Goal: Information Seeking & Learning: Find contact information

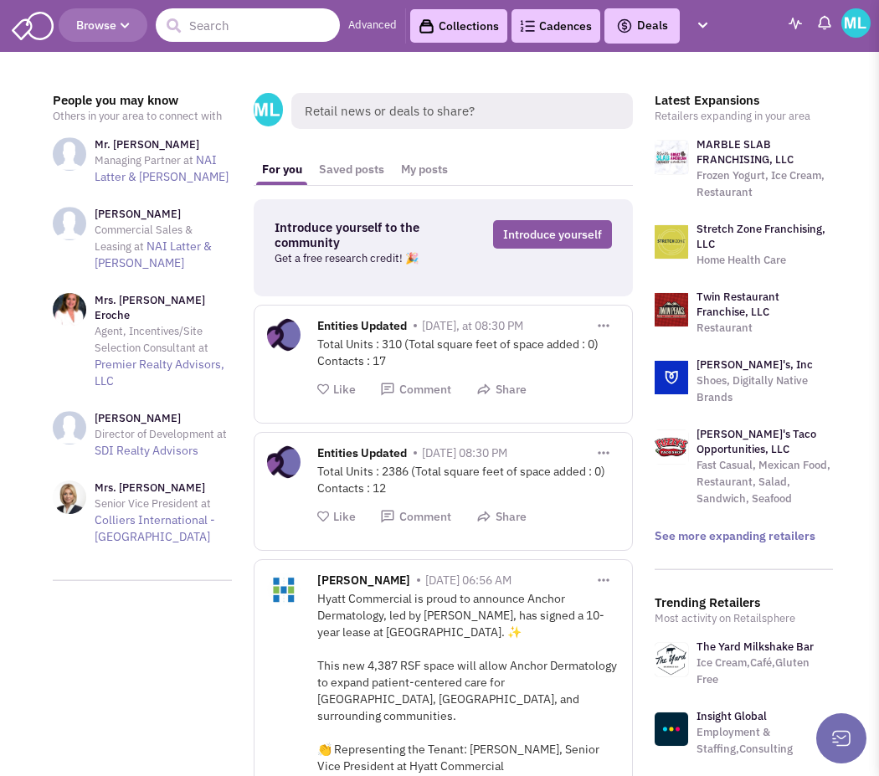
click at [242, 32] on input "text" at bounding box center [248, 24] width 184 height 33
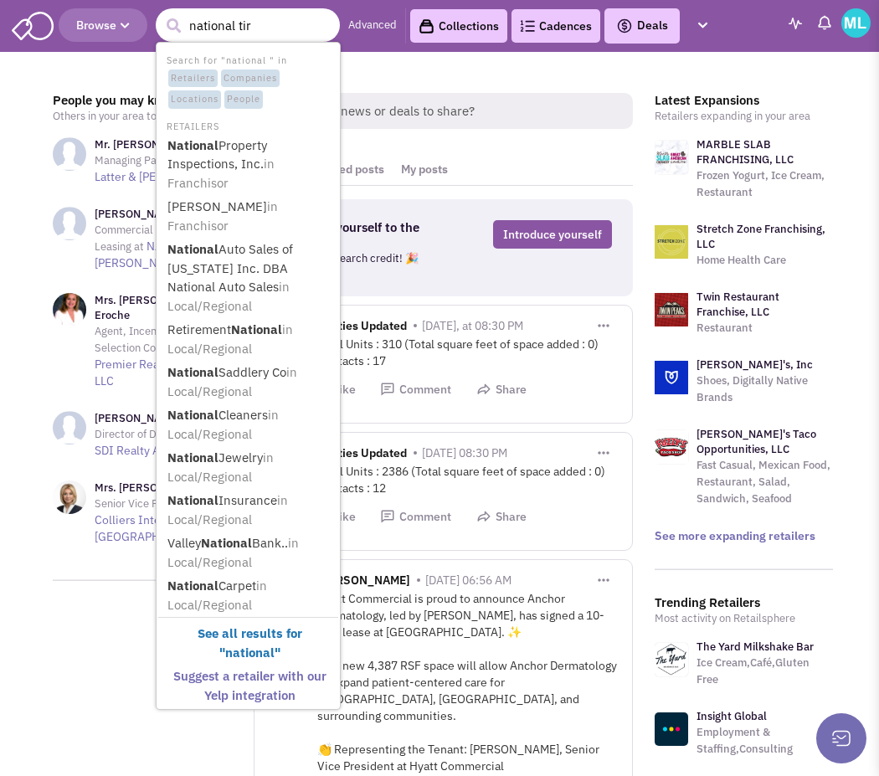
type input "national tire"
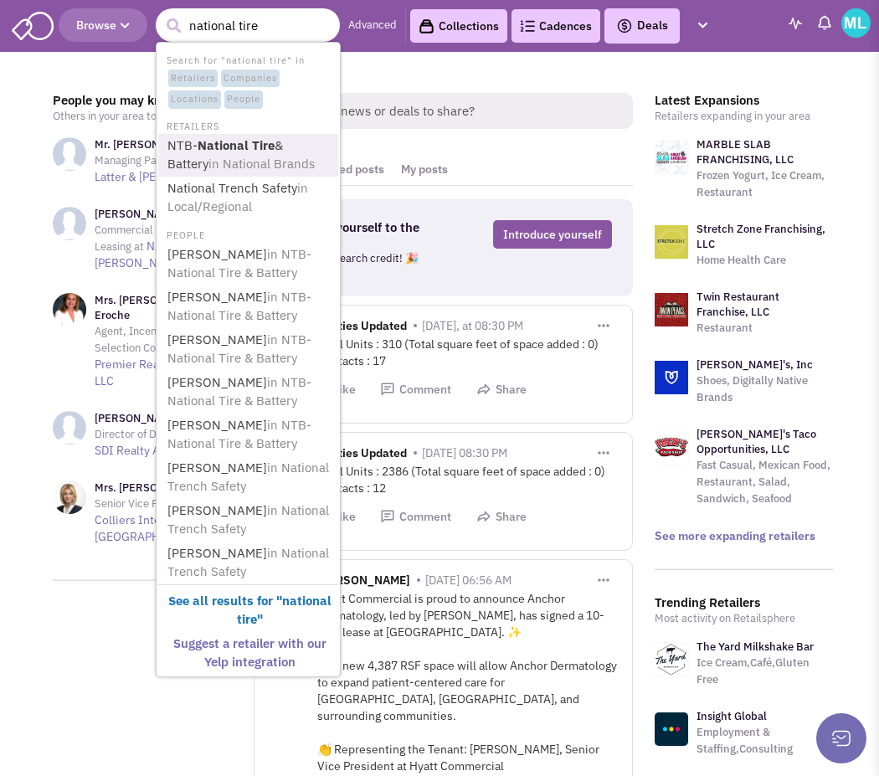
click at [218, 161] on span "in National Brands" at bounding box center [261, 164] width 106 height 16
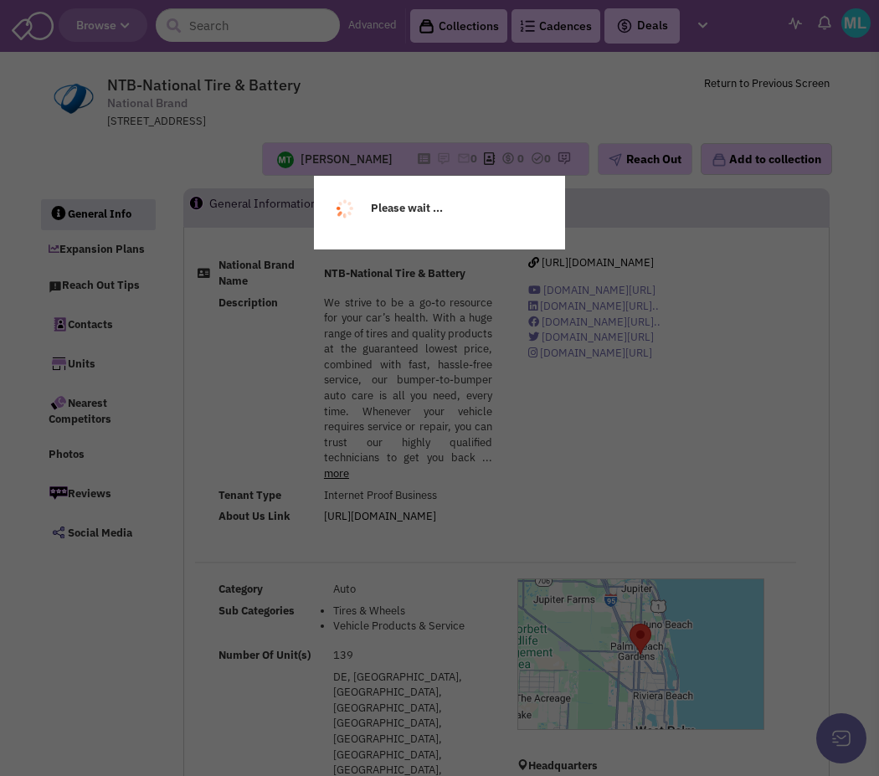
select select
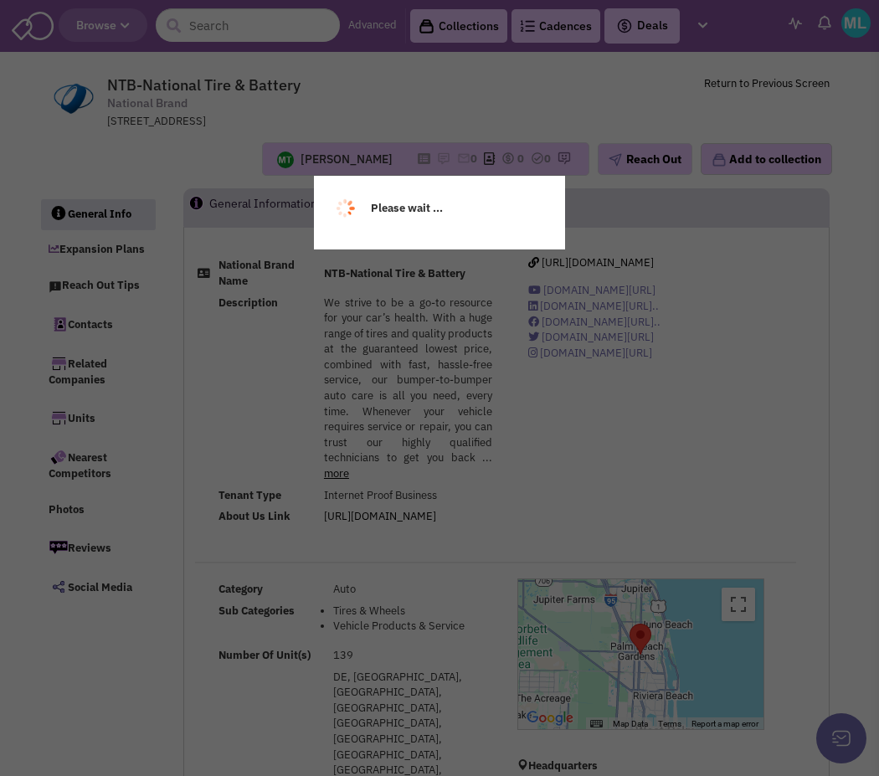
select select
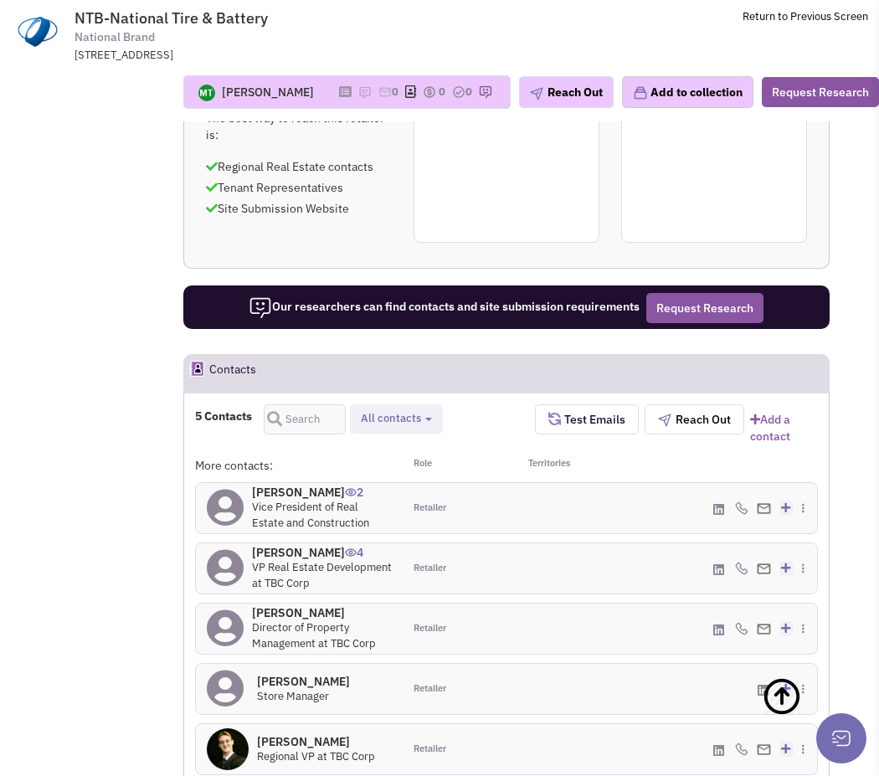
scroll to position [1352, 0]
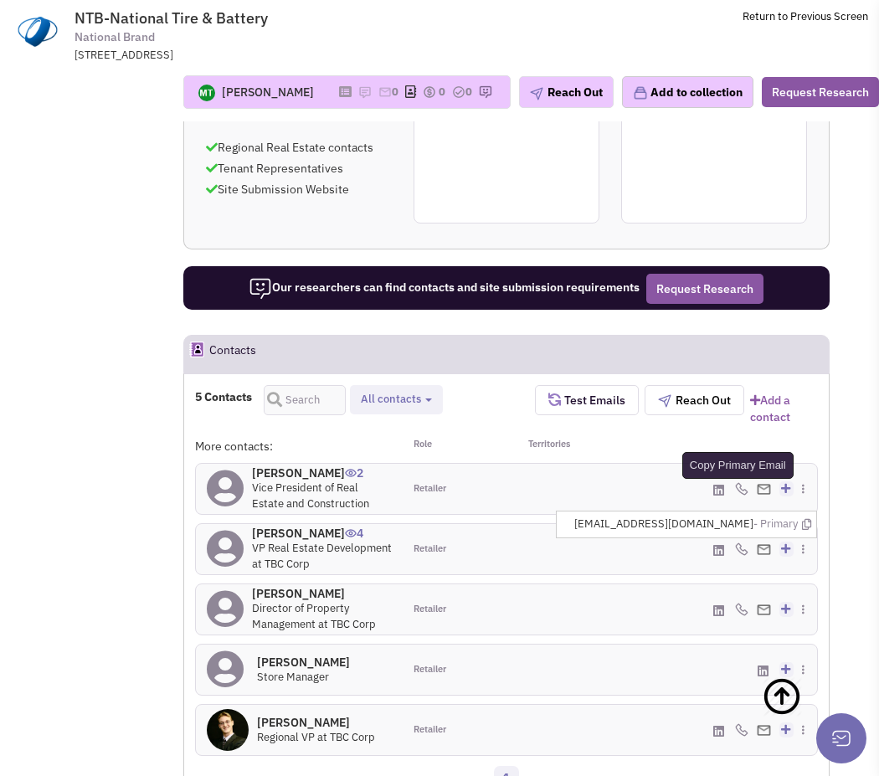
click at [807, 519] on icon at bounding box center [806, 524] width 9 height 11
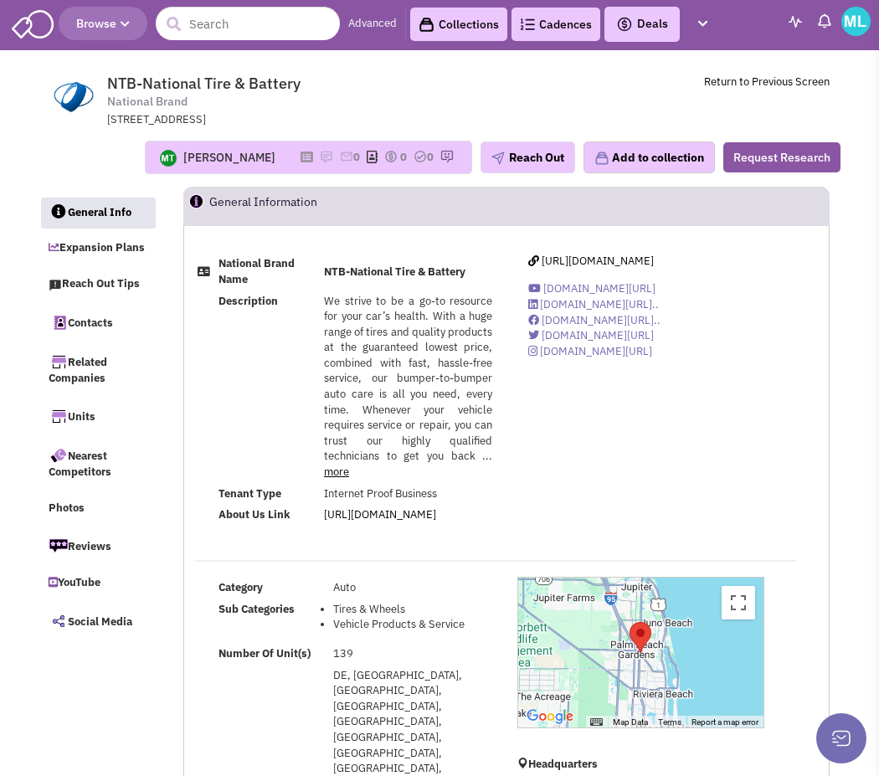
scroll to position [0, 0]
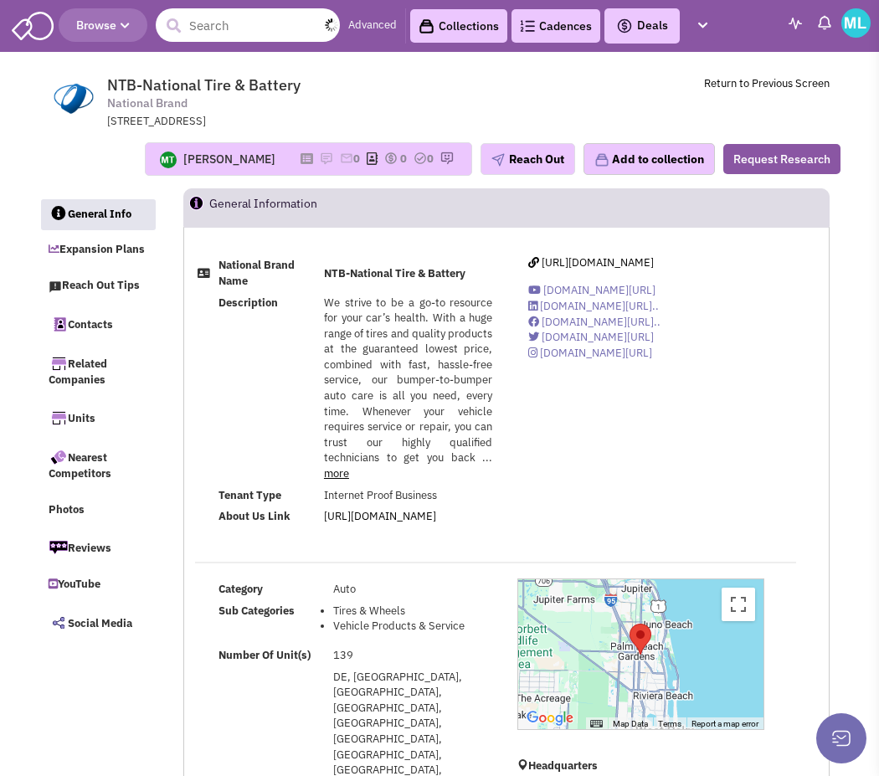
click at [241, 22] on input "text" at bounding box center [248, 24] width 184 height 33
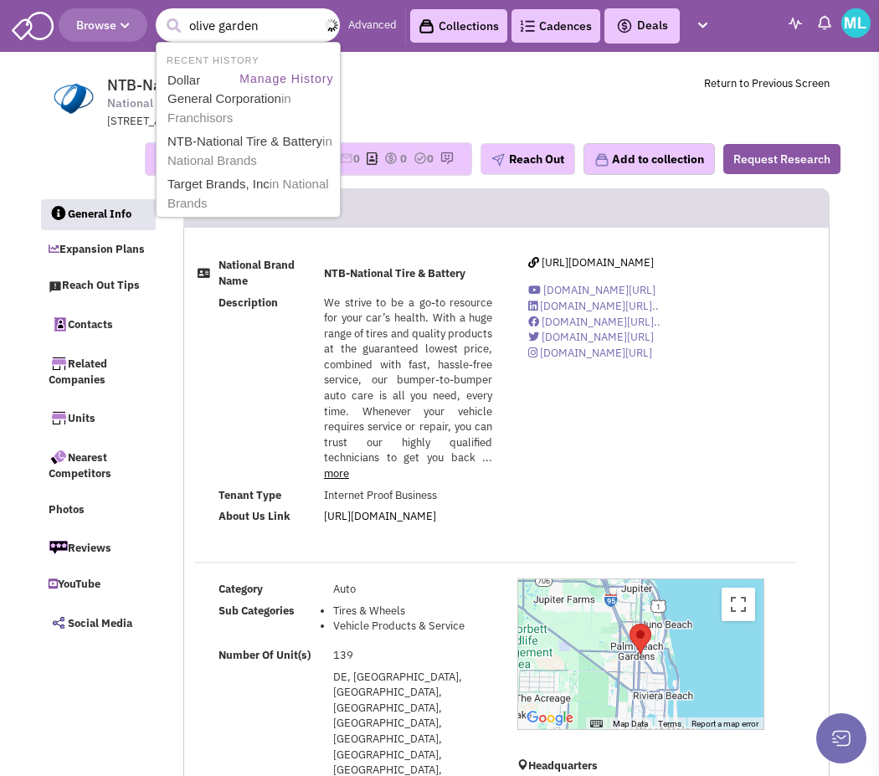
type input "olive garden"
click at [161, 13] on button "submit" at bounding box center [173, 25] width 25 height 25
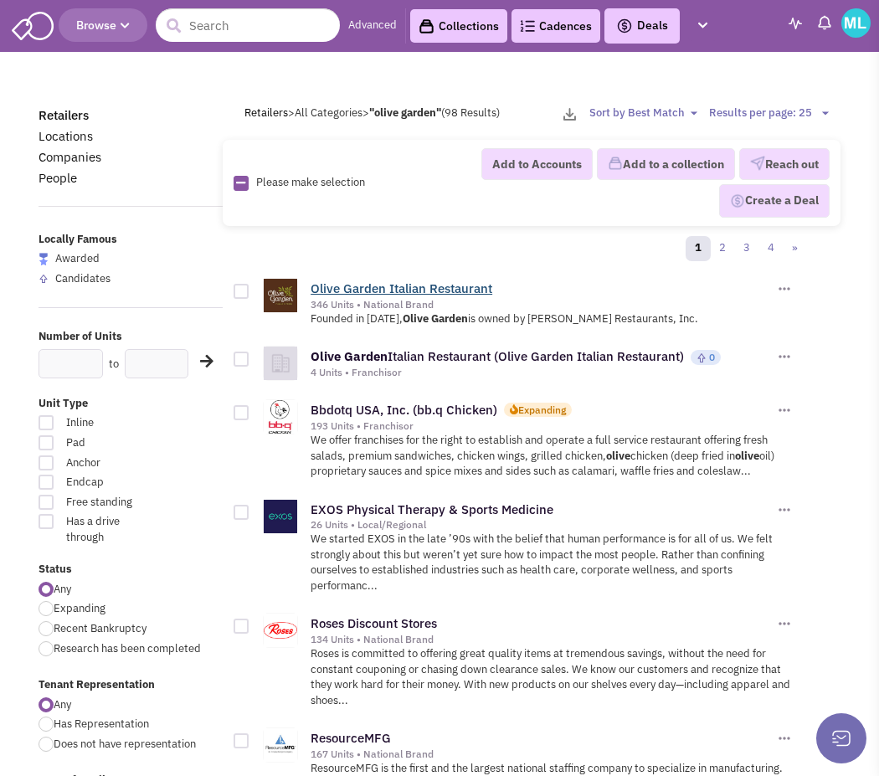
click at [372, 289] on link "Olive Garden Italian Restaurant" at bounding box center [401, 288] width 182 height 16
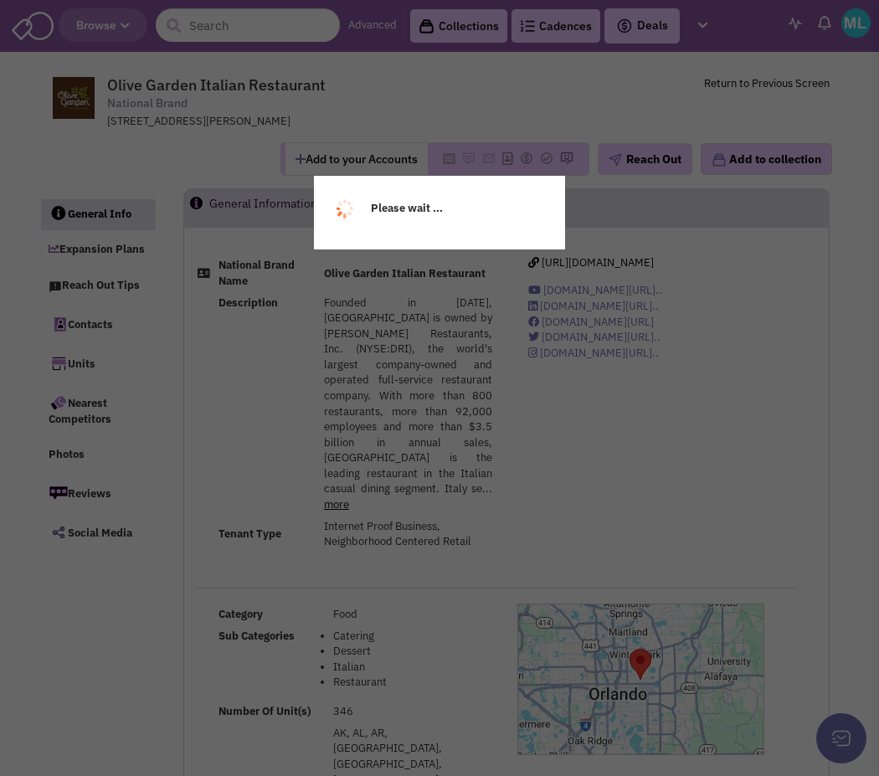
select select
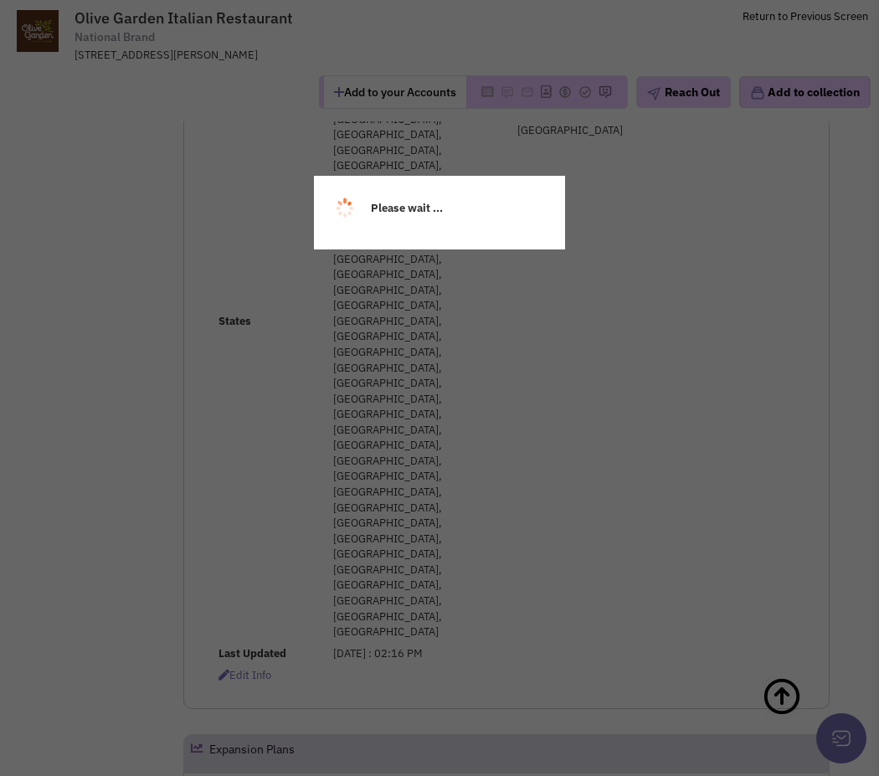
select select
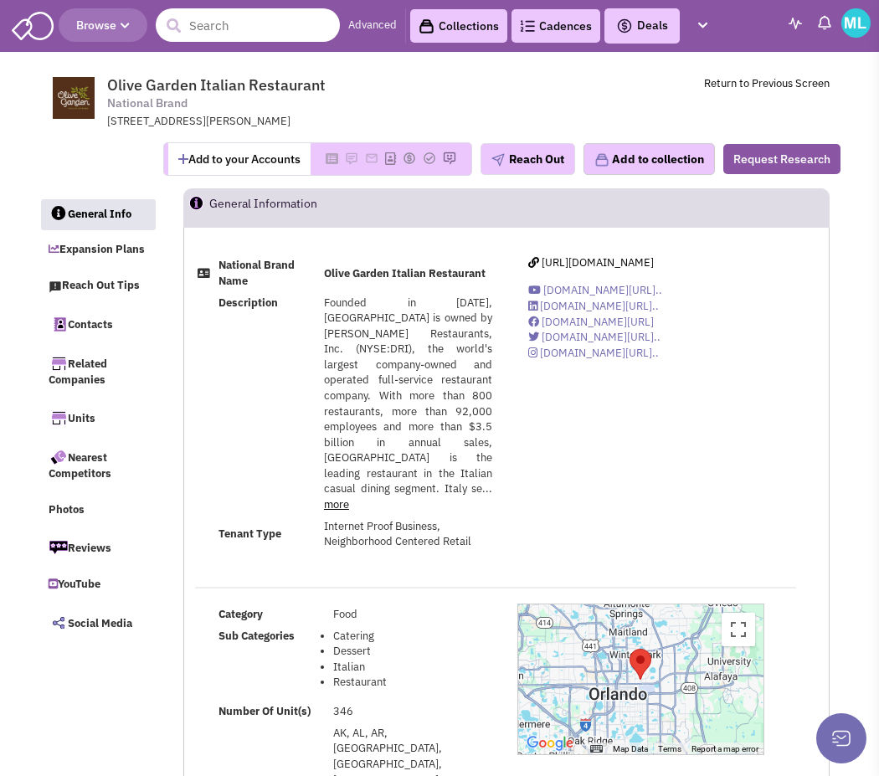
click at [280, 30] on input "text" at bounding box center [248, 24] width 184 height 33
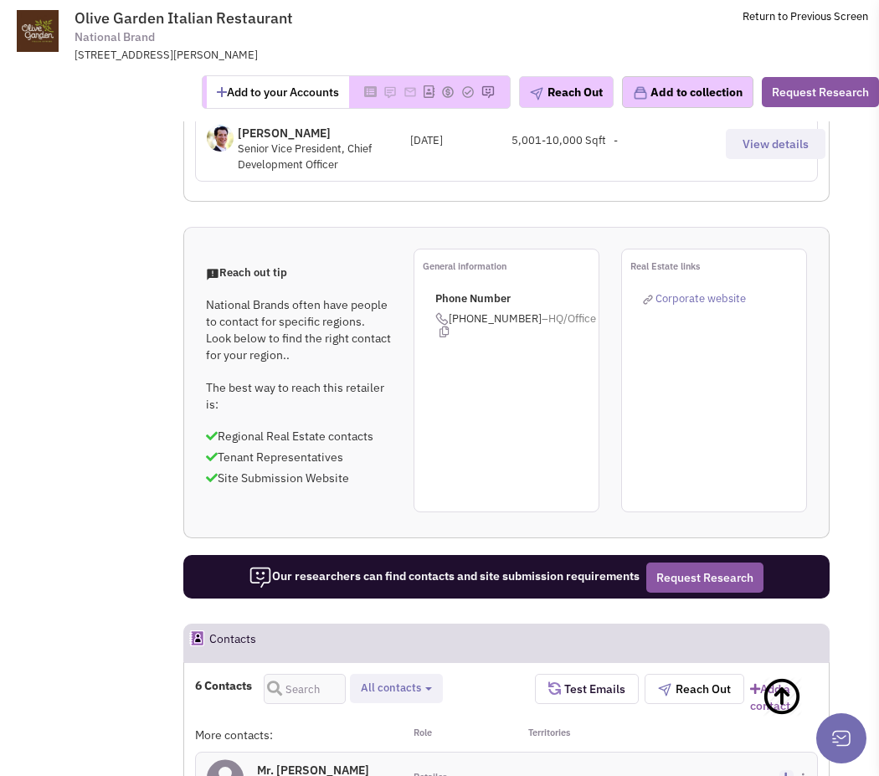
scroll to position [1336, 0]
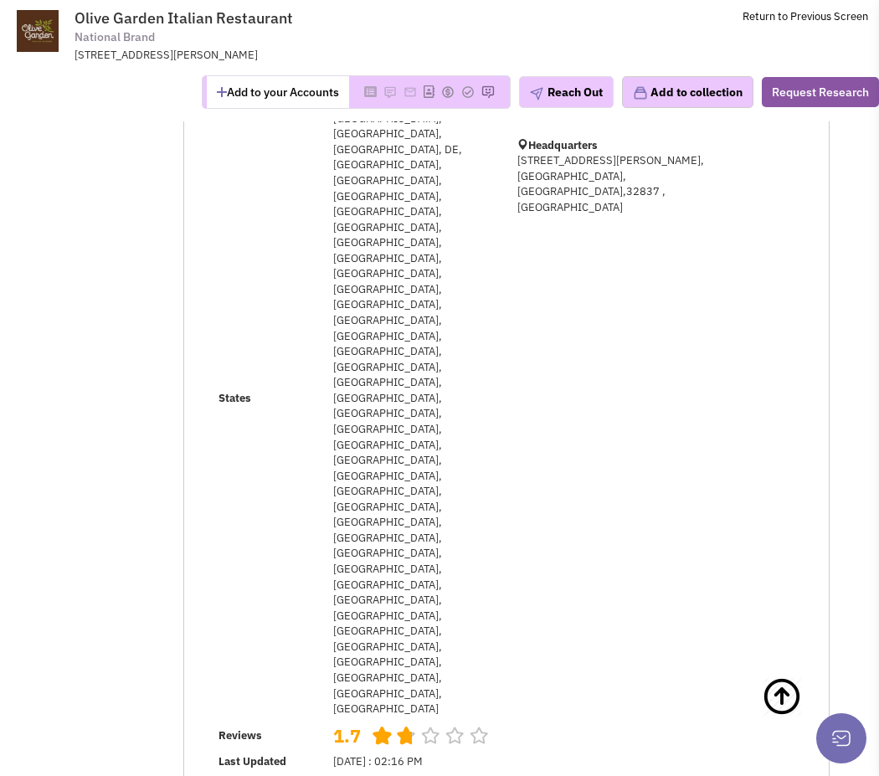
scroll to position [0, 0]
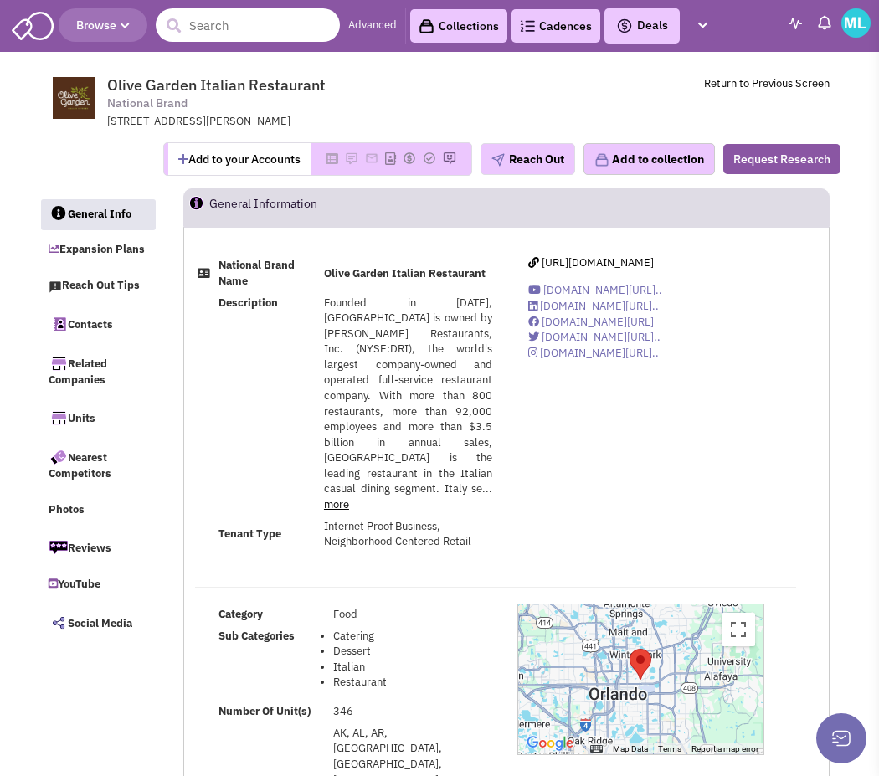
click at [248, 19] on input "text" at bounding box center [248, 24] width 184 height 33
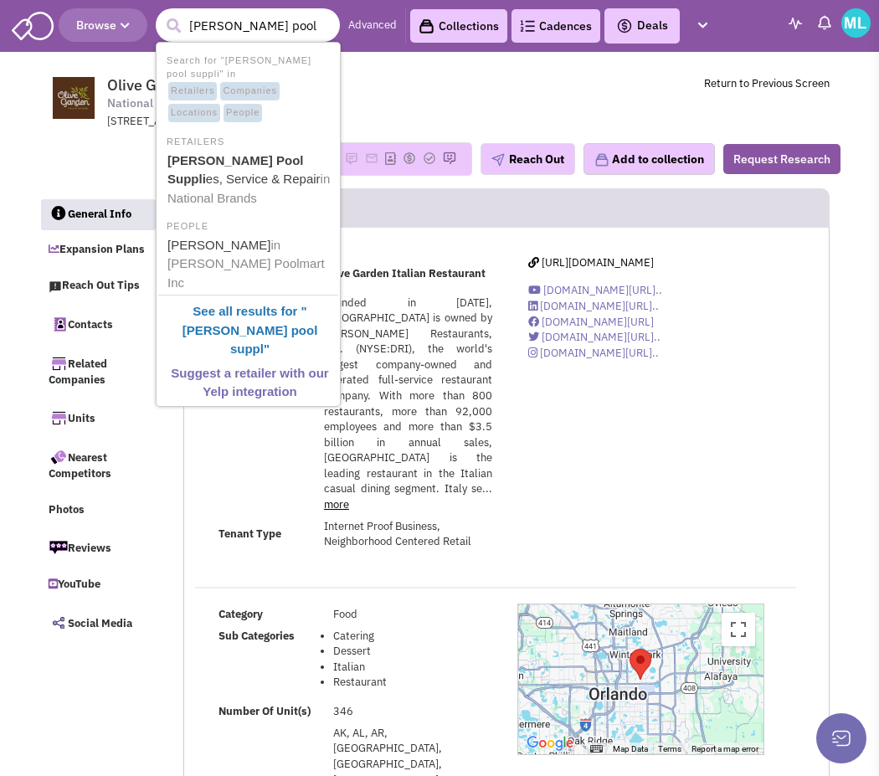
type input "leslie's pool supplies"
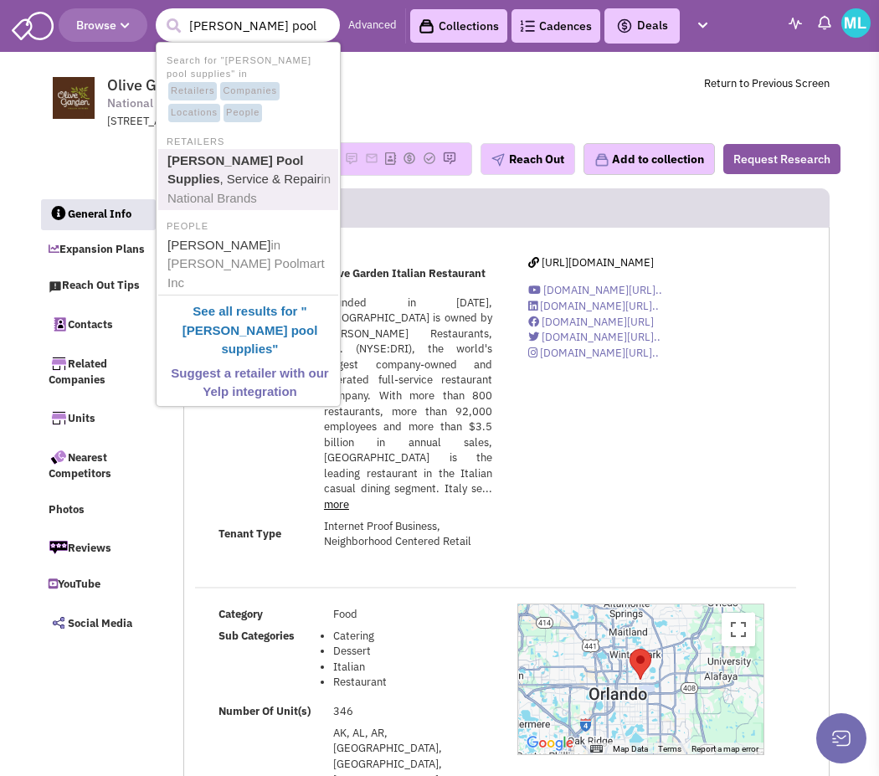
click at [247, 184] on link "Leslie's Pool Supplies , Service & Repair in National Brands" at bounding box center [249, 180] width 175 height 60
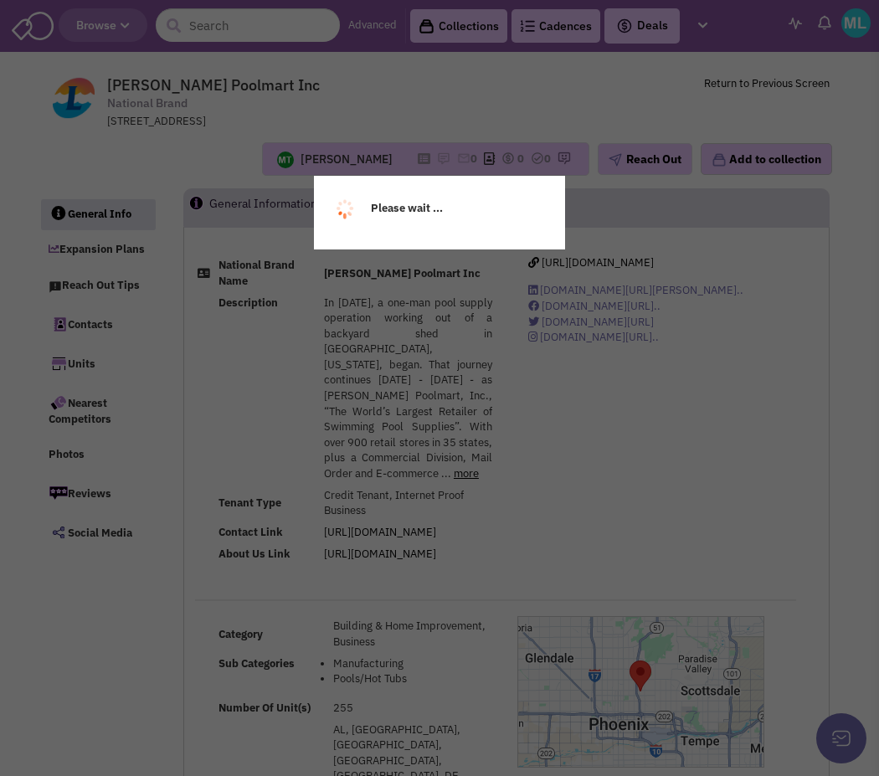
select select
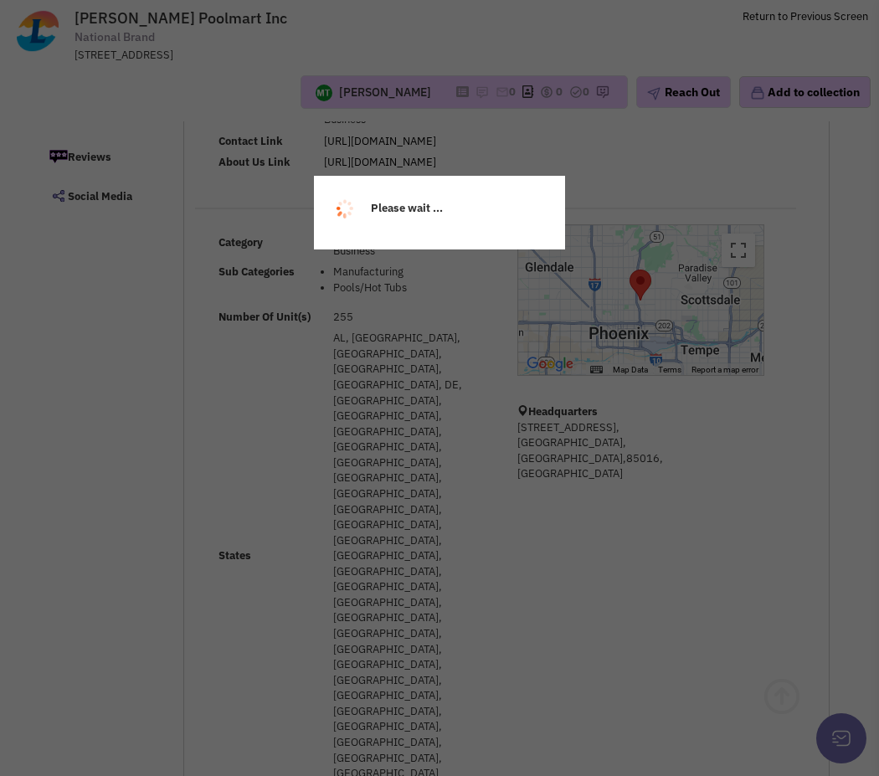
scroll to position [284, 0]
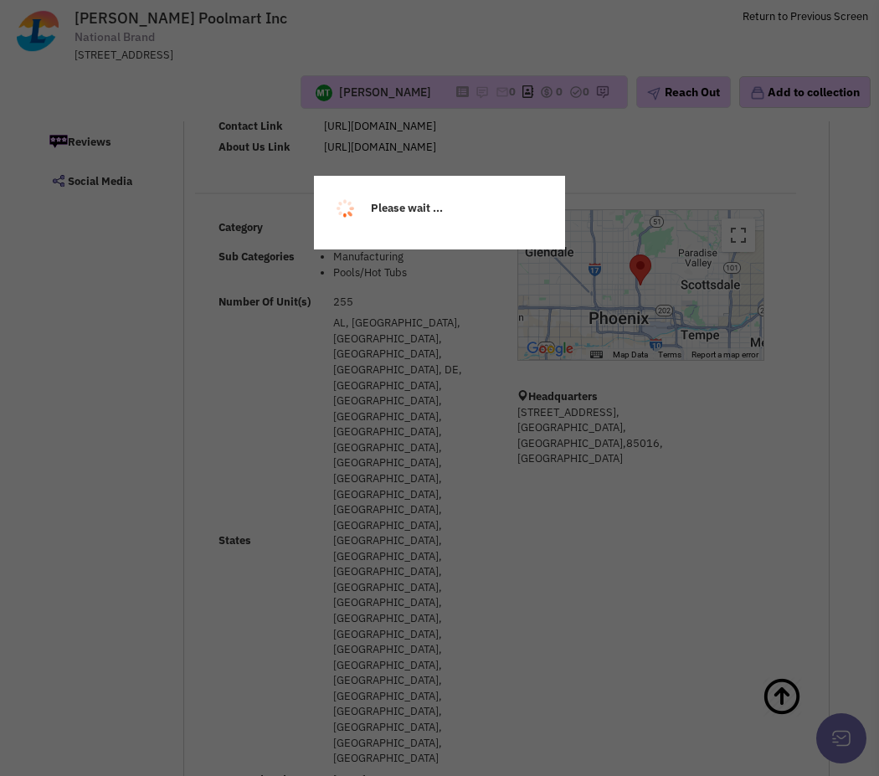
select select
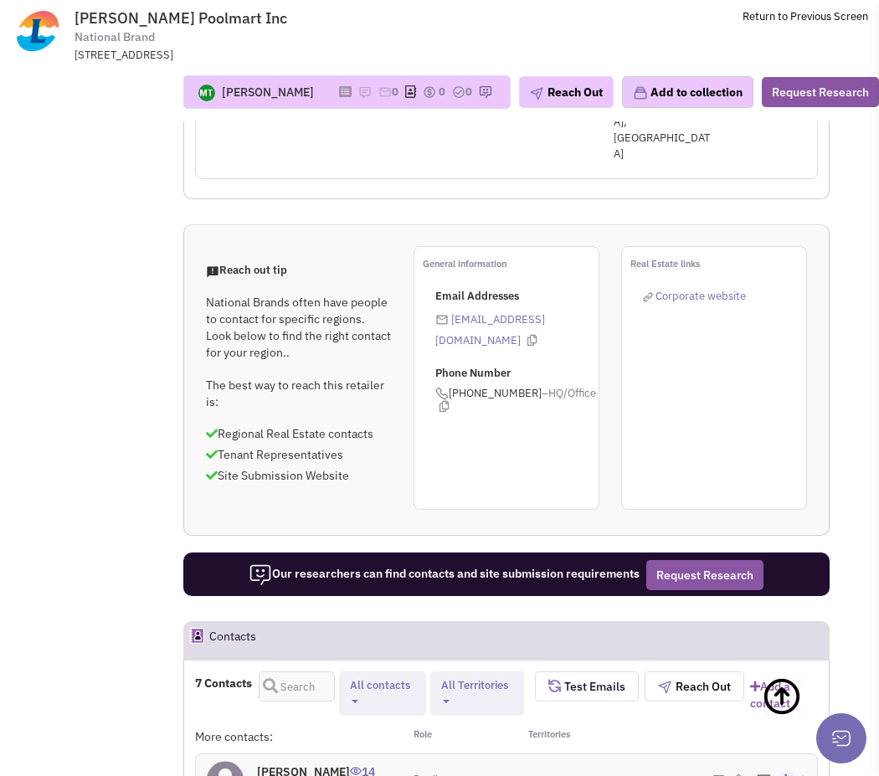
scroll to position [1278, 0]
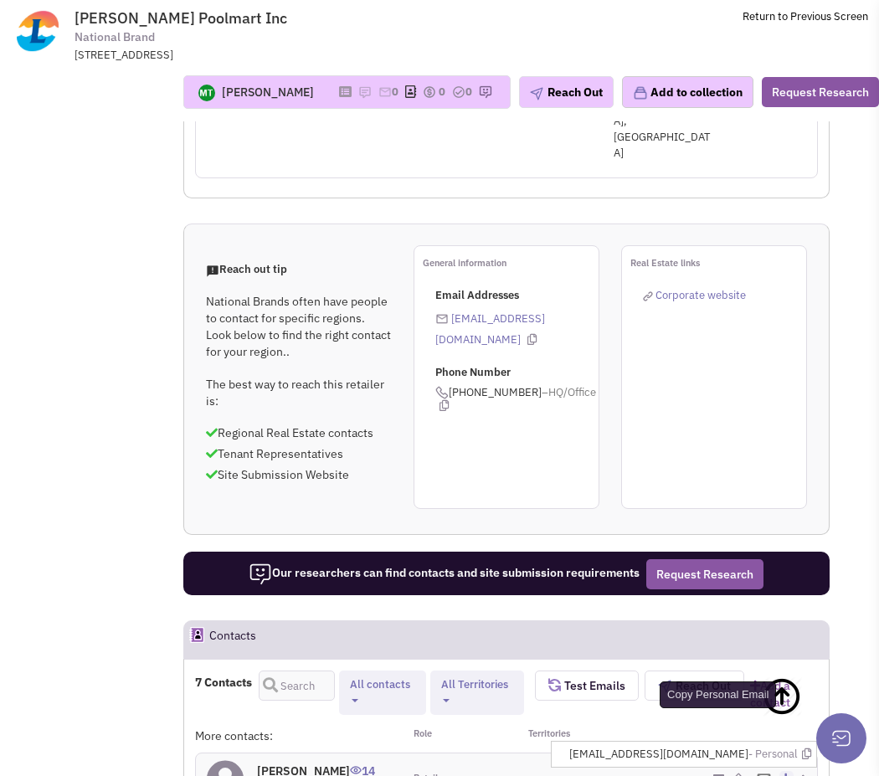
click at [807, 748] on icon at bounding box center [806, 753] width 9 height 11
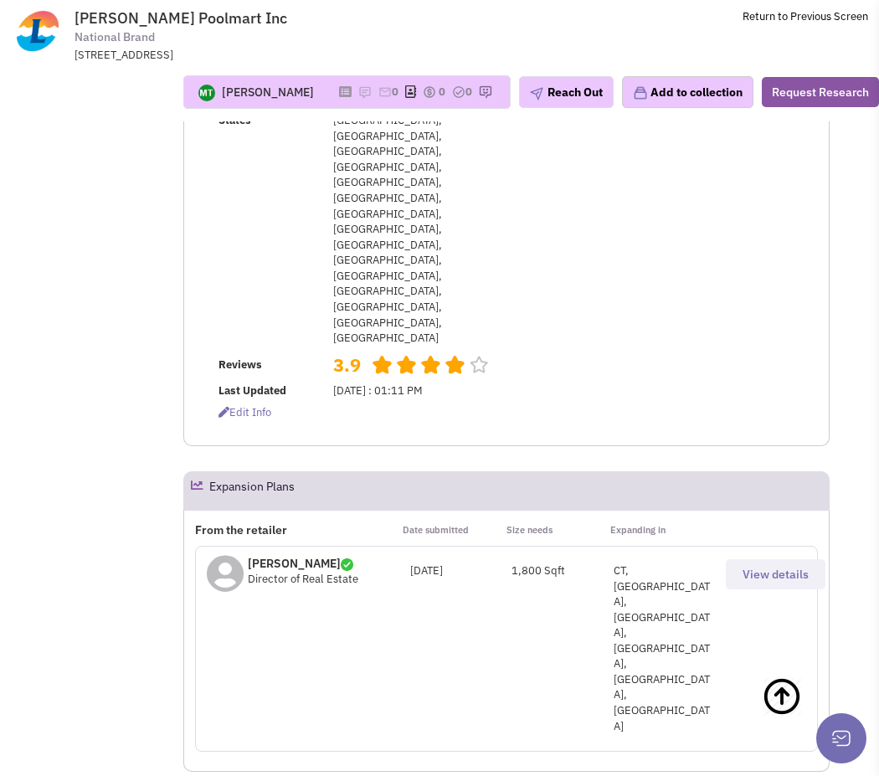
scroll to position [0, 0]
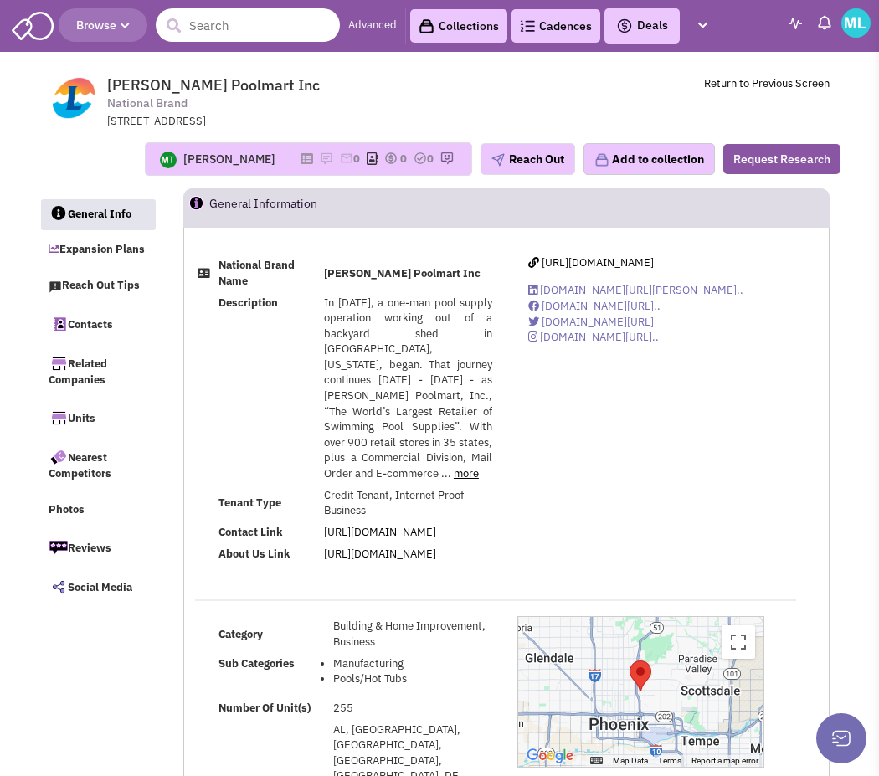
click at [229, 28] on input "text" at bounding box center [248, 24] width 184 height 33
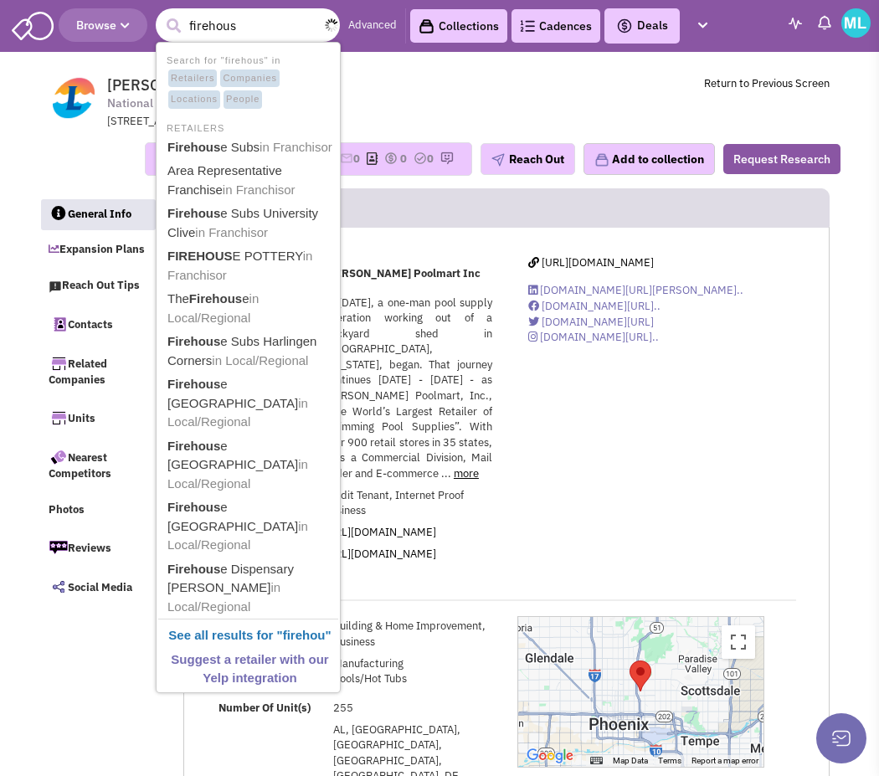
type input "firehouse"
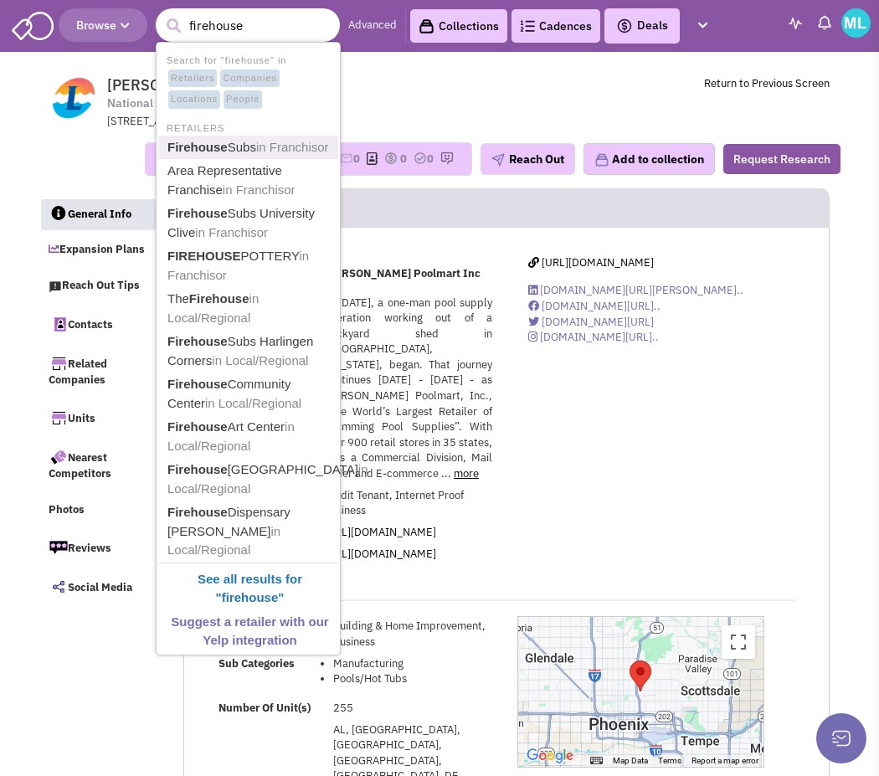
click at [210, 150] on b "Firehouse" at bounding box center [197, 147] width 60 height 14
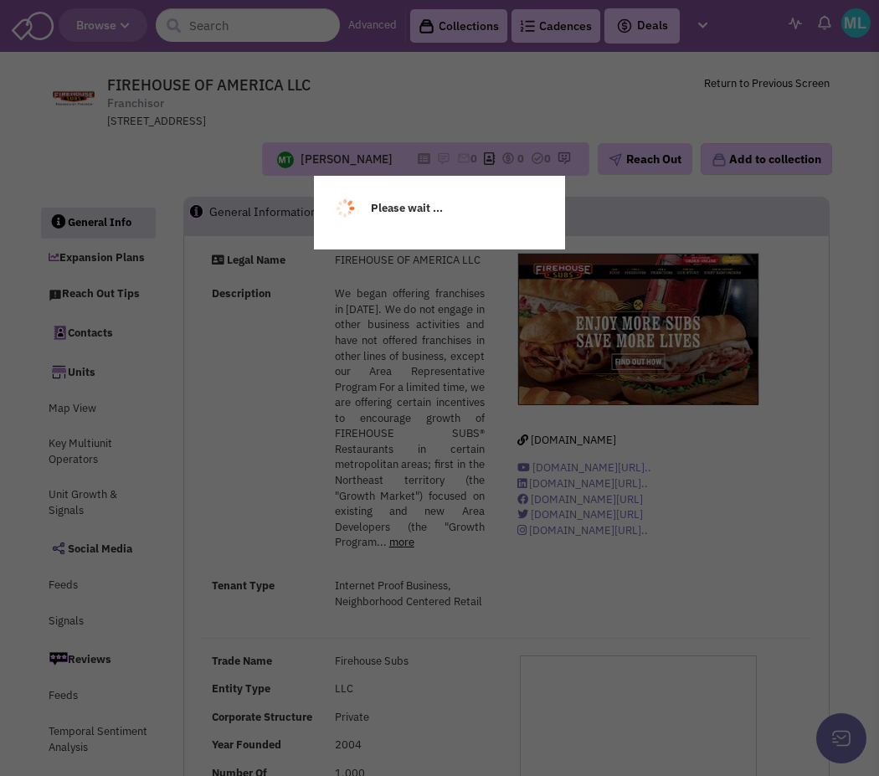
select select
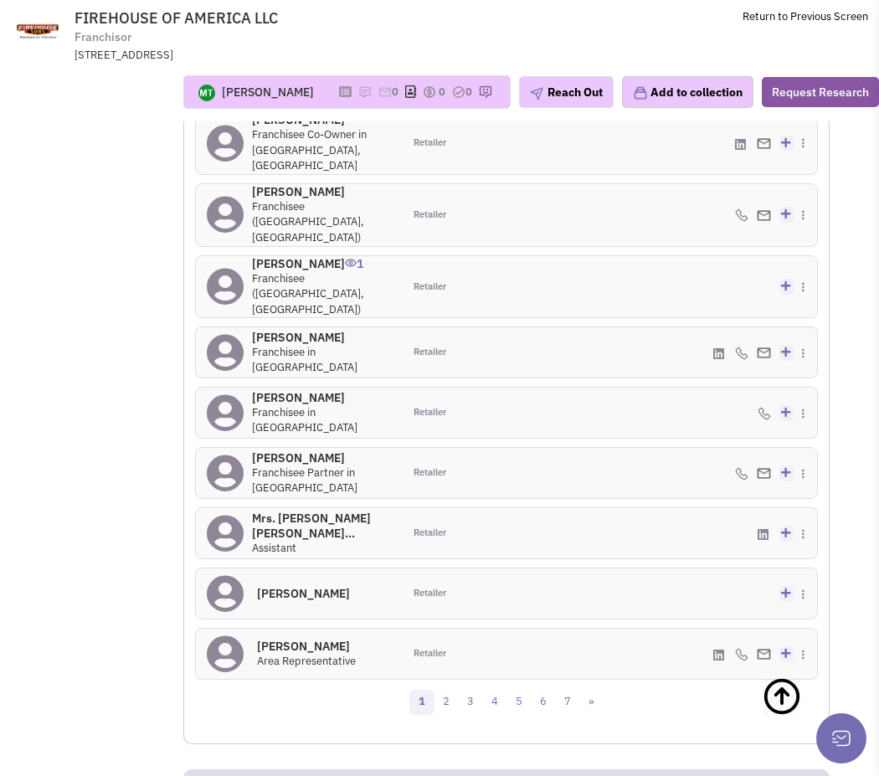
scroll to position [1964, 0]
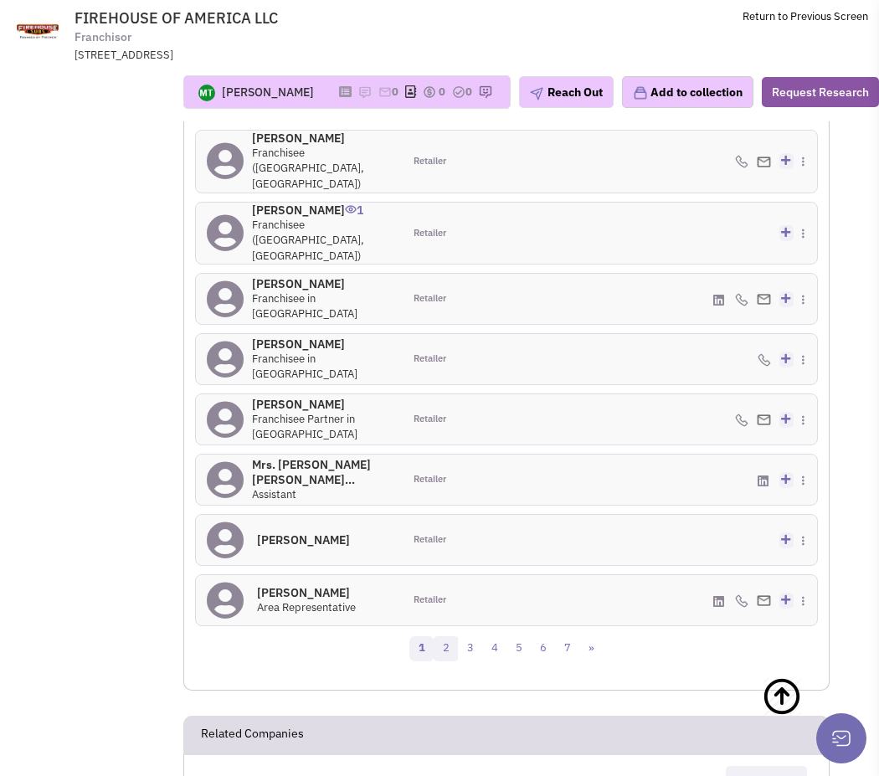
click at [452, 636] on link "2" at bounding box center [445, 648] width 25 height 25
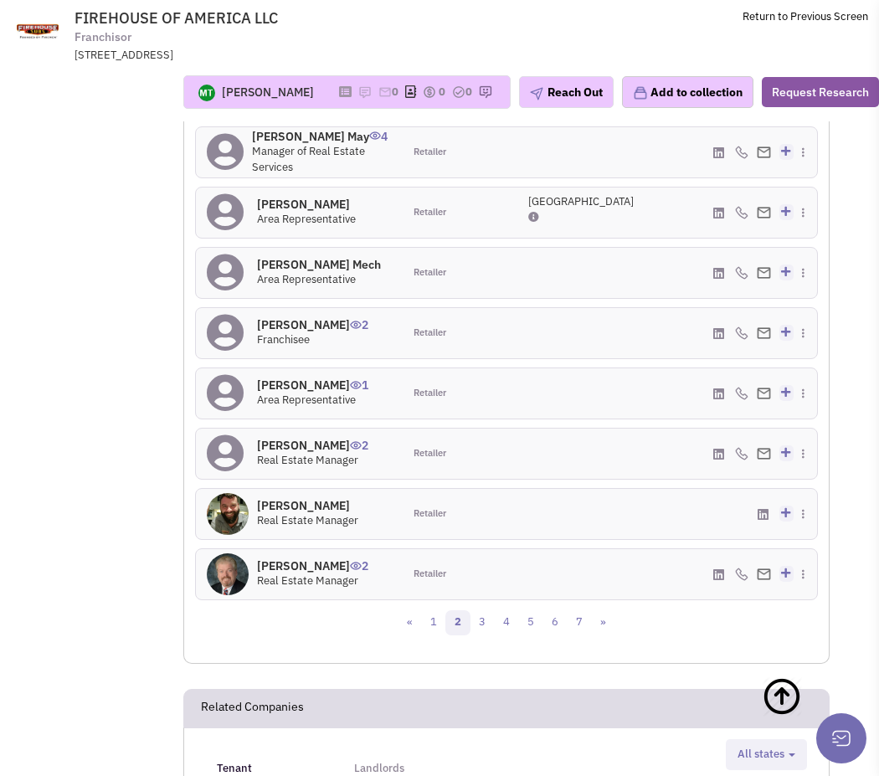
scroll to position [2025, 0]
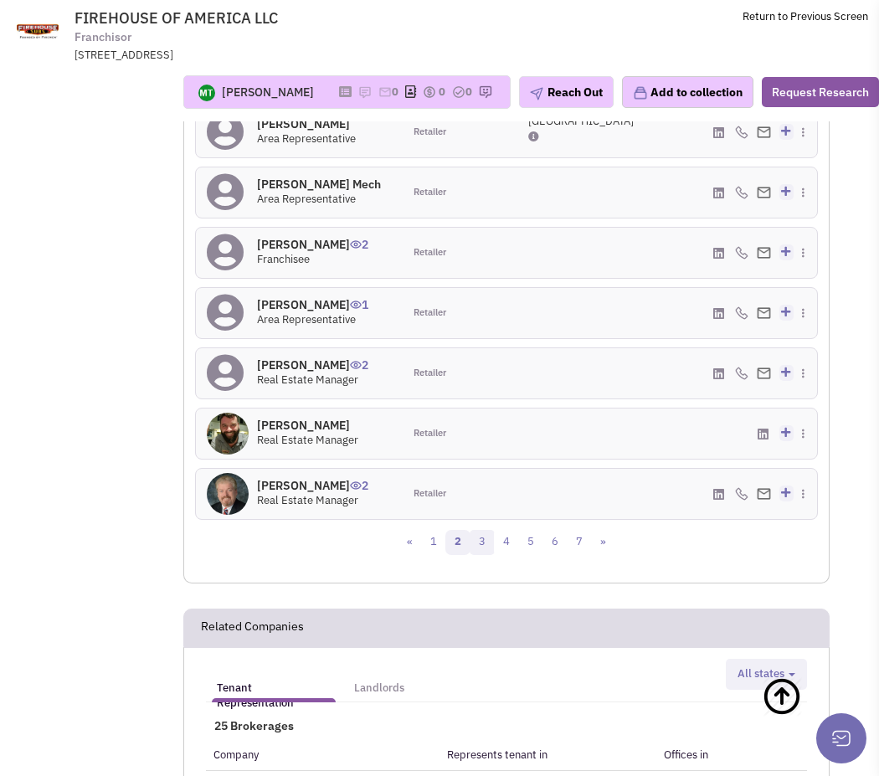
click at [479, 551] on link "3" at bounding box center [481, 542] width 25 height 25
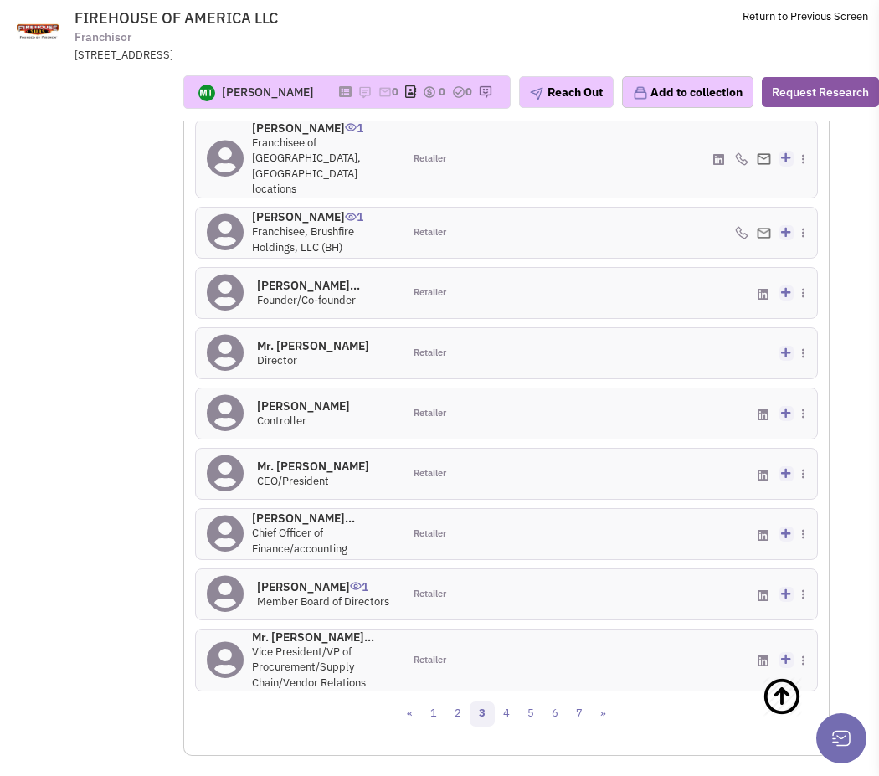
scroll to position [1961, 0]
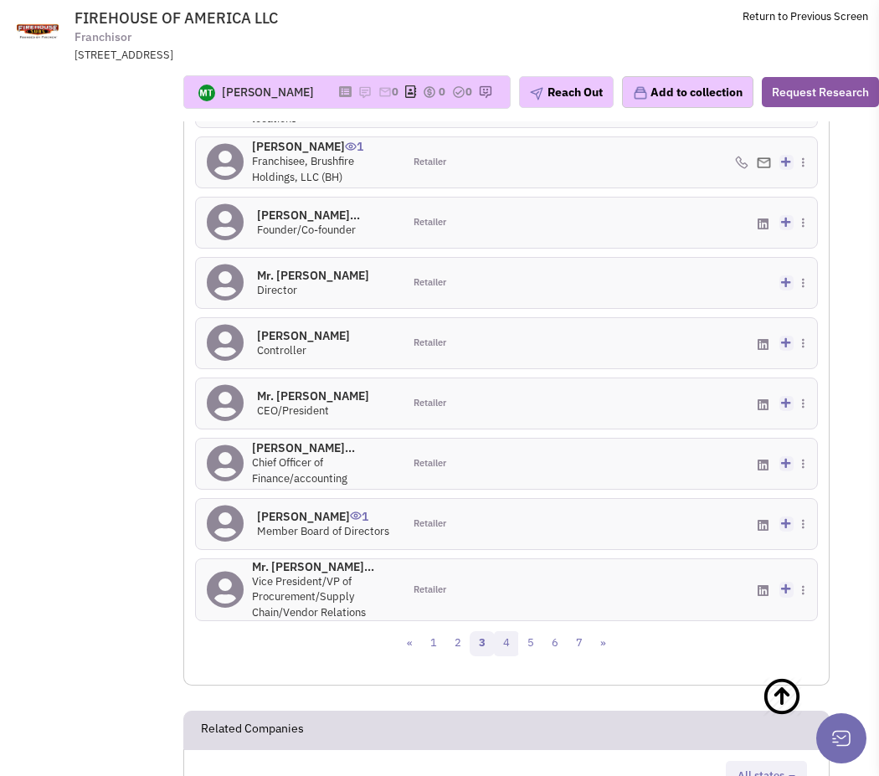
click at [501, 632] on link "4" at bounding box center [506, 643] width 25 height 25
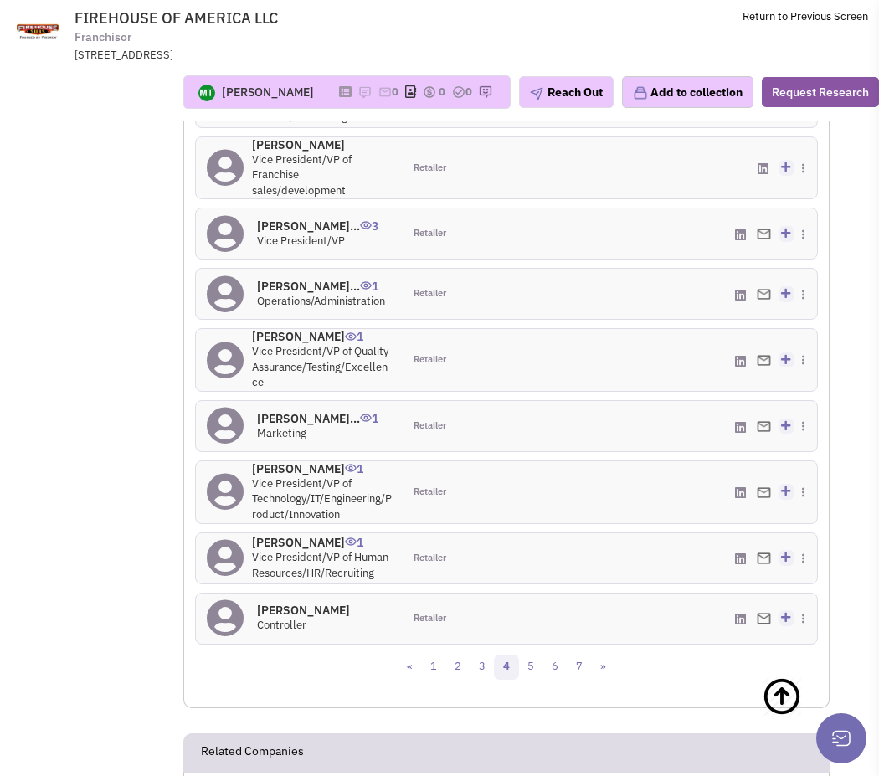
scroll to position [1946, 0]
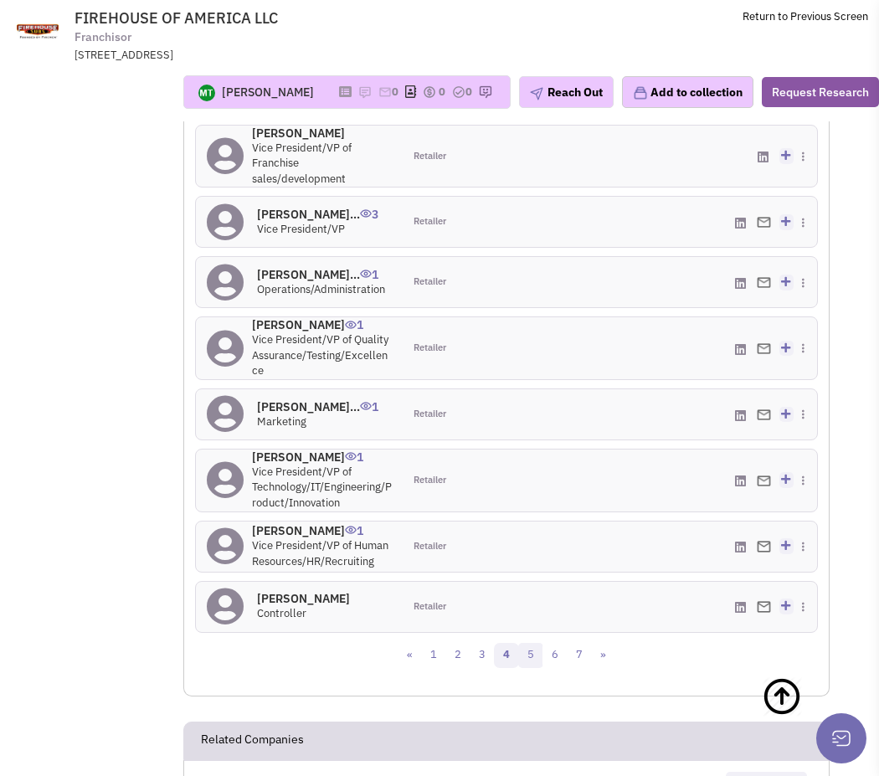
click at [530, 667] on link "5" at bounding box center [530, 655] width 25 height 25
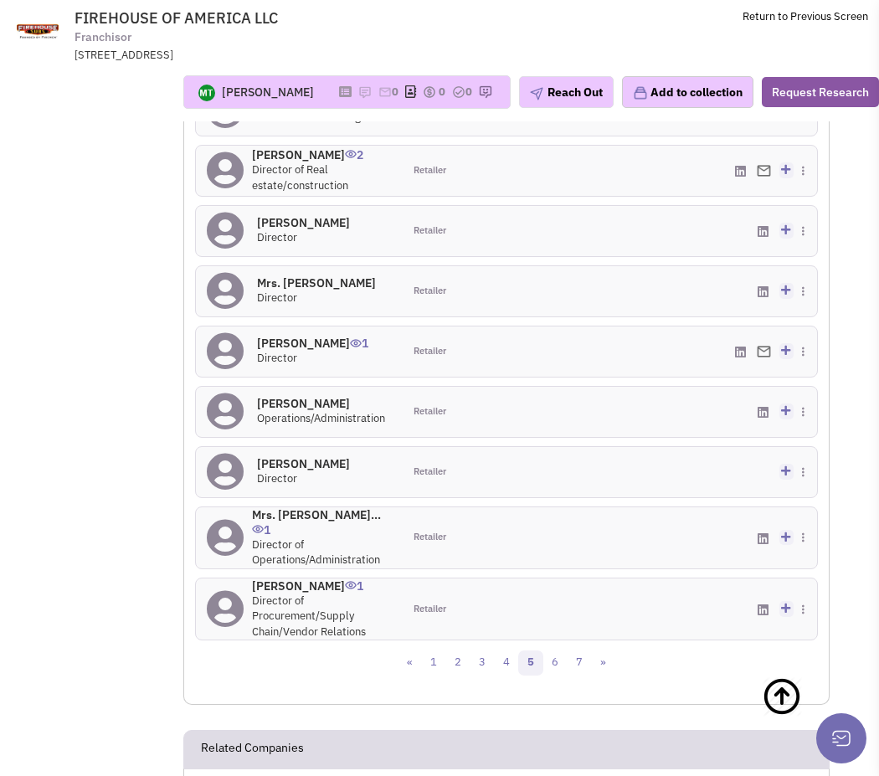
scroll to position [1930, 0]
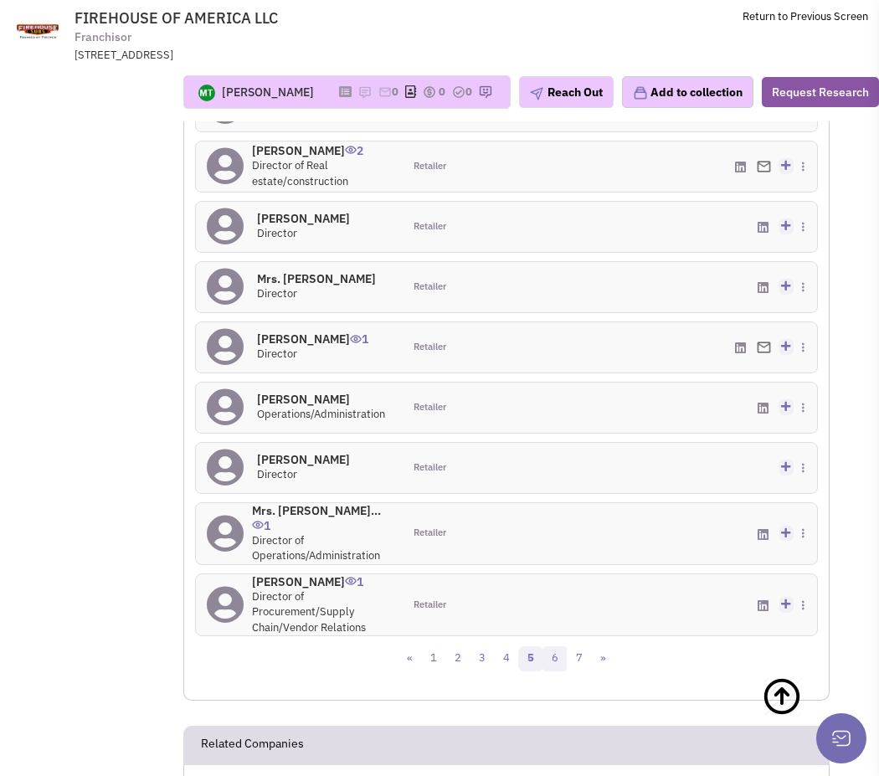
click at [553, 669] on link "6" at bounding box center [554, 658] width 25 height 25
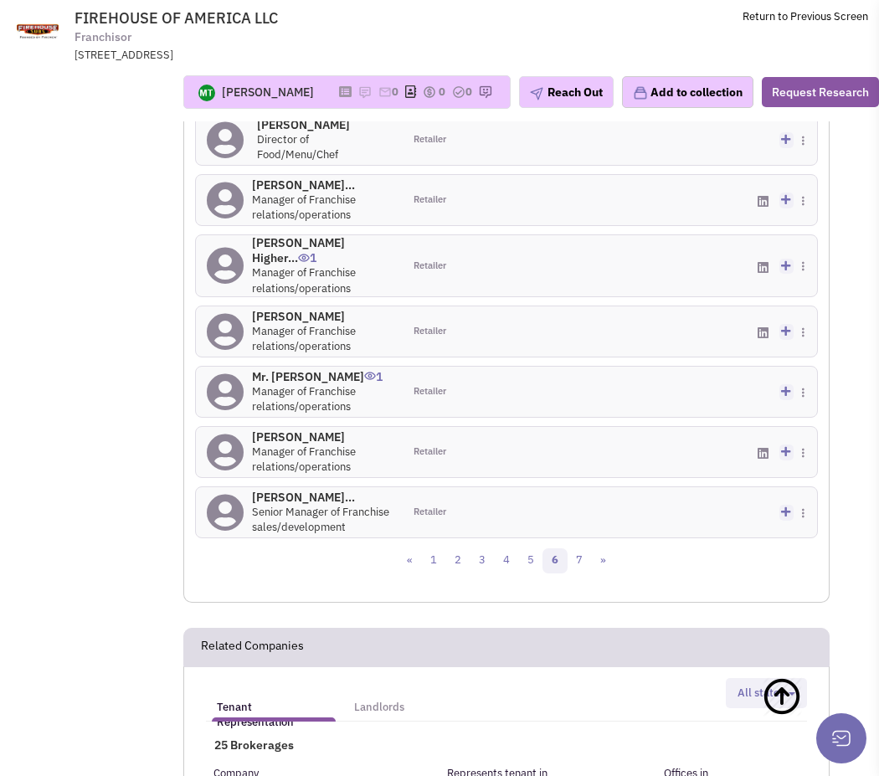
scroll to position [2046, 0]
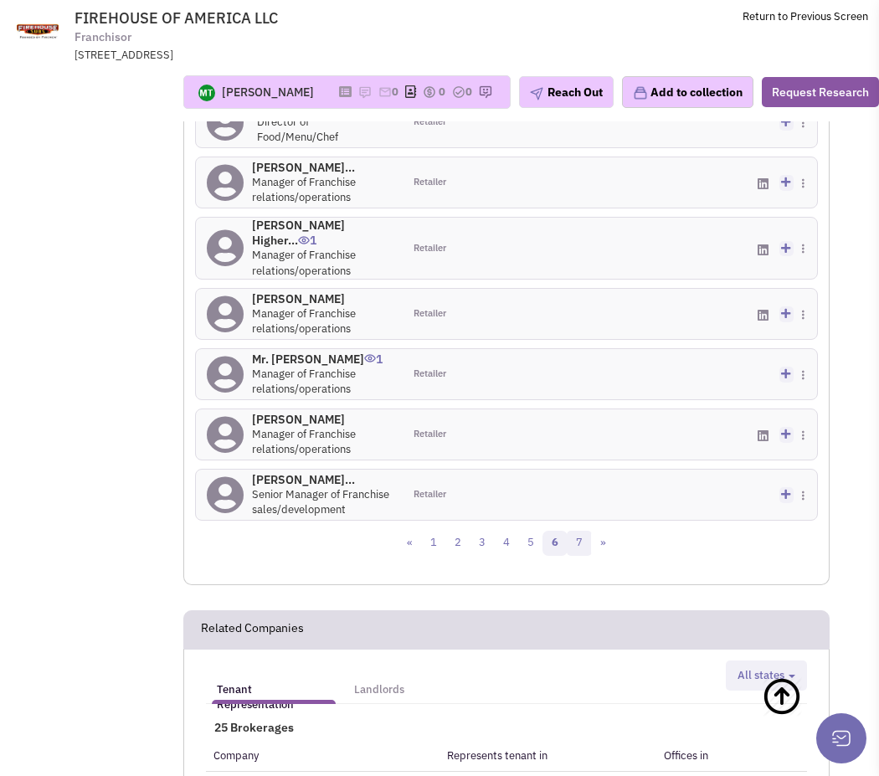
click at [572, 556] on link "7" at bounding box center [578, 542] width 25 height 25
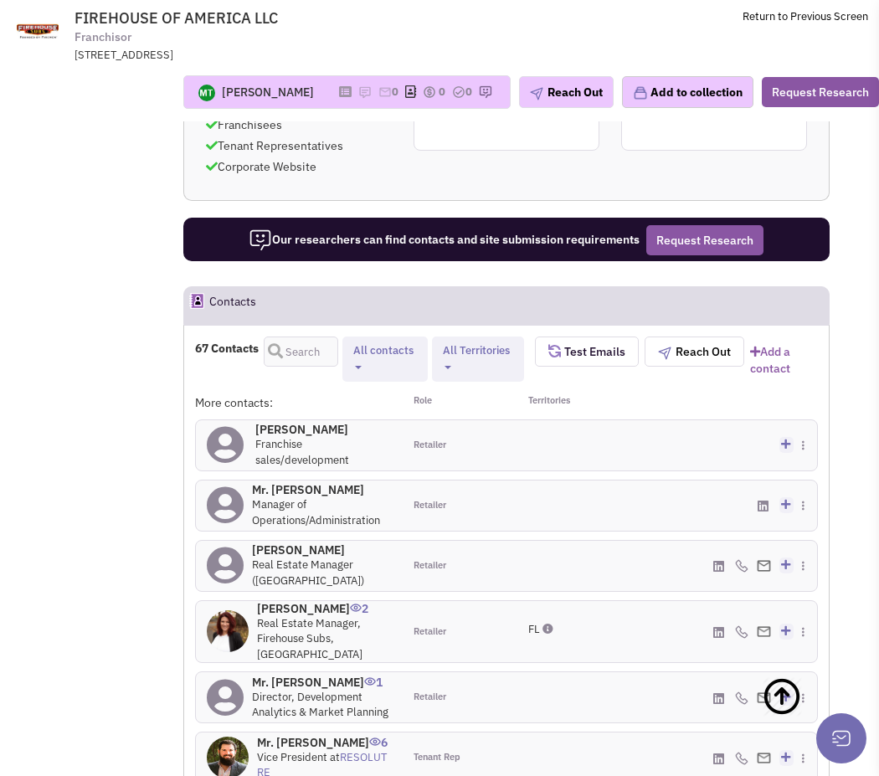
scroll to position [1674, 0]
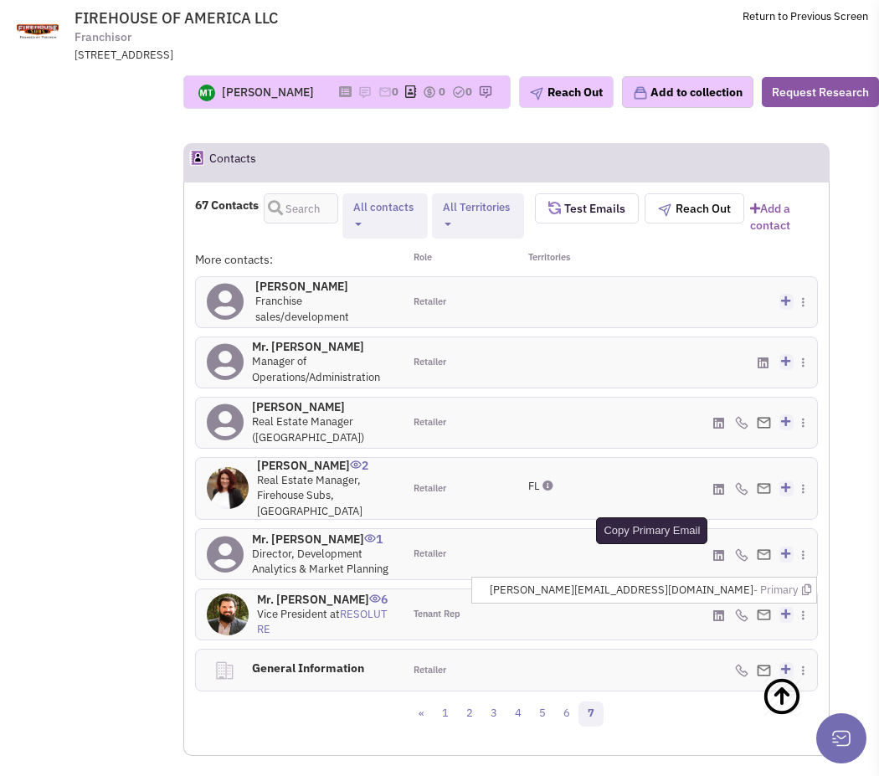
click at [803, 591] on icon at bounding box center [806, 589] width 9 height 11
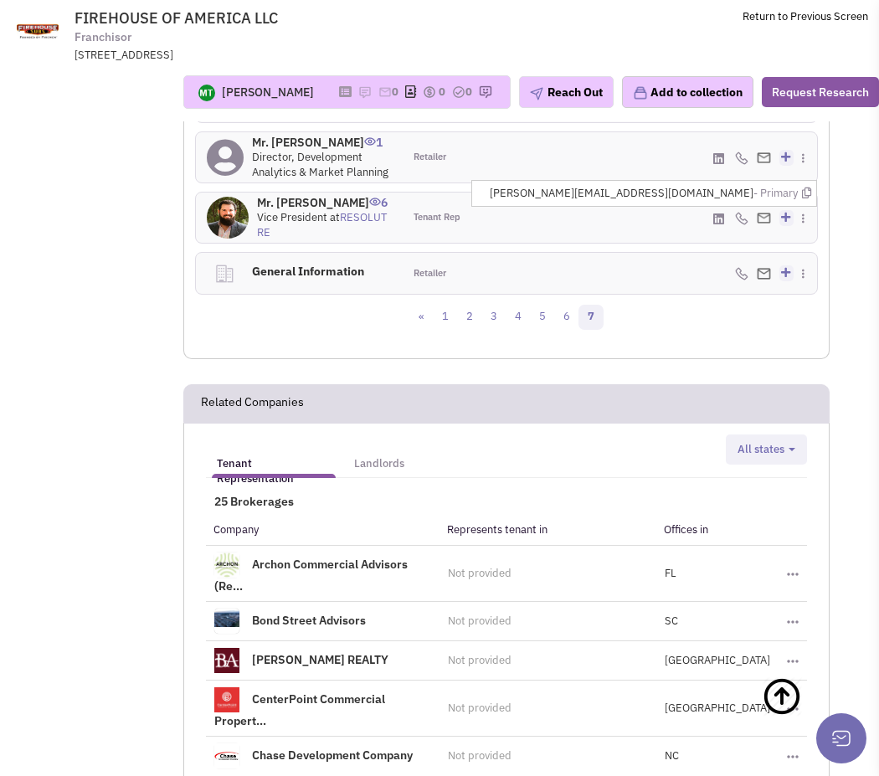
scroll to position [2074, 0]
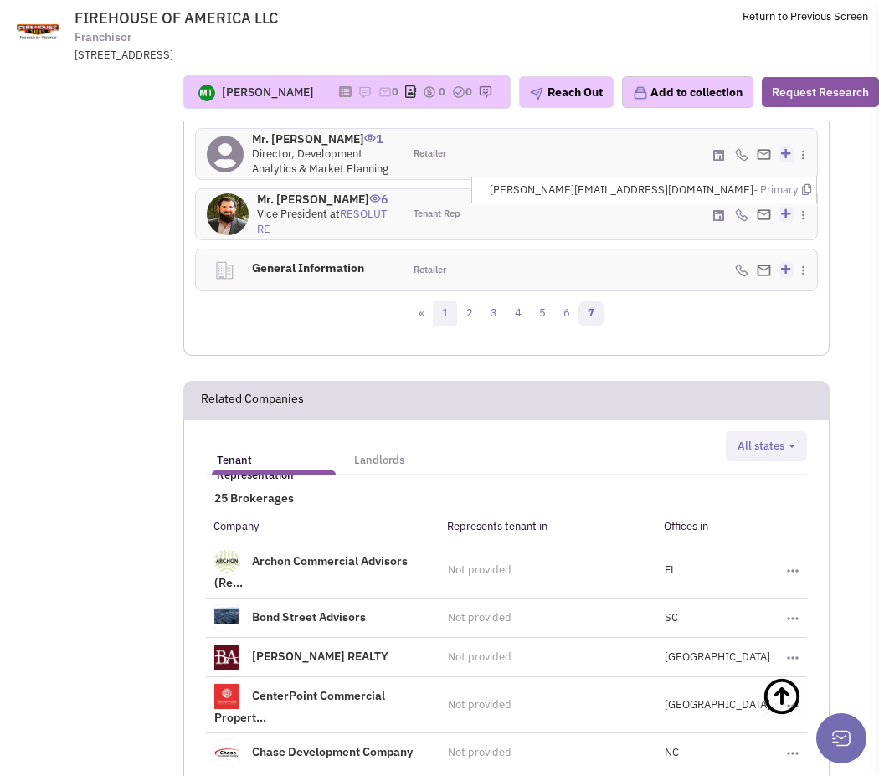
click at [443, 326] on link "1" at bounding box center [445, 313] width 25 height 25
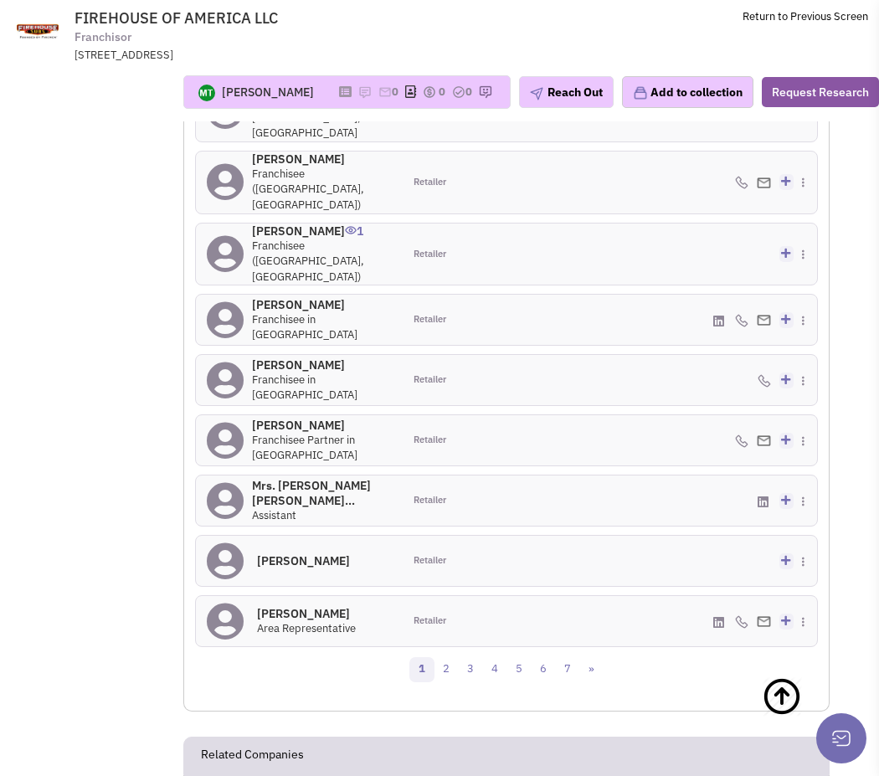
scroll to position [1944, 0]
click at [449, 656] on link "2" at bounding box center [445, 668] width 25 height 25
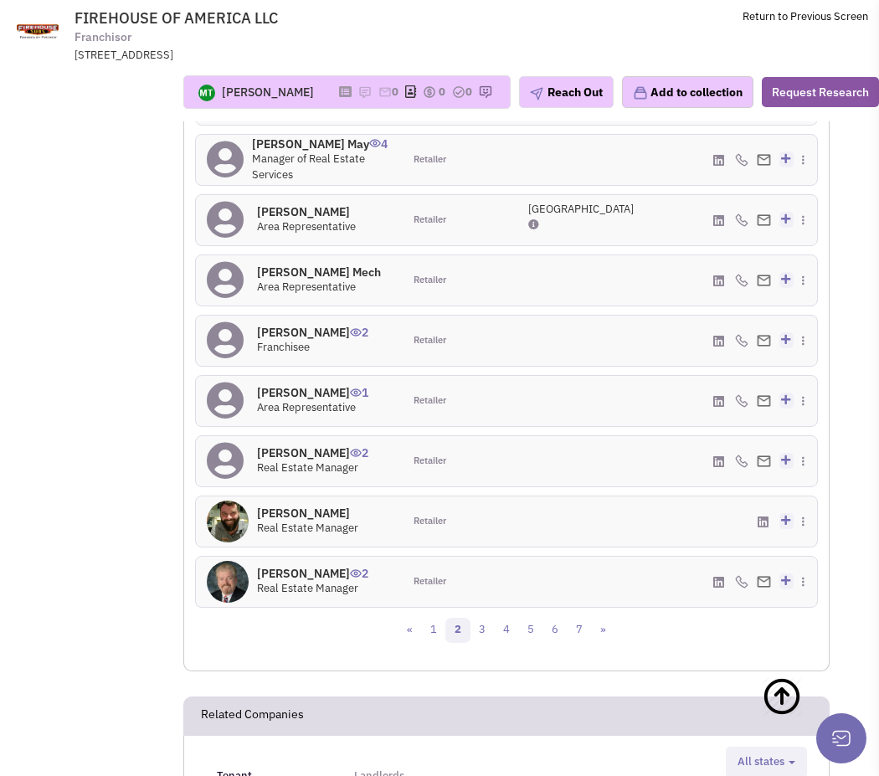
scroll to position [1950, 0]
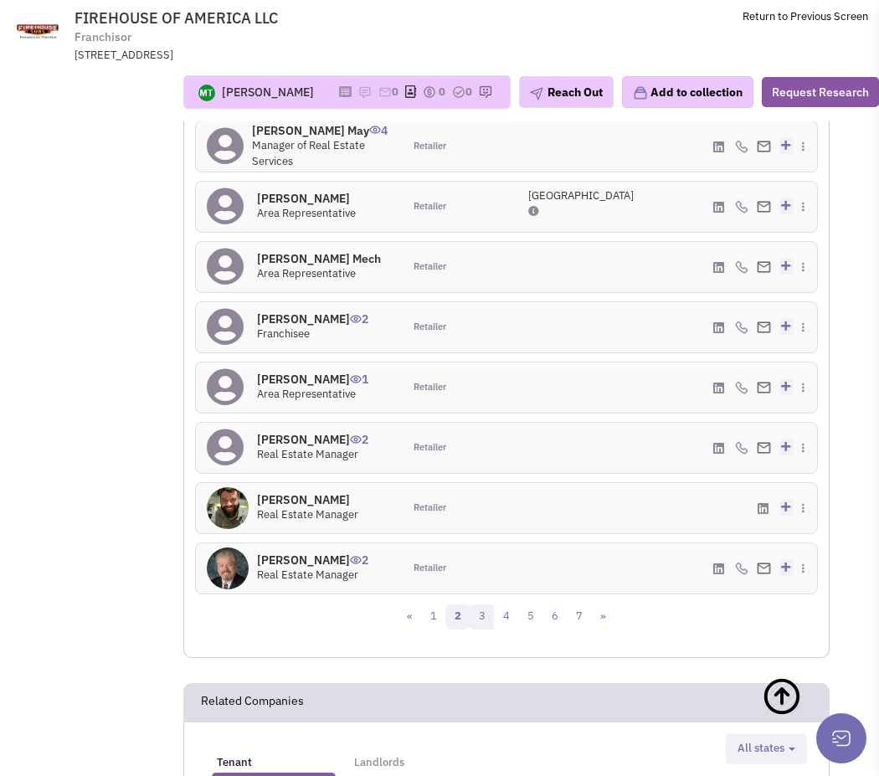
click at [474, 619] on link "3" at bounding box center [481, 616] width 25 height 25
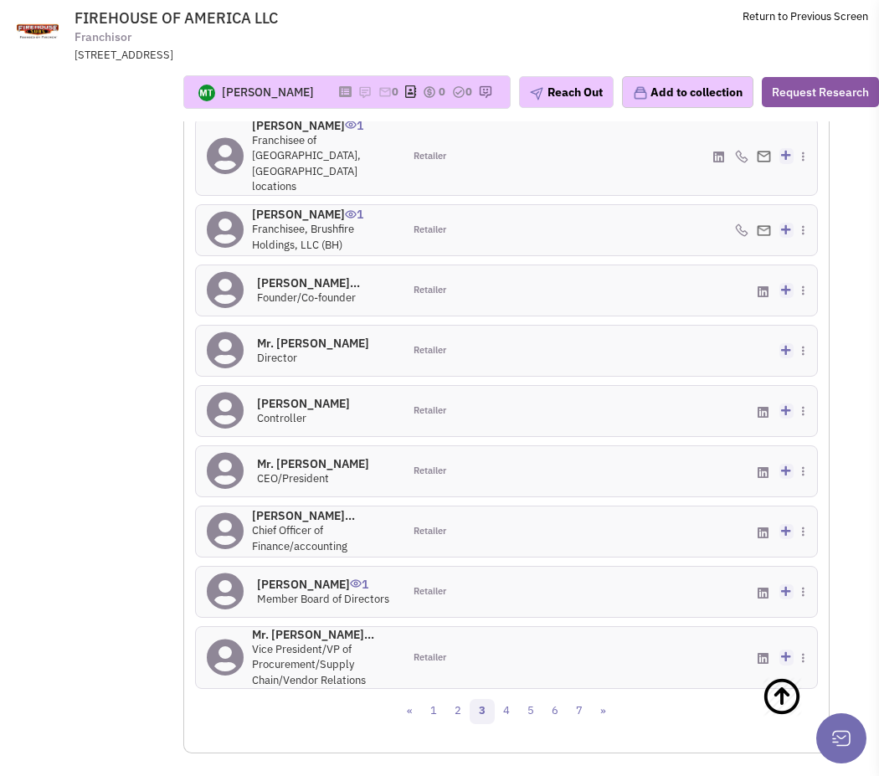
scroll to position [1899, 0]
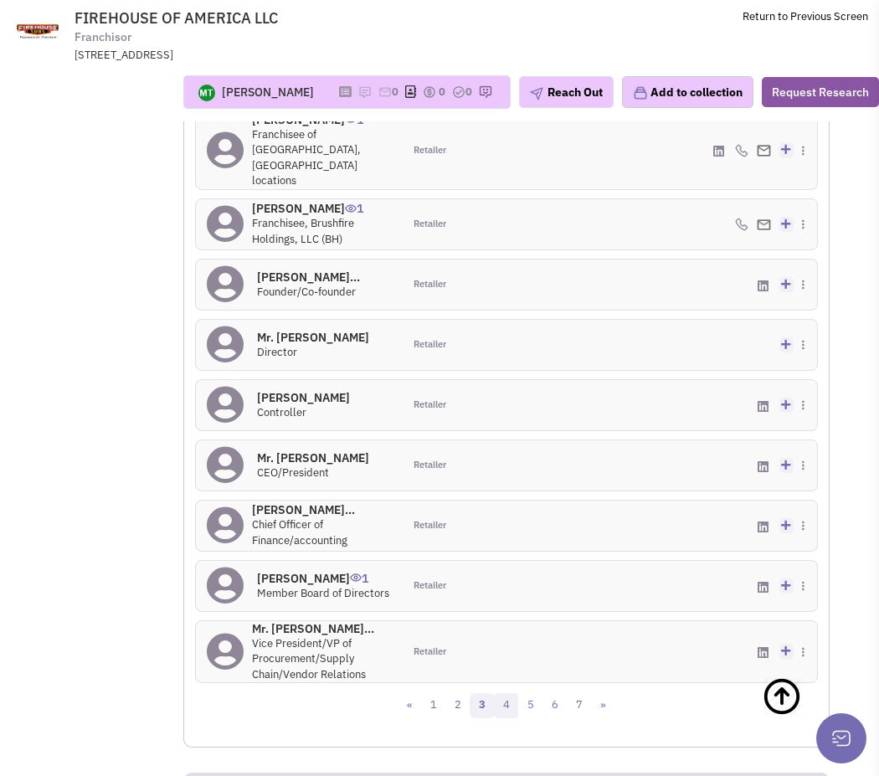
click at [502, 693] on link "4" at bounding box center [506, 705] width 25 height 25
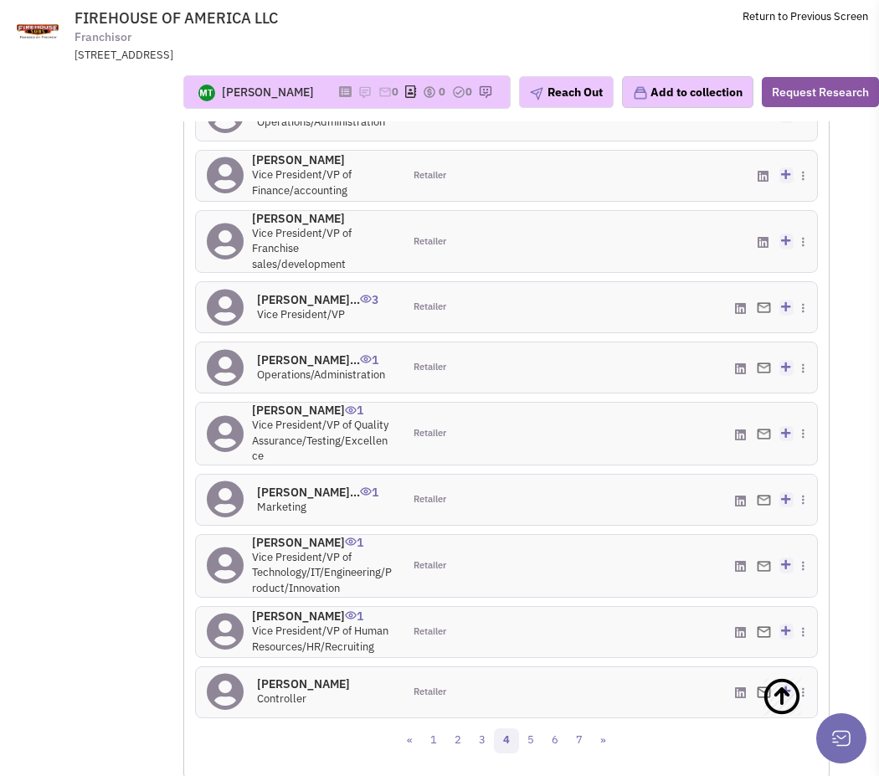
scroll to position [1868, 0]
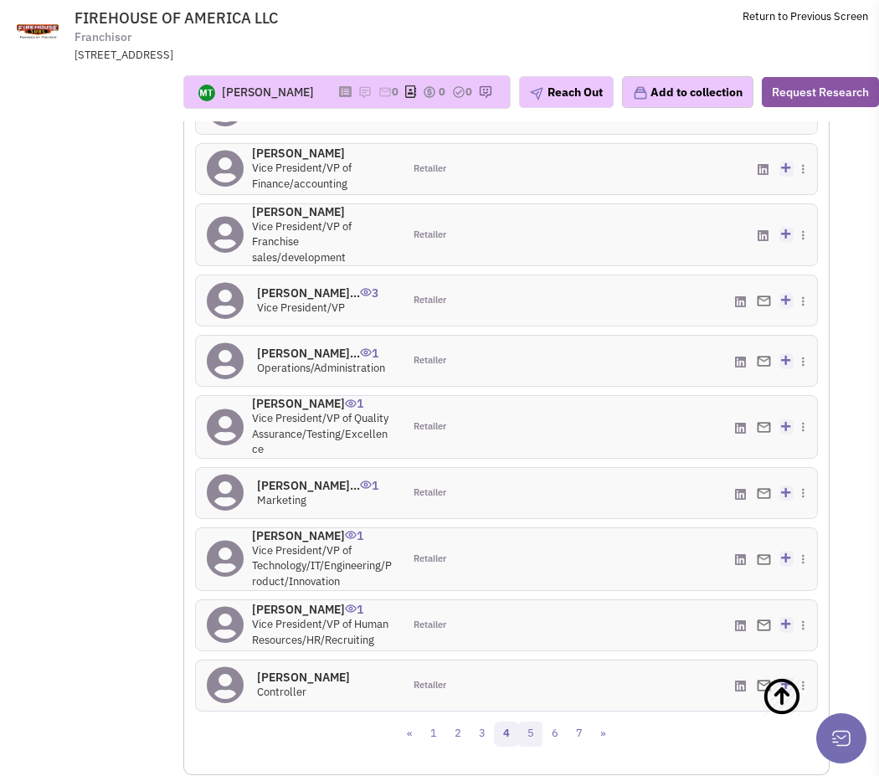
click at [531, 738] on link "5" at bounding box center [530, 733] width 25 height 25
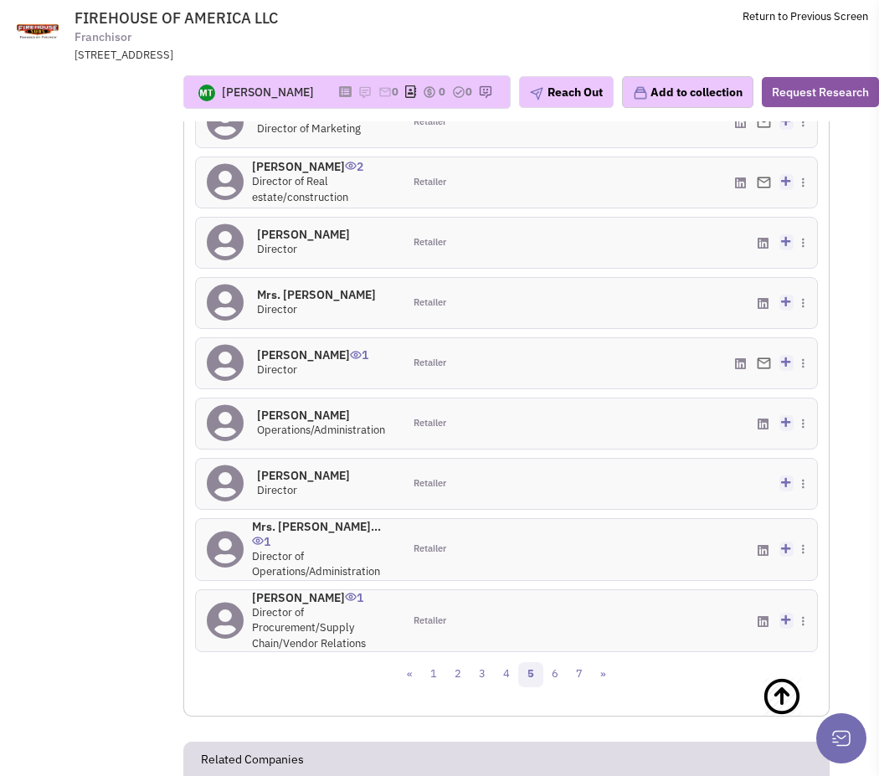
scroll to position [1915, 0]
click at [551, 684] on link "6" at bounding box center [554, 673] width 25 height 25
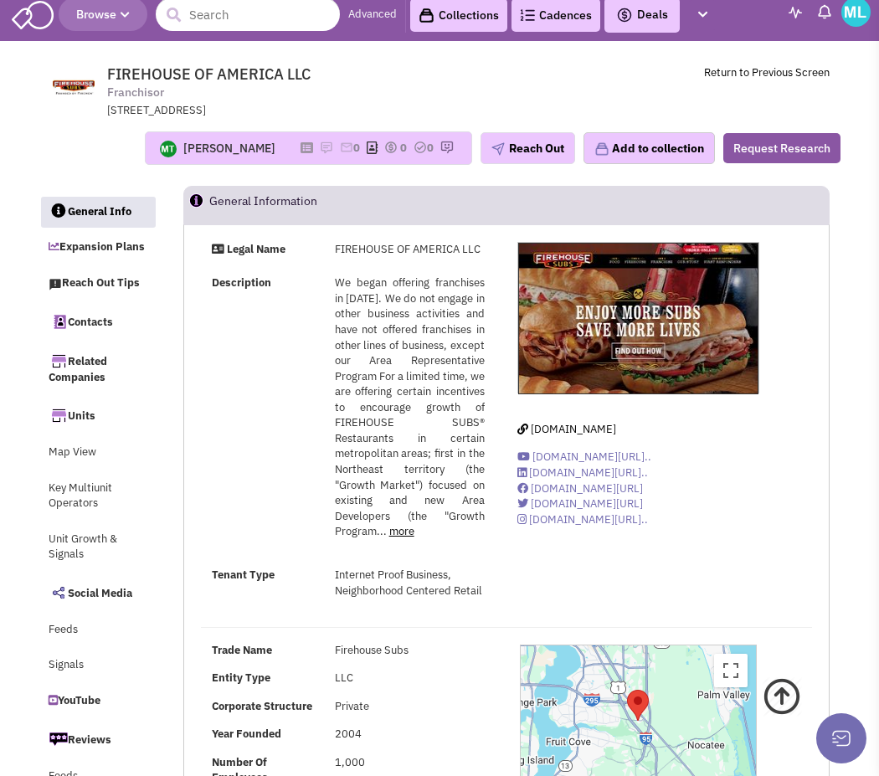
scroll to position [0, 0]
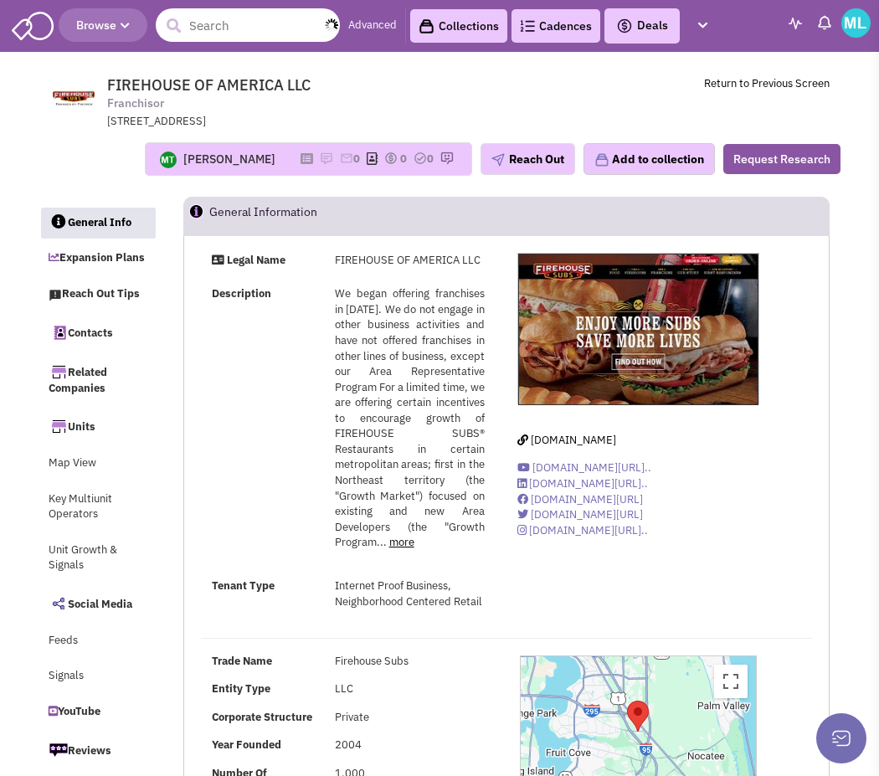
click at [223, 23] on input "text" at bounding box center [248, 24] width 184 height 33
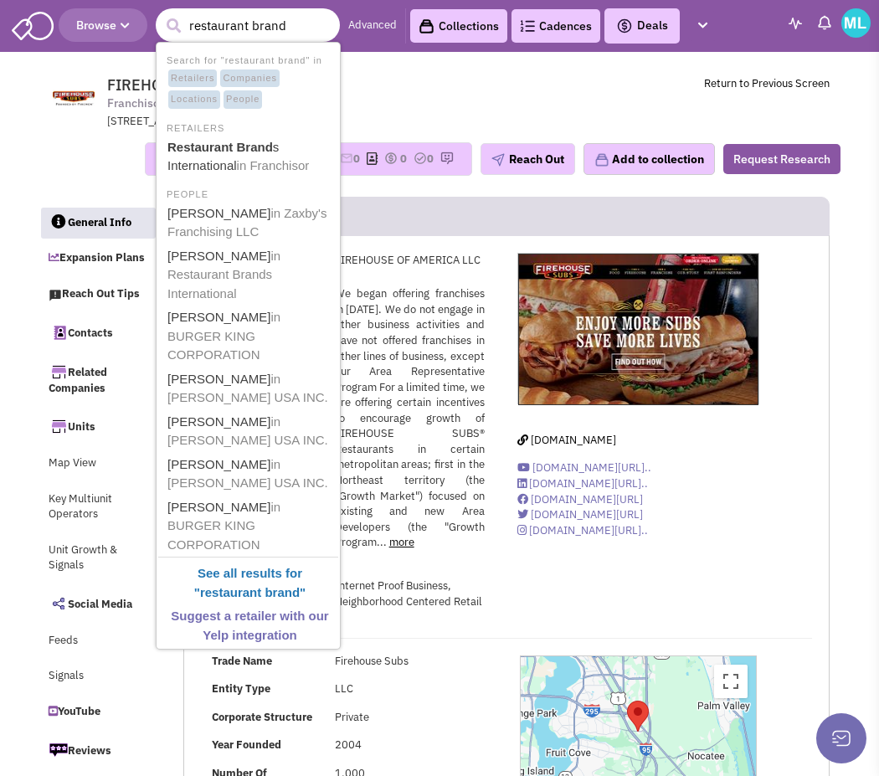
type input "restaurant brands"
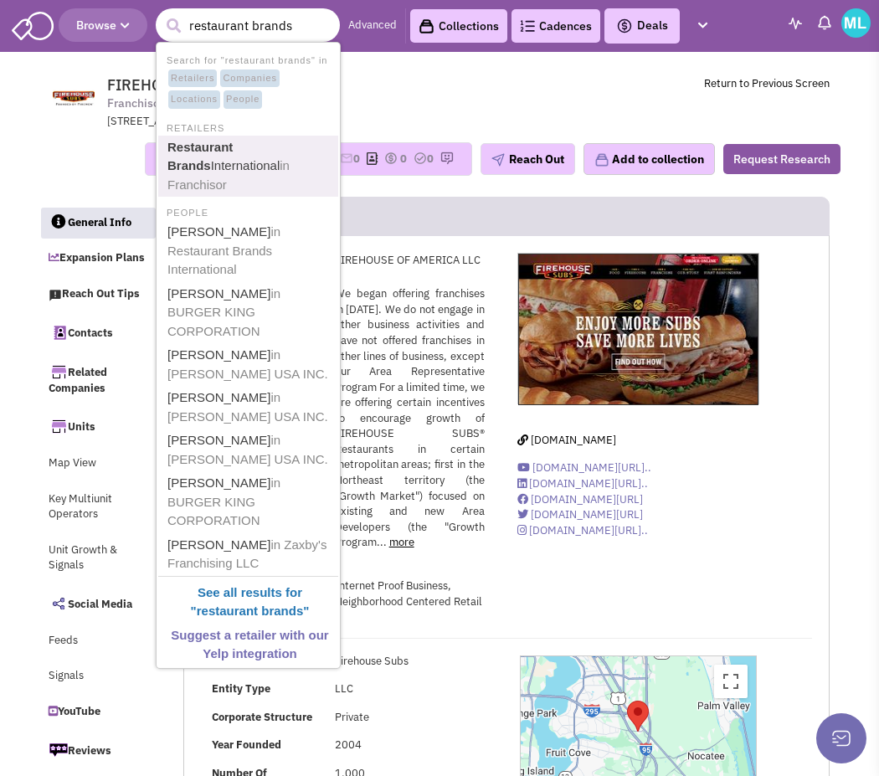
click at [233, 151] on b "Restaurant Brands" at bounding box center [199, 156] width 65 height 33
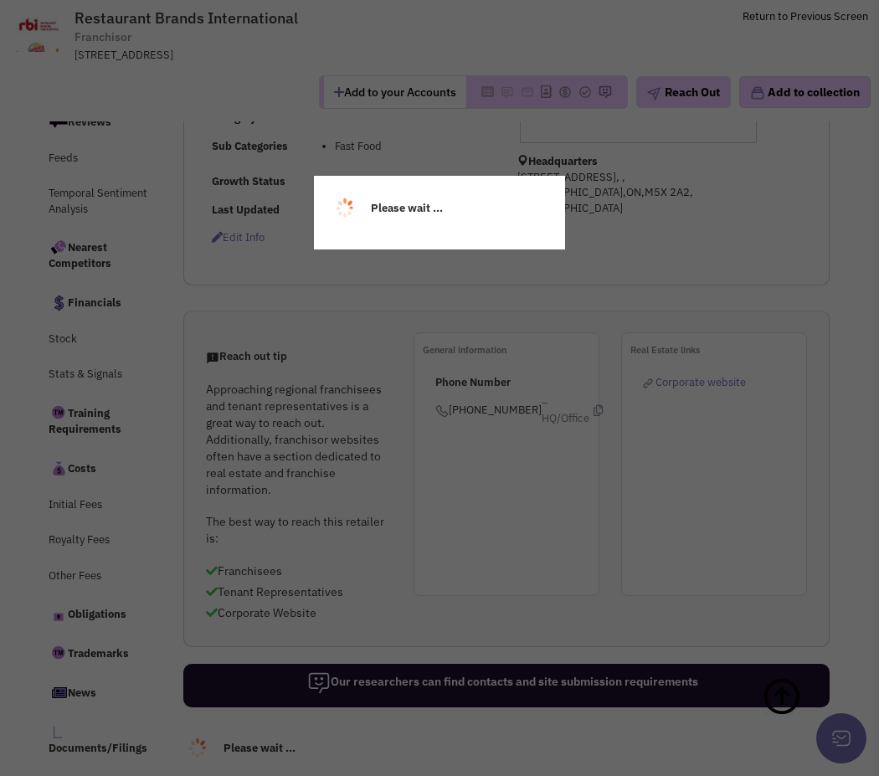
select select
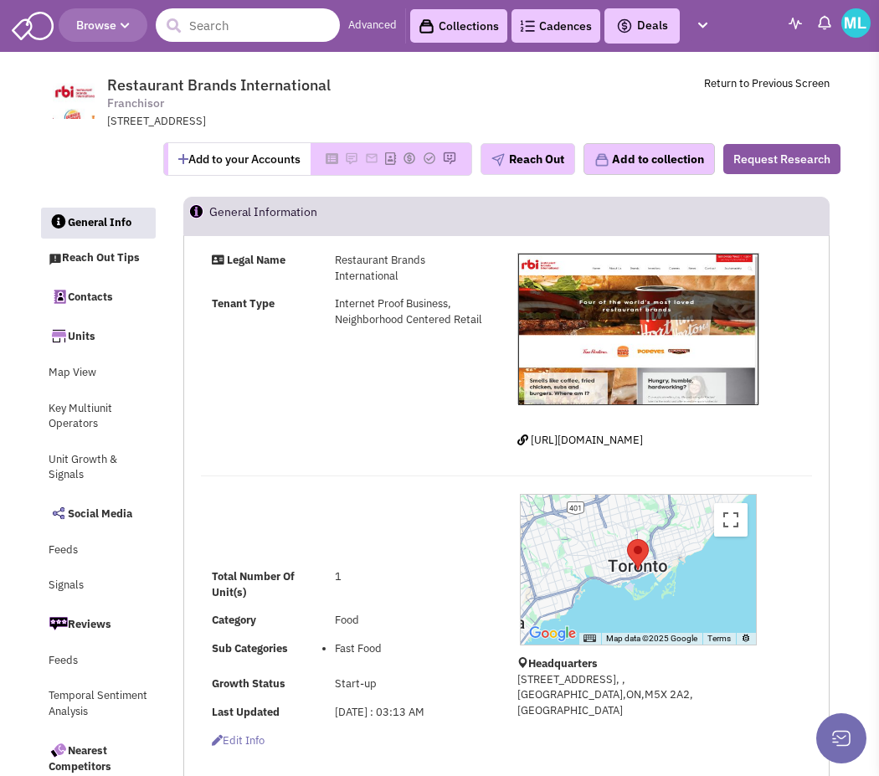
click at [218, 19] on input "text" at bounding box center [248, 24] width 184 height 33
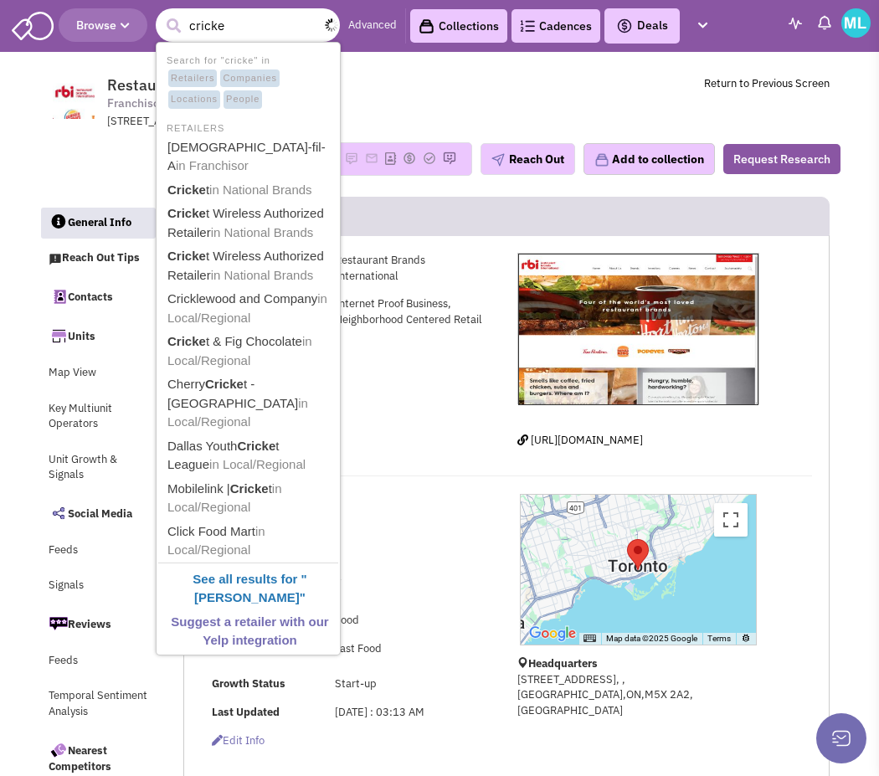
type input "cricket"
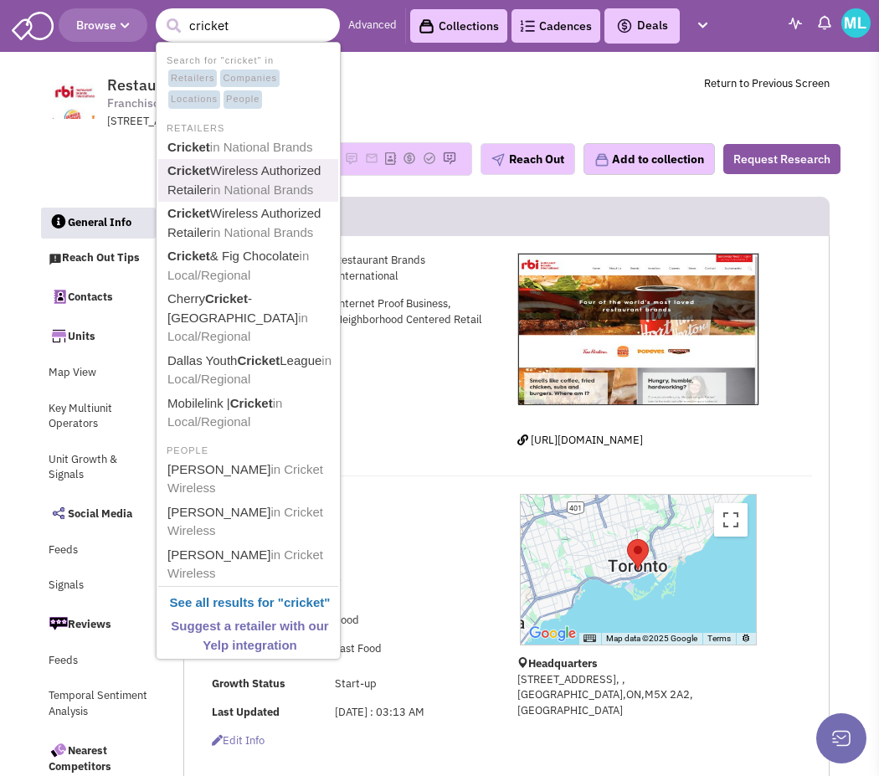
click at [237, 166] on link "Cricket Wireless Authorized Retailer in National Brands" at bounding box center [249, 180] width 175 height 41
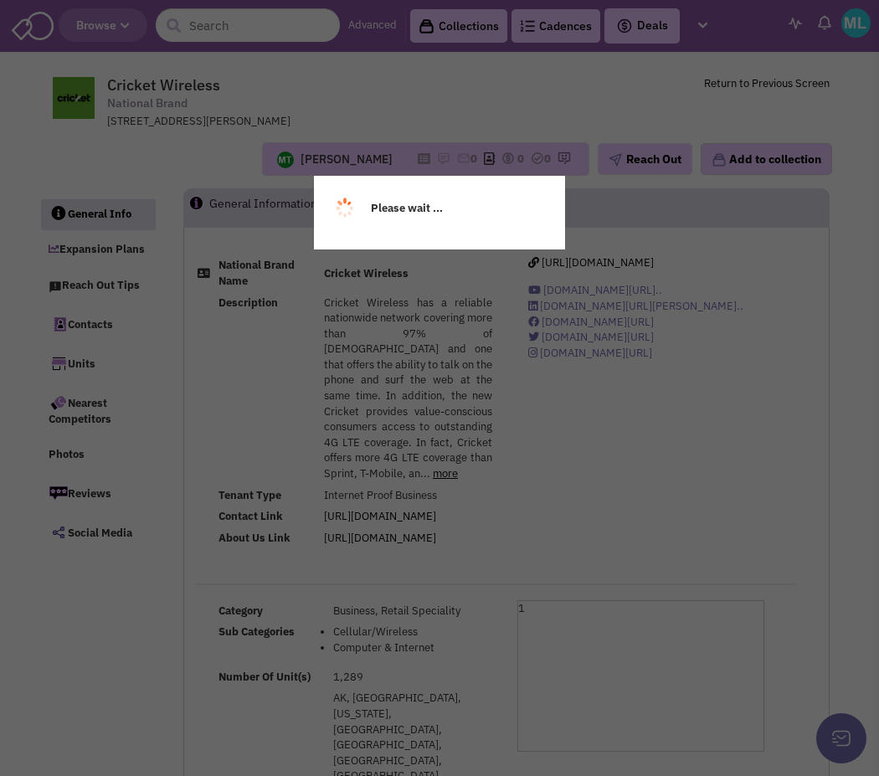
select select
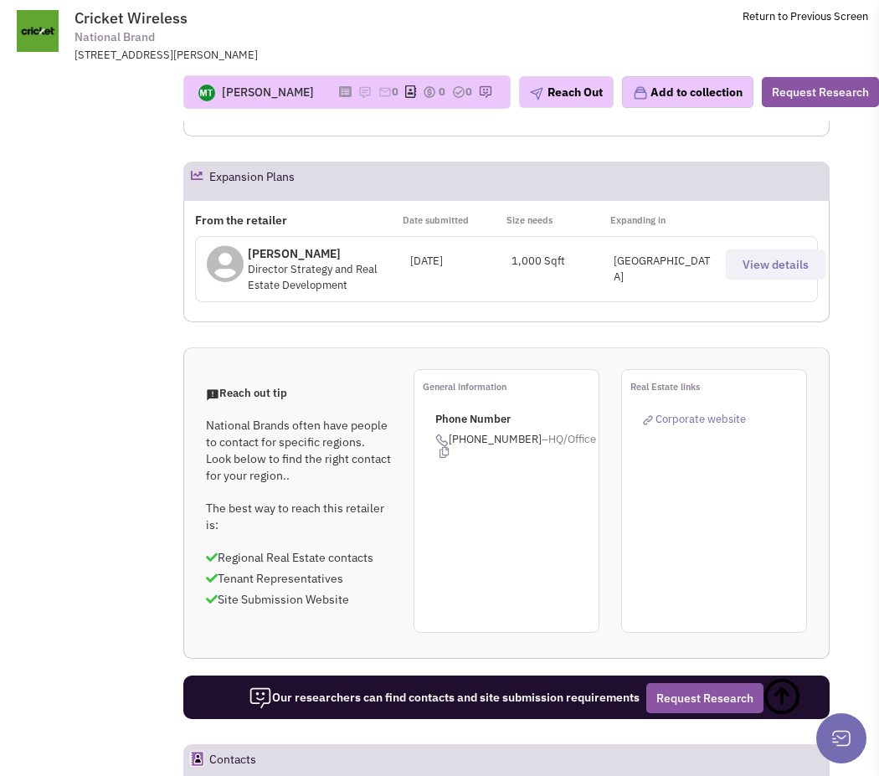
scroll to position [1660, 0]
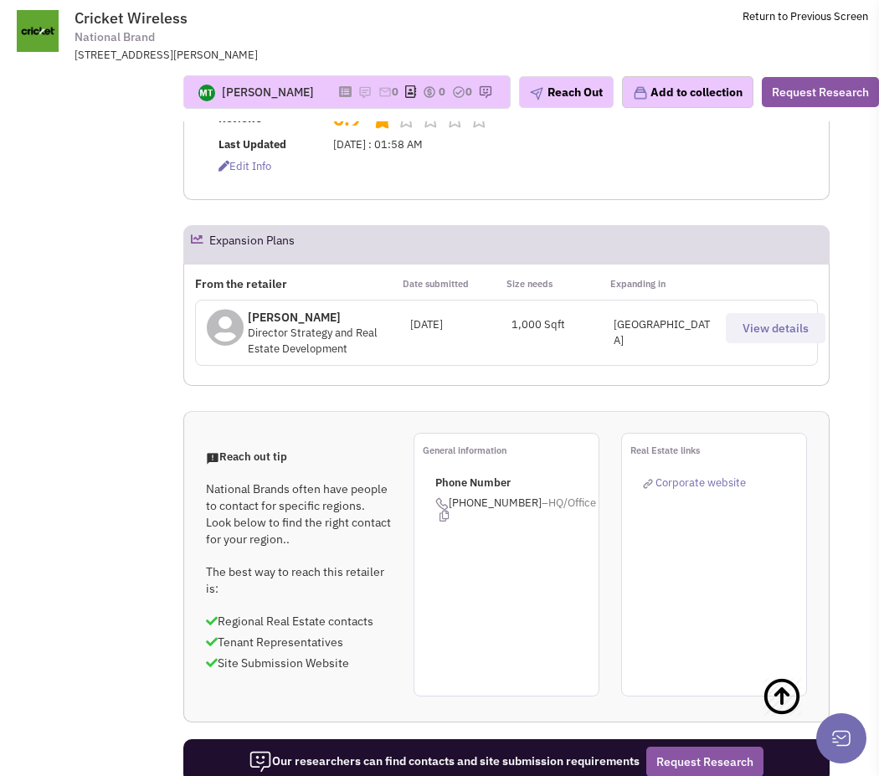
scroll to position [1334, 0]
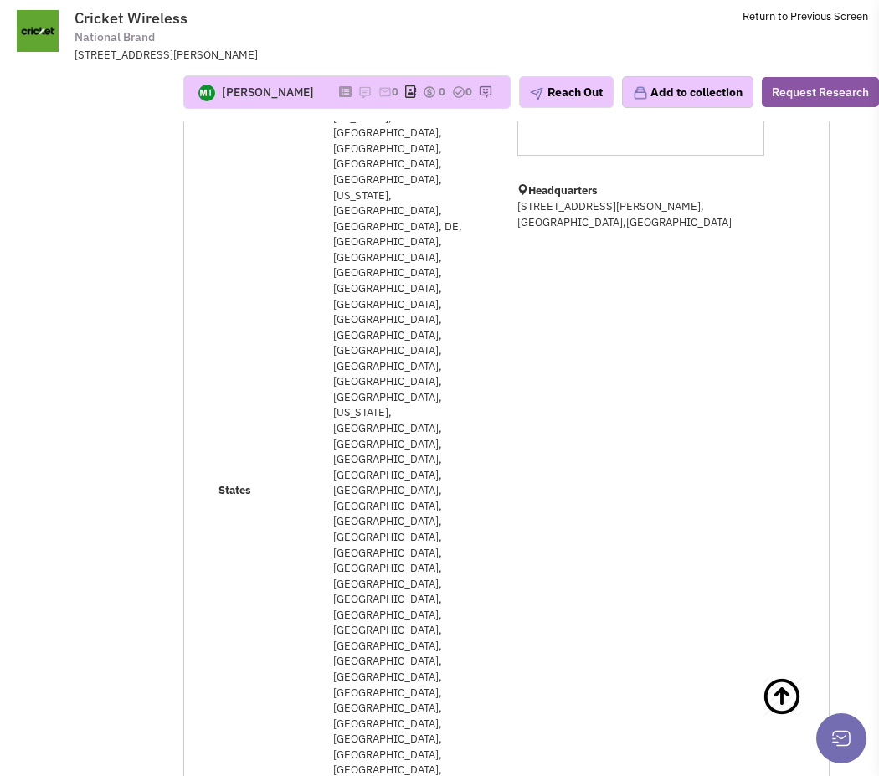
scroll to position [0, 0]
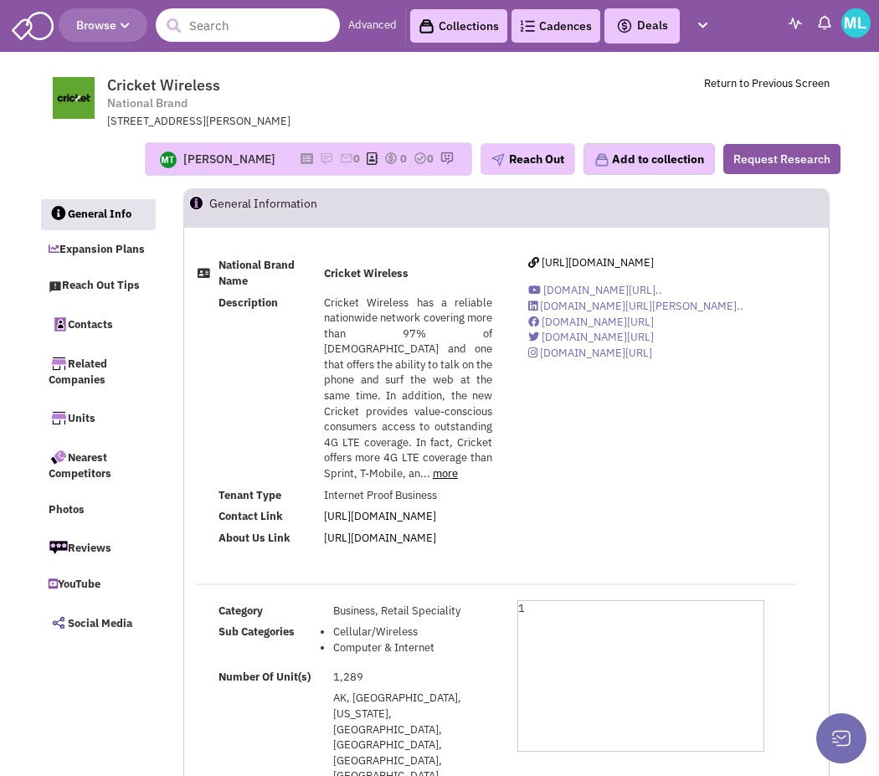
click at [248, 31] on input "text" at bounding box center [248, 24] width 184 height 33
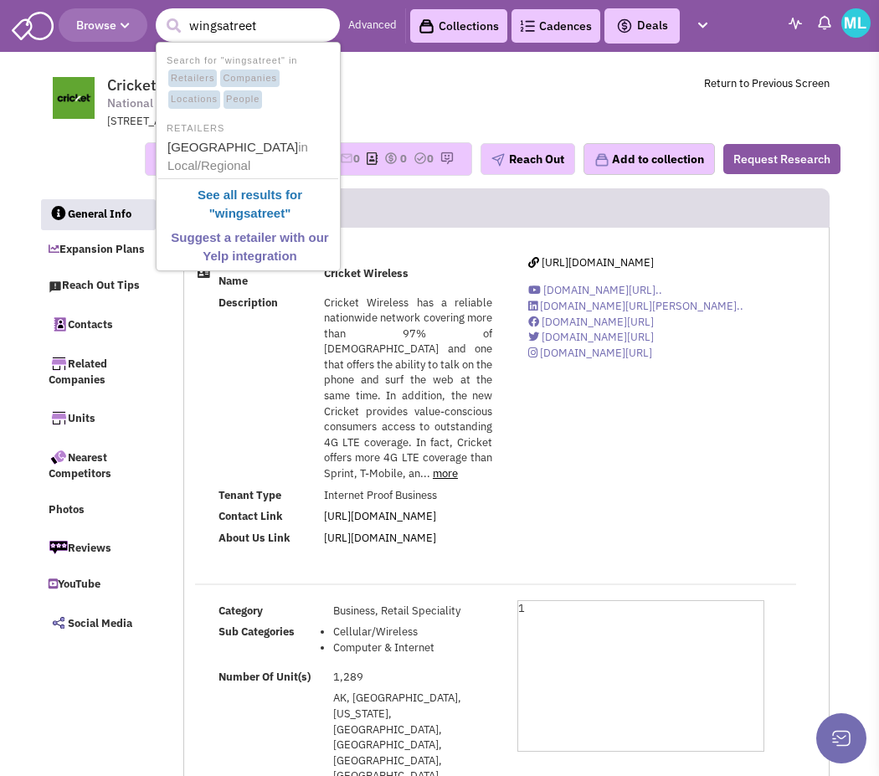
type input "wingstreet"
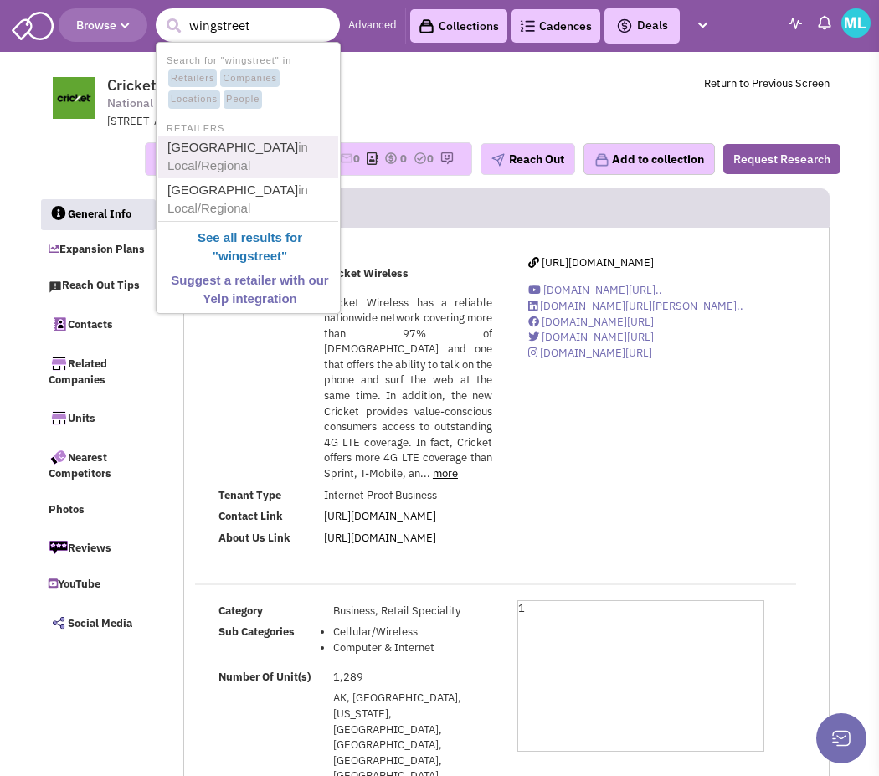
click at [246, 156] on link "[GEOGRAPHIC_DATA] in Local/Regional" at bounding box center [249, 156] width 175 height 41
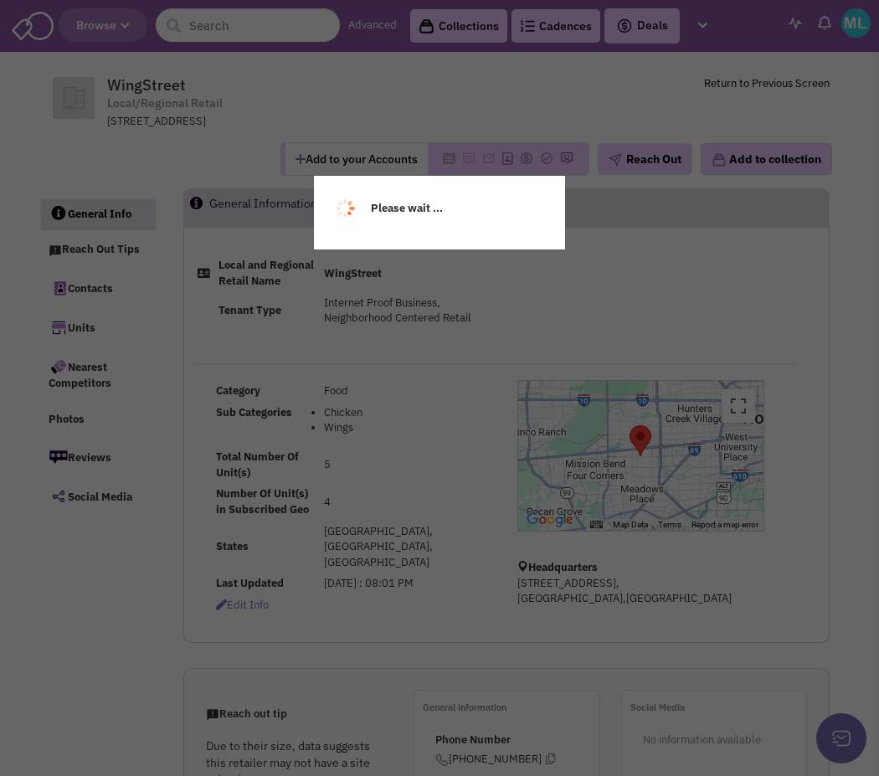
select select
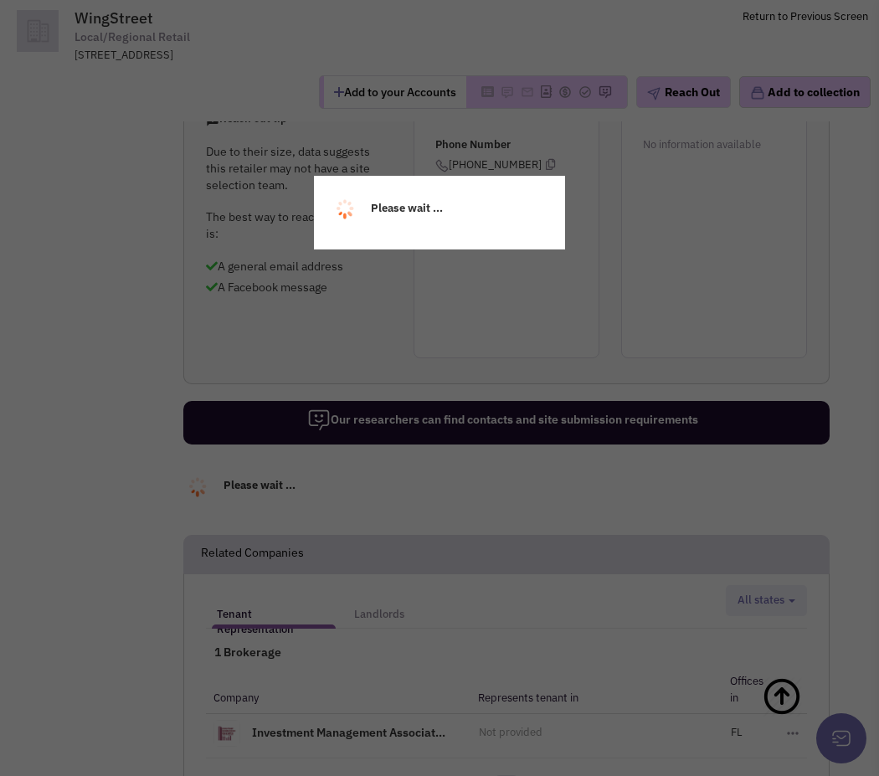
scroll to position [643, 0]
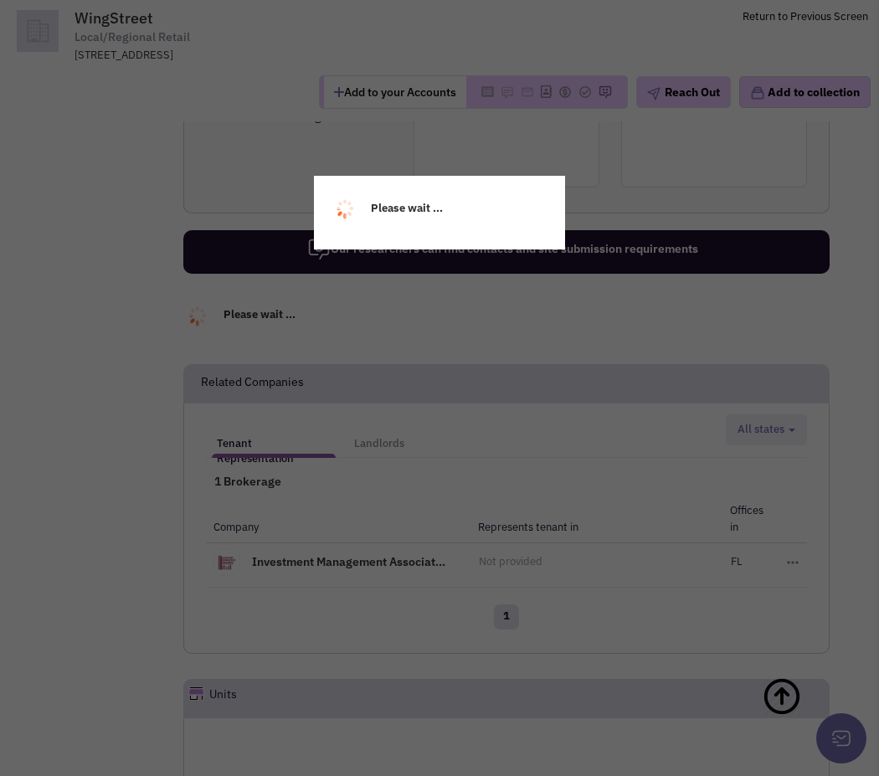
select select
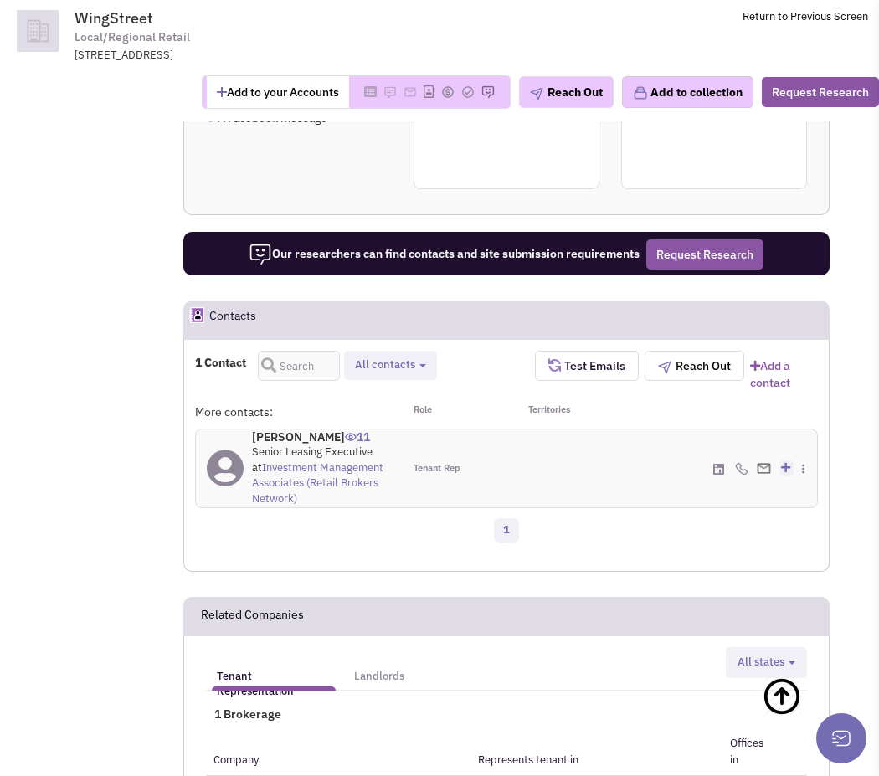
scroll to position [741, 0]
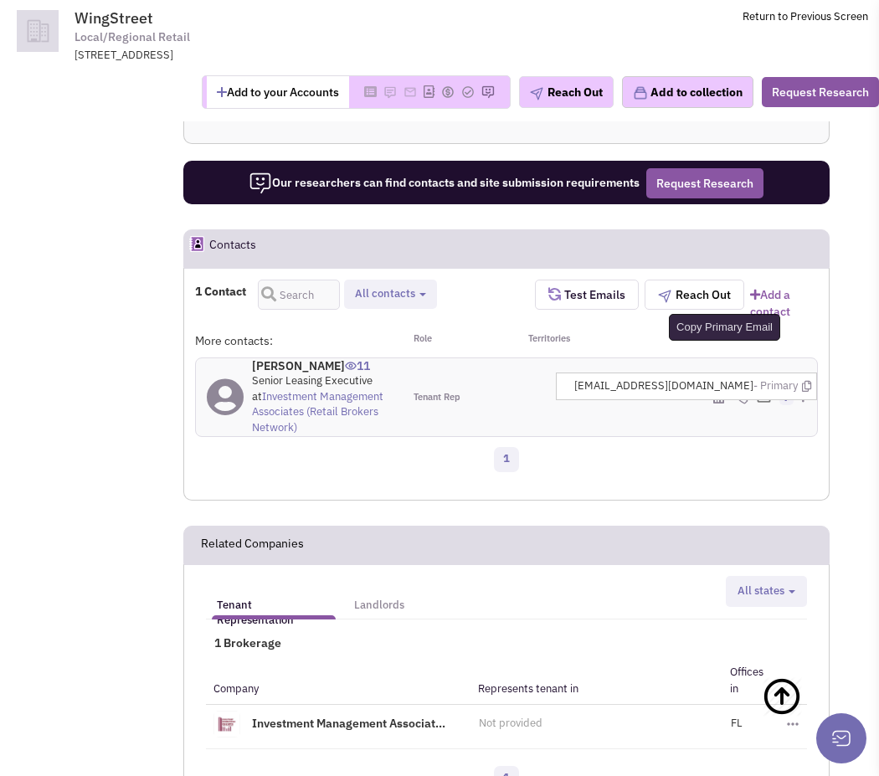
click at [804, 381] on icon at bounding box center [806, 386] width 9 height 11
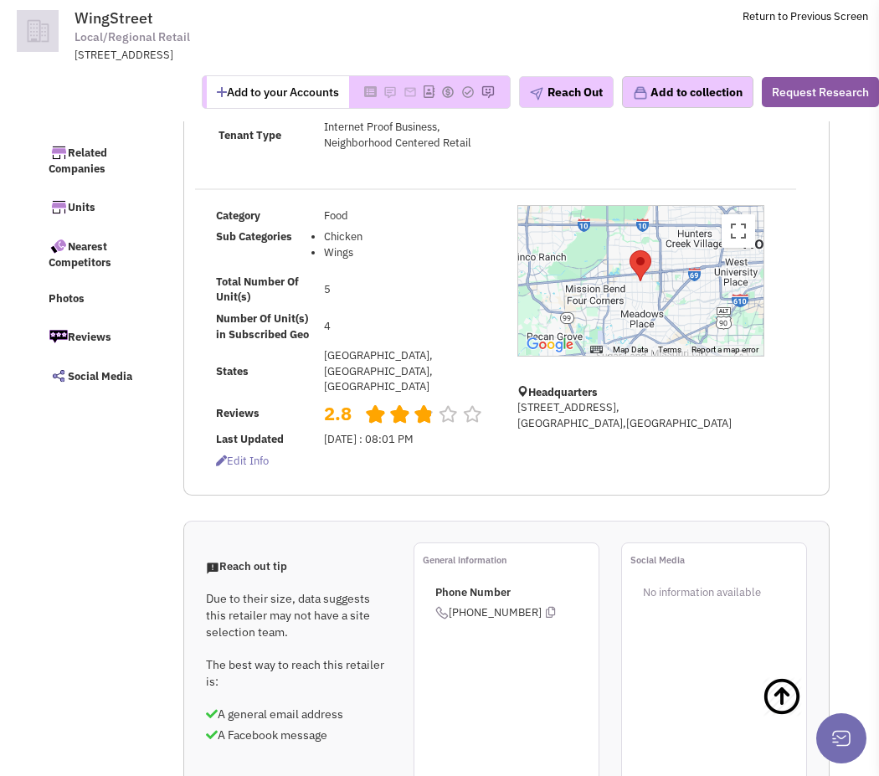
scroll to position [0, 0]
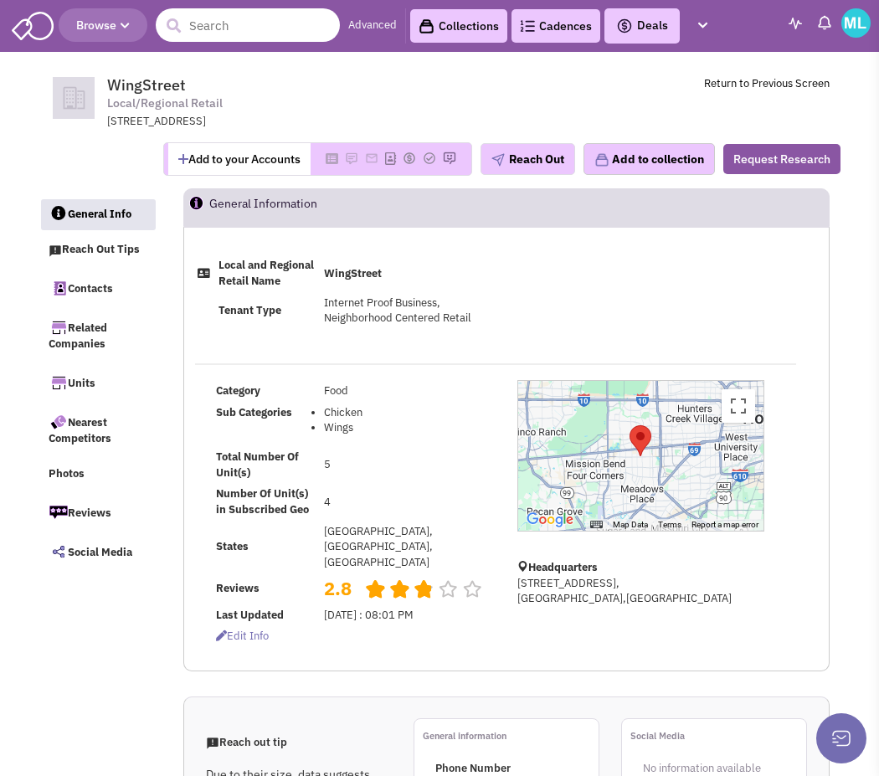
click at [216, 24] on input "text" at bounding box center [248, 24] width 184 height 33
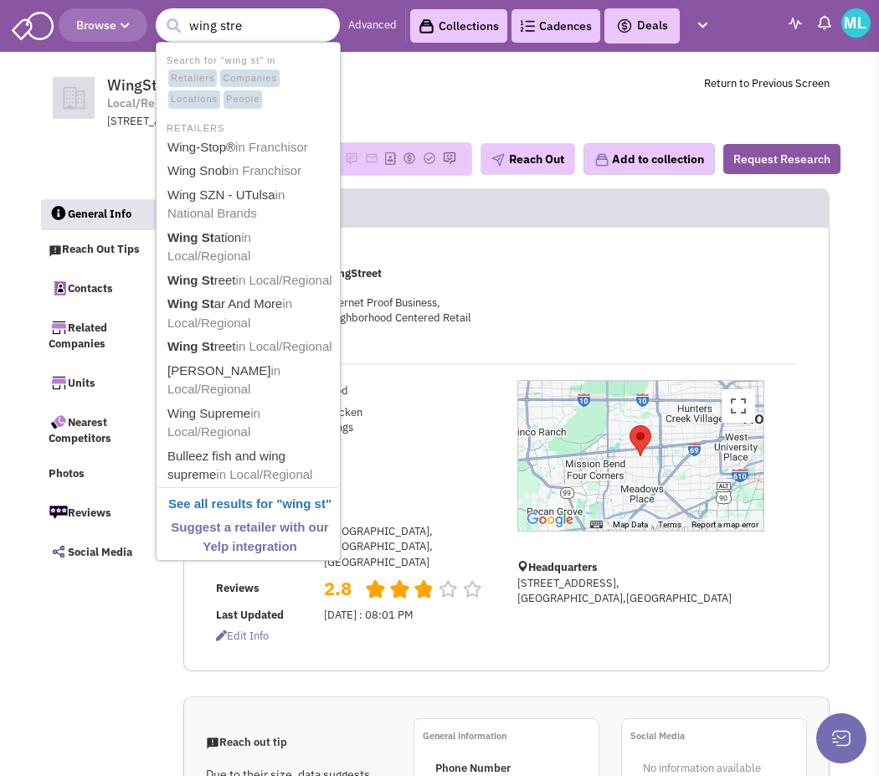
type input "wing stree"
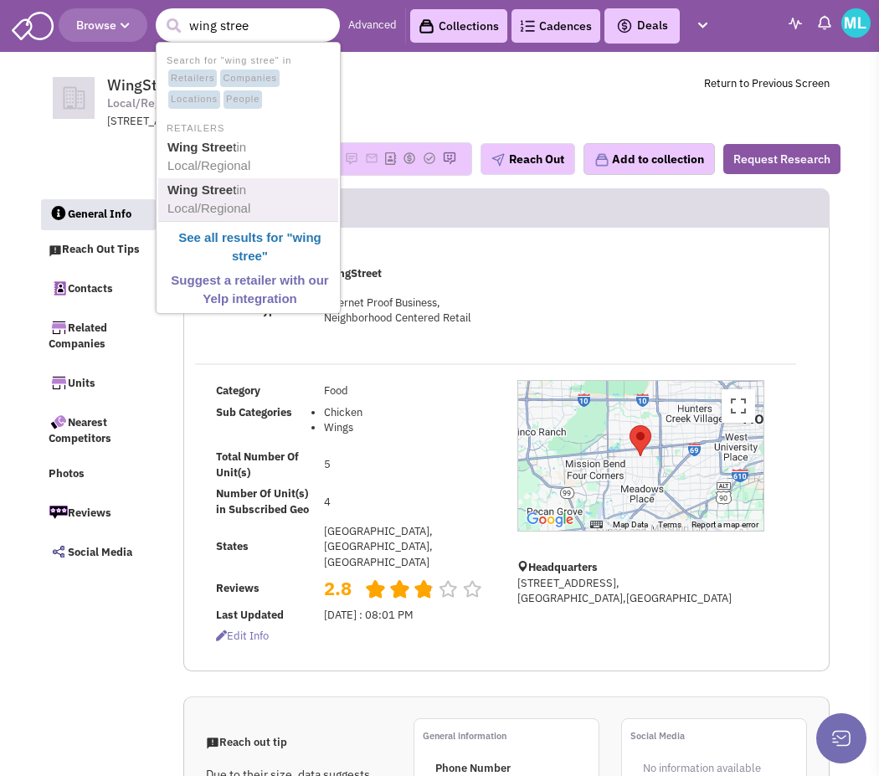
click at [236, 188] on span "in Local/Regional" at bounding box center [208, 198] width 83 height 33
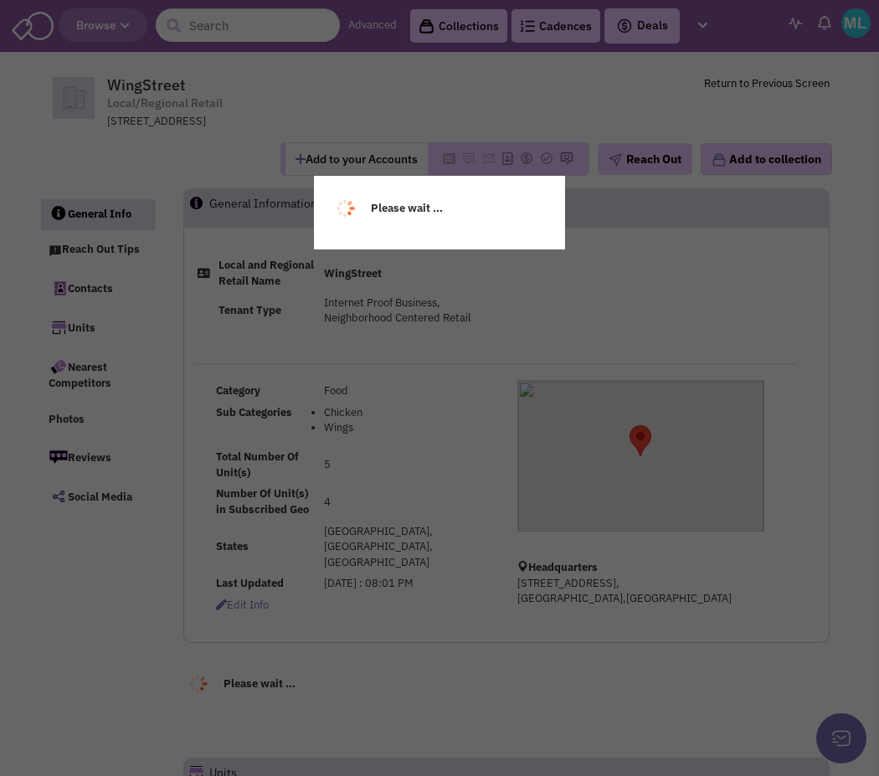
select select
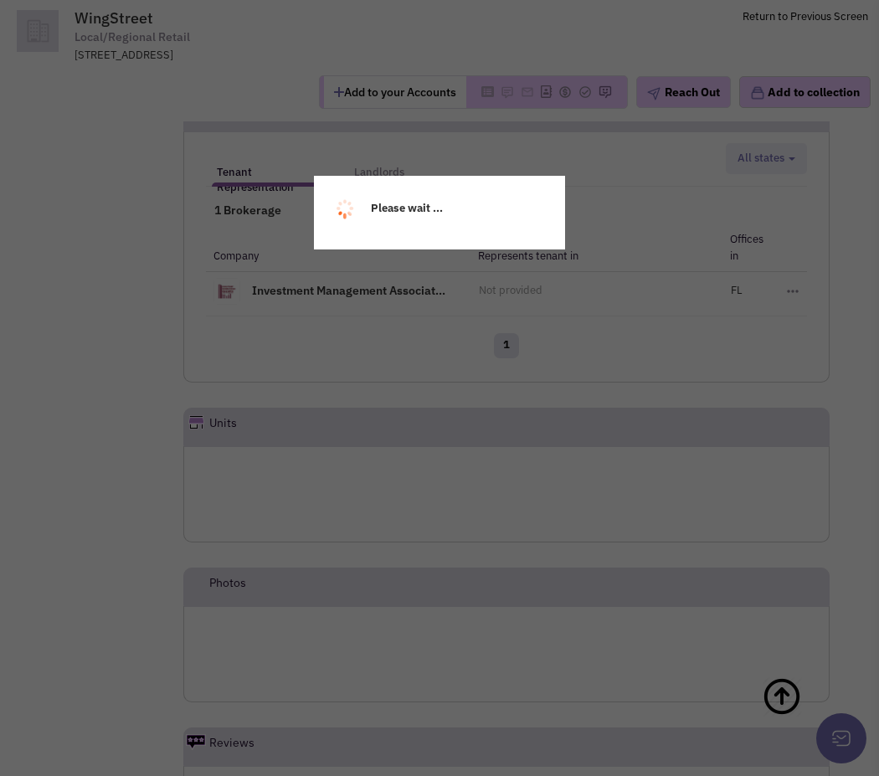
select select
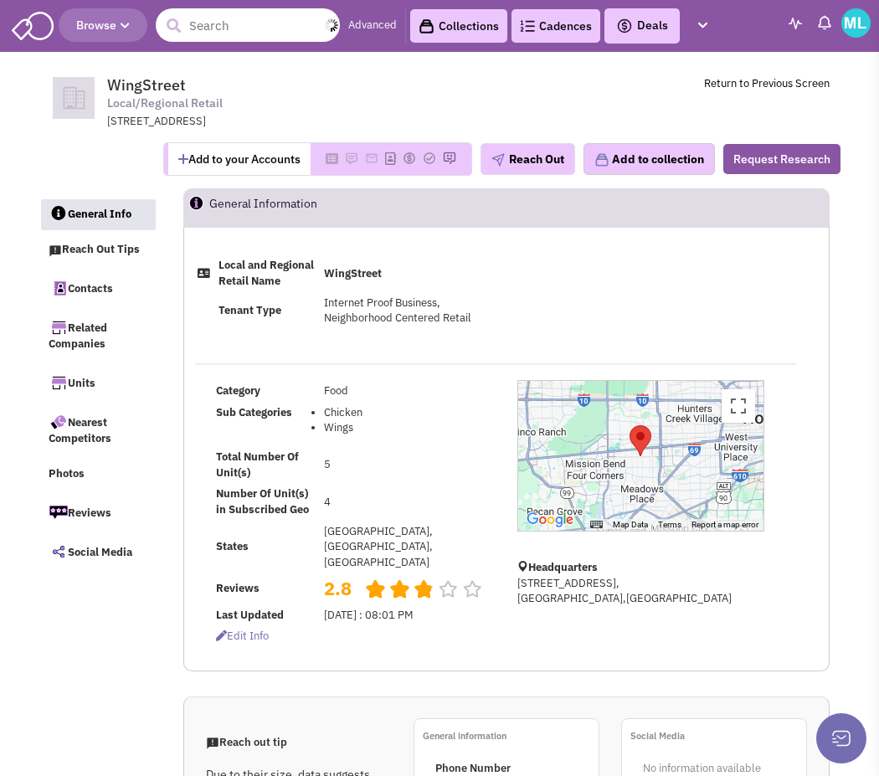
click at [237, 15] on input "text" at bounding box center [248, 24] width 184 height 33
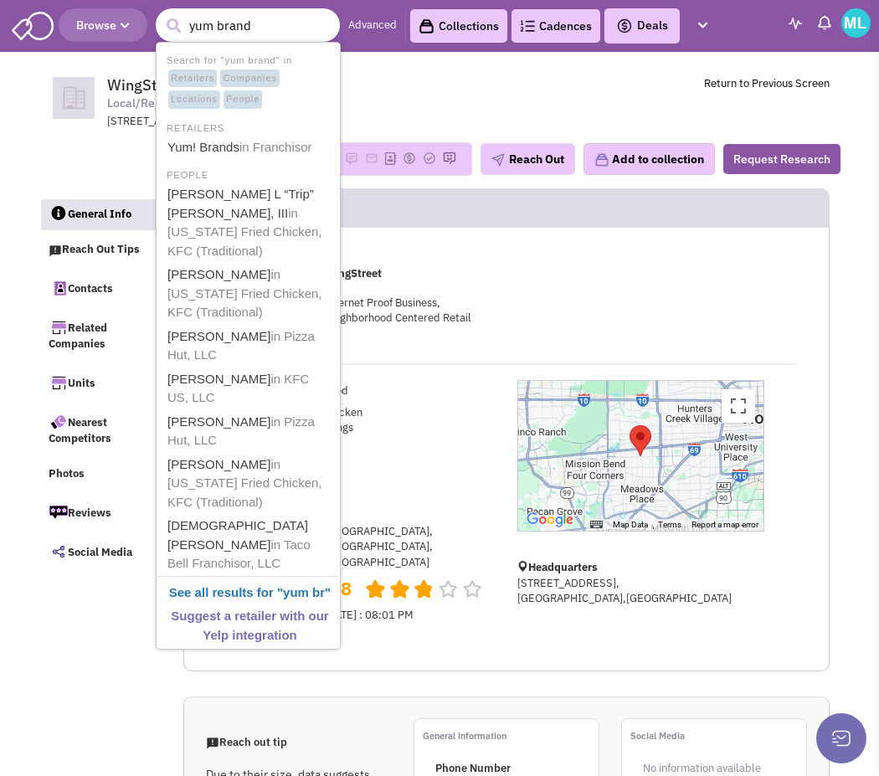
type input "yum brands"
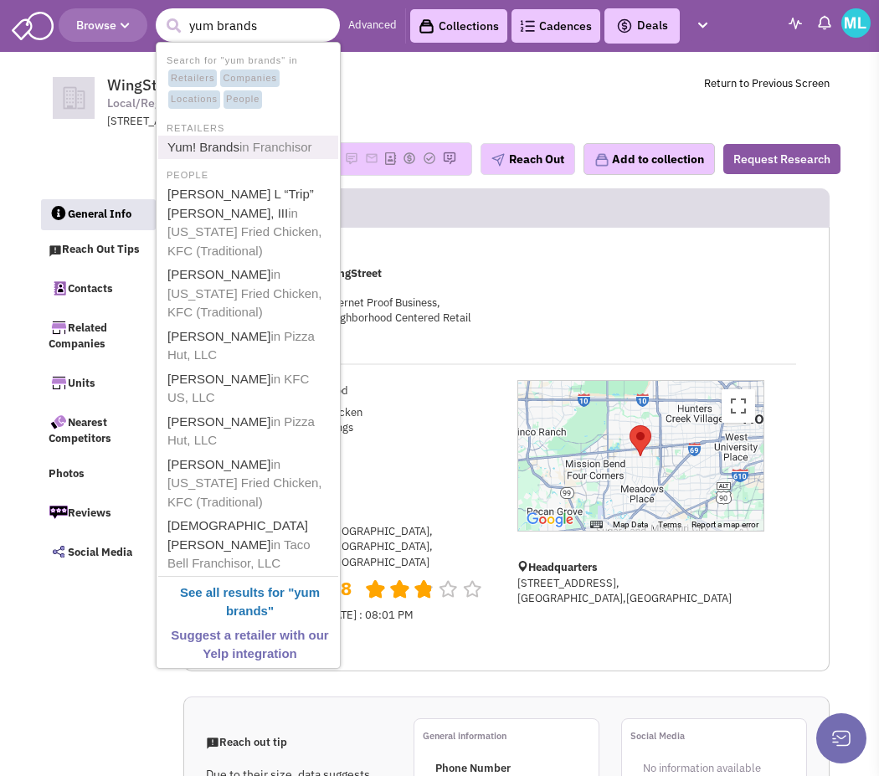
click at [262, 141] on span "in Franchisor" at bounding box center [275, 147] width 73 height 14
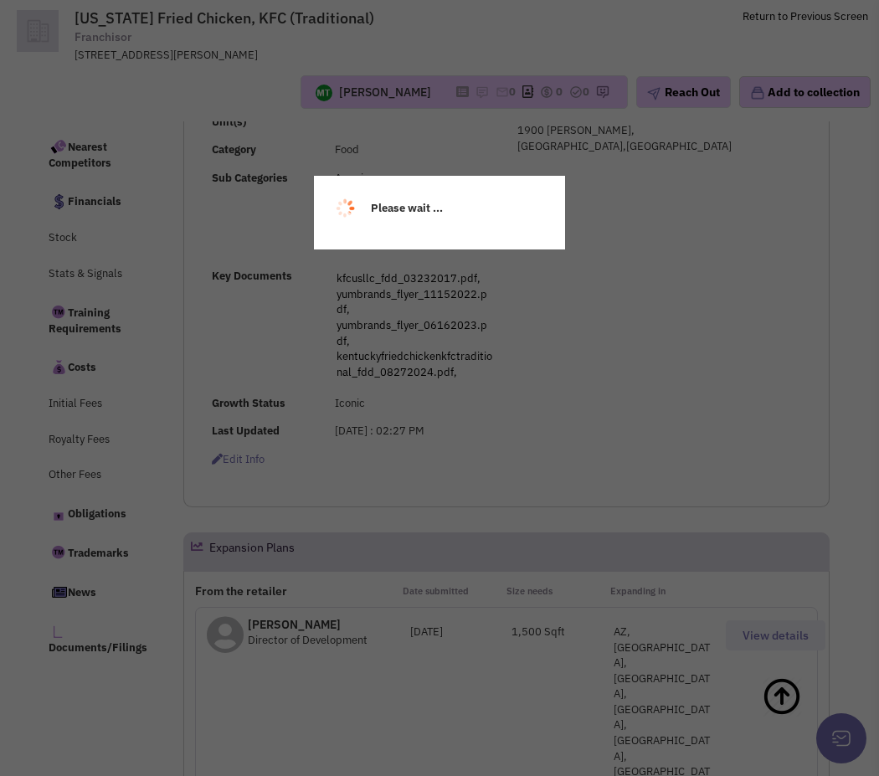
select select
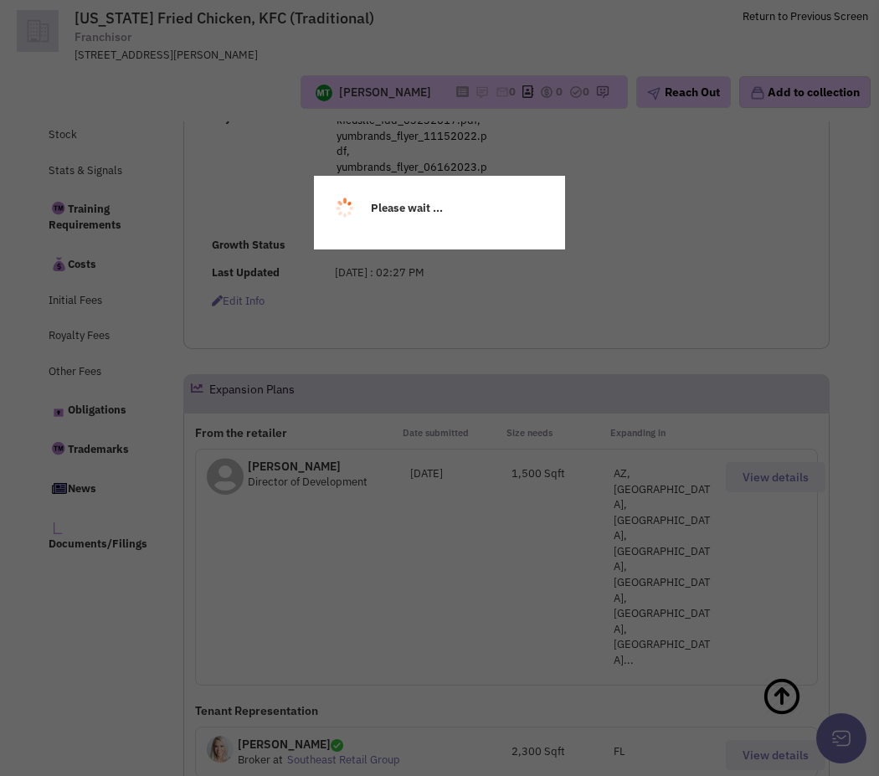
select select
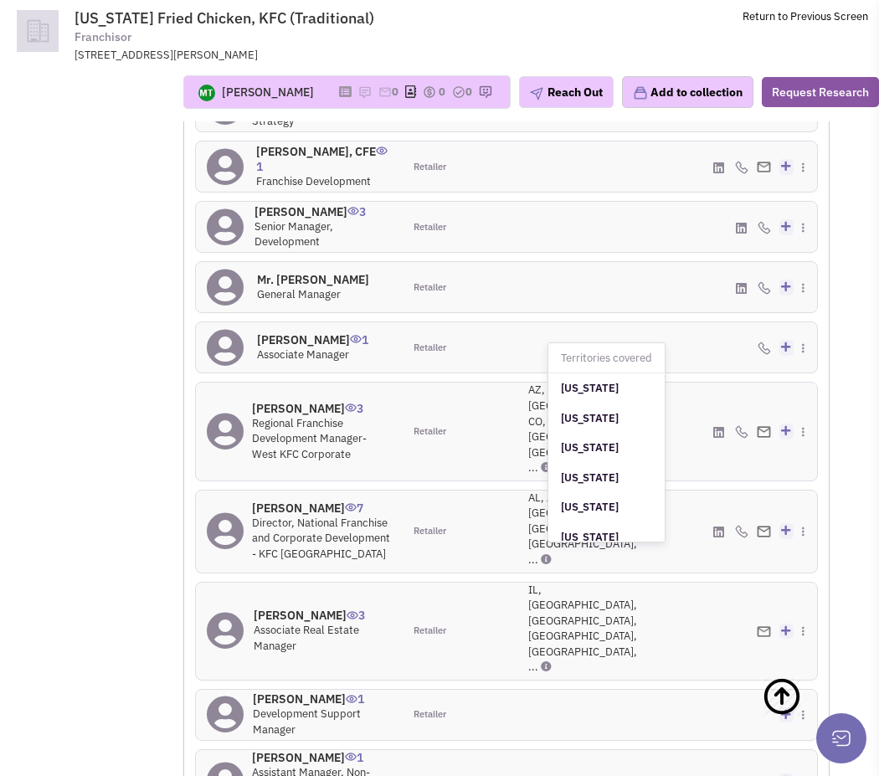
scroll to position [86, 0]
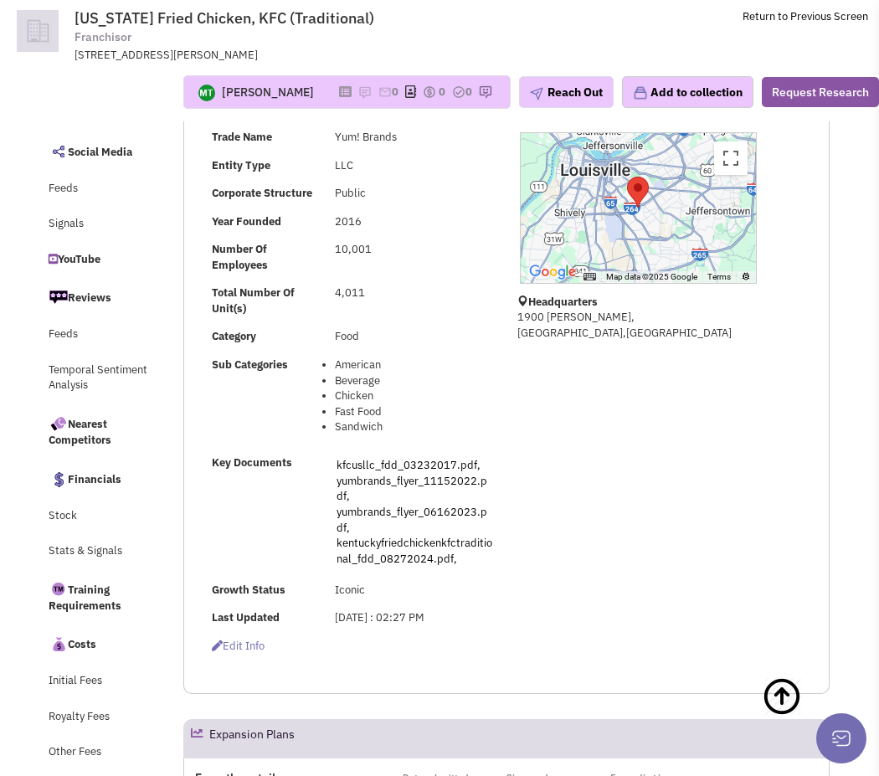
scroll to position [0, 0]
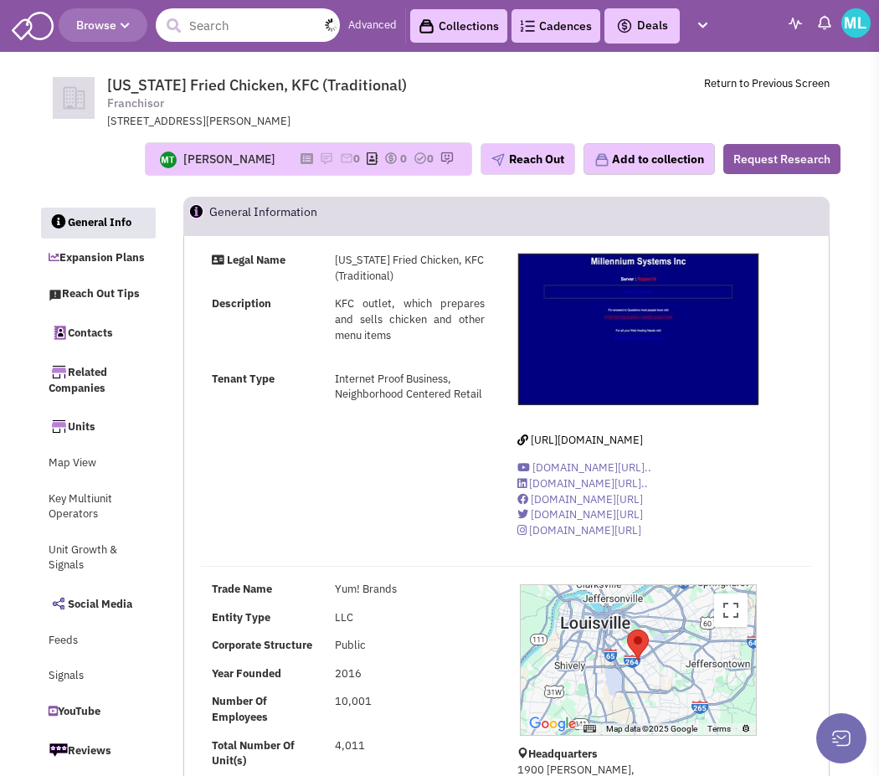
click at [208, 22] on input "text" at bounding box center [248, 24] width 184 height 33
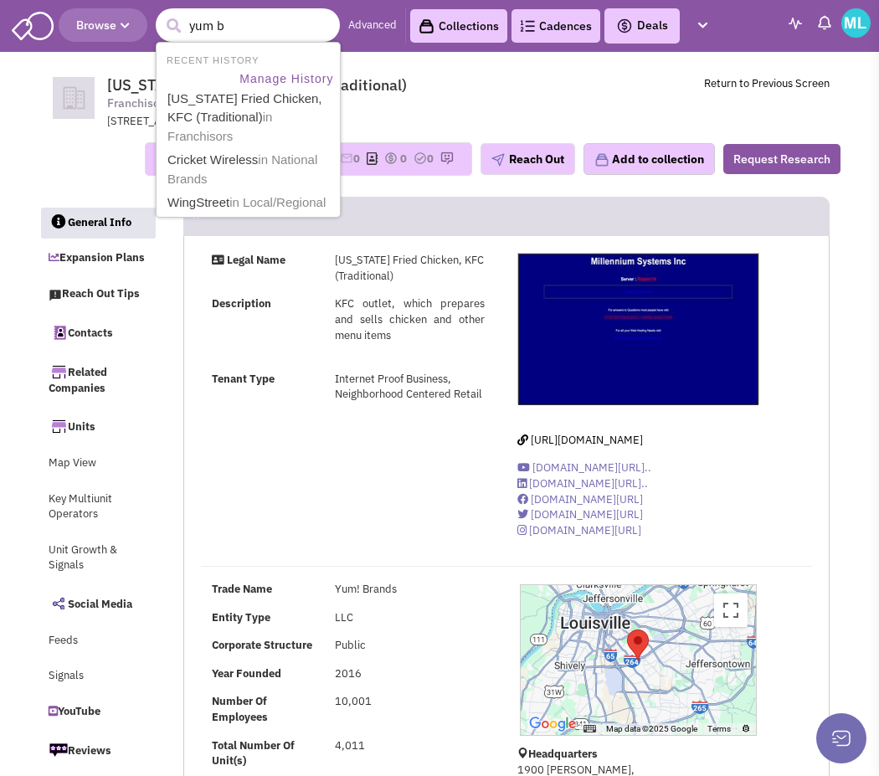
type input "yum br"
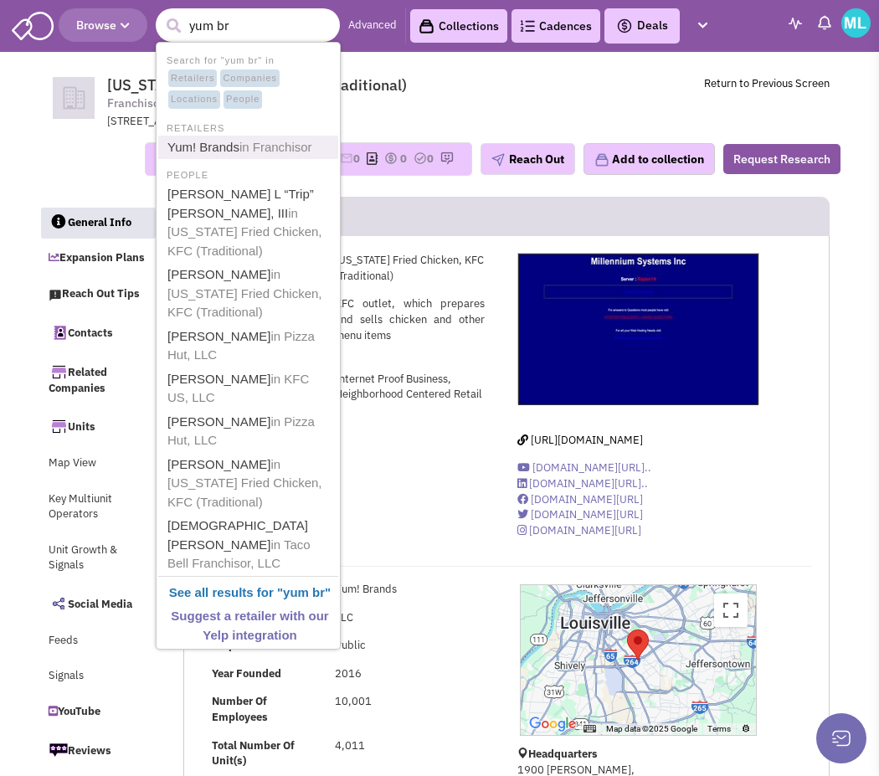
click at [254, 148] on span "in Franchisor" at bounding box center [275, 147] width 73 height 14
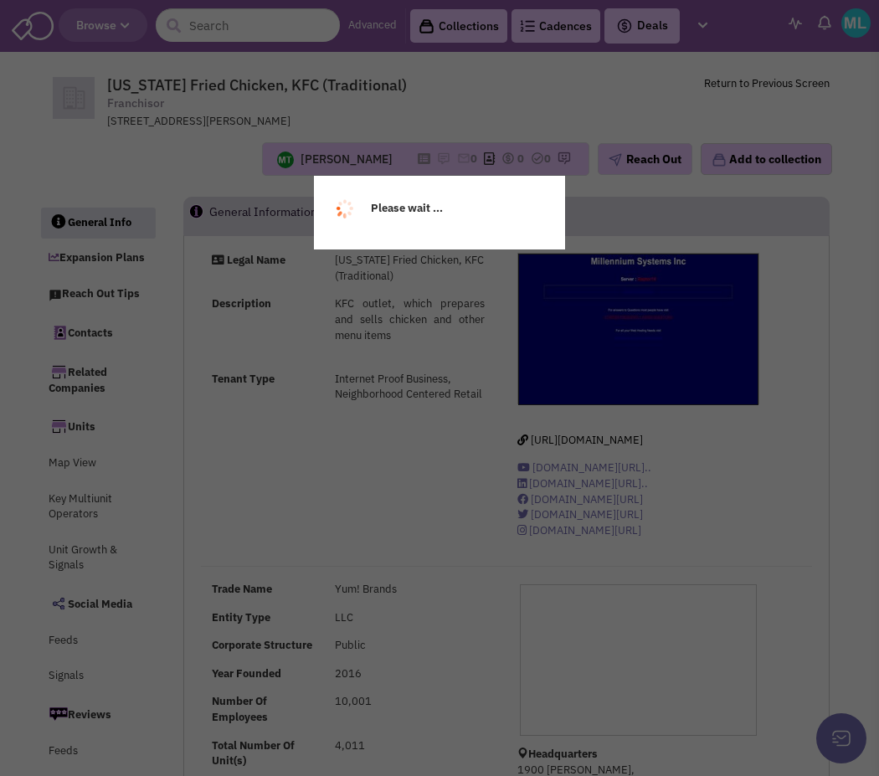
select select
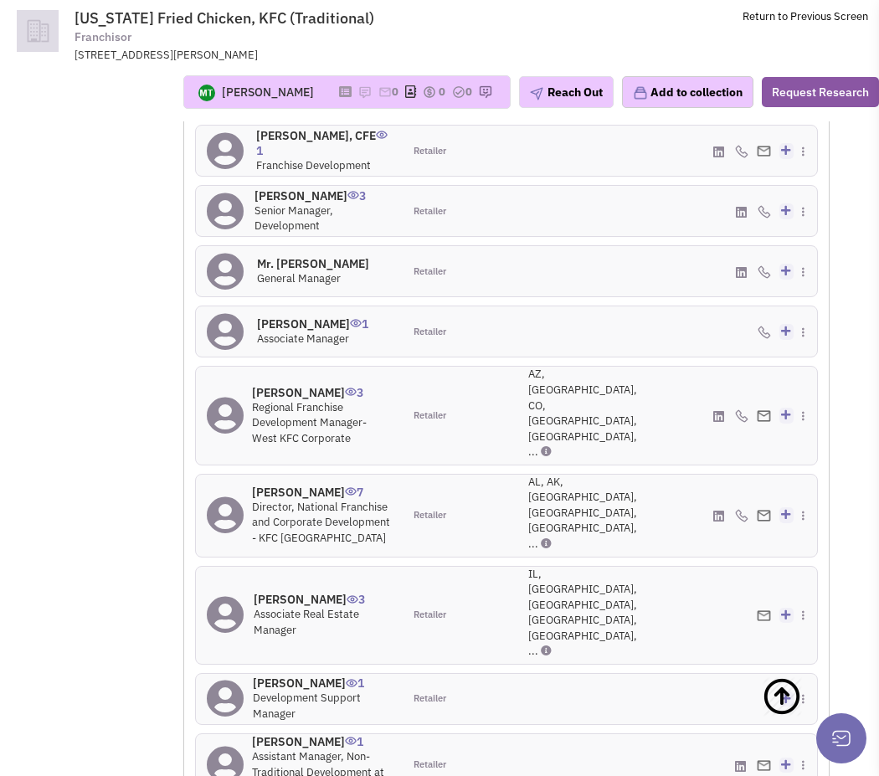
scroll to position [2096, 0]
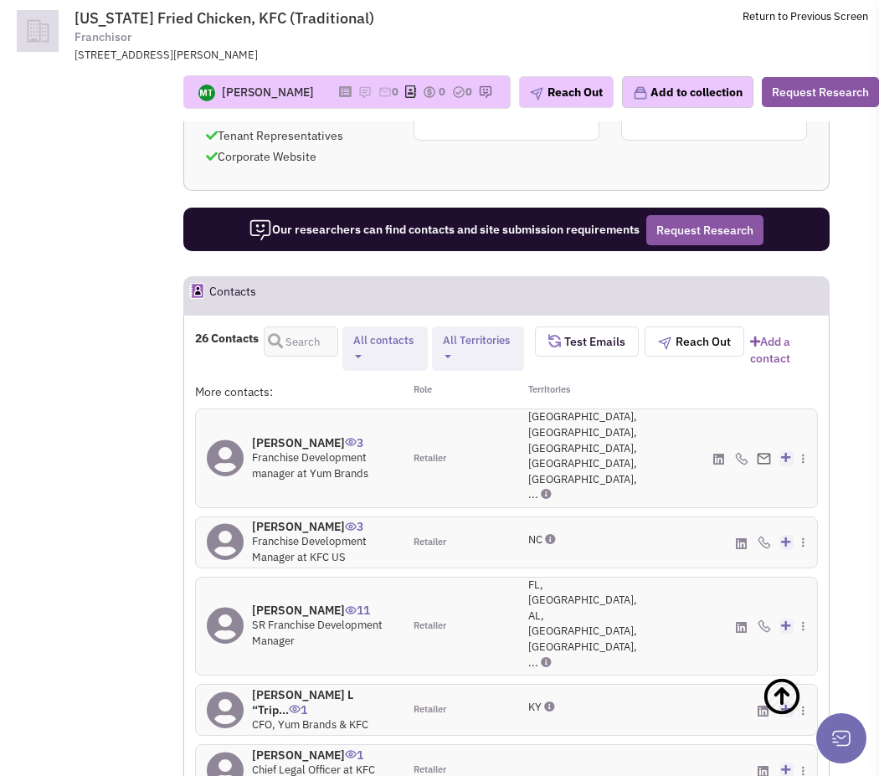
scroll to position [1722, 0]
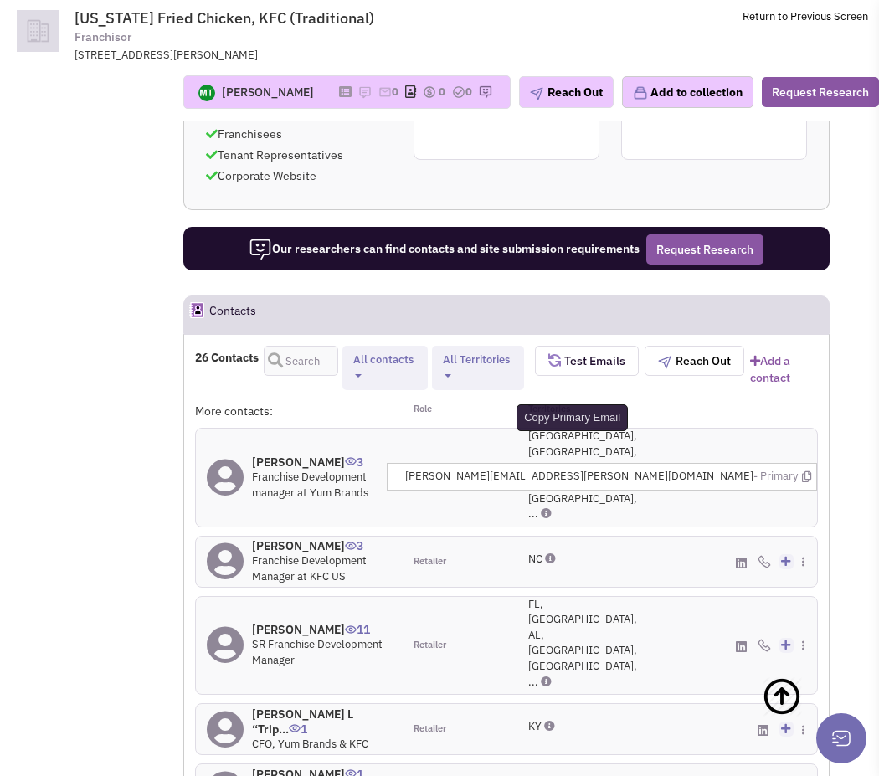
click at [807, 471] on icon at bounding box center [806, 476] width 9 height 11
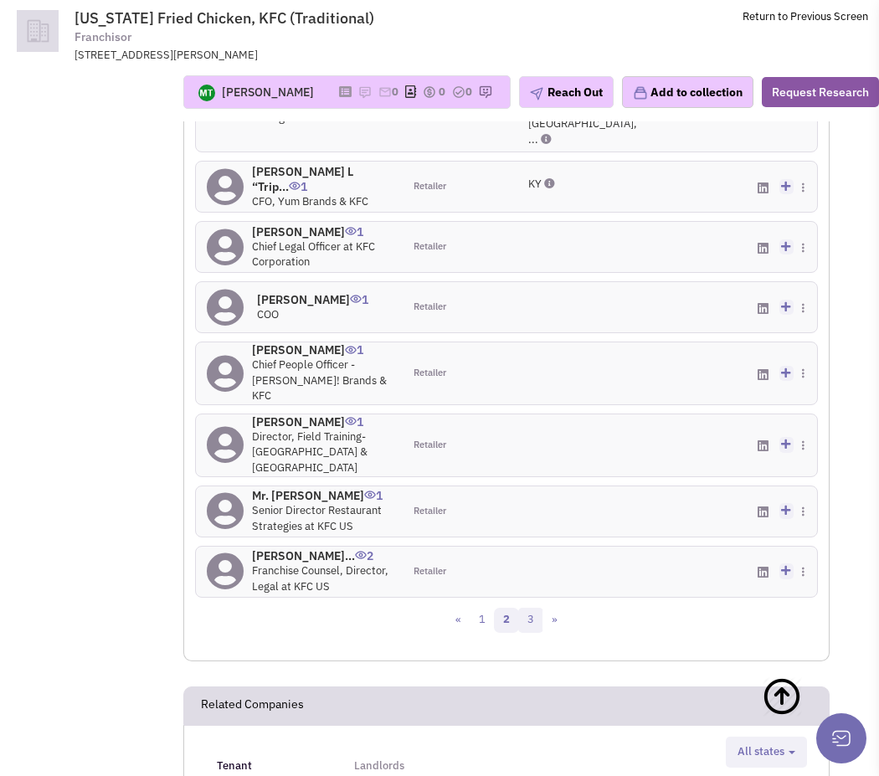
click at [530, 607] on link "3" at bounding box center [530, 619] width 25 height 25
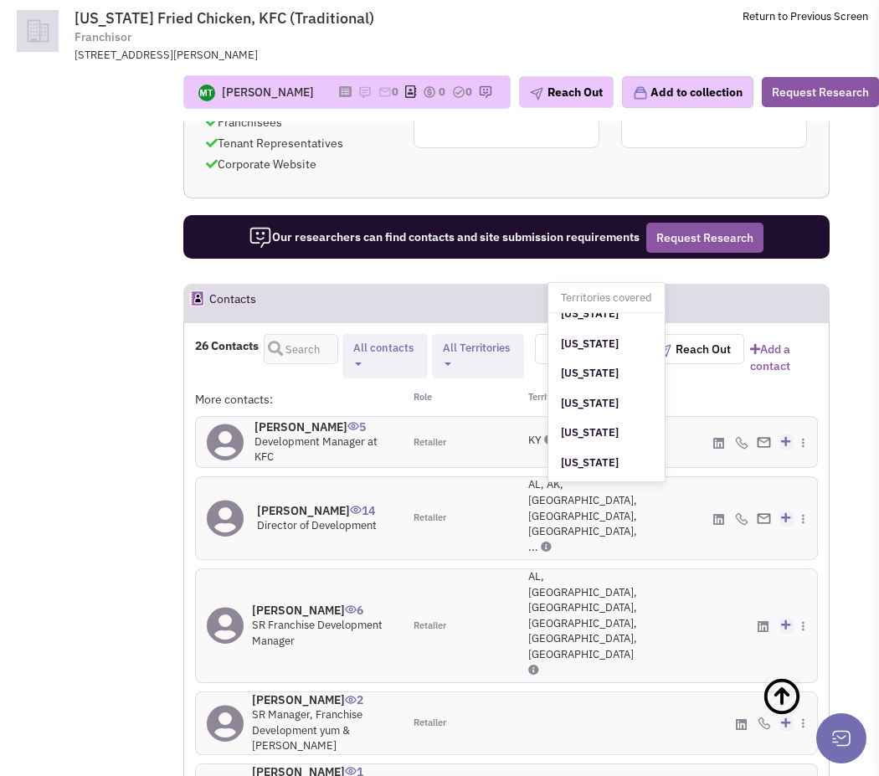
scroll to position [1262, 0]
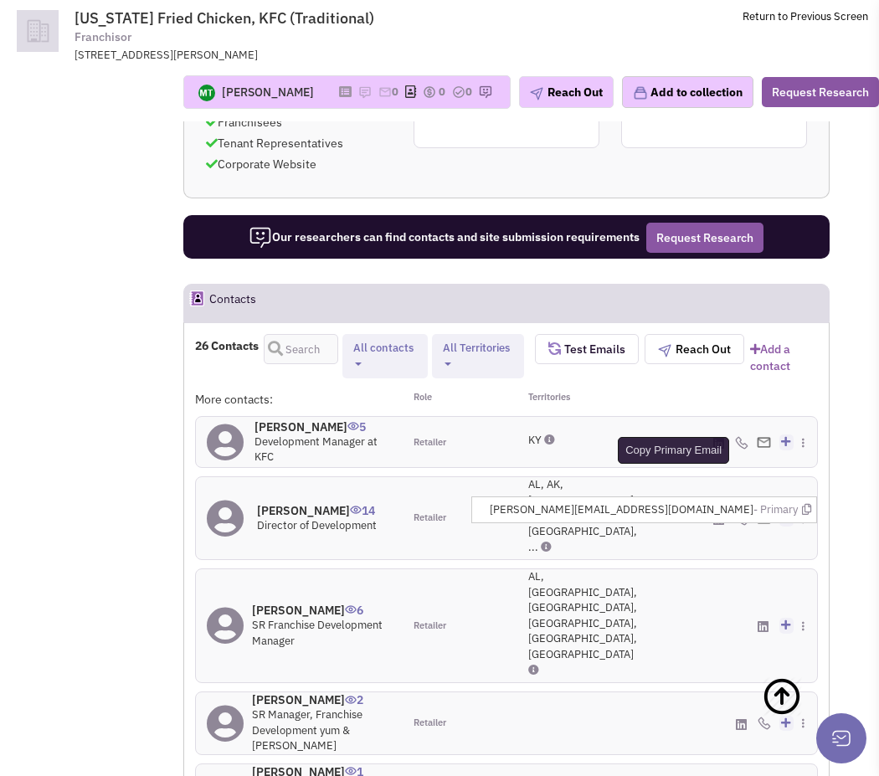
click at [803, 504] on icon at bounding box center [806, 509] width 9 height 11
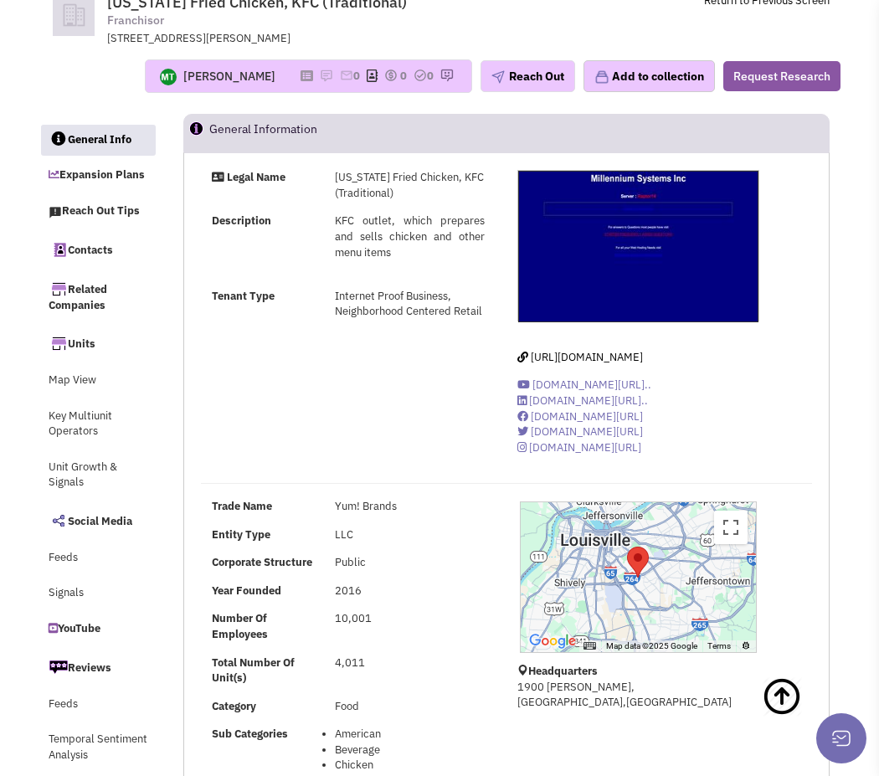
scroll to position [0, 0]
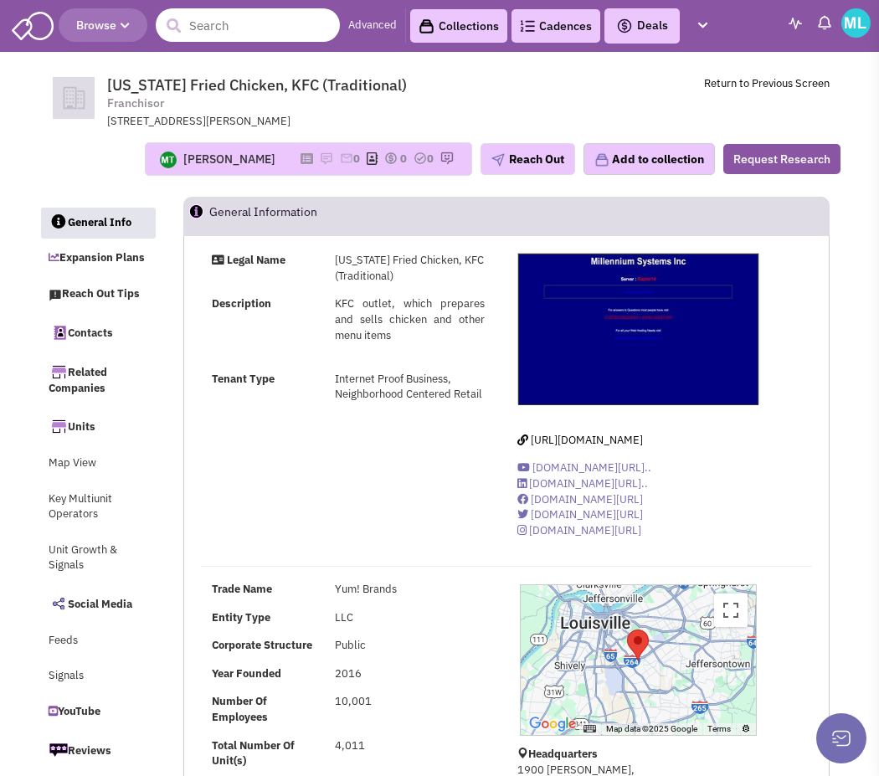
click at [218, 17] on input "text" at bounding box center [248, 24] width 184 height 33
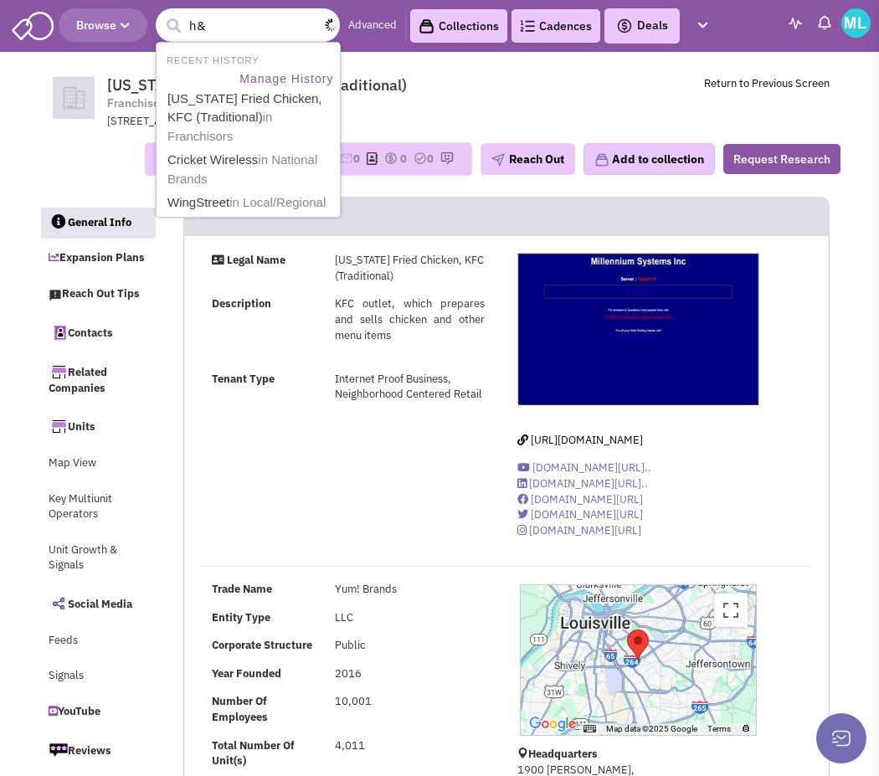
type input "h&R"
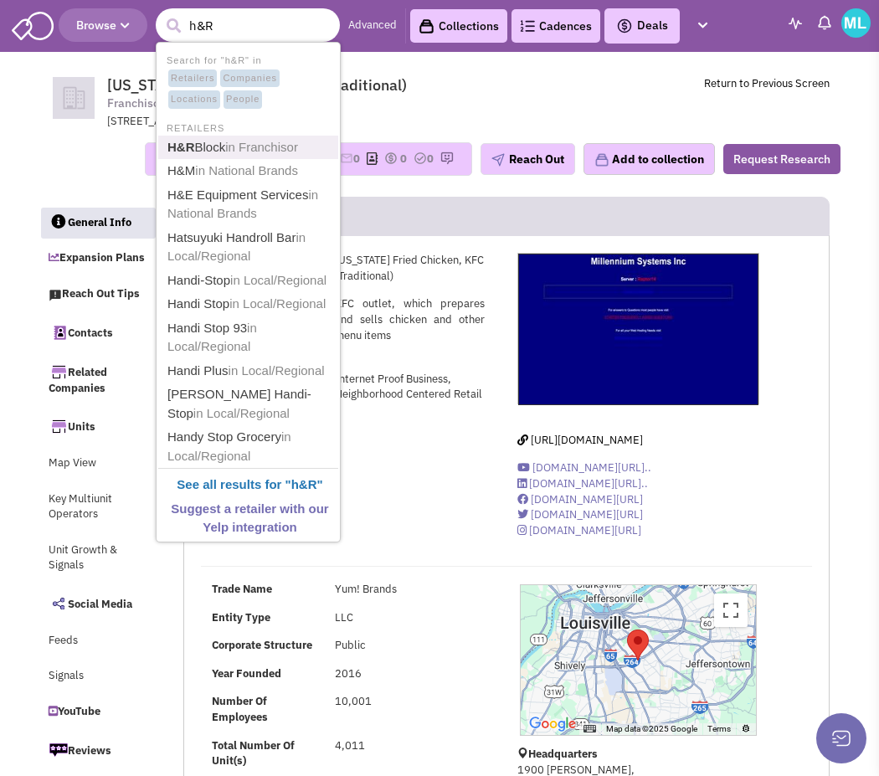
click at [228, 142] on link "H&R Block in Franchisor" at bounding box center [249, 147] width 175 height 23
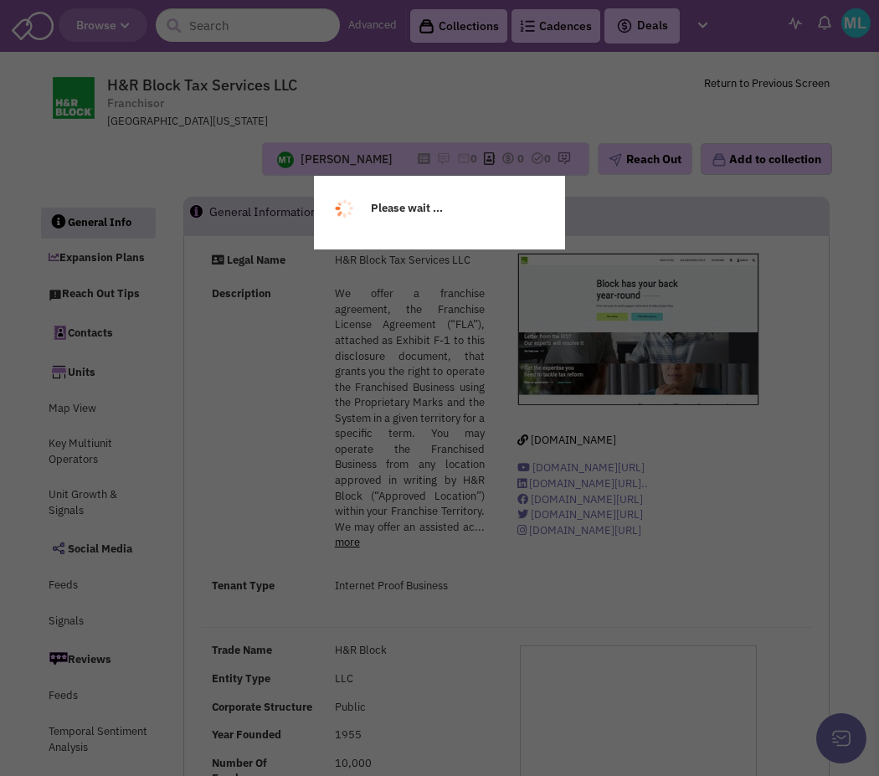
select select
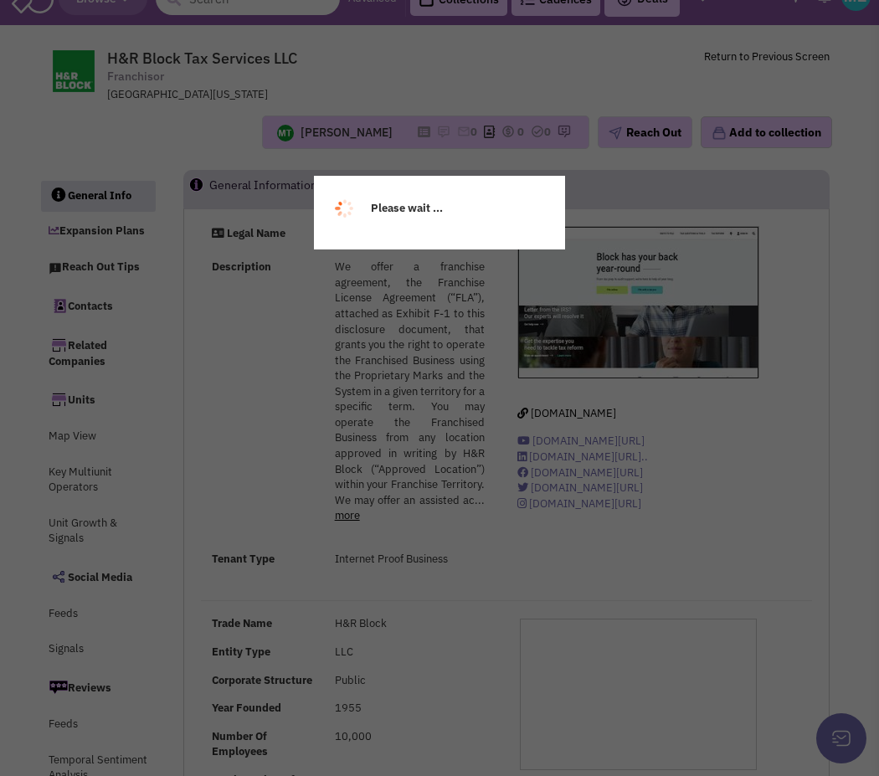
select select
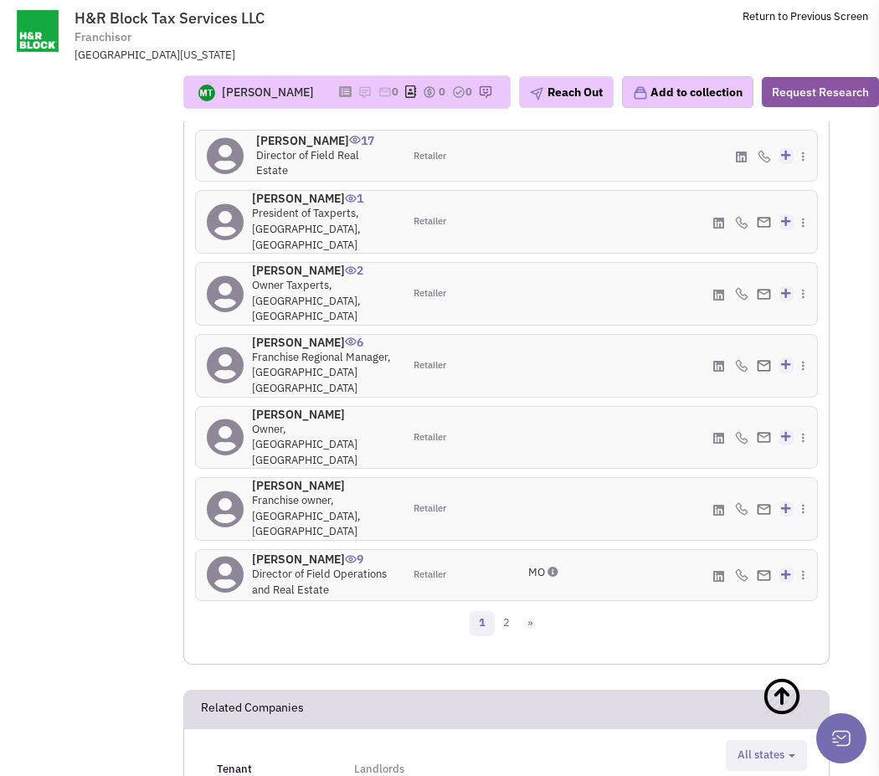
scroll to position [1926, 0]
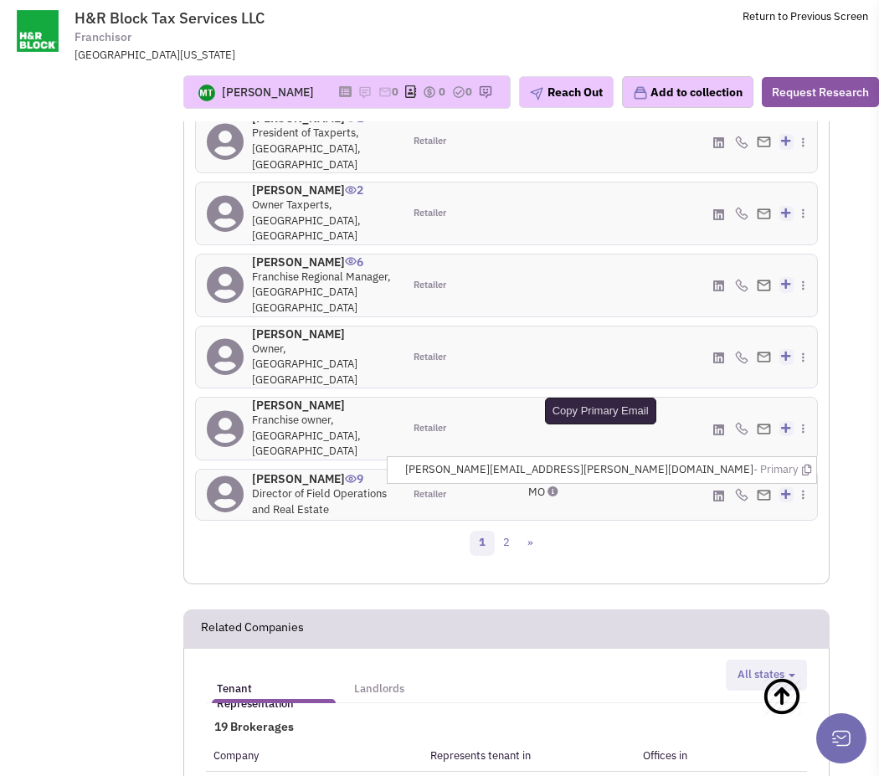
click at [802, 464] on icon at bounding box center [806, 469] width 9 height 11
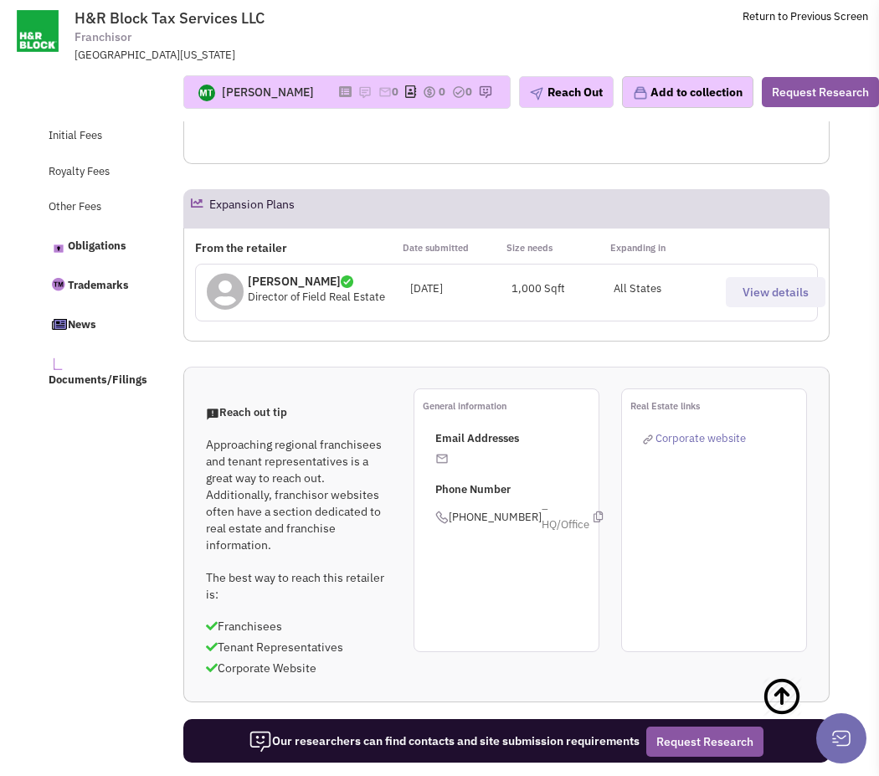
scroll to position [0, 0]
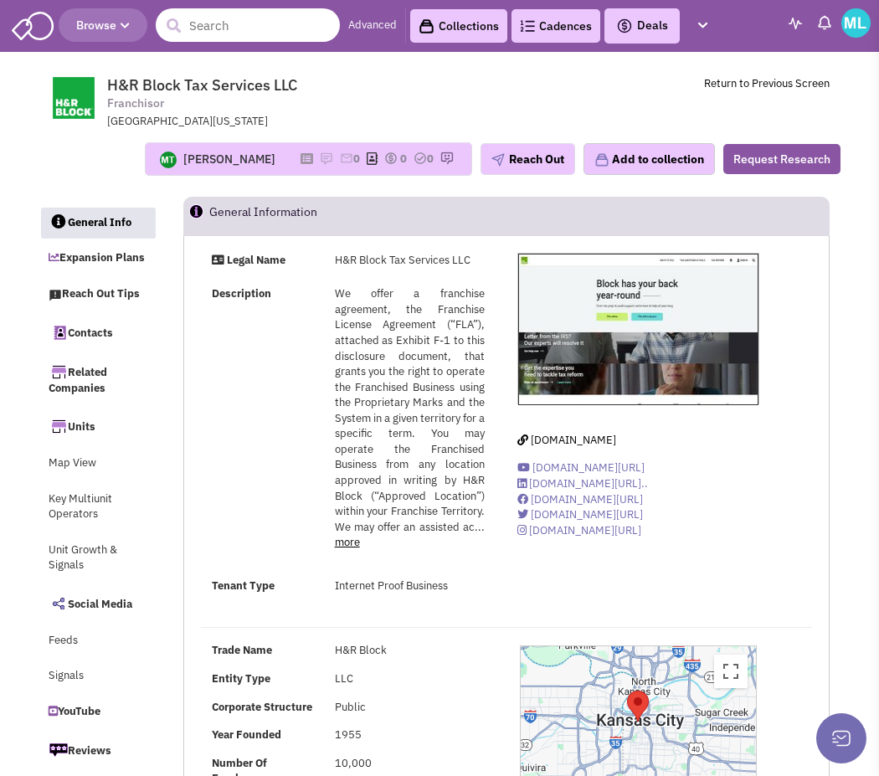
click at [213, 25] on input "text" at bounding box center [248, 24] width 184 height 33
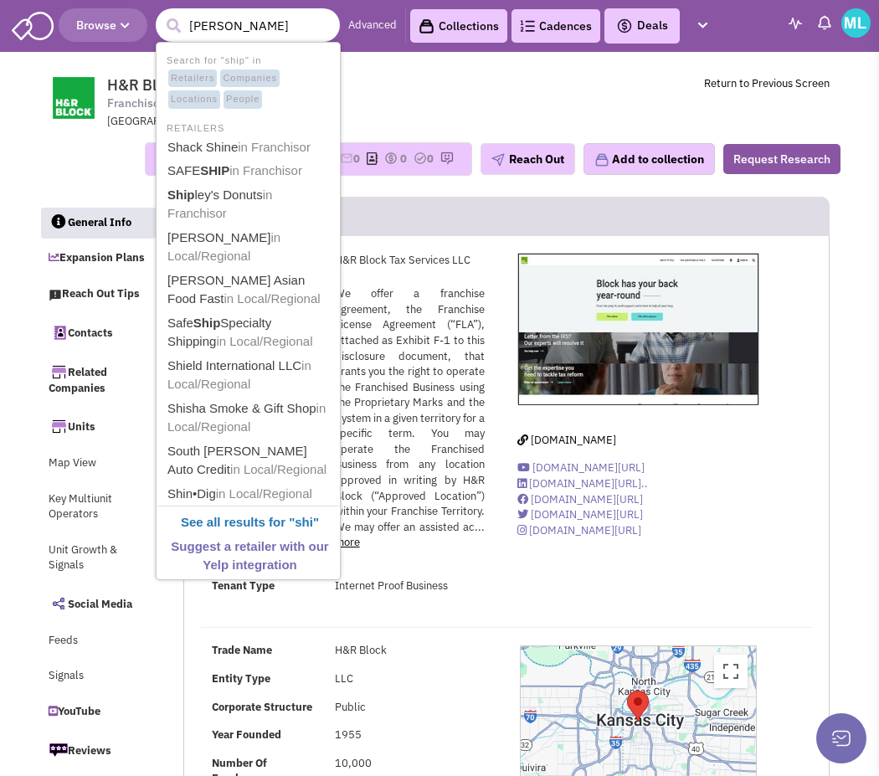
type input "shipley"
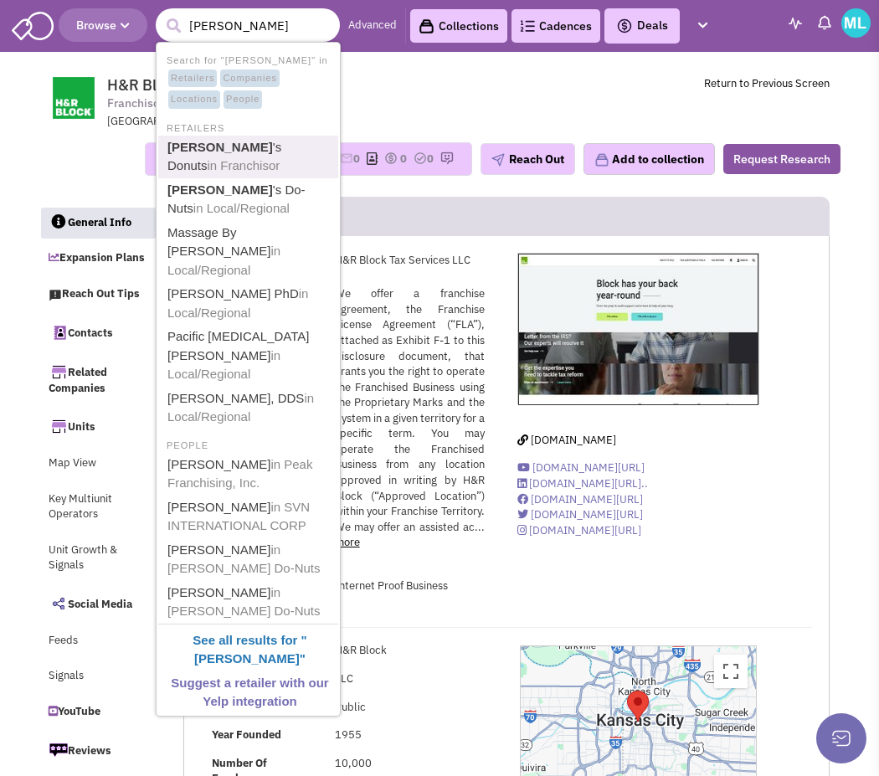
click at [217, 155] on link "Shipley 's Donuts in Franchisor" at bounding box center [249, 156] width 175 height 41
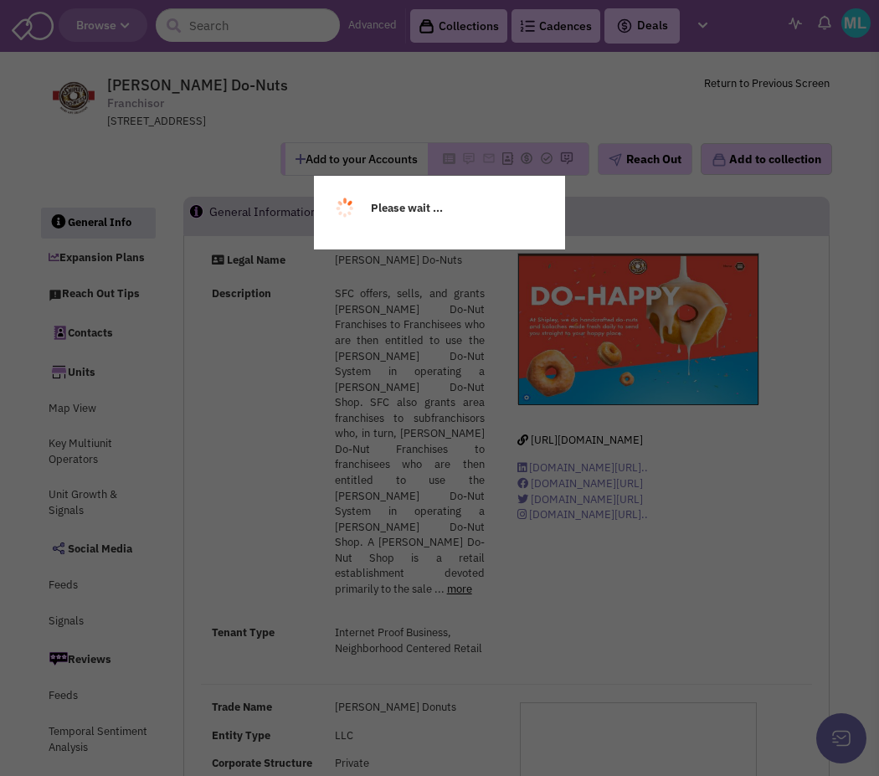
select select
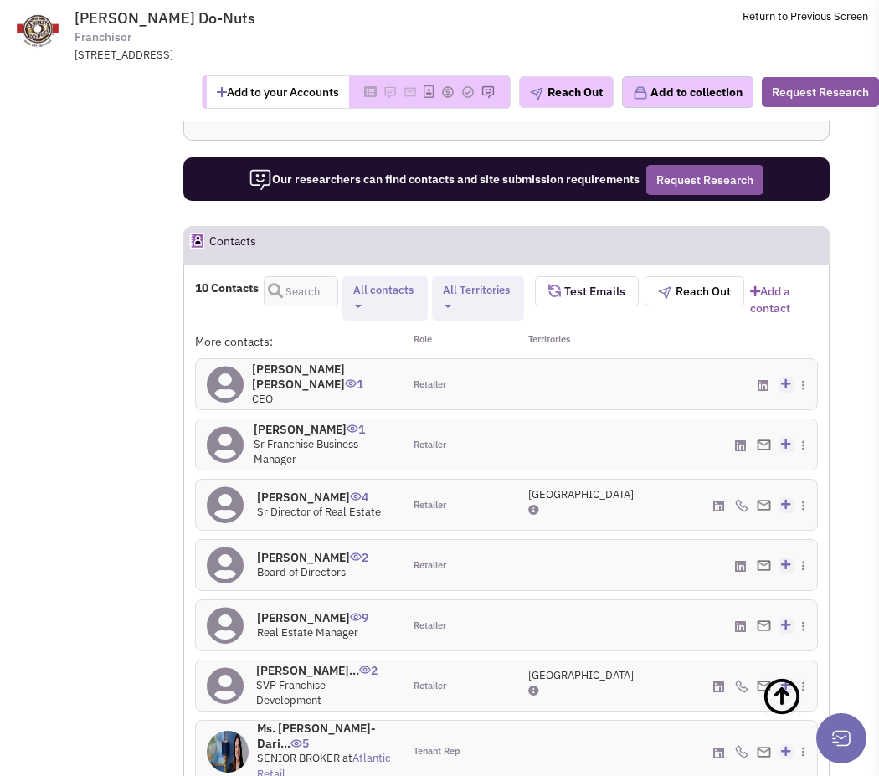
scroll to position [1608, 0]
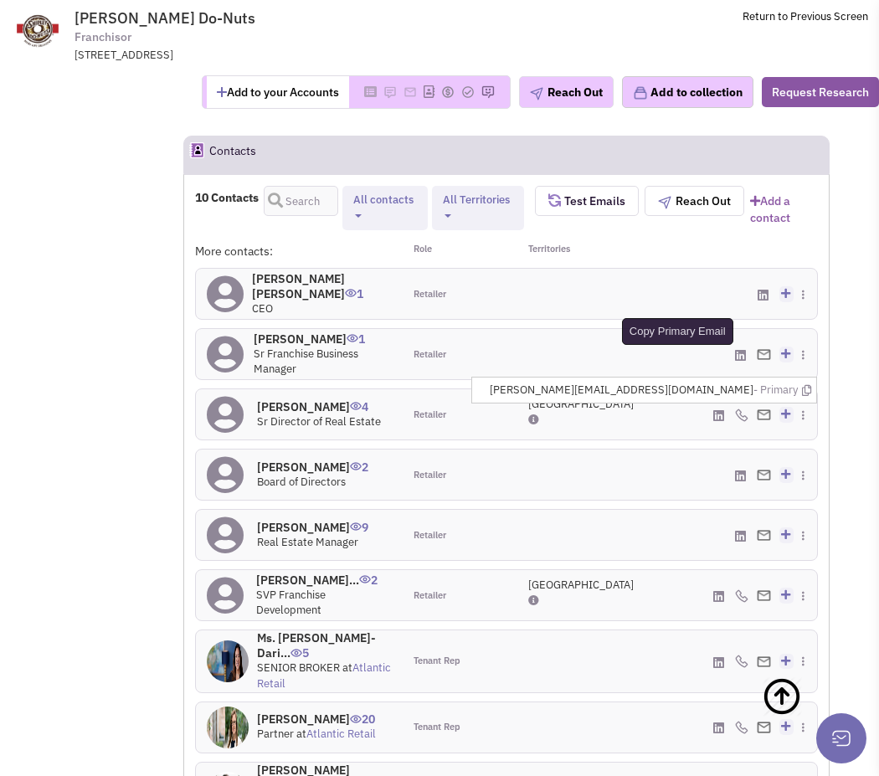
click at [802, 385] on icon at bounding box center [806, 390] width 9 height 11
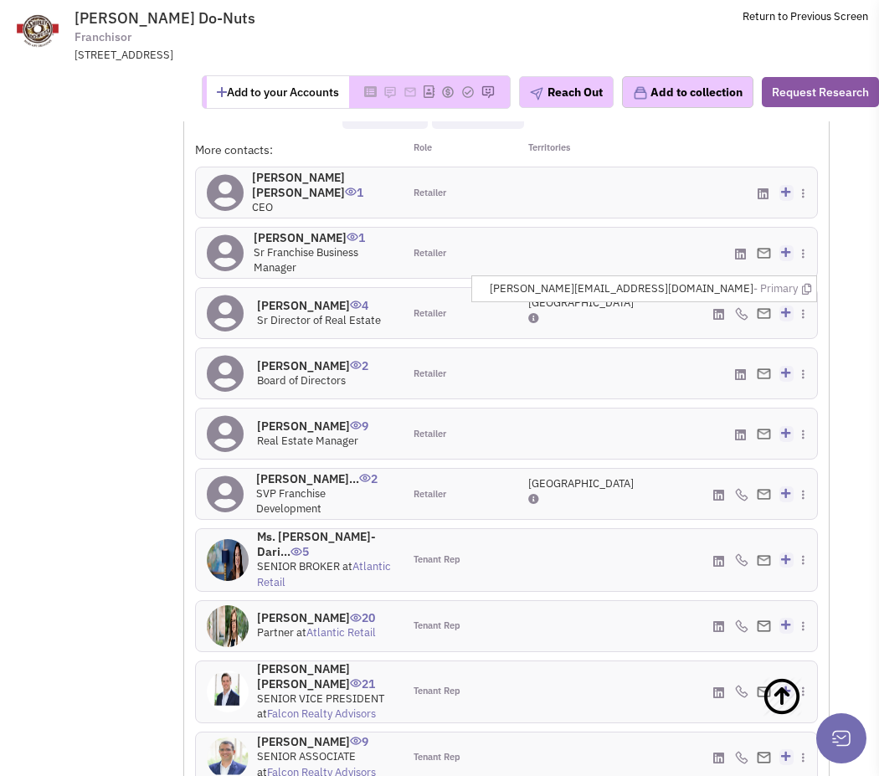
scroll to position [1731, 0]
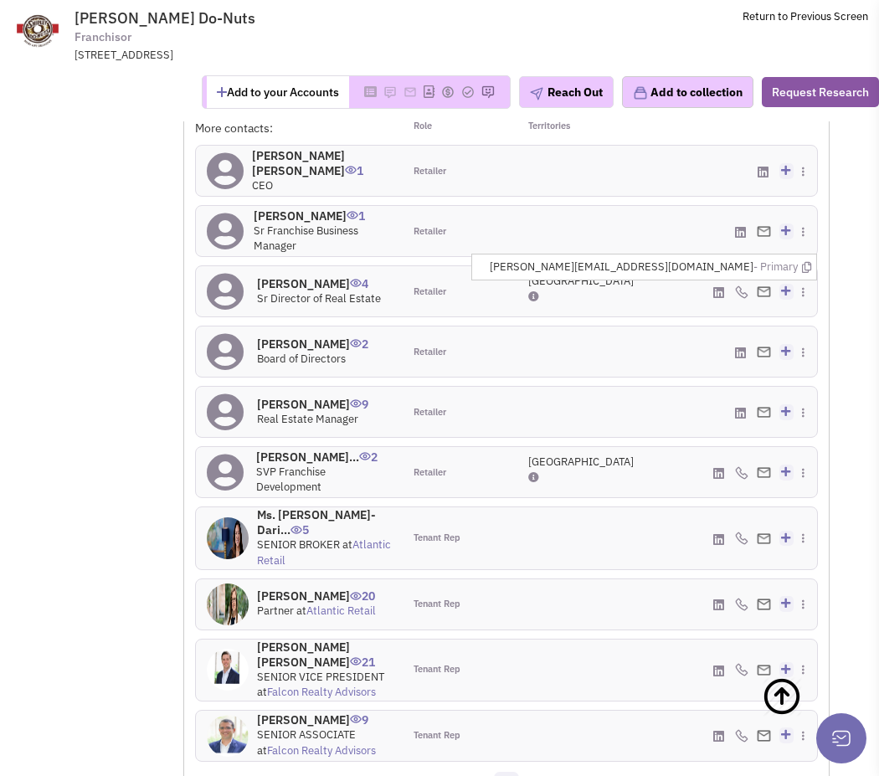
click at [294, 507] on h4 "Ms. Kathy Ward-Dari... 5" at bounding box center [324, 522] width 135 height 30
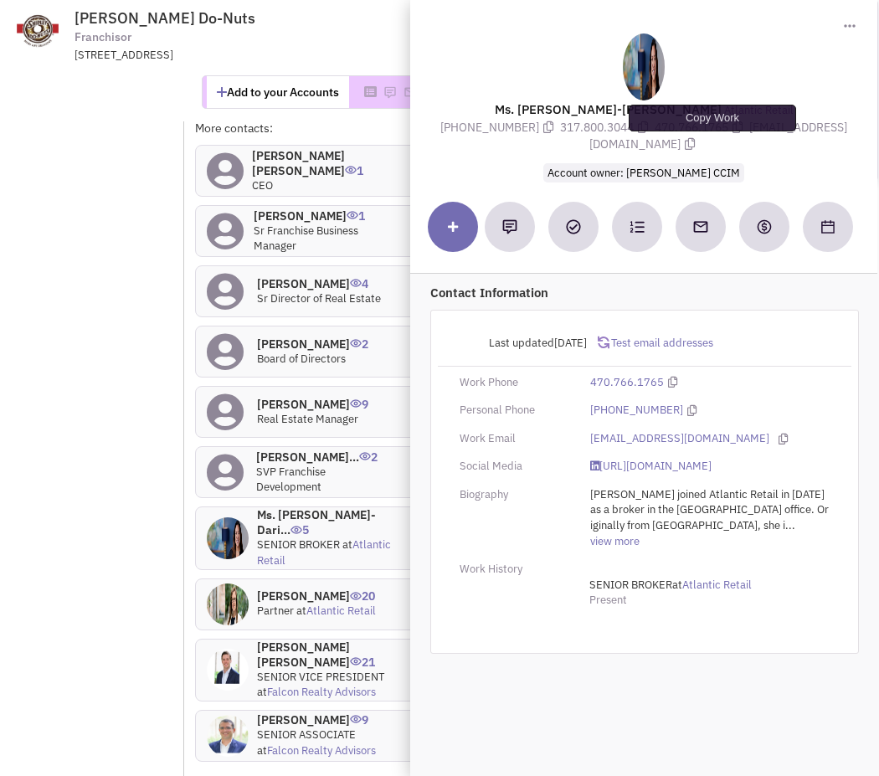
click at [694, 145] on icon at bounding box center [689, 144] width 10 height 12
click at [312, 639] on h4 "Mr. Tucker Szybala 21" at bounding box center [324, 654] width 135 height 30
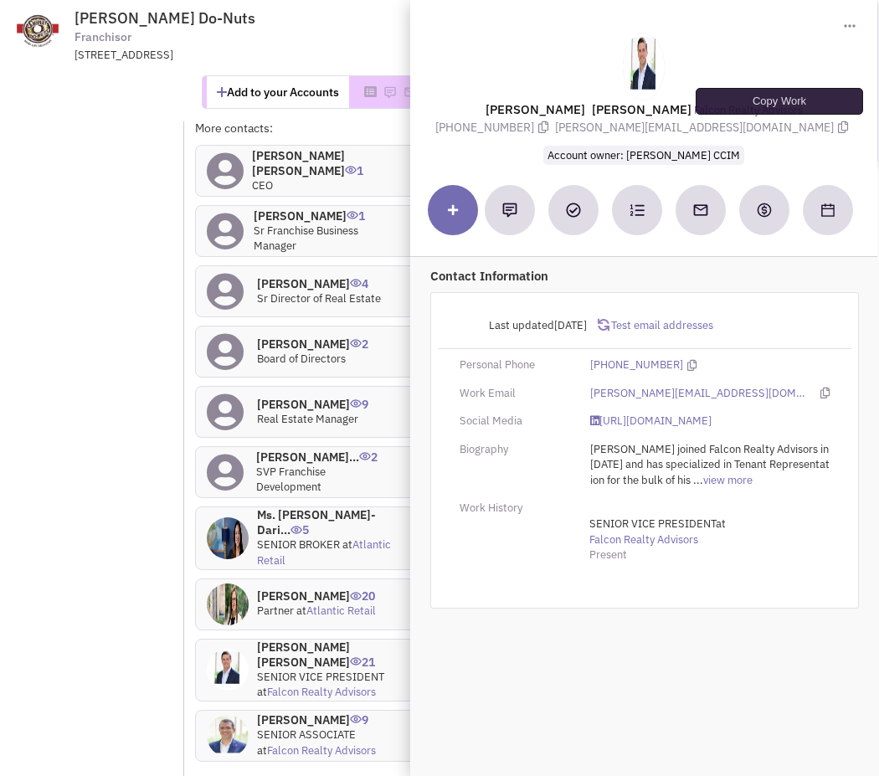
click at [838, 130] on icon at bounding box center [843, 127] width 10 height 12
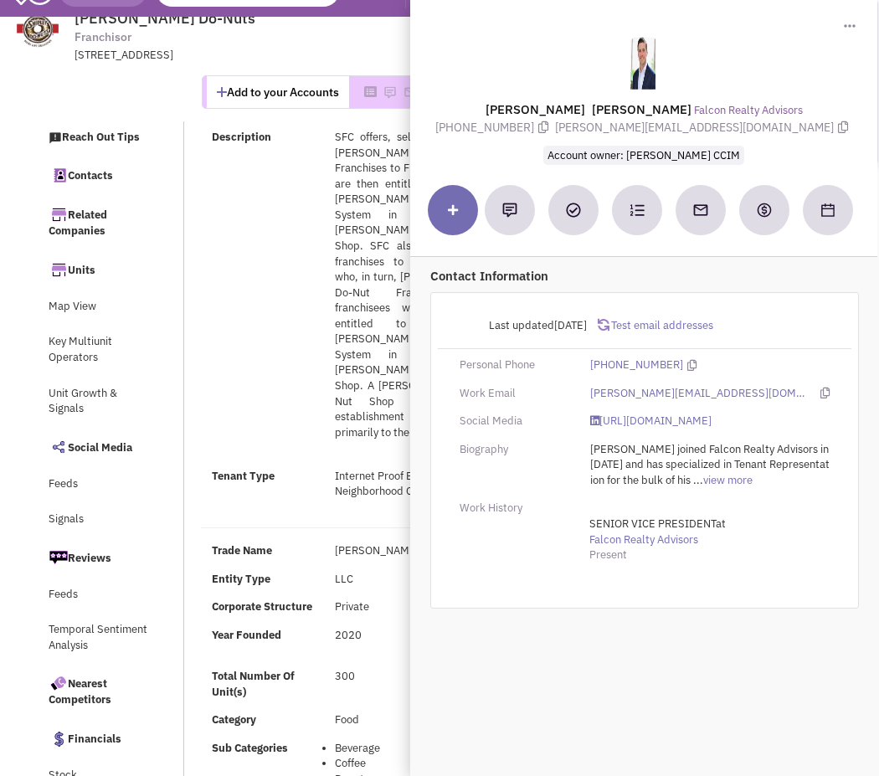
scroll to position [0, 0]
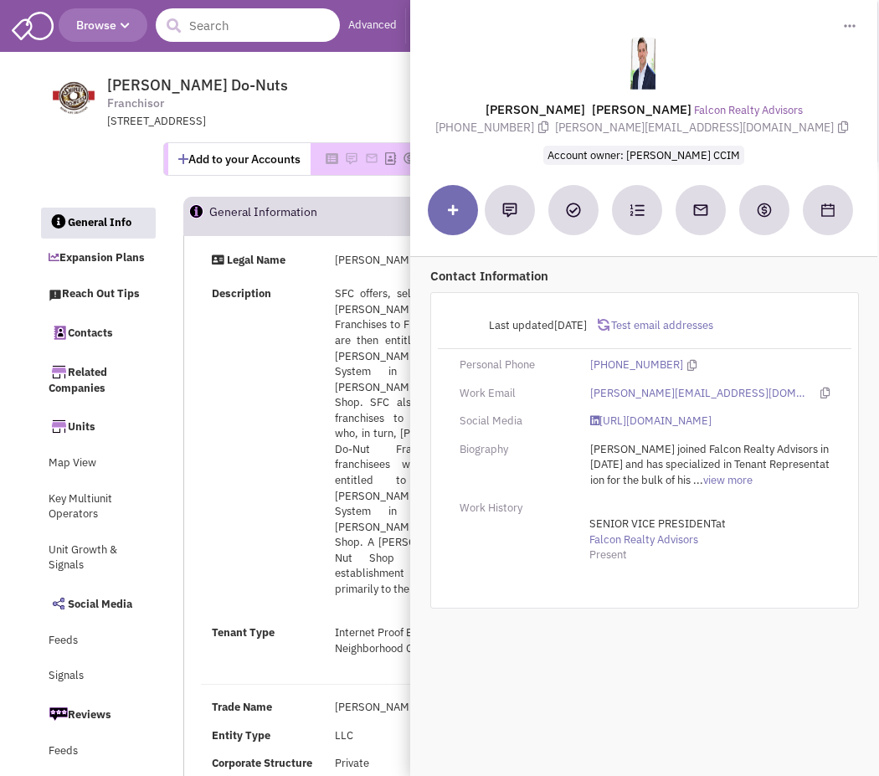
click at [256, 19] on input "text" at bounding box center [248, 24] width 184 height 33
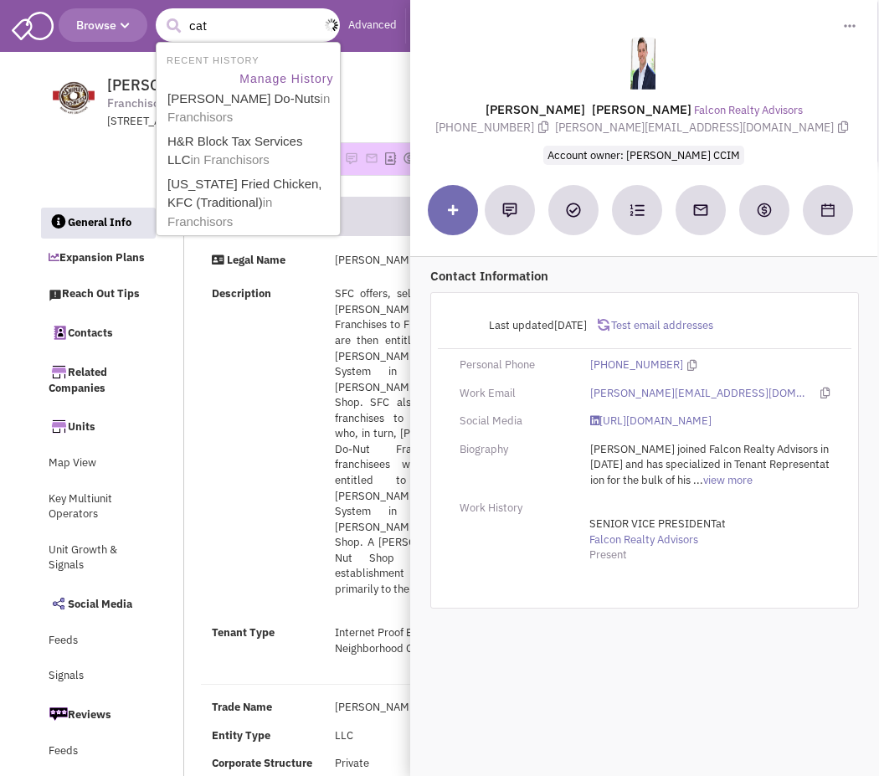
type input "cato"
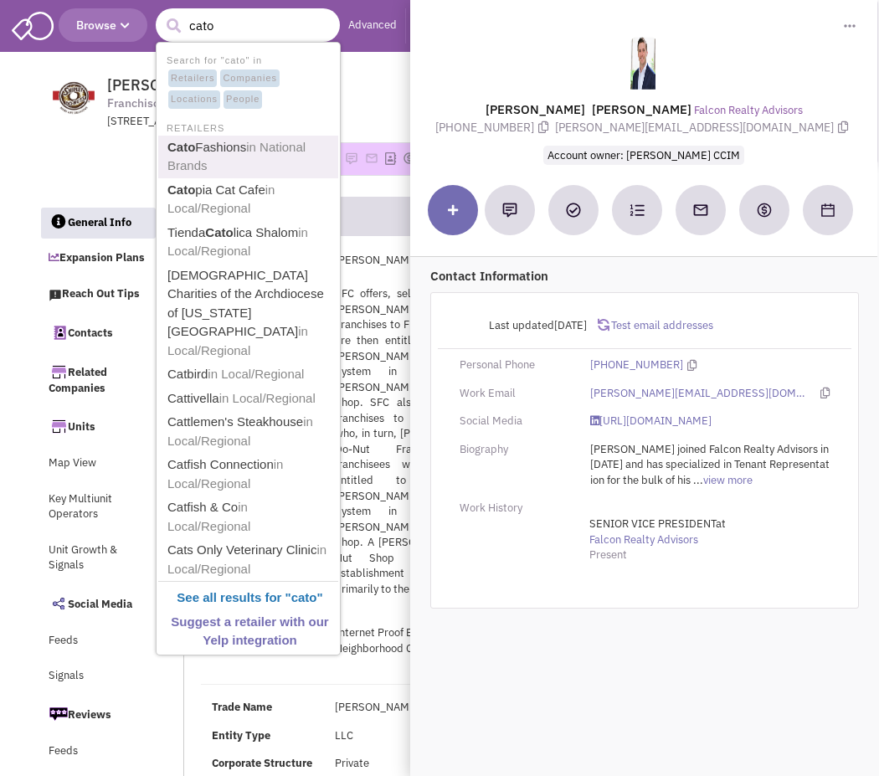
click at [224, 151] on link "Cato Fashions in National Brands" at bounding box center [249, 156] width 175 height 41
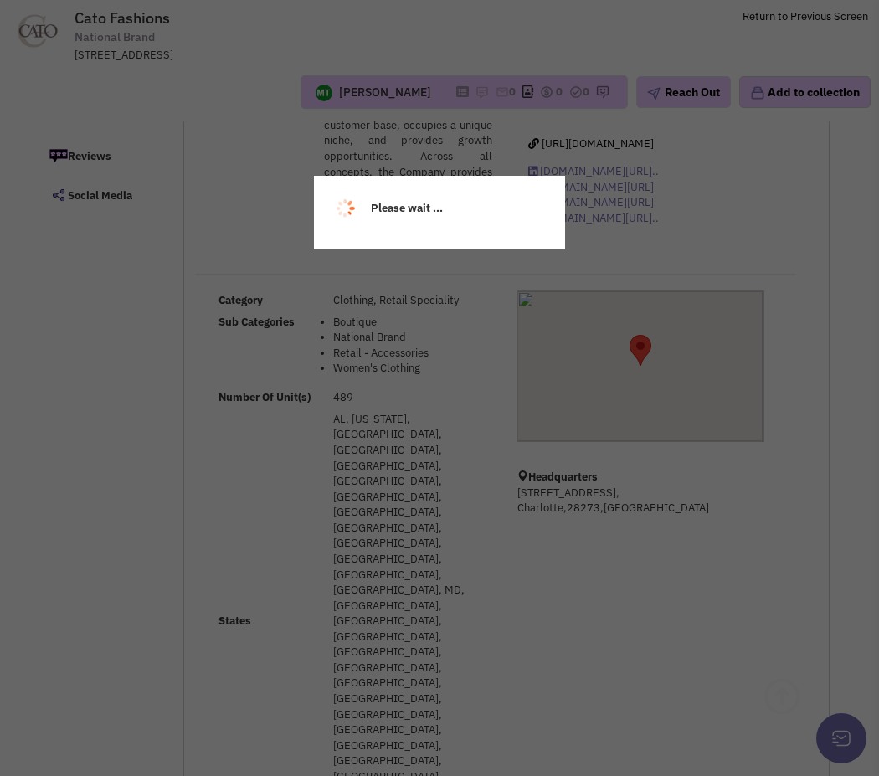
scroll to position [266, 0]
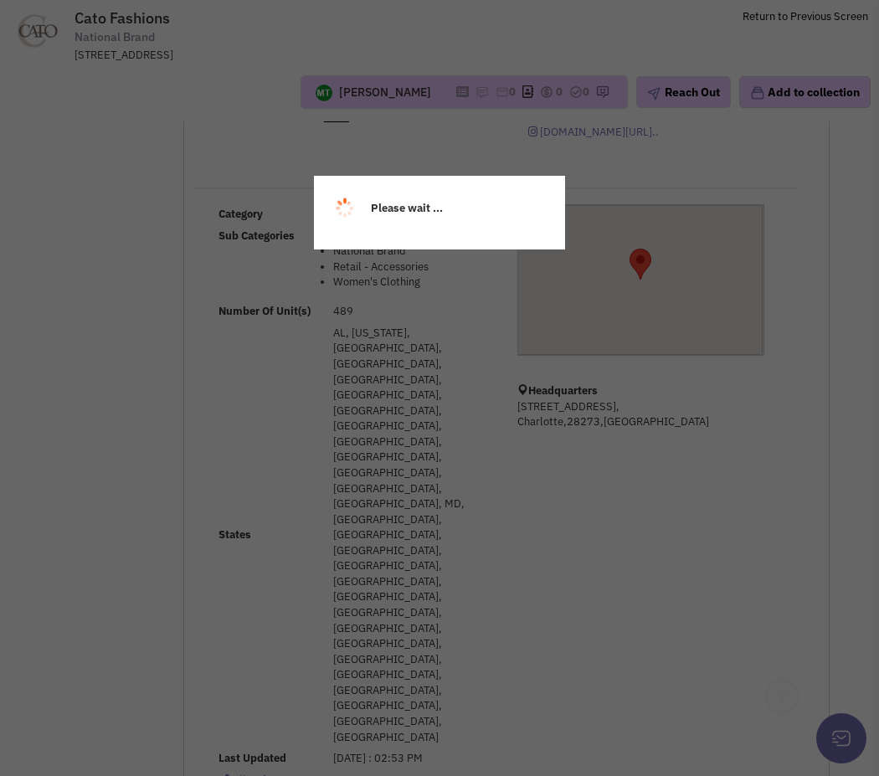
select select
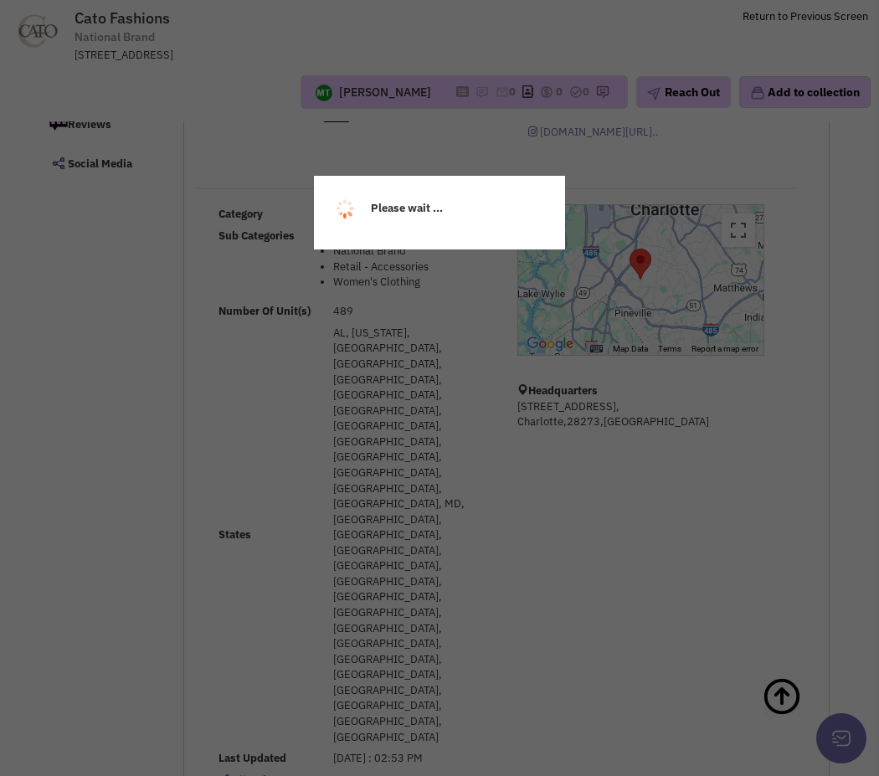
select select
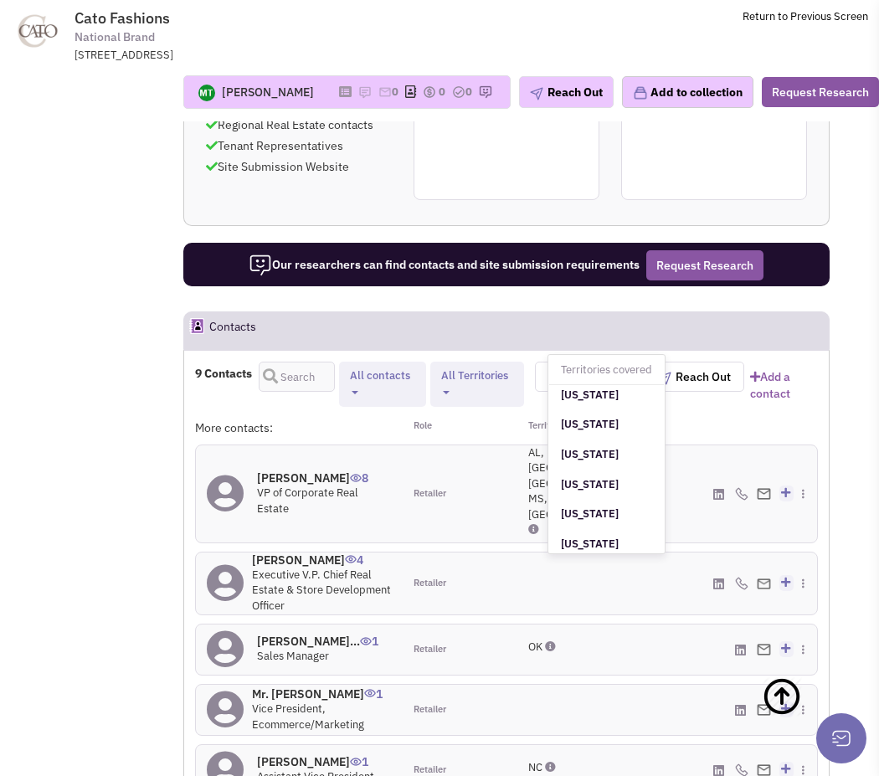
scroll to position [151, 0]
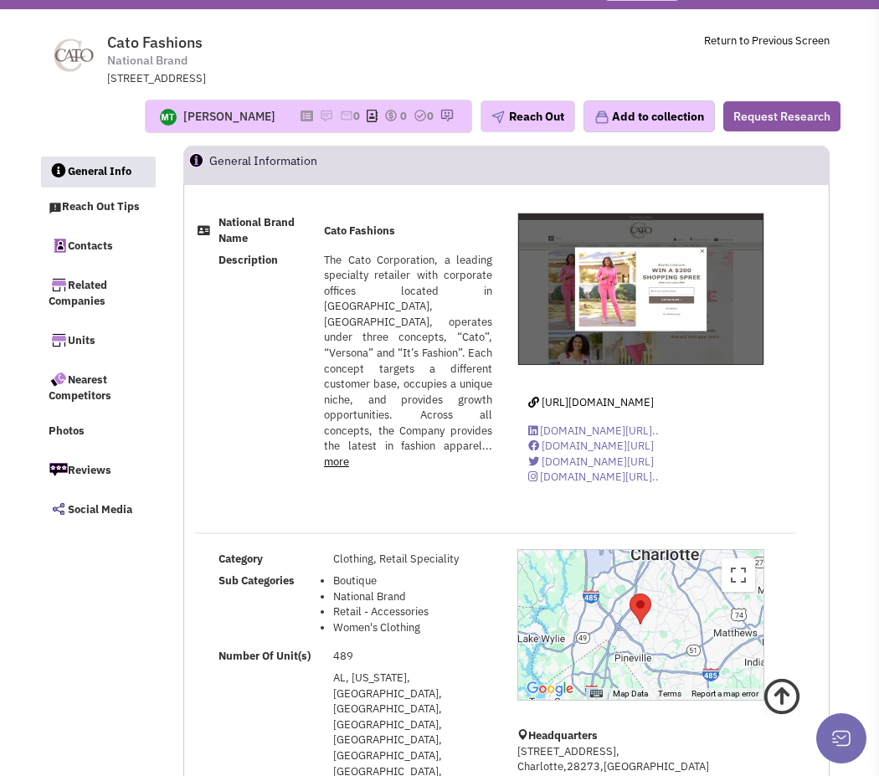
scroll to position [0, 0]
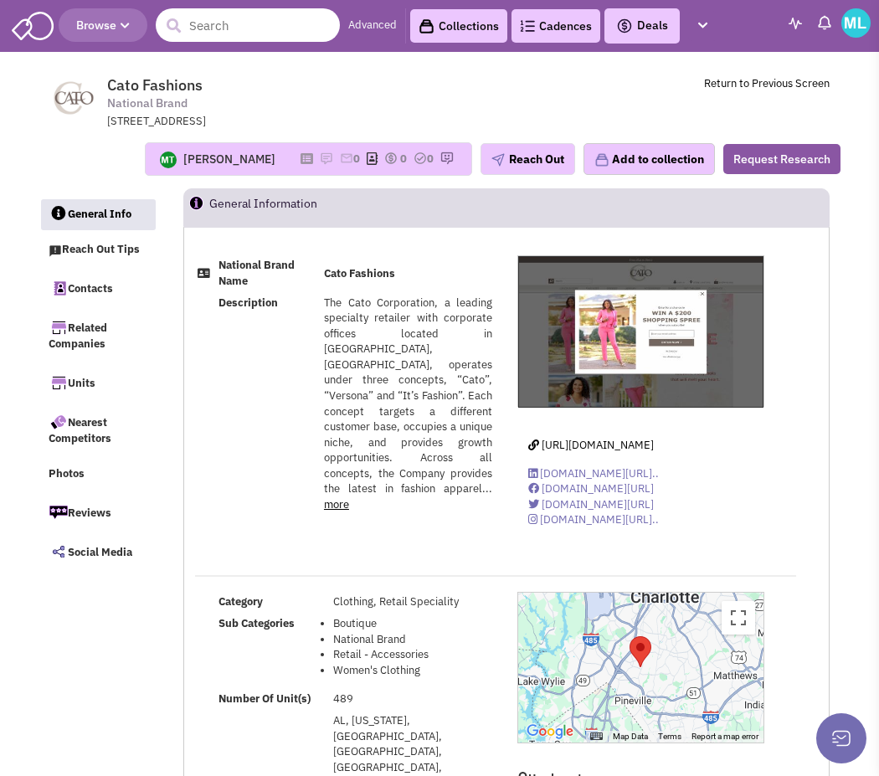
click at [219, 26] on input "text" at bounding box center [248, 24] width 184 height 33
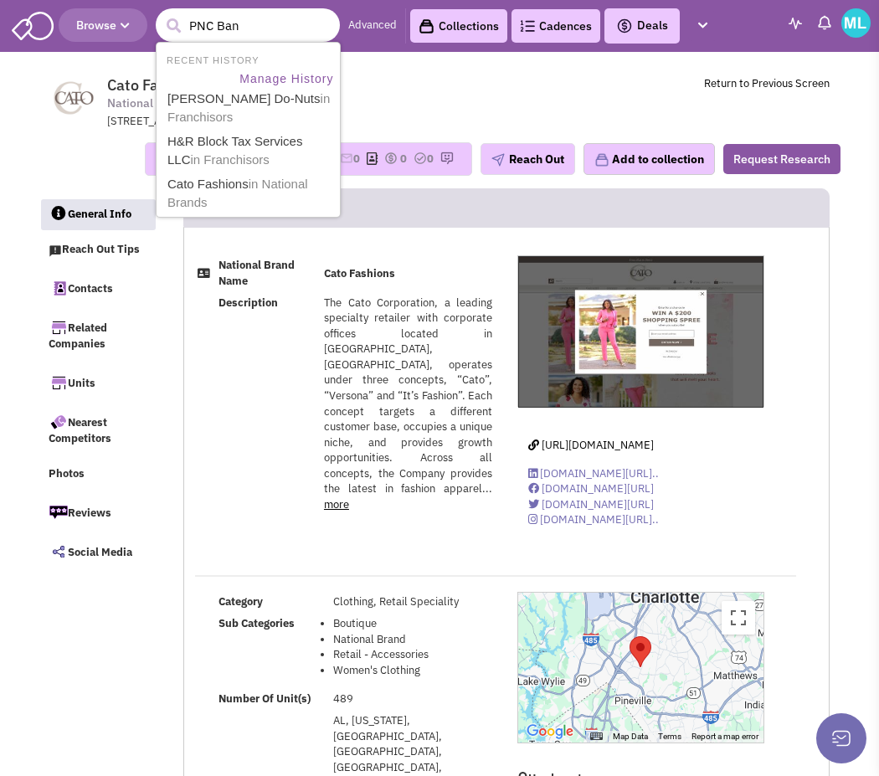
type input "PNC Bank"
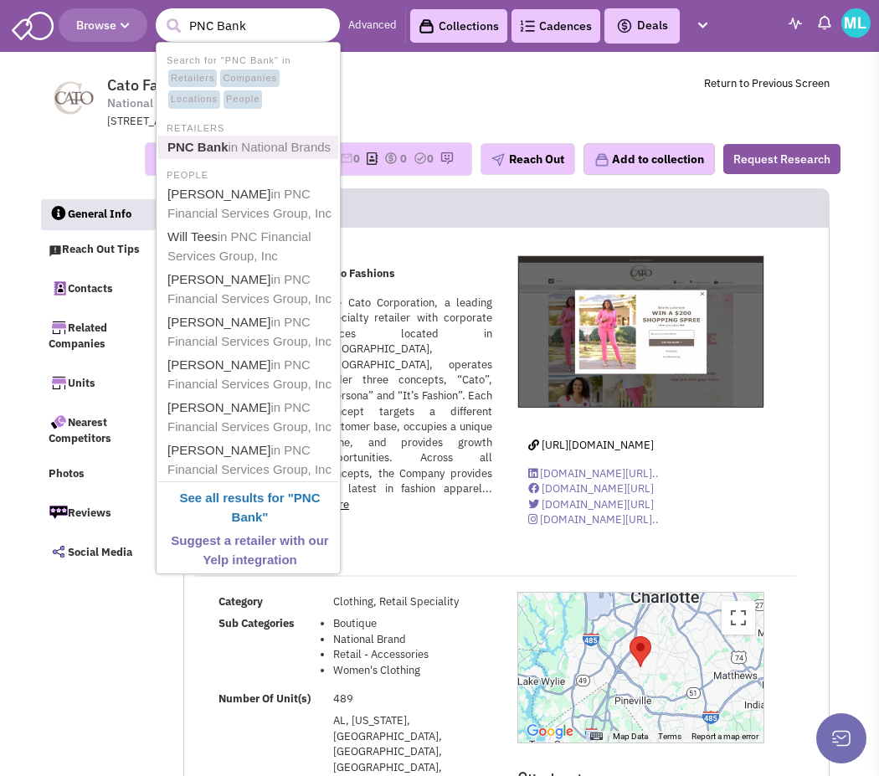
click at [224, 157] on link "PNC Bank in National Brands" at bounding box center [249, 147] width 175 height 23
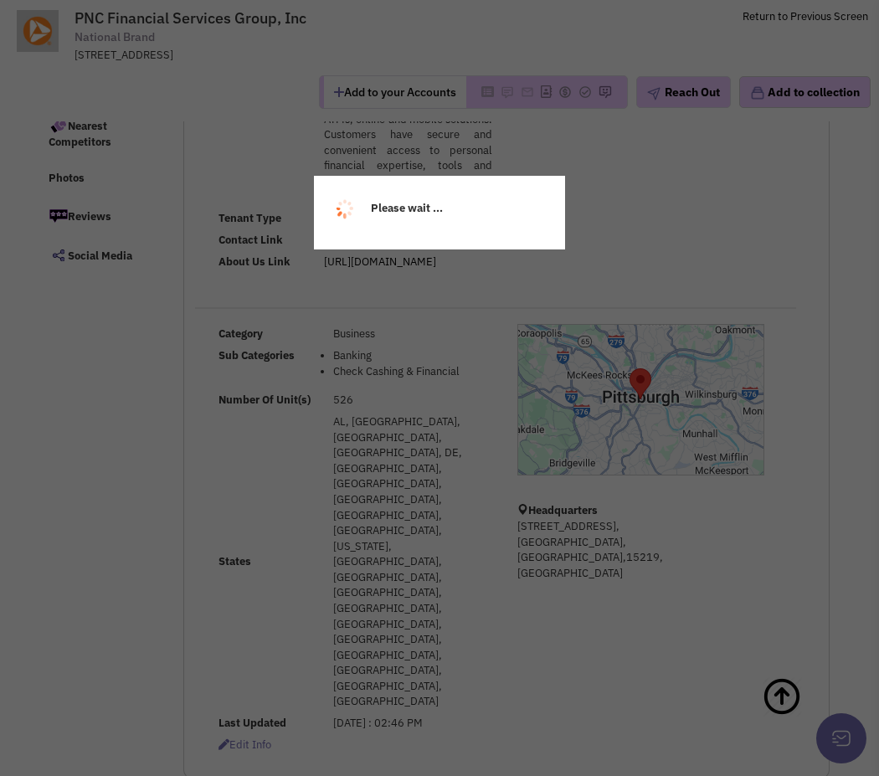
select select
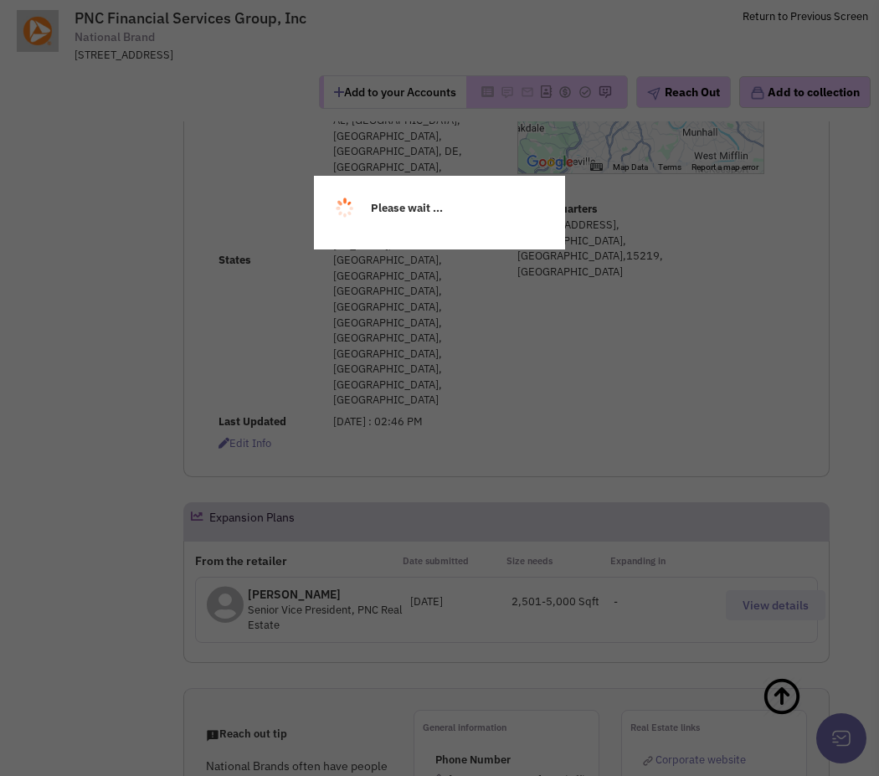
select select
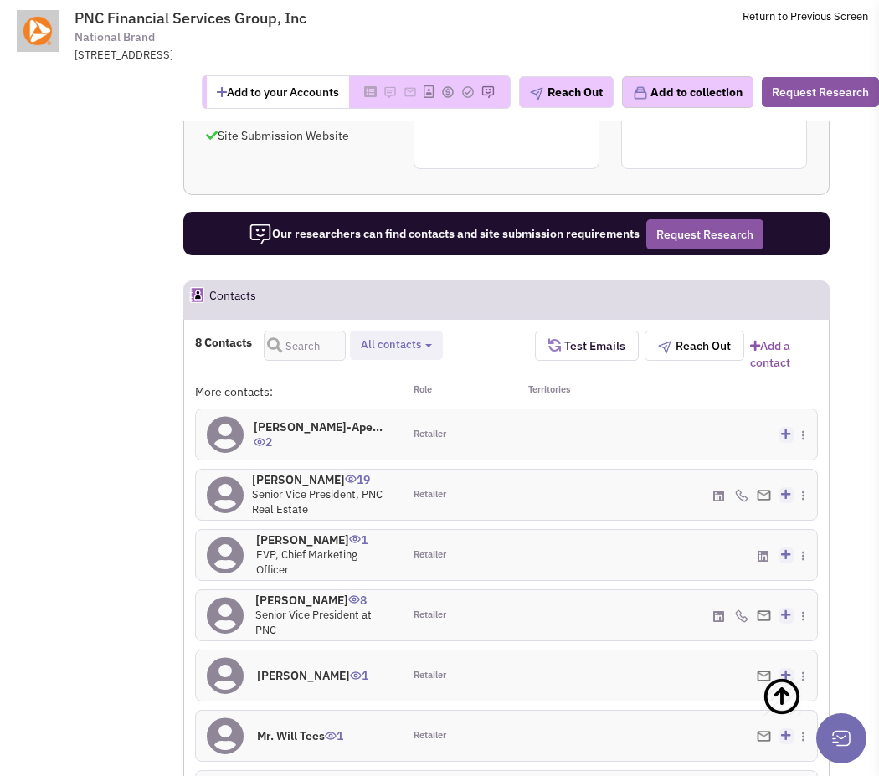
scroll to position [1235, 0]
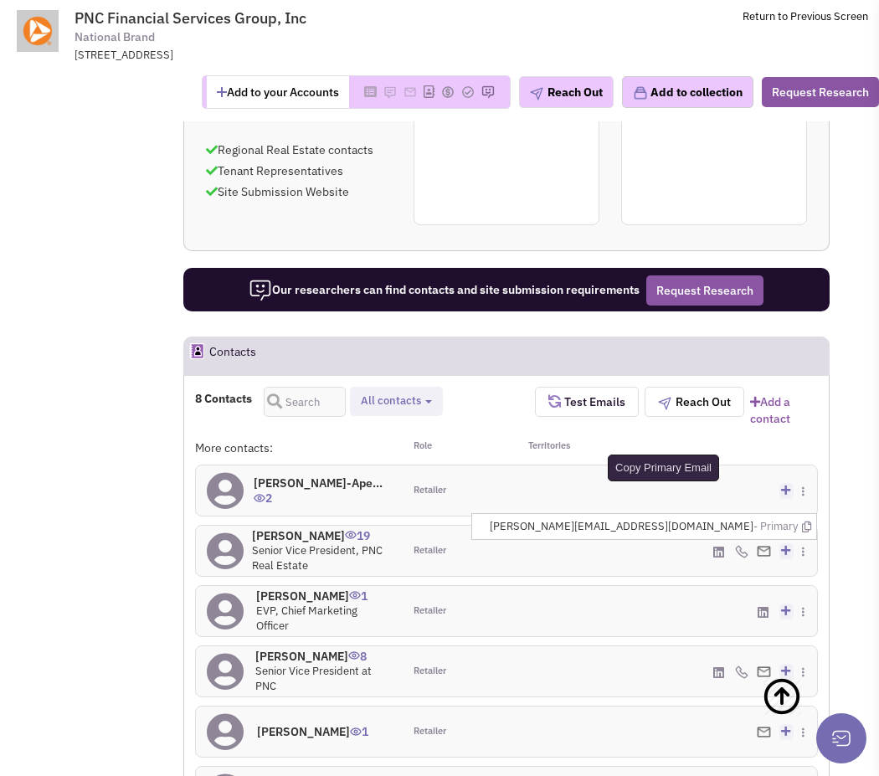
click at [804, 521] on icon at bounding box center [806, 526] width 9 height 11
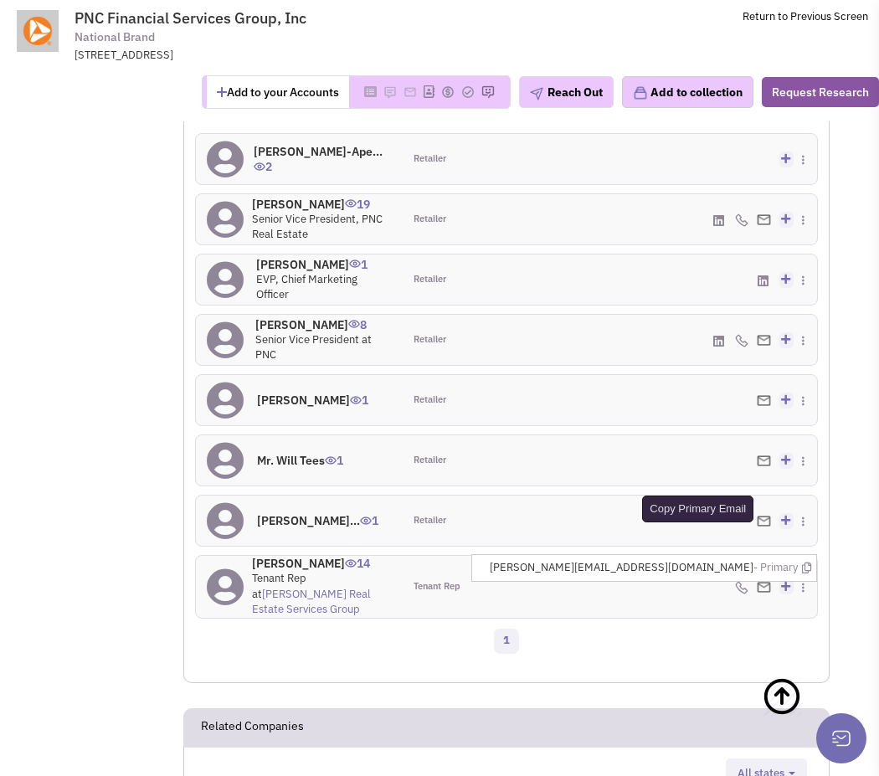
click at [805, 562] on icon at bounding box center [806, 567] width 9 height 11
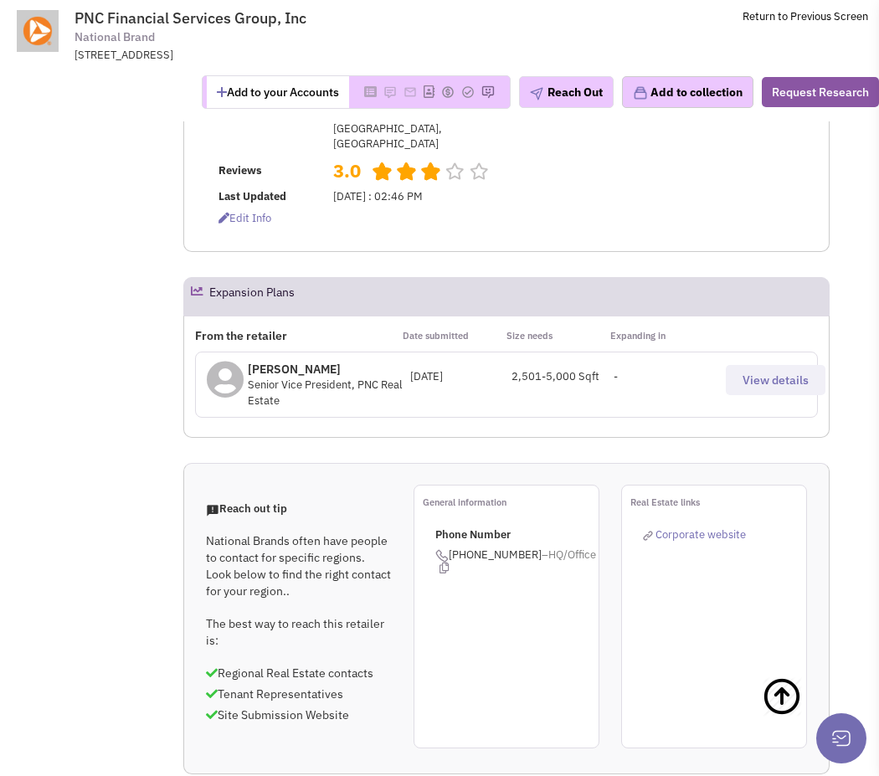
scroll to position [0, 0]
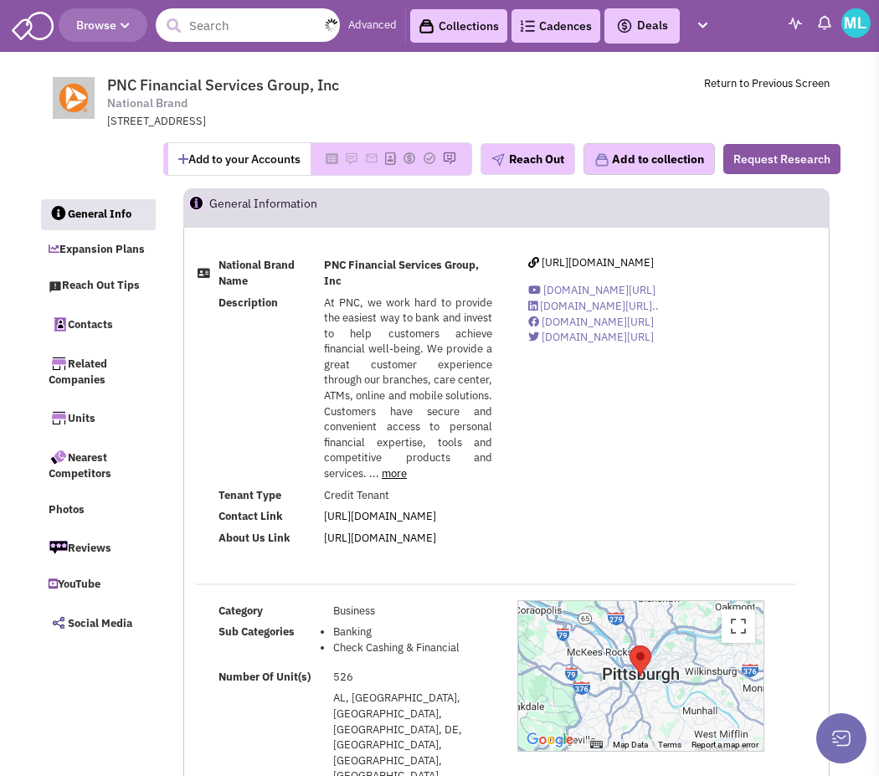
click at [258, 23] on input "text" at bounding box center [248, 24] width 184 height 33
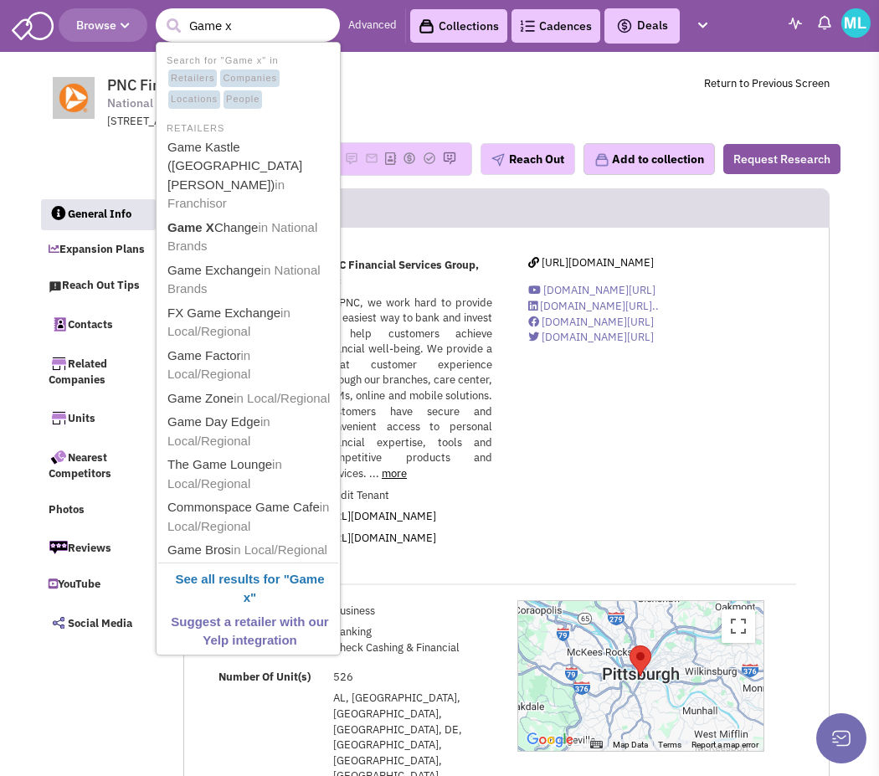
type input "Game x"
click at [200, 220] on span "in National Brands" at bounding box center [242, 236] width 150 height 33
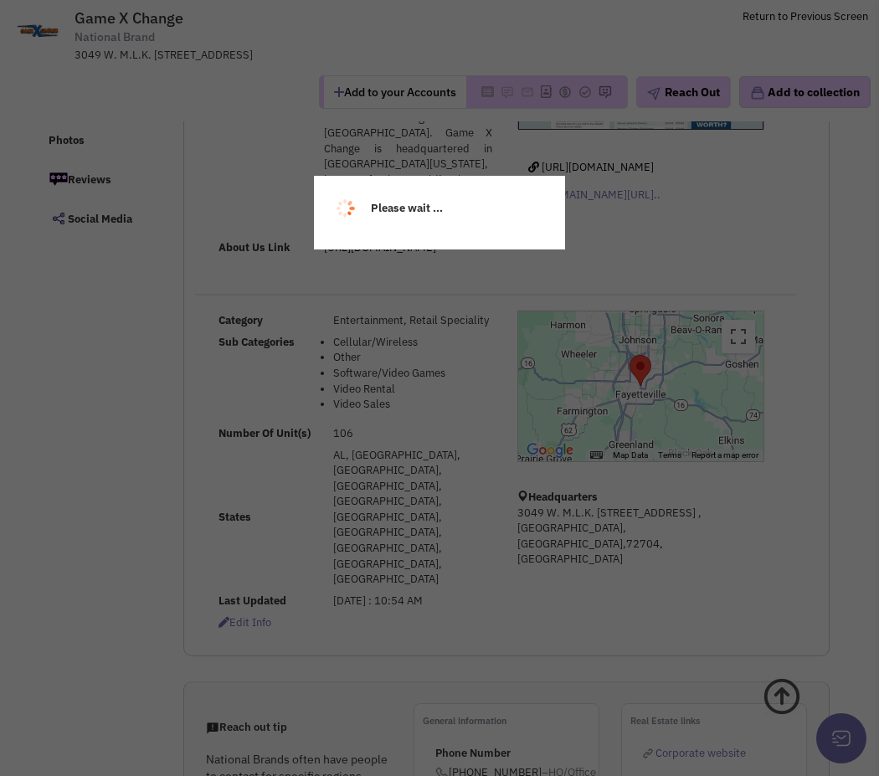
select select
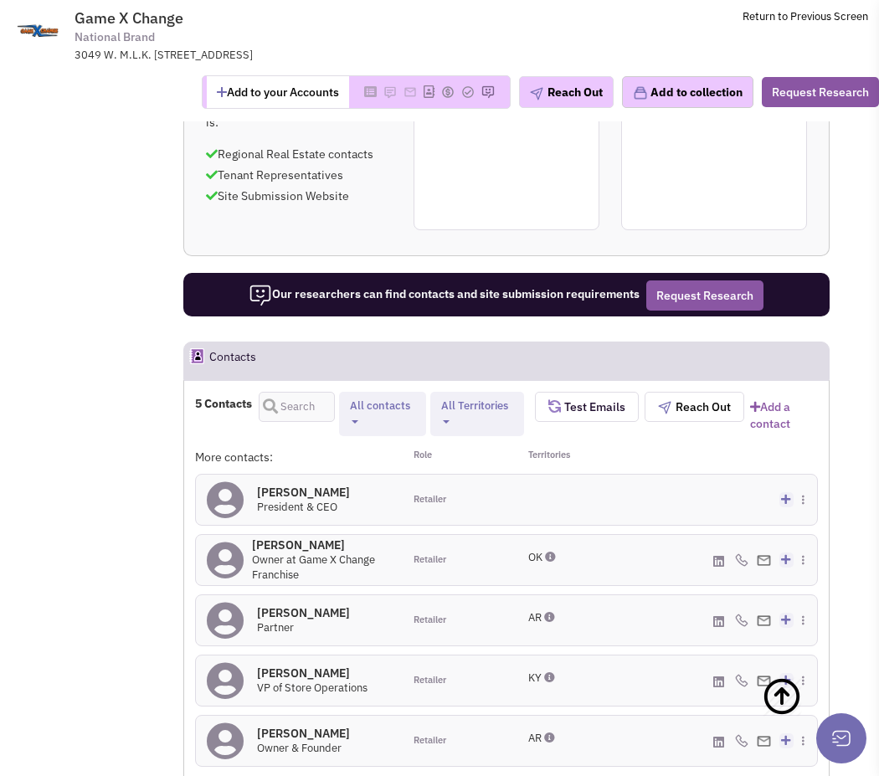
scroll to position [908, 0]
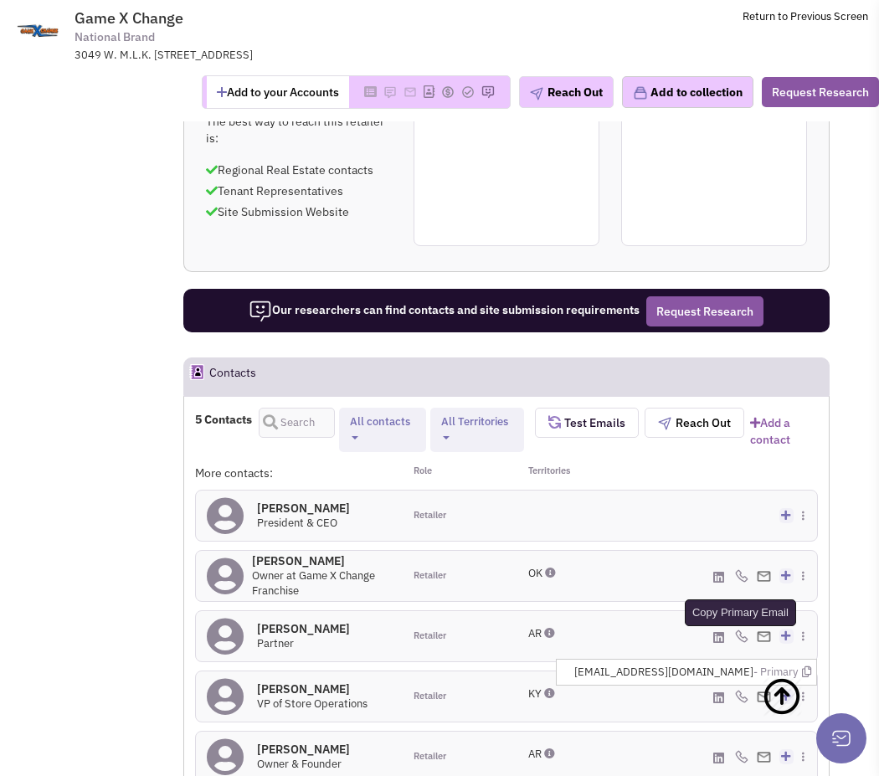
click at [804, 666] on icon at bounding box center [806, 671] width 9 height 11
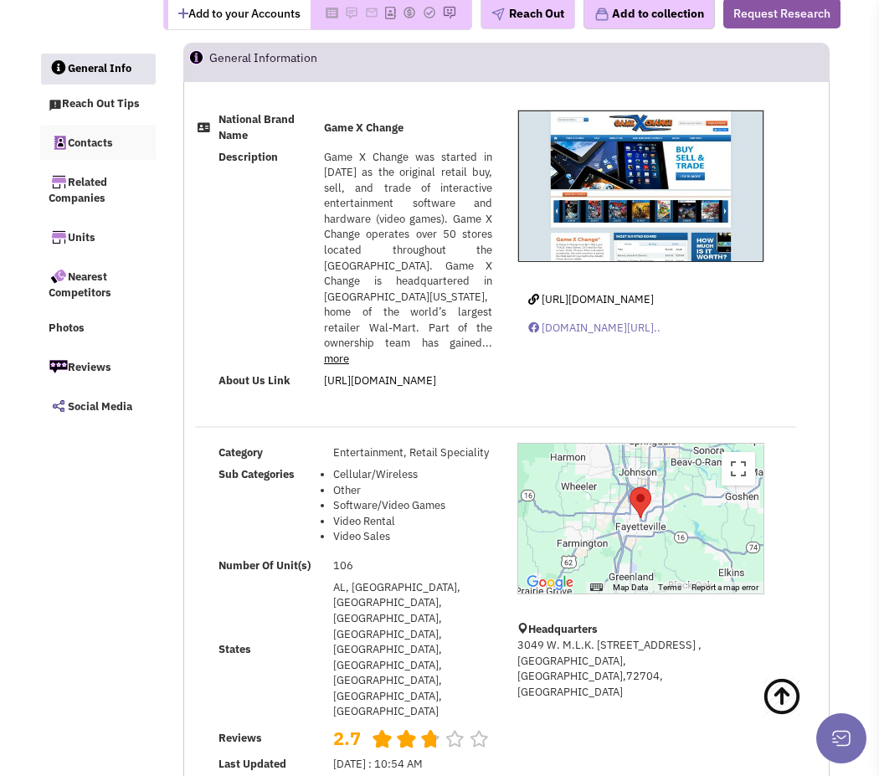
scroll to position [0, 0]
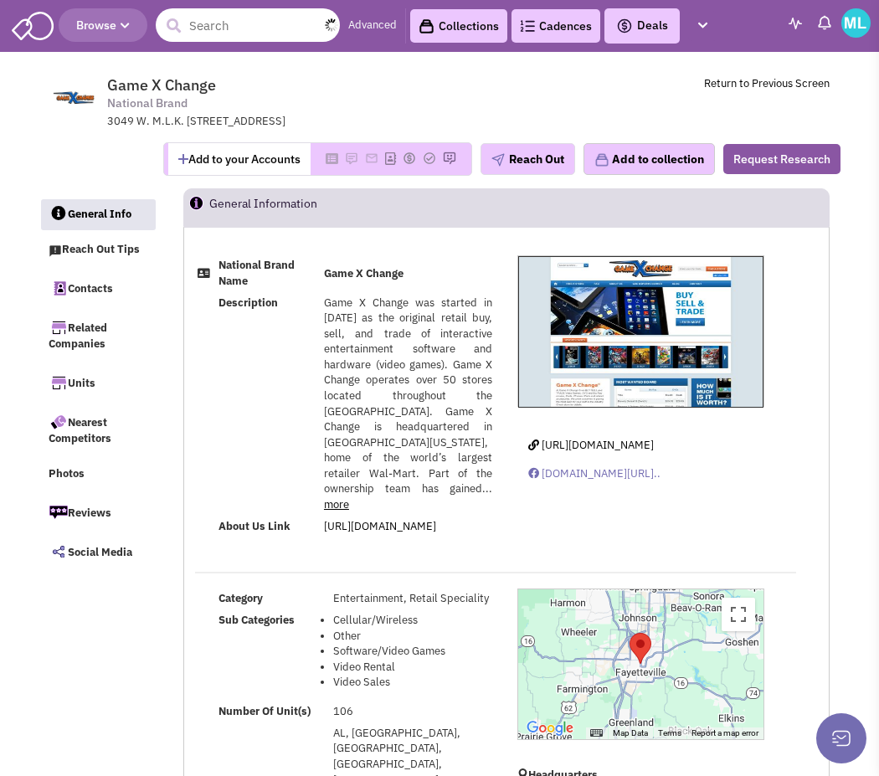
click at [249, 38] on input "text" at bounding box center [248, 24] width 184 height 33
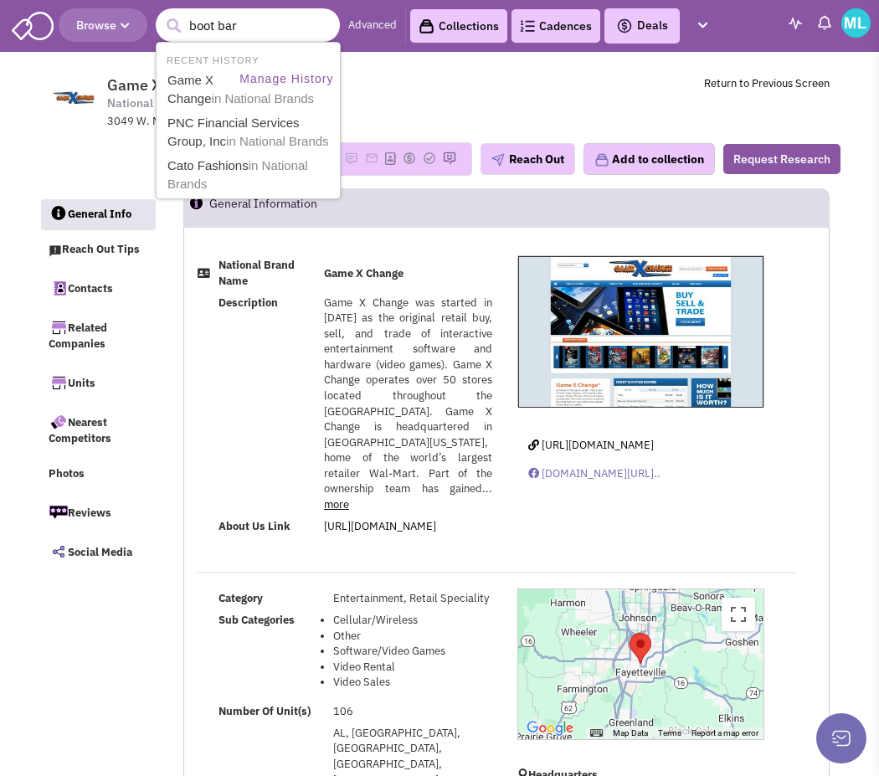
type input "boot barn"
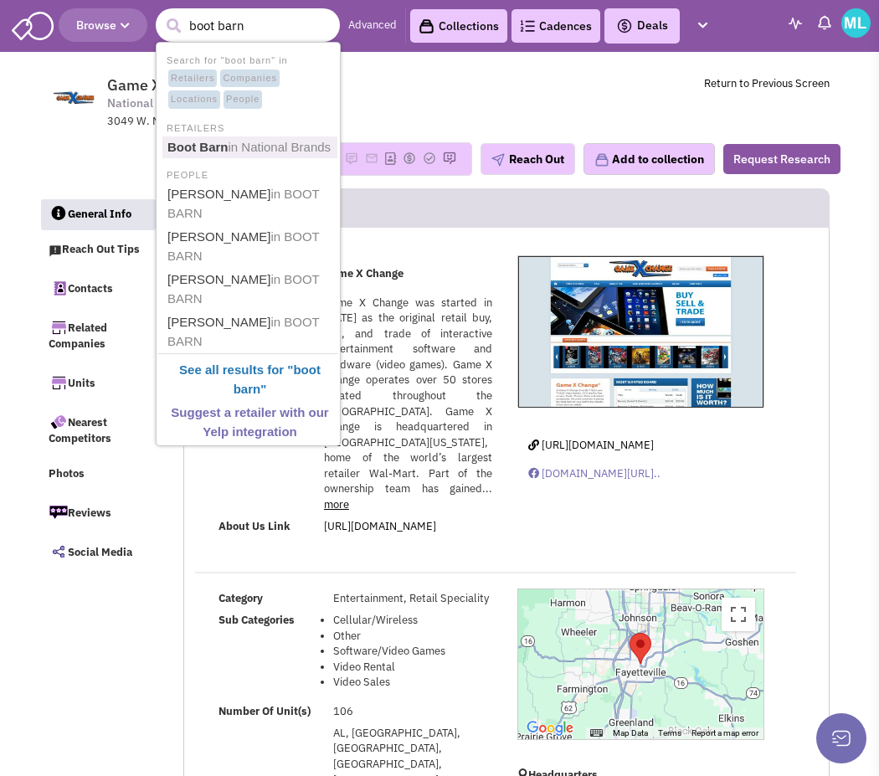
click at [228, 151] on span "in National Brands" at bounding box center [279, 147] width 103 height 14
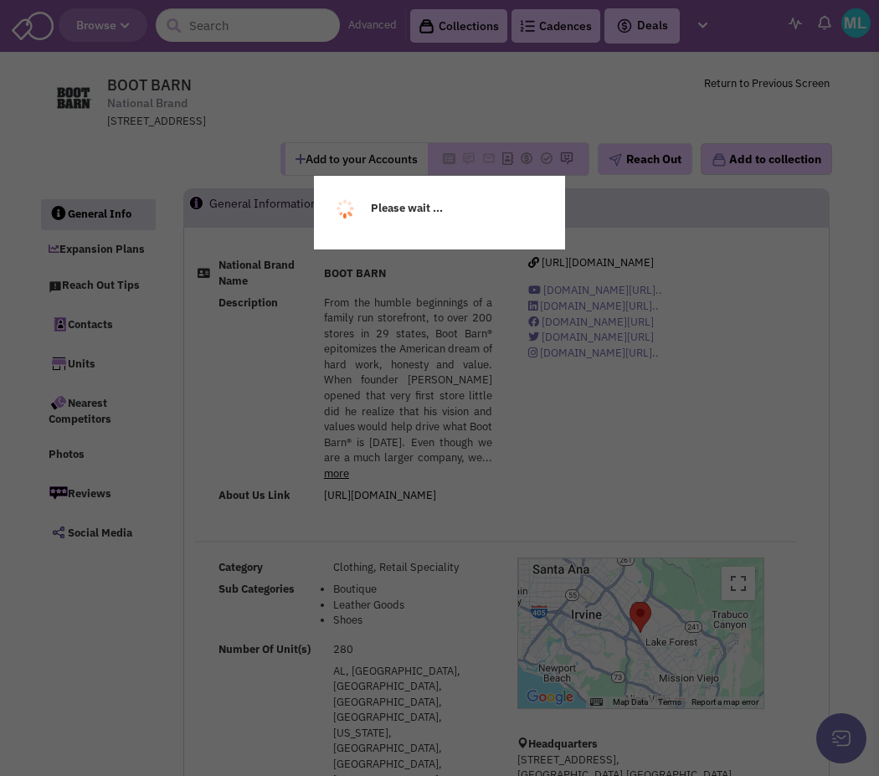
select select
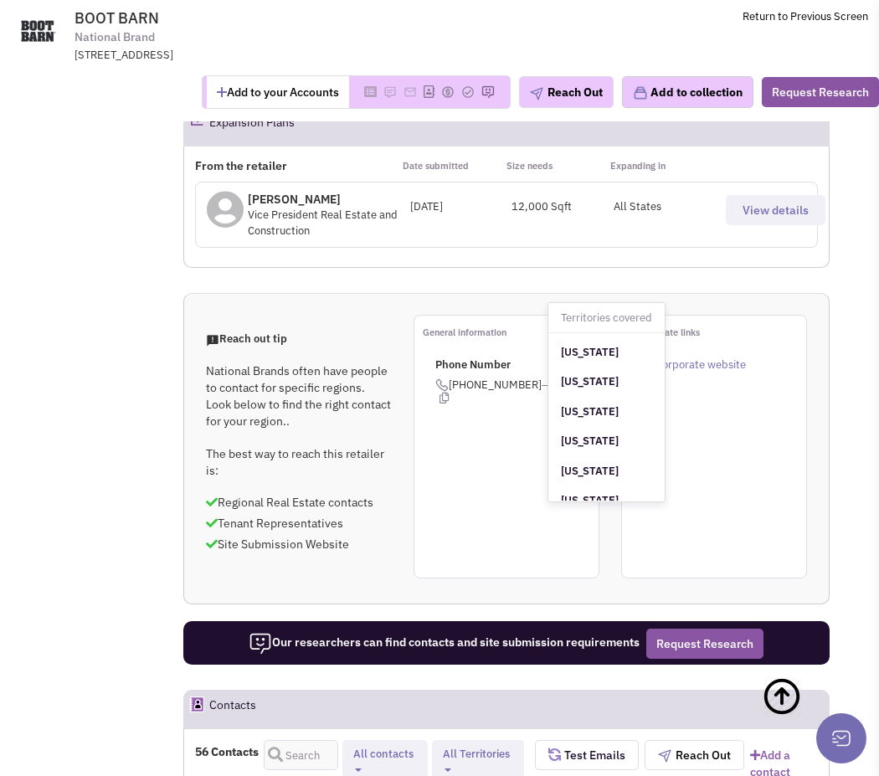
scroll to position [1187, 0]
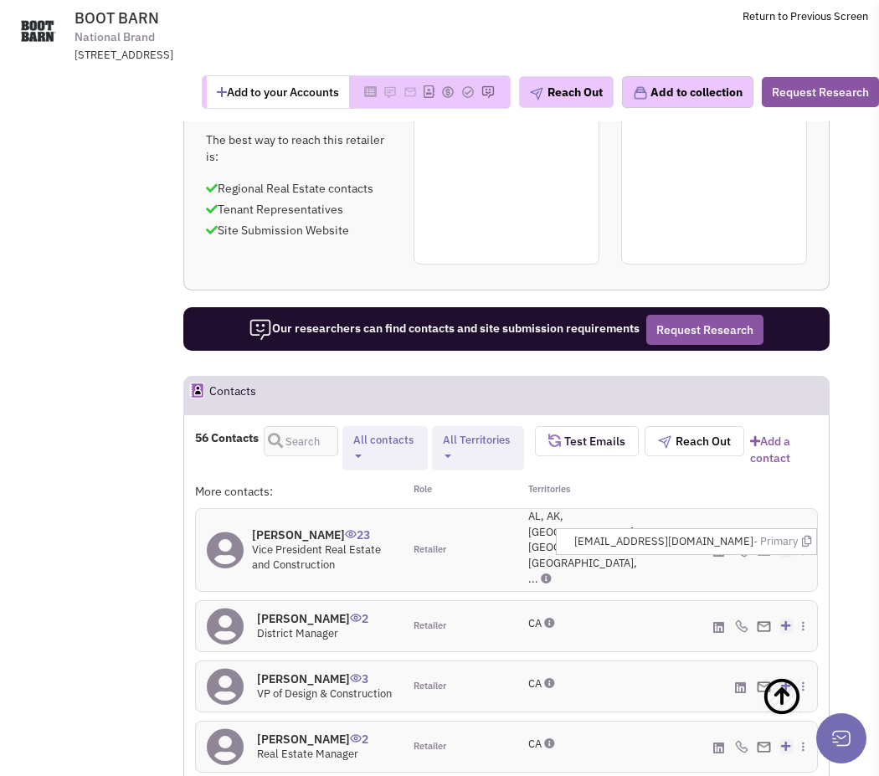
scroll to position [1556, 0]
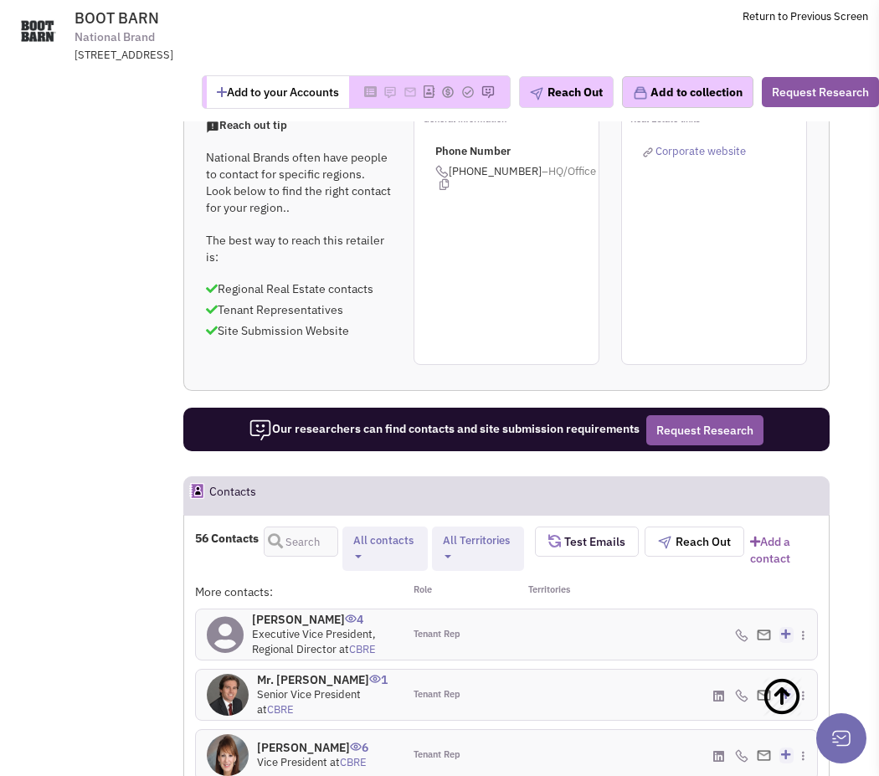
scroll to position [1531, 0]
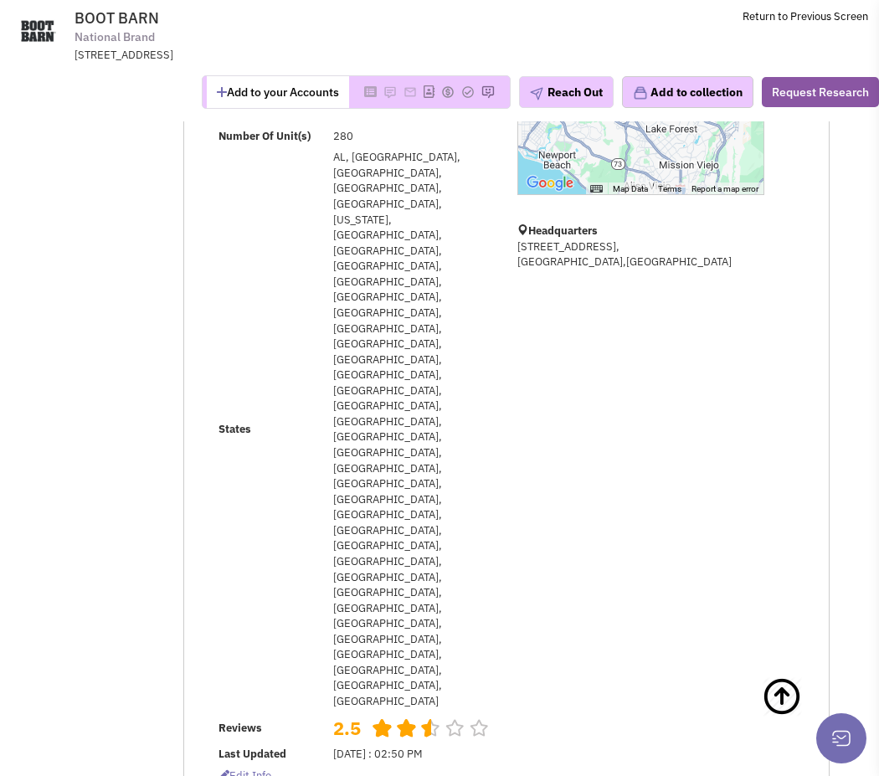
scroll to position [0, 0]
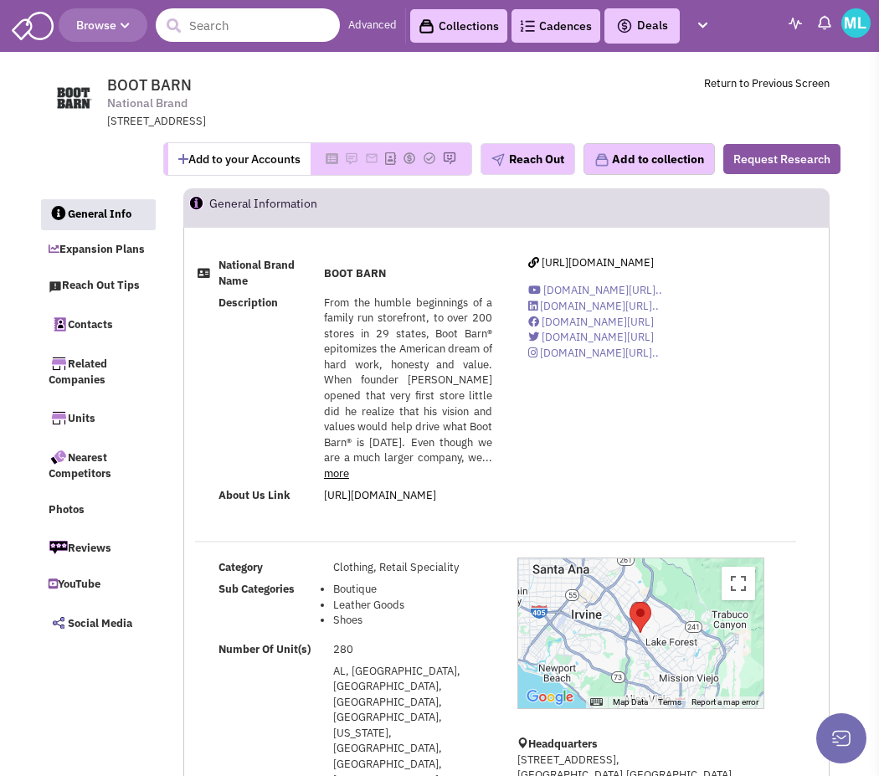
click at [242, 31] on input "text" at bounding box center [248, 24] width 184 height 33
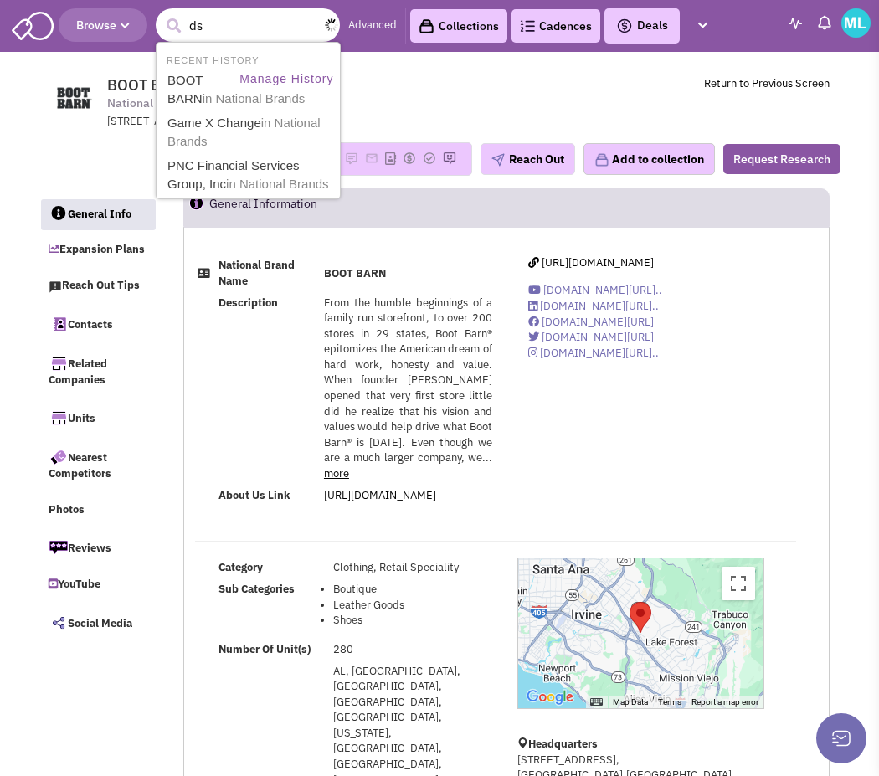
type input "d"
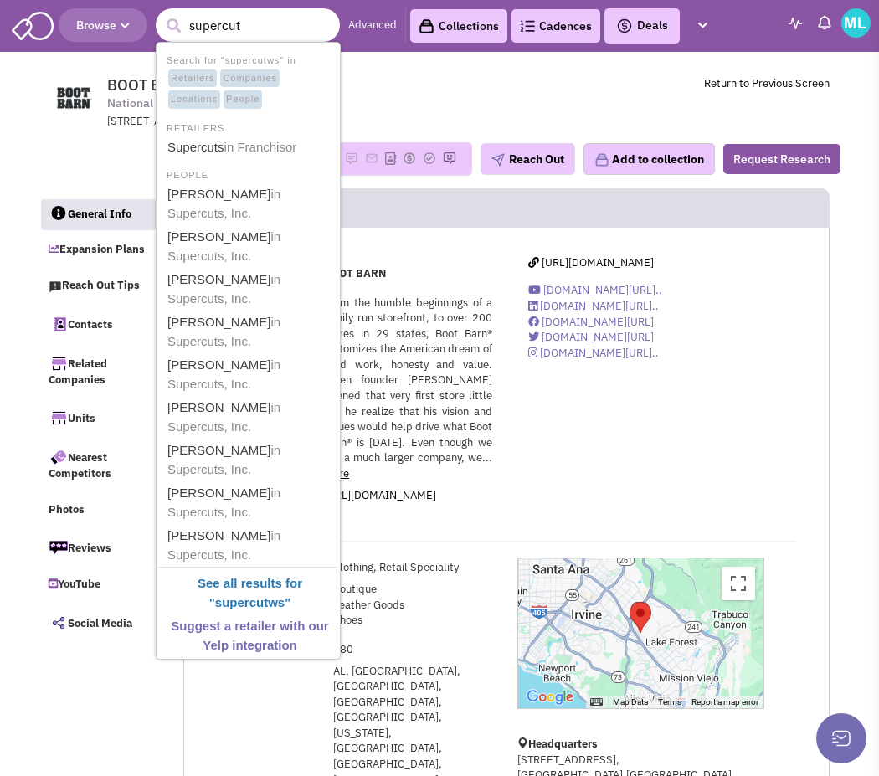
type input "supercuts"
click at [240, 150] on span "in Franchisor" at bounding box center [264, 147] width 73 height 14
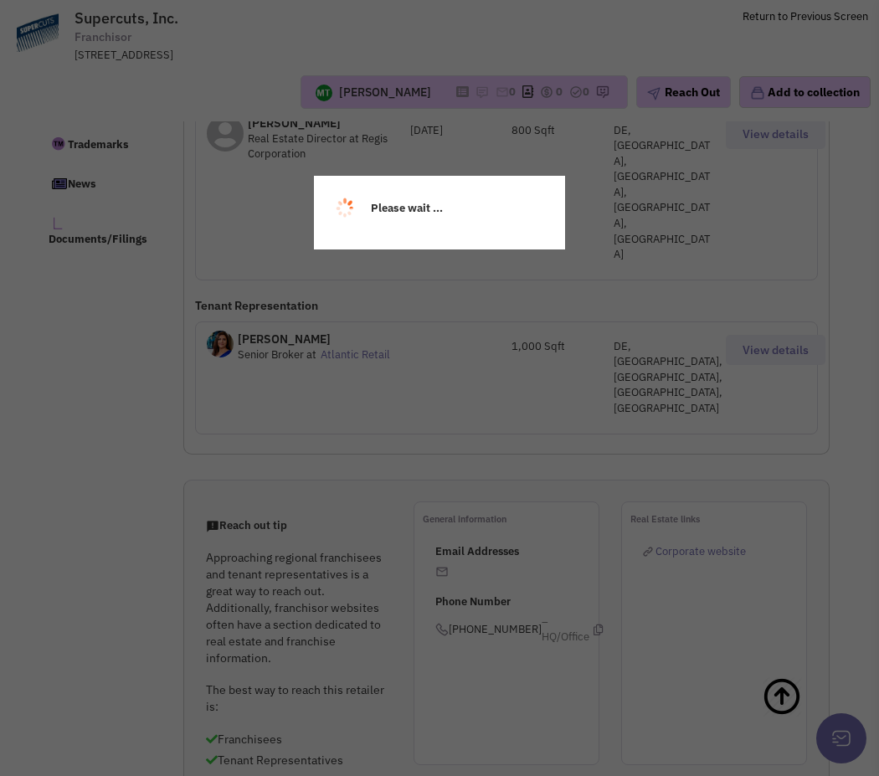
scroll to position [1086, 0]
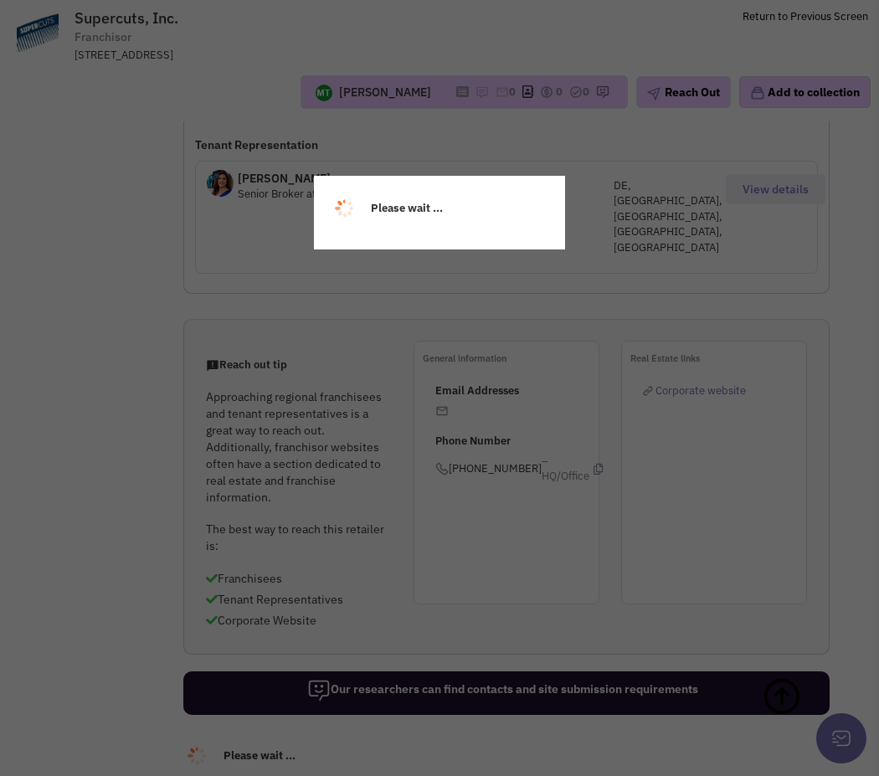
select select
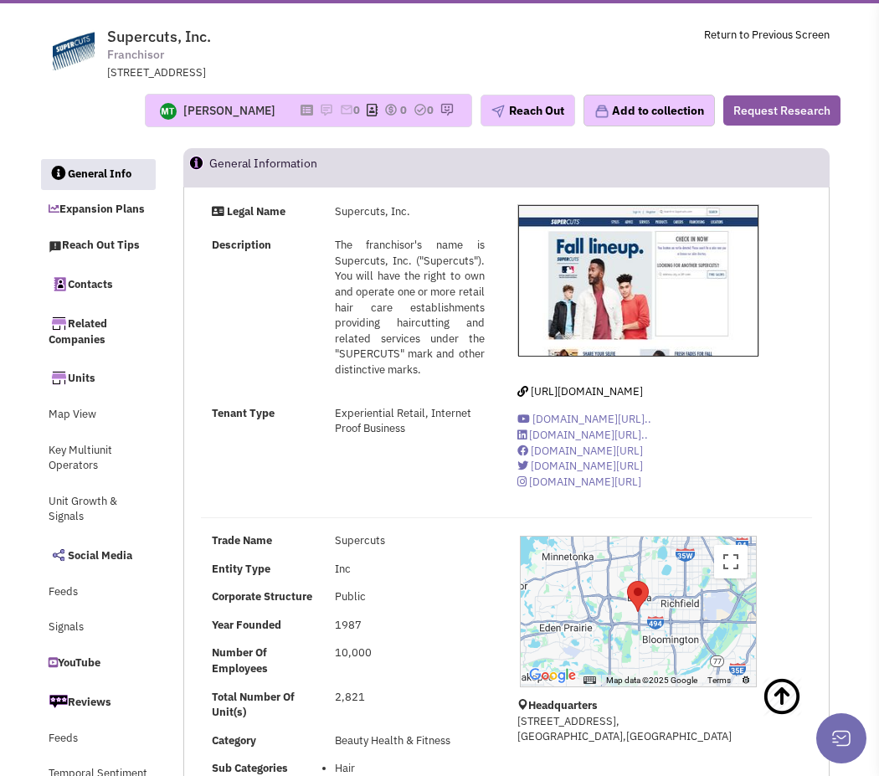
scroll to position [0, 0]
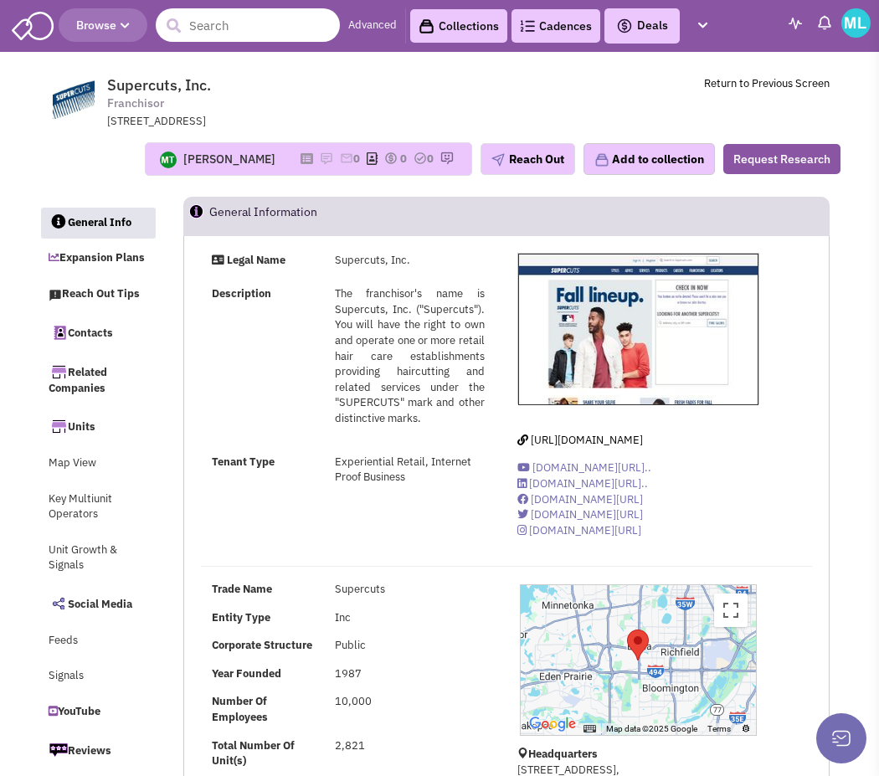
click at [252, 31] on input "text" at bounding box center [248, 24] width 184 height 33
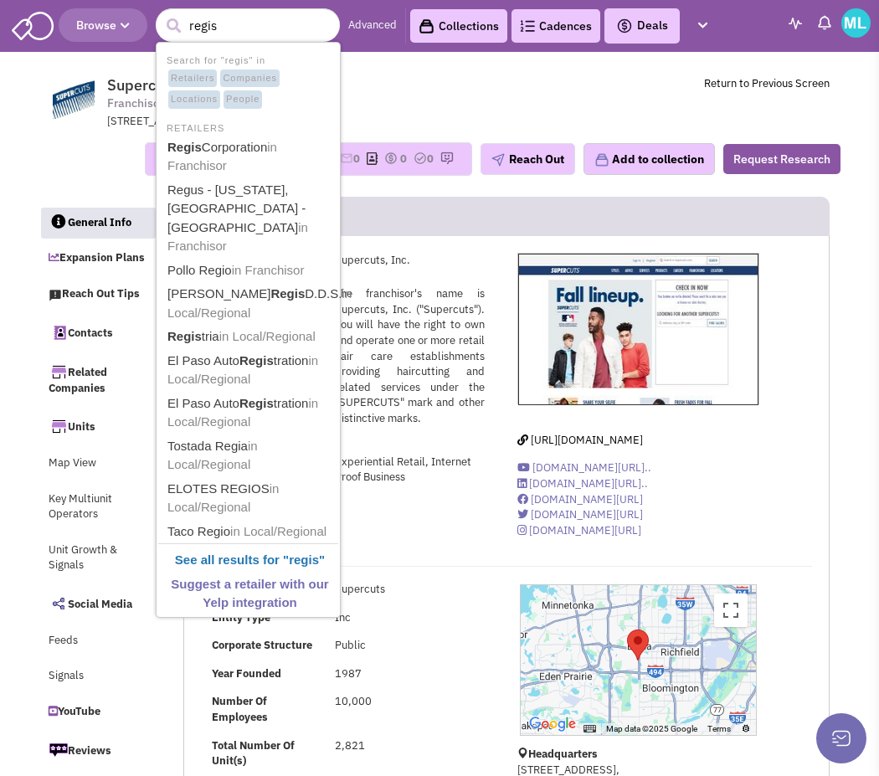
click at [437, 90] on span "Supercuts, Inc. Franchisor [STREET_ADDRESS]" at bounding box center [325, 103] width 437 height 54
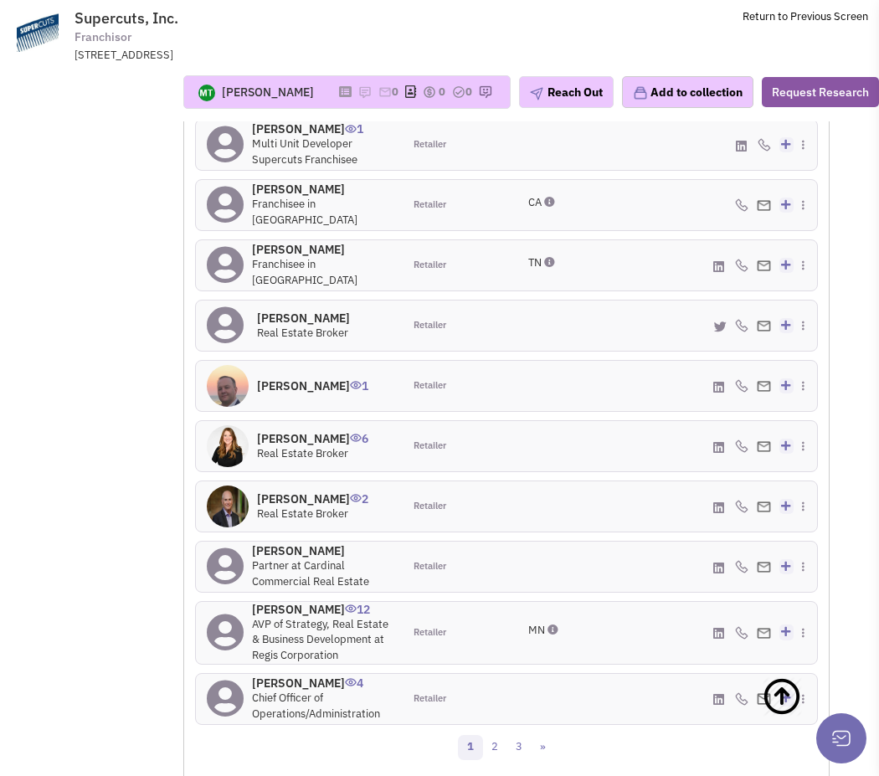
scroll to position [1842, 0]
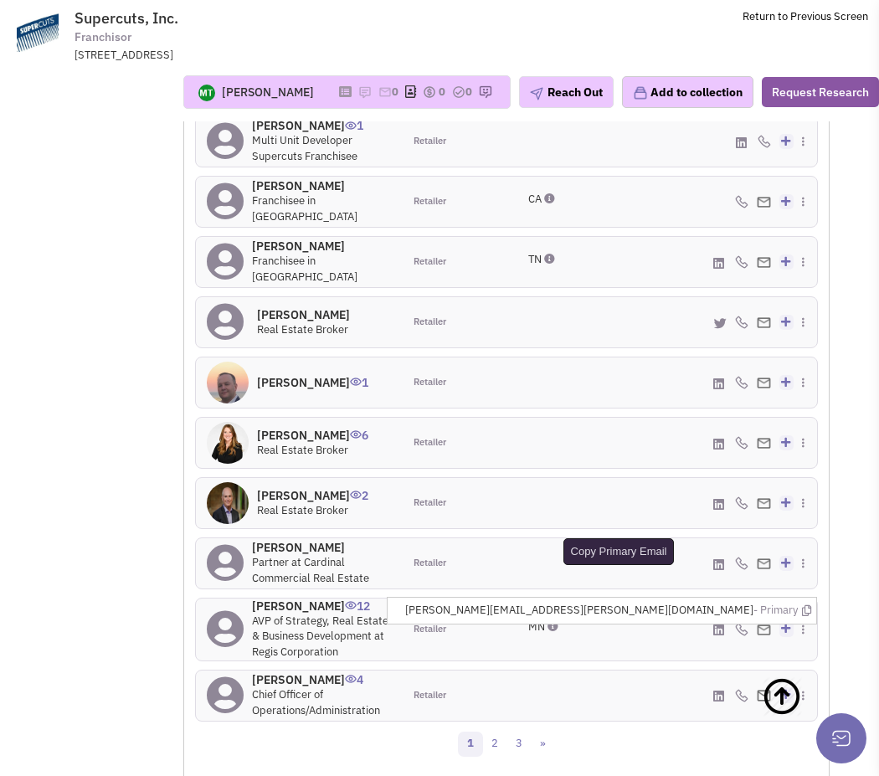
click at [807, 605] on icon at bounding box center [806, 610] width 9 height 11
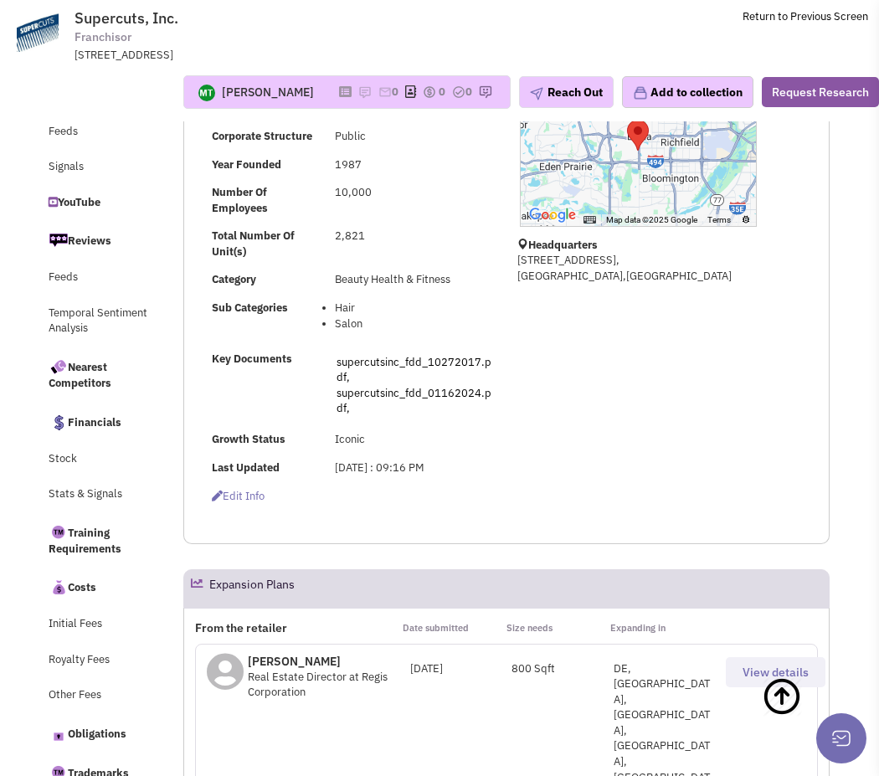
scroll to position [0, 0]
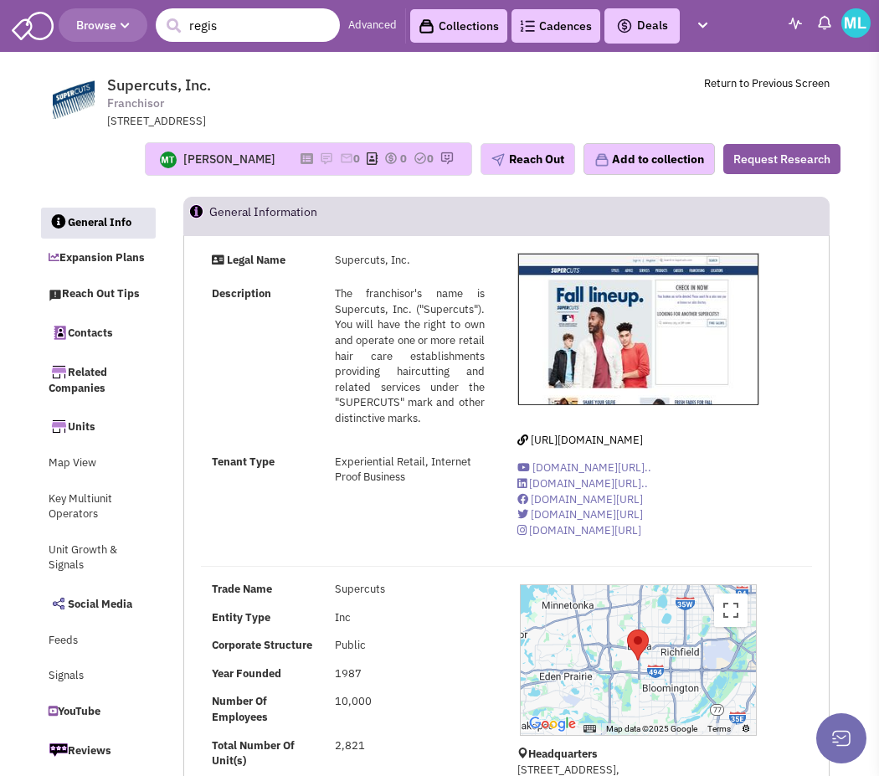
click at [274, 28] on input "regis" at bounding box center [248, 24] width 184 height 33
type input "regis"
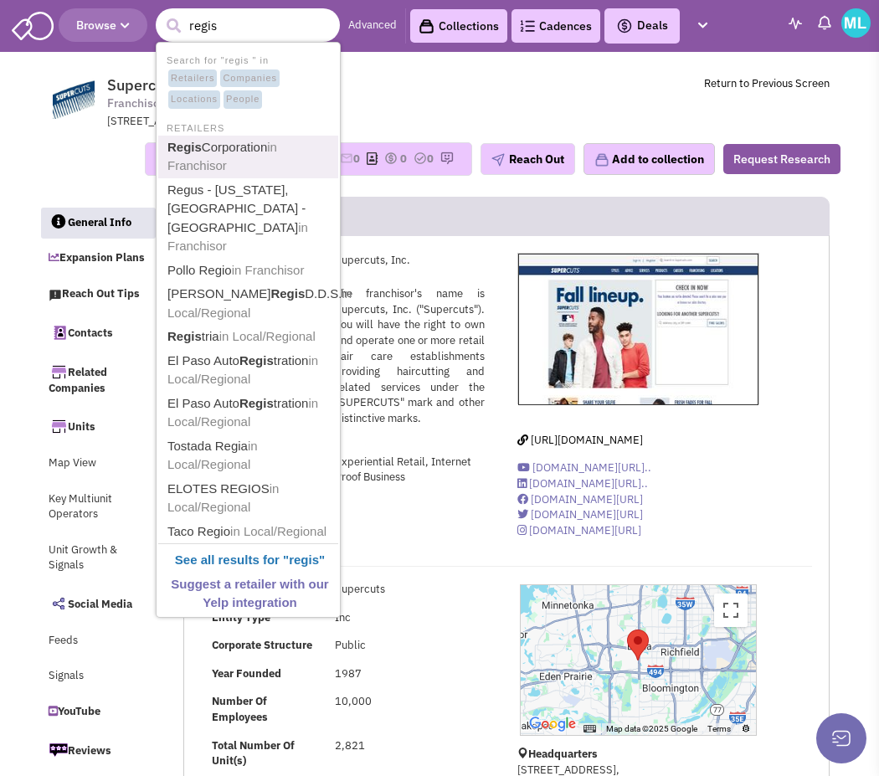
click at [252, 146] on link "Regis Corporation in Franchisor" at bounding box center [249, 156] width 175 height 41
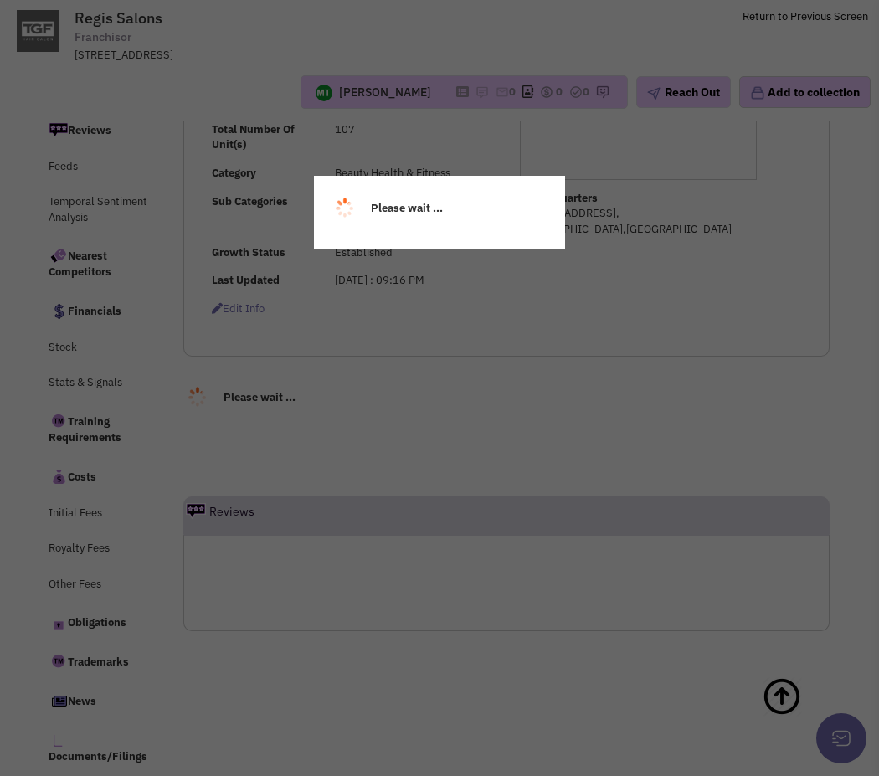
select select
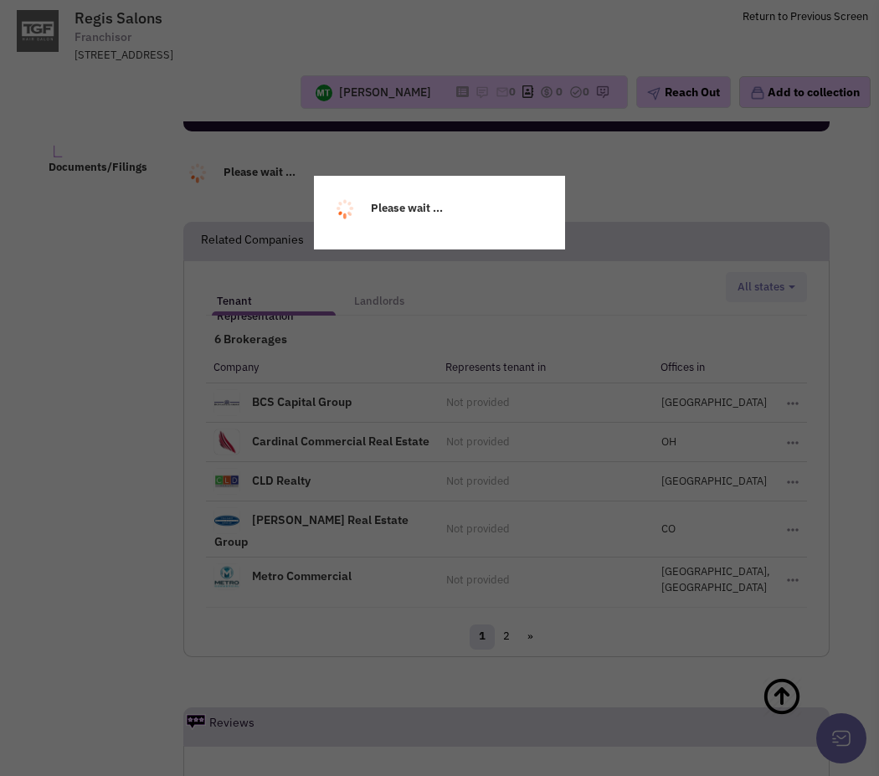
select select
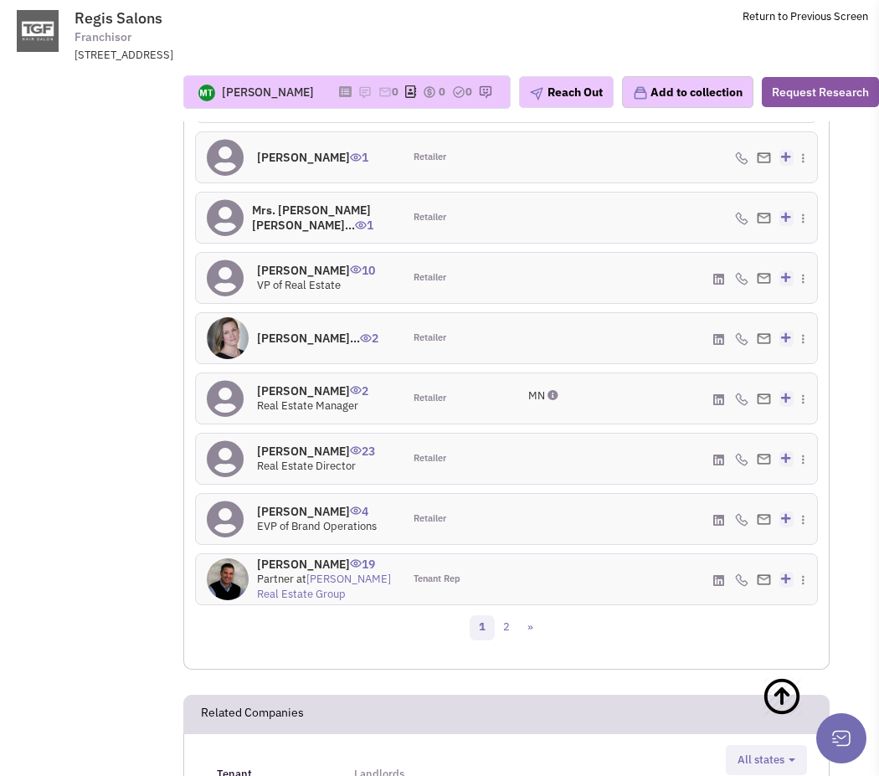
scroll to position [1299, 0]
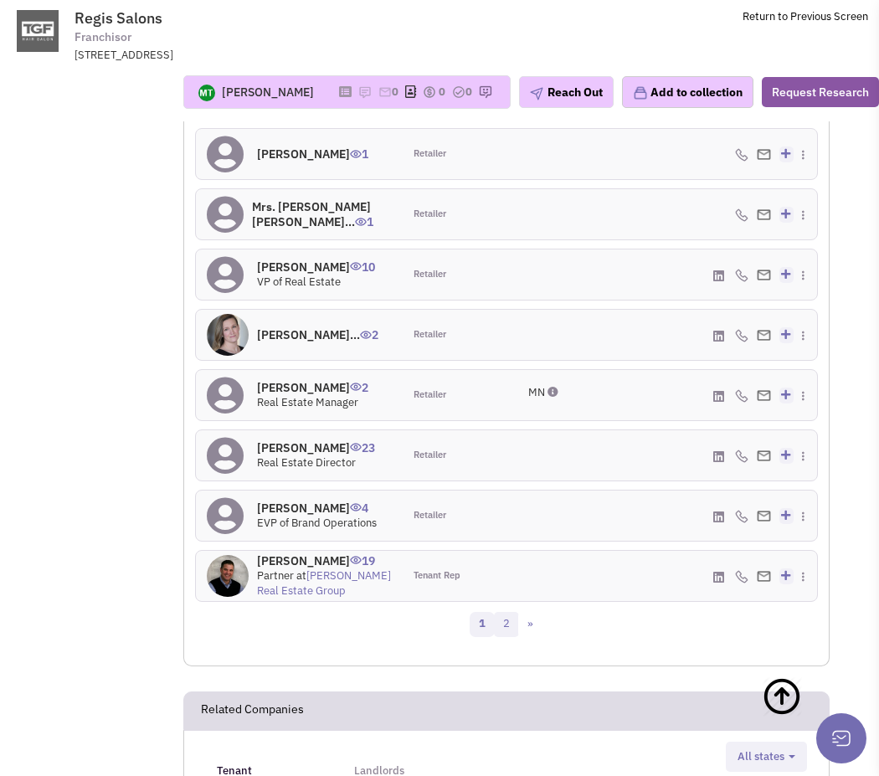
click at [501, 637] on link "2" at bounding box center [506, 624] width 25 height 25
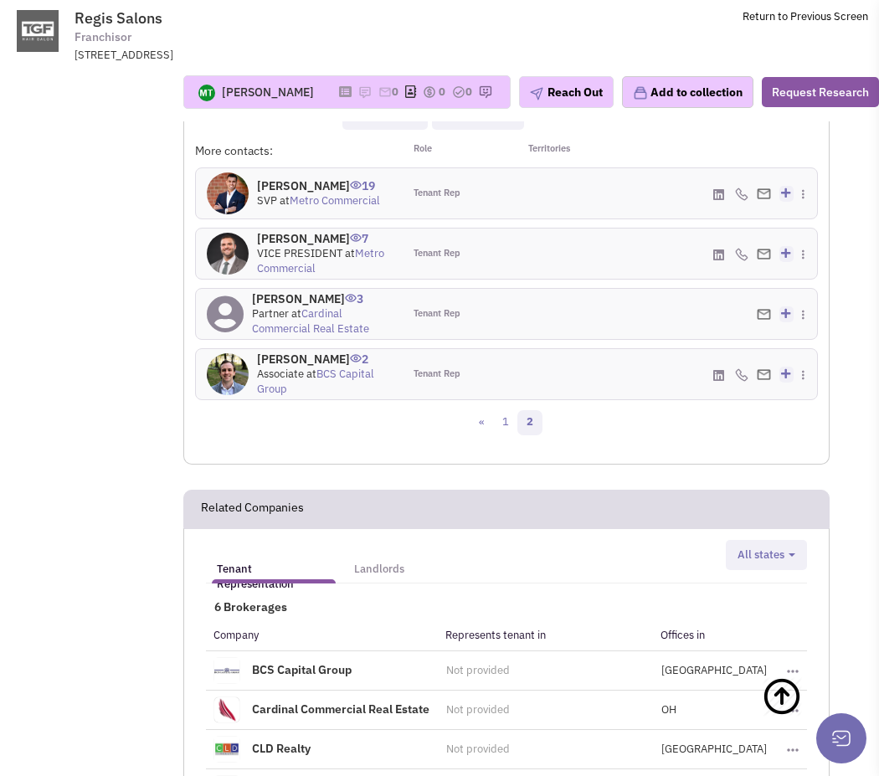
scroll to position [1139, 0]
click at [503, 436] on link "1" at bounding box center [505, 423] width 25 height 25
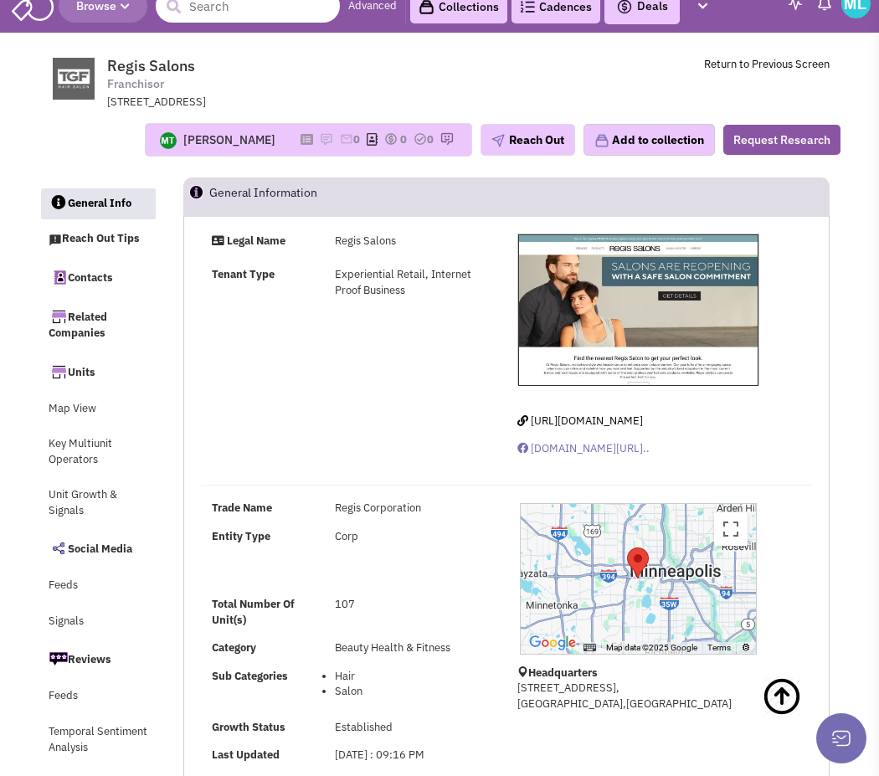
scroll to position [0, 0]
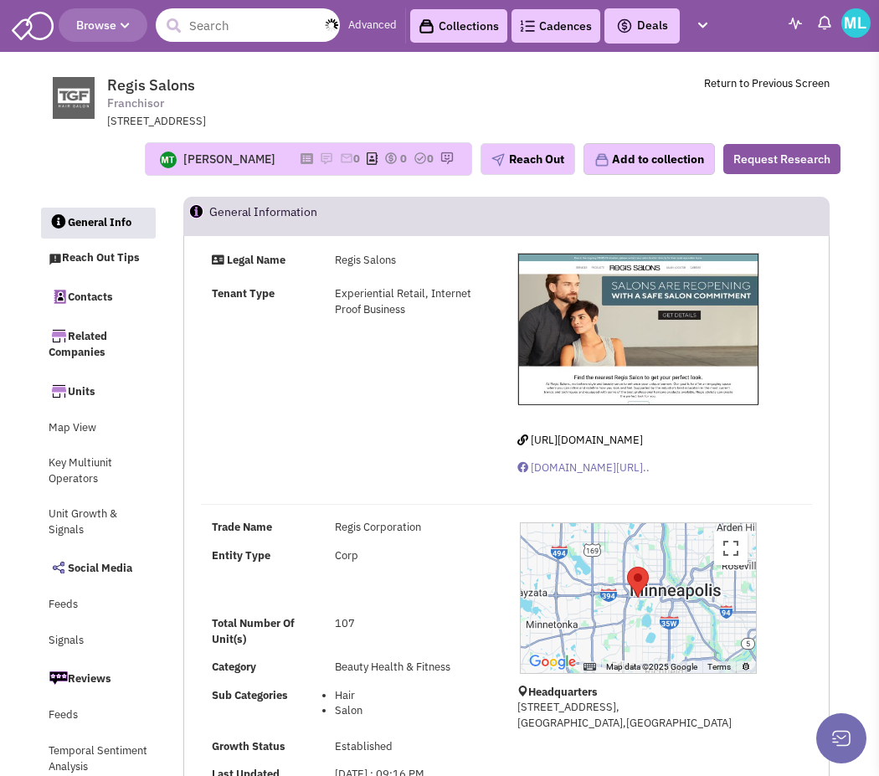
click at [257, 15] on input "text" at bounding box center [248, 24] width 184 height 33
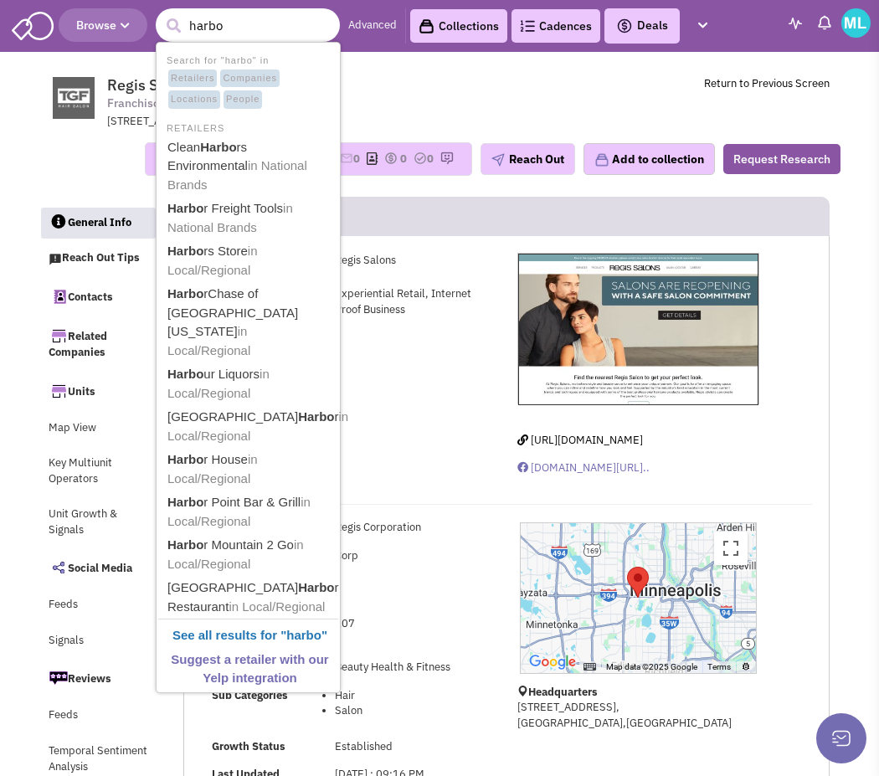
type input "harbor"
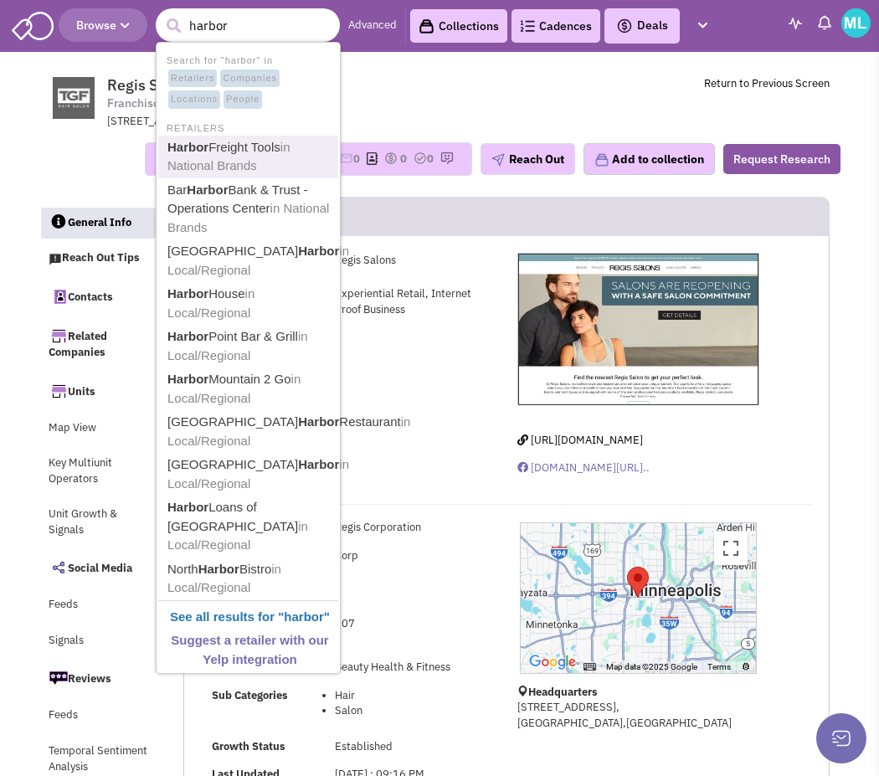
click at [252, 153] on link "Harbor Freight Tools in National Brands" at bounding box center [249, 156] width 175 height 41
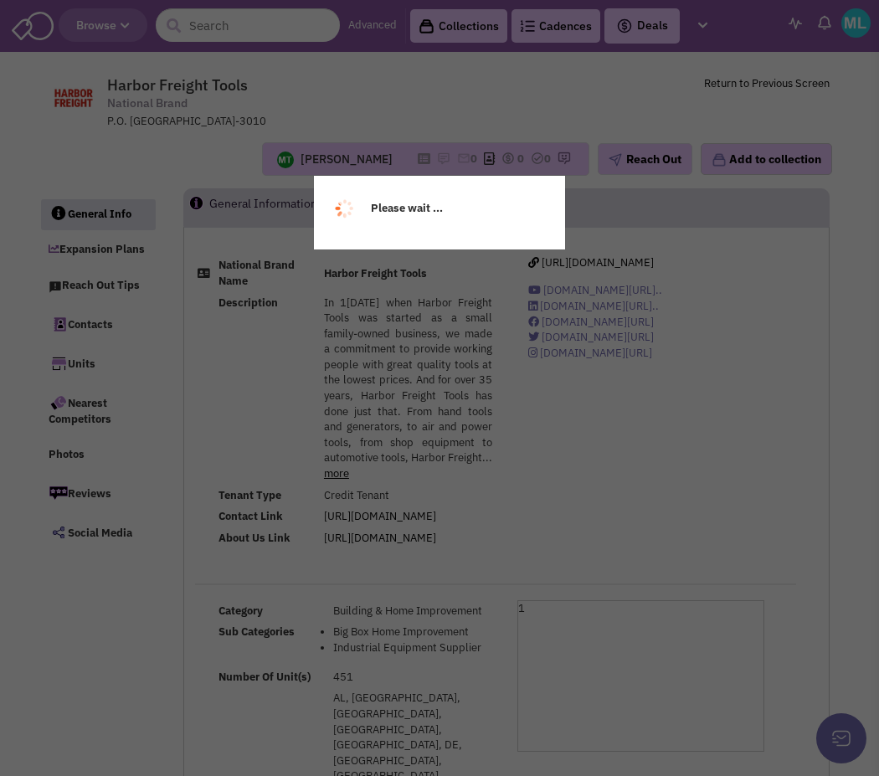
select select
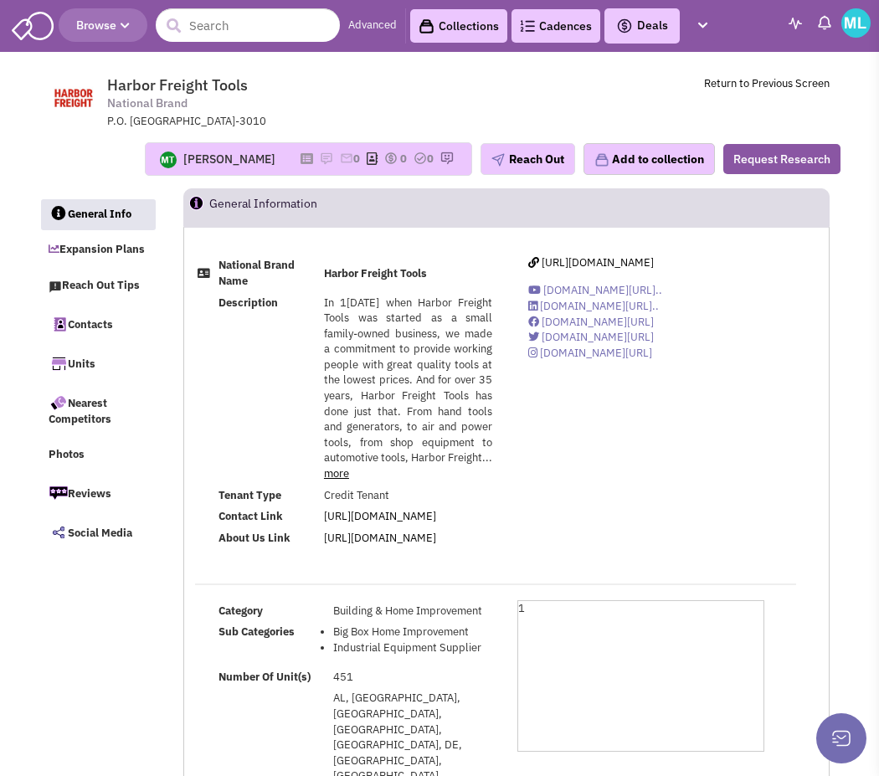
select select
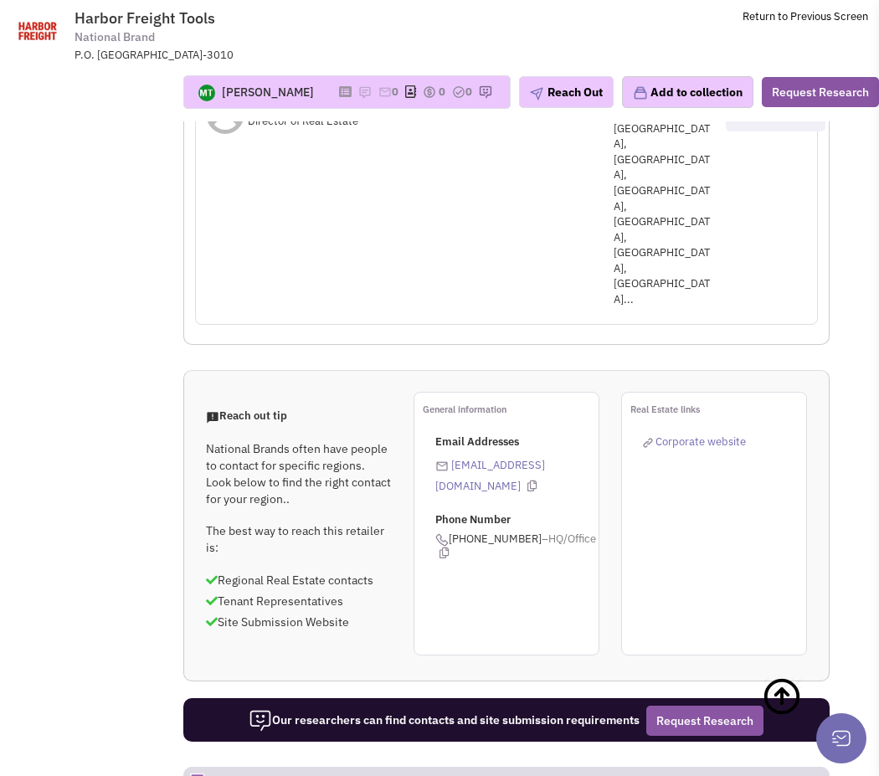
scroll to position [1357, 0]
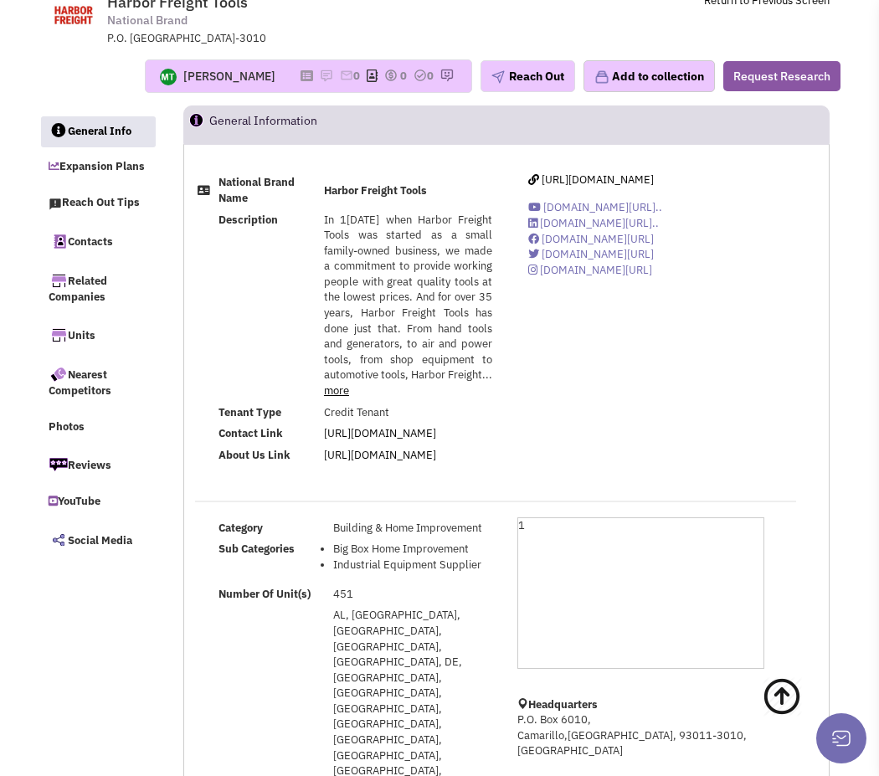
scroll to position [0, 0]
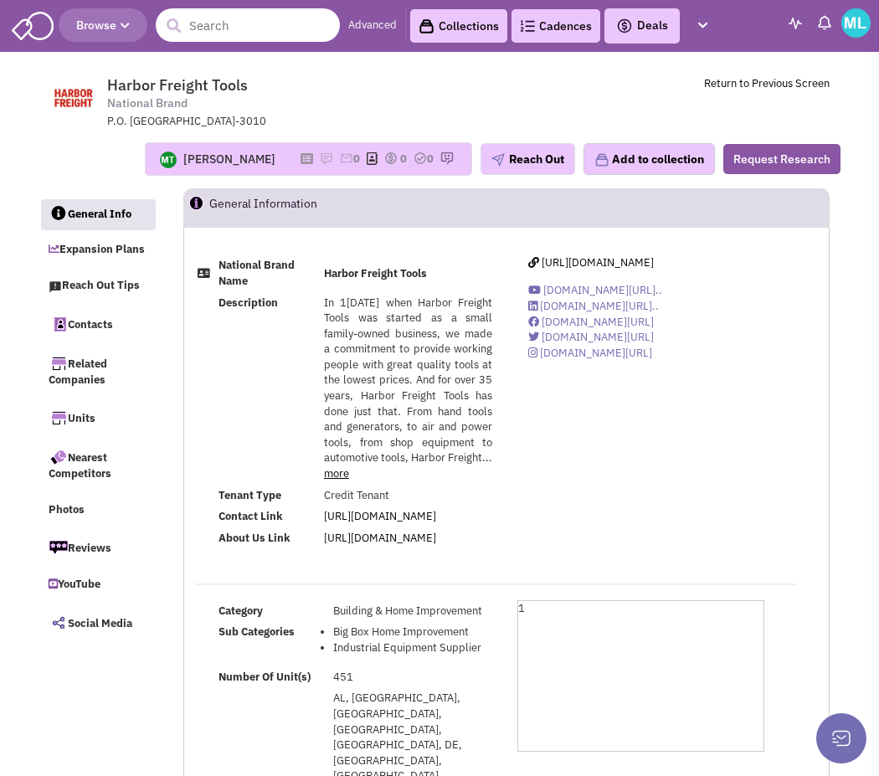
click at [259, 42] on header "Browse Advanced Collections Cadences 0 Deals" at bounding box center [439, 26] width 879 height 52
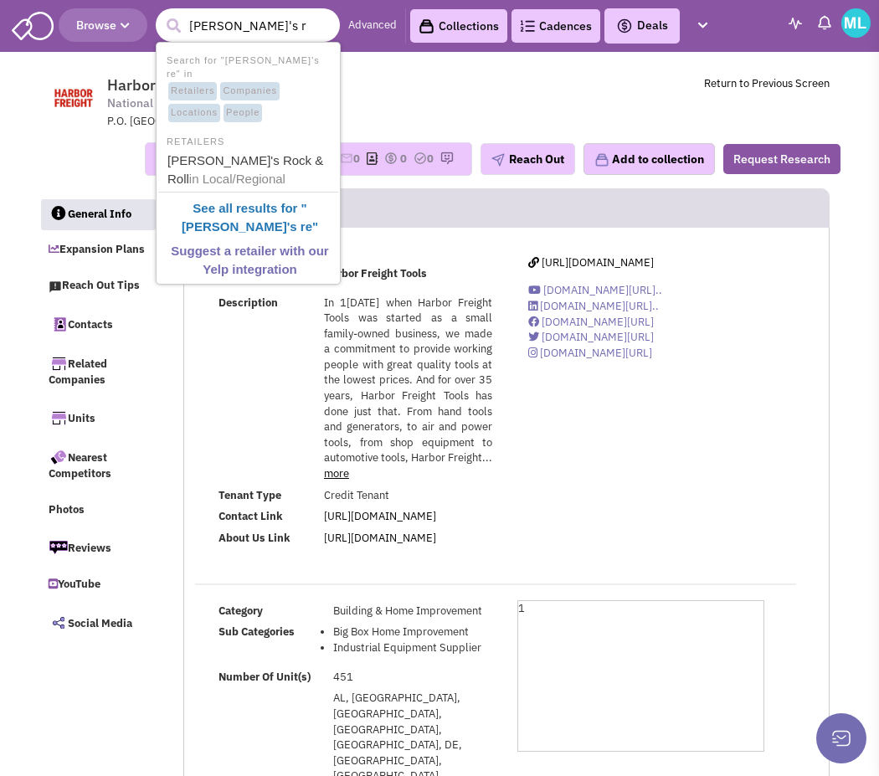
type input "aaron's"
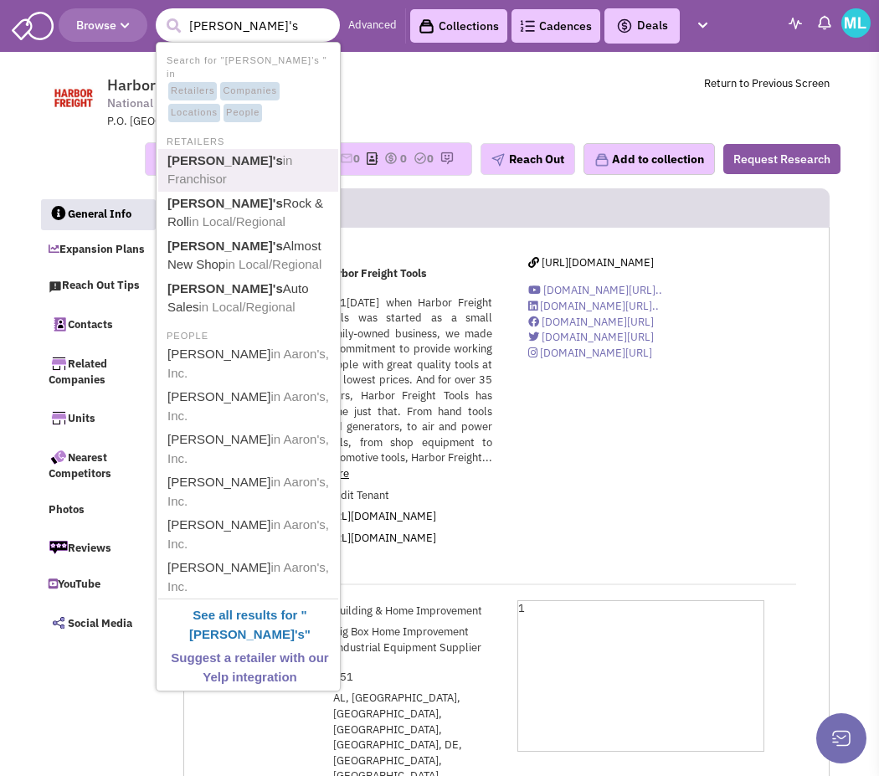
click at [188, 153] on b "Aaron's" at bounding box center [224, 160] width 115 height 14
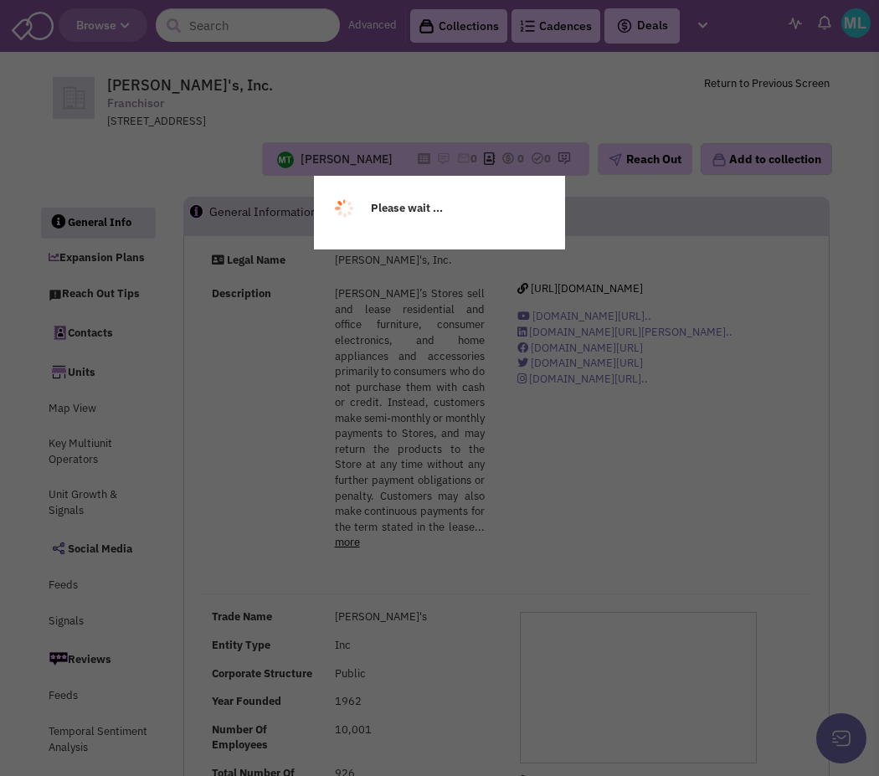
select select
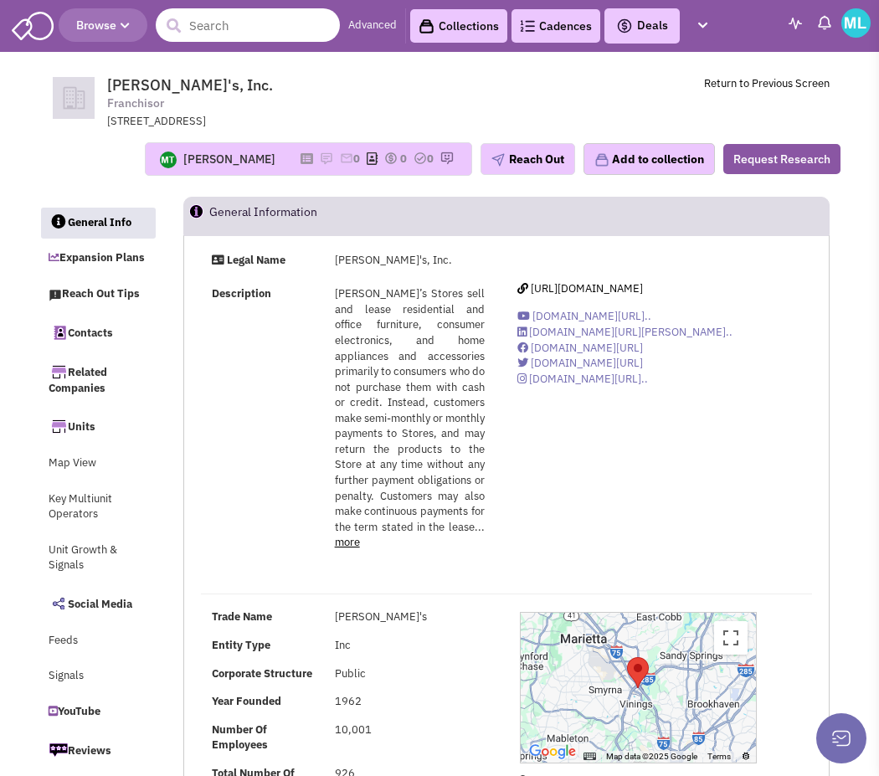
click at [245, 23] on input "text" at bounding box center [248, 24] width 184 height 33
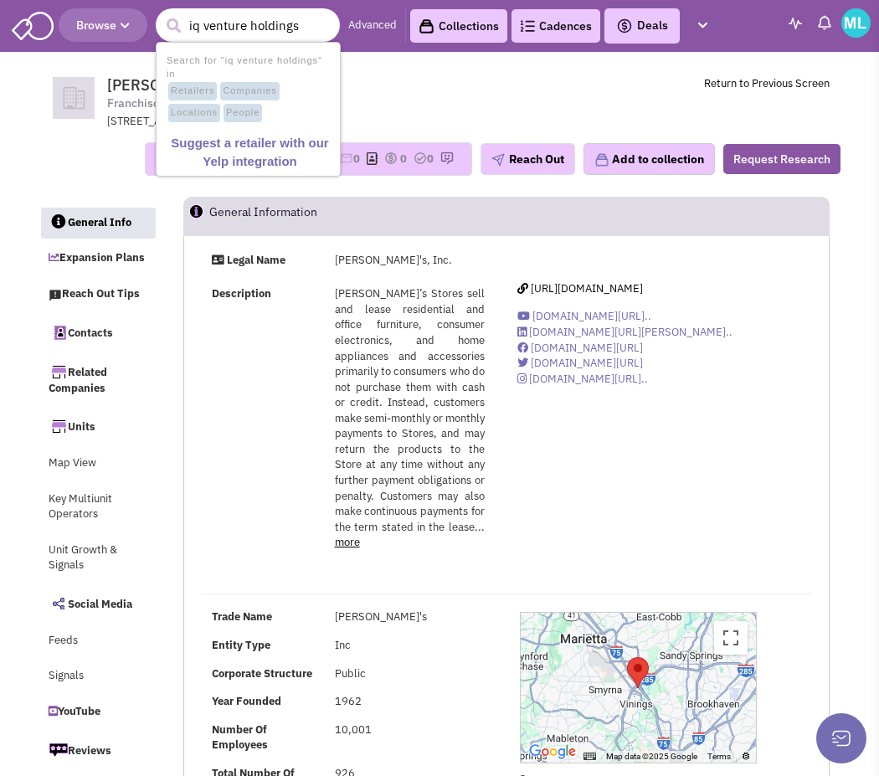
click at [204, 25] on input "iq venture holdings" at bounding box center [248, 24] width 184 height 33
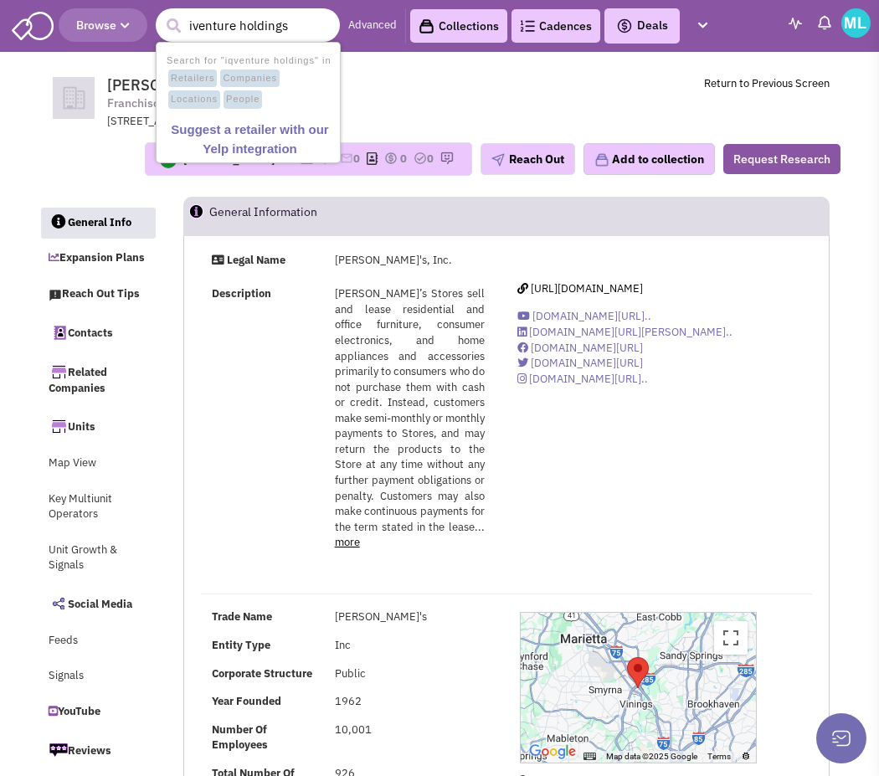
type input "venture holdings"
drag, startPoint x: 288, startPoint y: 26, endPoint x: 91, endPoint y: 23, distance: 196.6
click at [92, 24] on header "Browse 1 result is available, use up and down arrow keys to navigate. venture h…" at bounding box center [439, 26] width 879 height 52
type input "iqventure"
drag, startPoint x: 260, startPoint y: 28, endPoint x: 137, endPoint y: 30, distance: 123.0
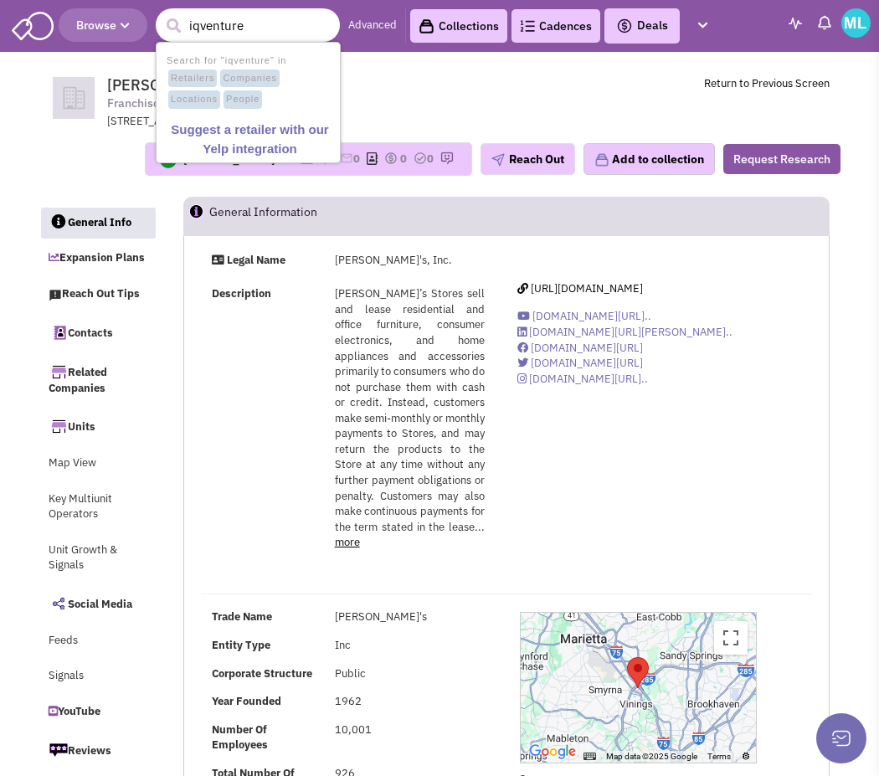
click at [138, 30] on header "Browse 1 result is available, use up and down arrow keys to navigate. iqventure…" at bounding box center [439, 26] width 879 height 52
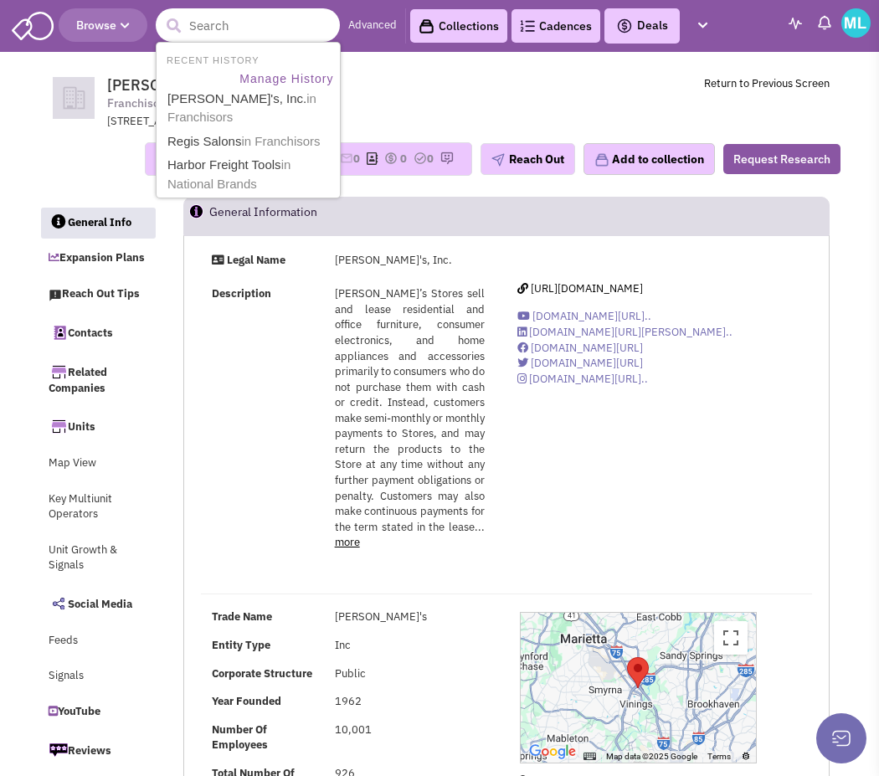
click at [227, 23] on input "text" at bounding box center [248, 24] width 184 height 33
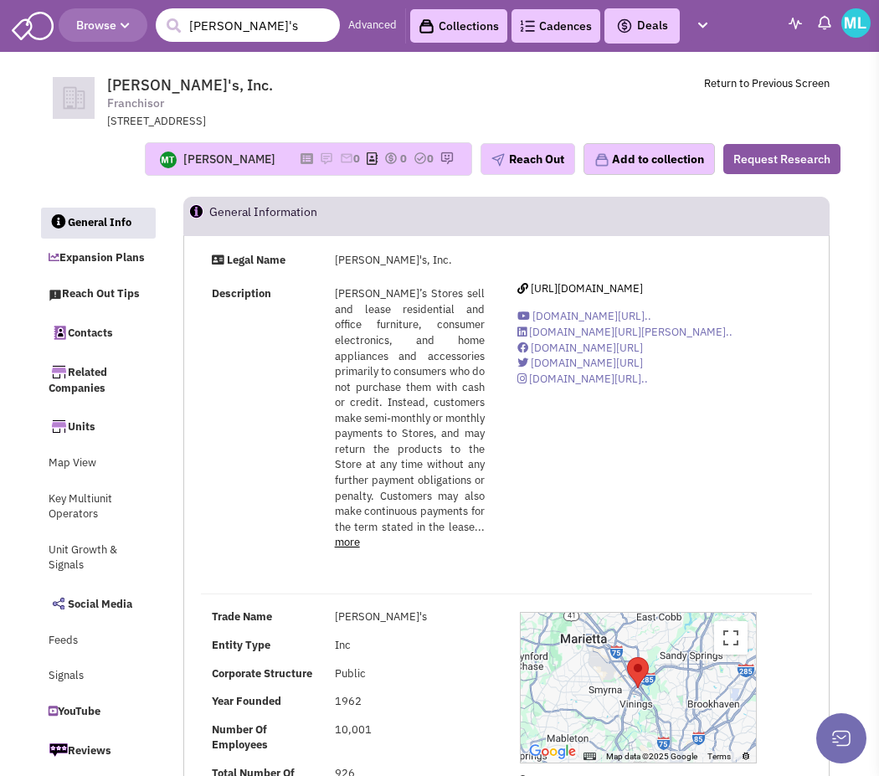
drag, startPoint x: 251, startPoint y: 18, endPoint x: 30, endPoint y: 3, distance: 221.3
click at [41, 8] on header "Browse 11 results are available, use up and down arrow keys to navigate. aaron'…" at bounding box center [439, 26] width 879 height 52
type input "gamestop"
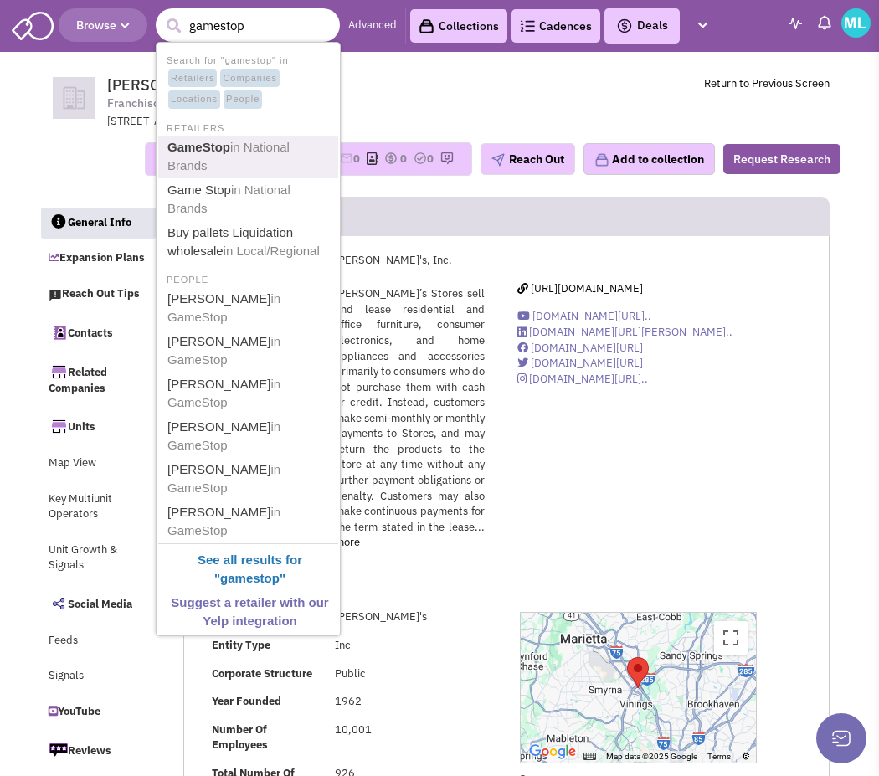
click at [240, 155] on link "GameStop in National Brands" at bounding box center [249, 156] width 175 height 41
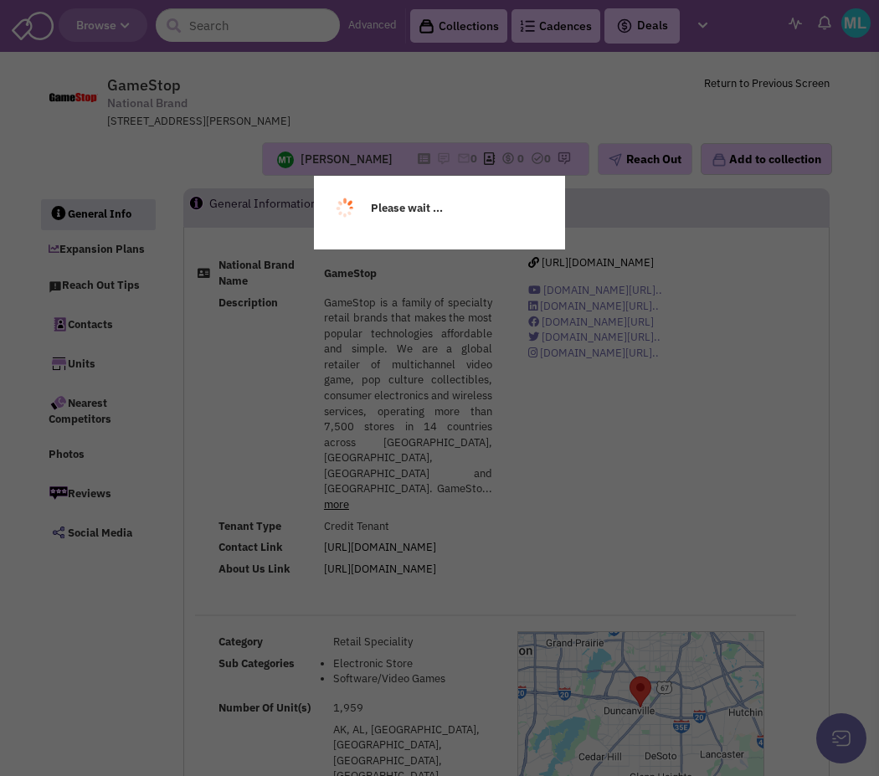
select select
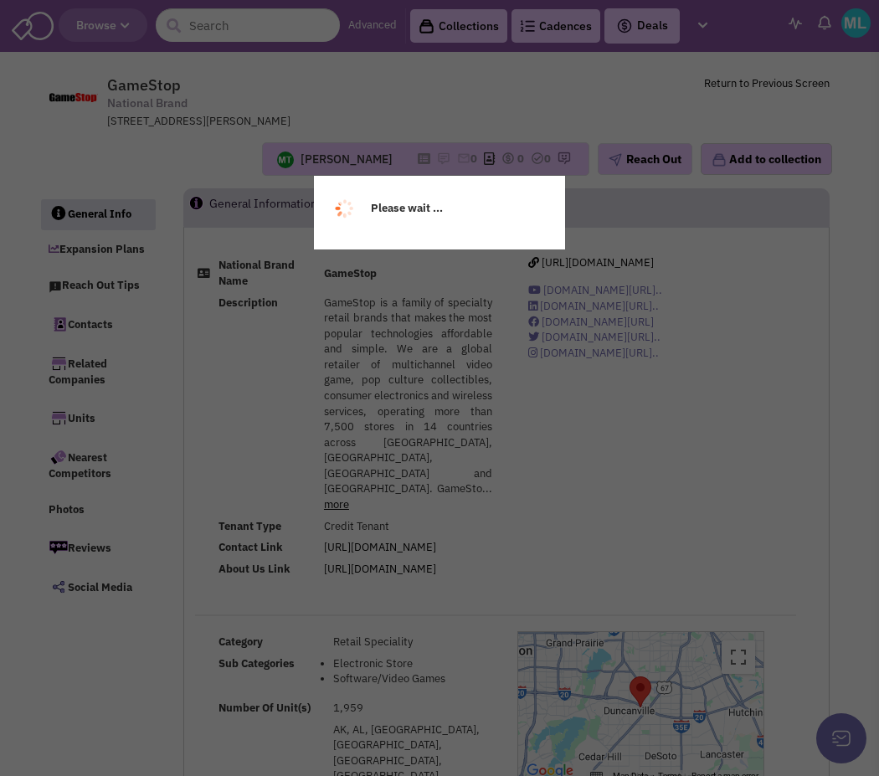
select select
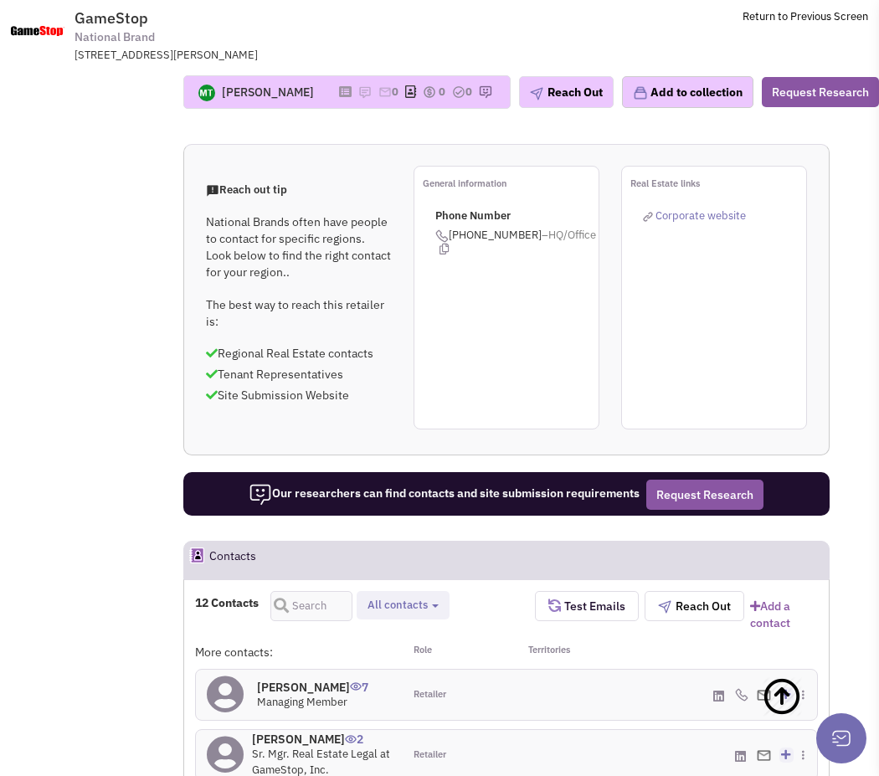
scroll to position [1610, 0]
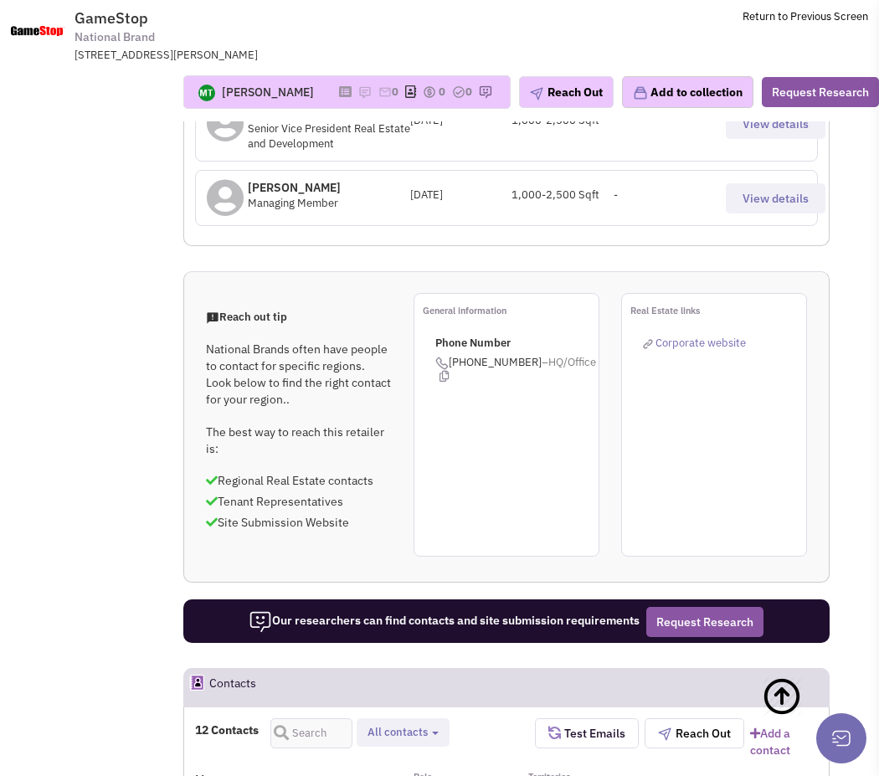
scroll to position [1326, 0]
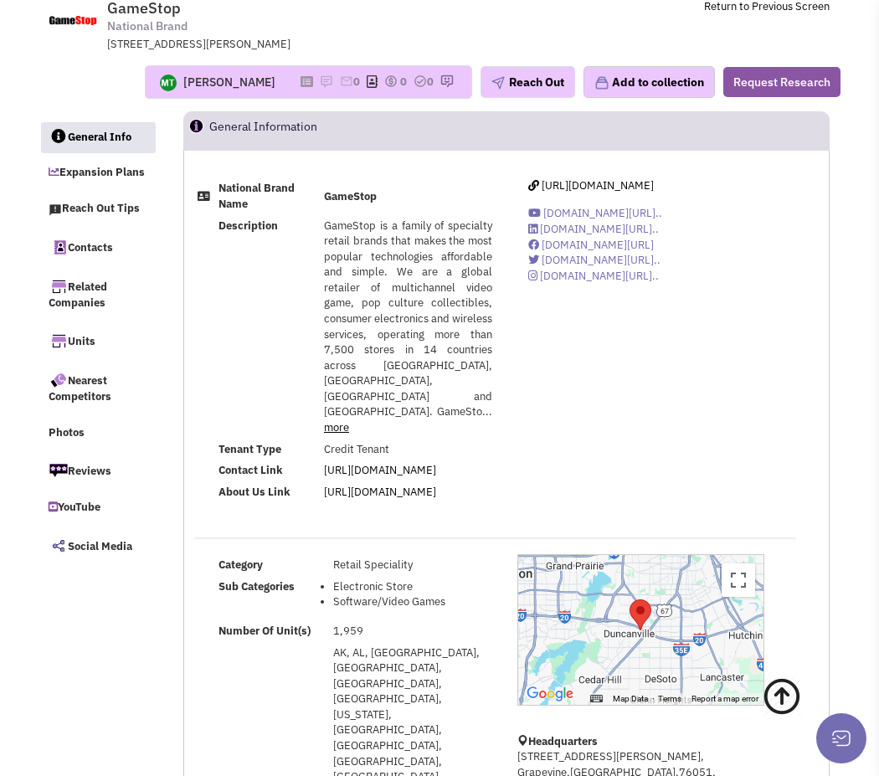
scroll to position [0, 0]
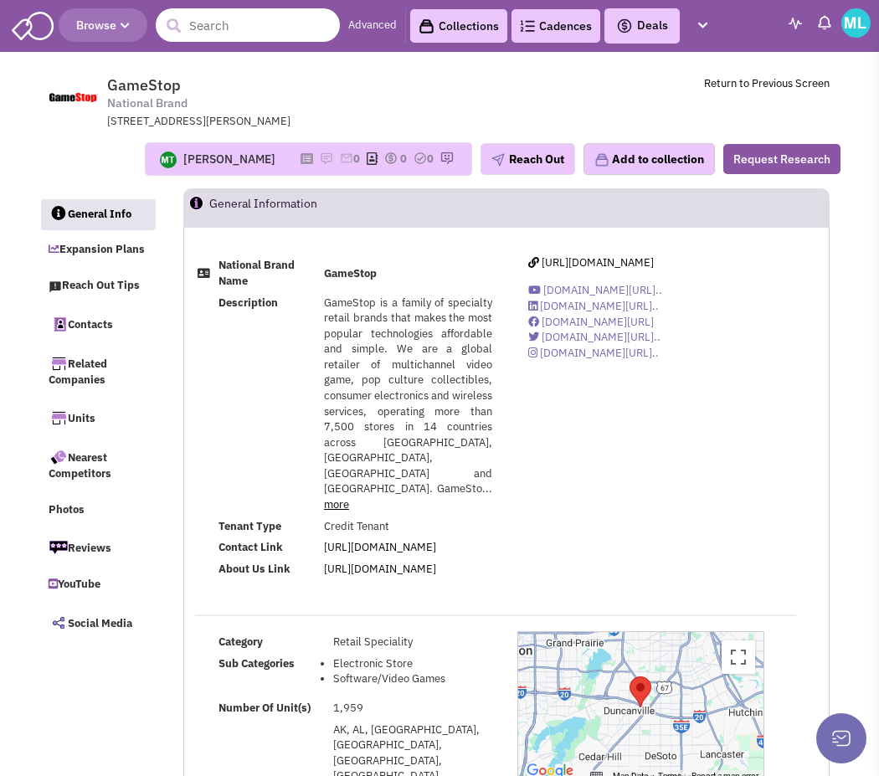
click at [241, 22] on input "text" at bounding box center [248, 24] width 184 height 33
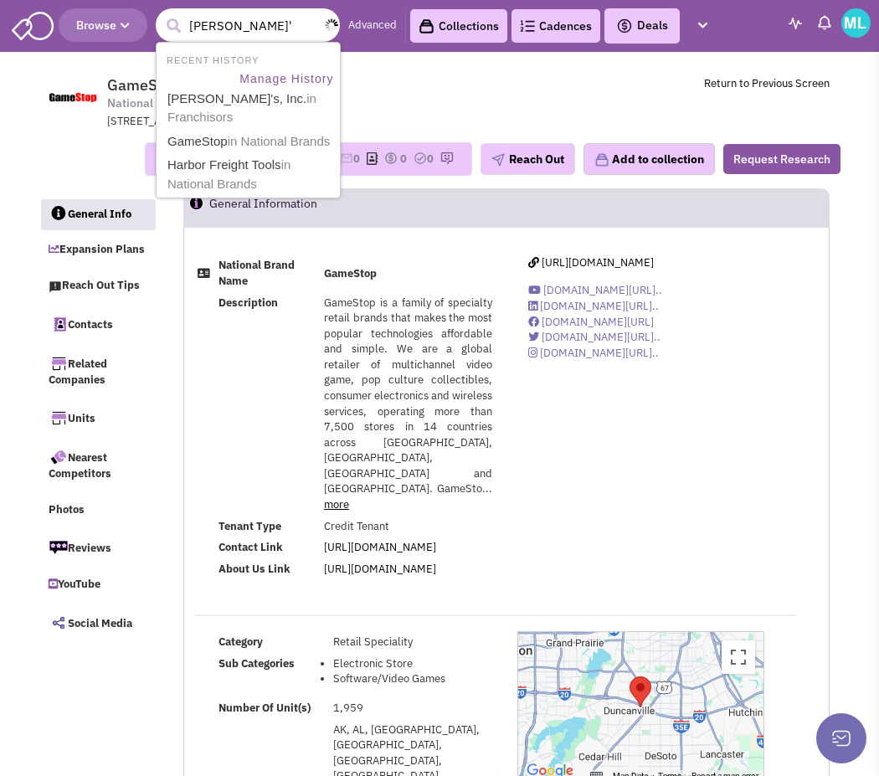
type input "p terry's"
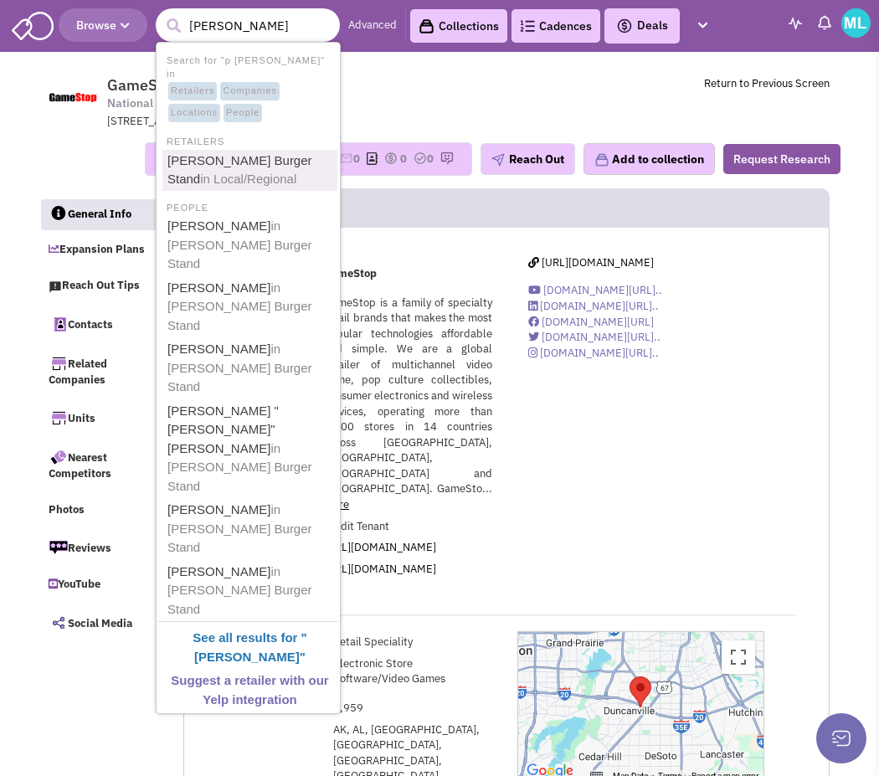
click at [269, 154] on link "P. Terry's Burger Stand in Local/Regional" at bounding box center [249, 170] width 175 height 41
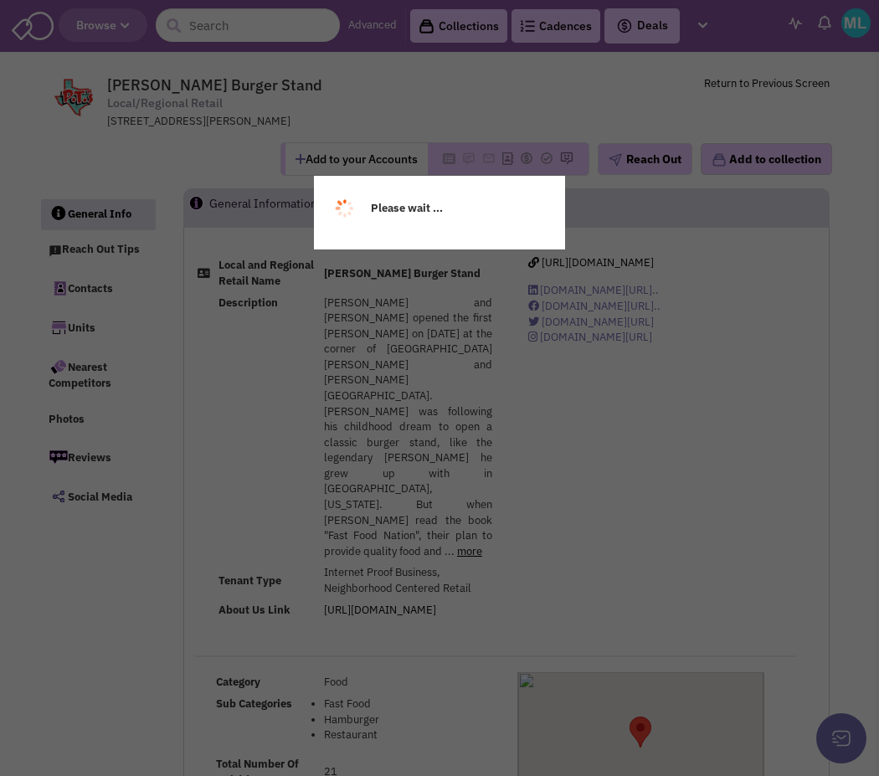
select select
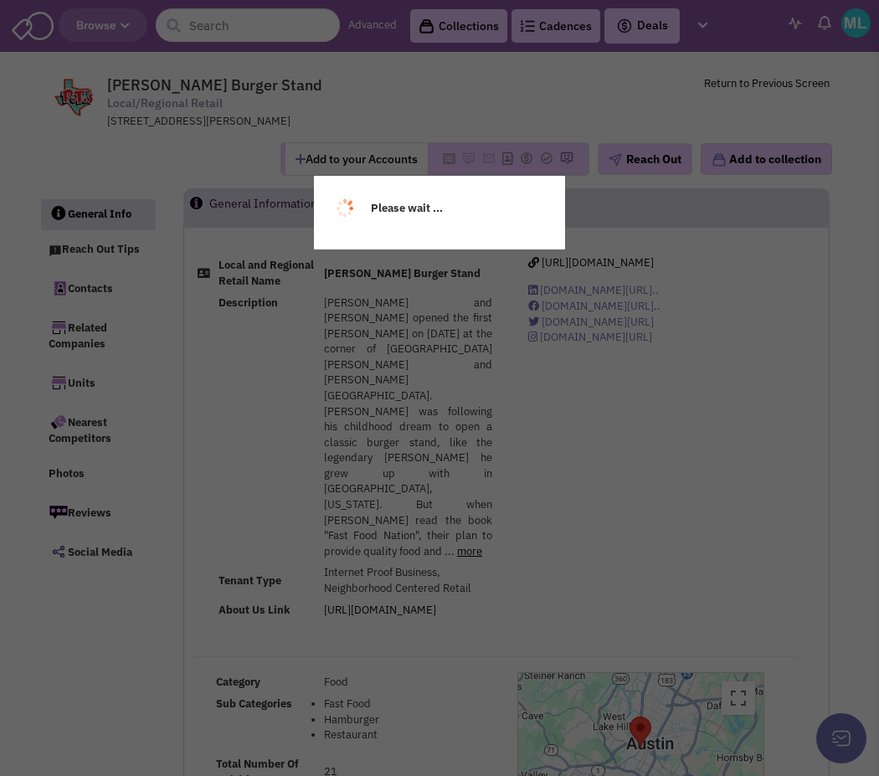
select select
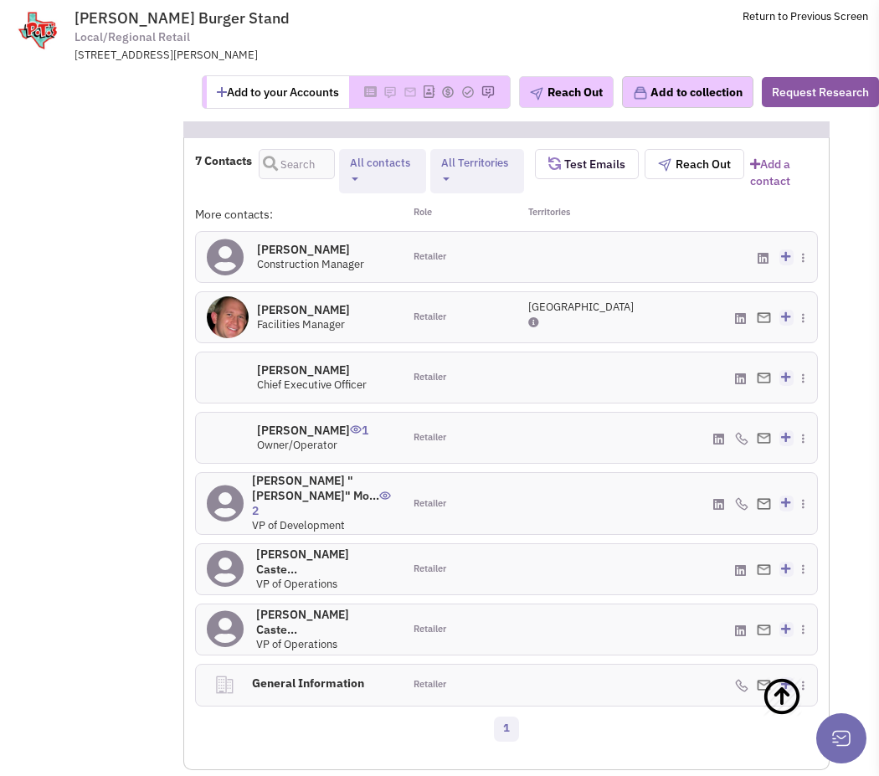
scroll to position [1157, 0]
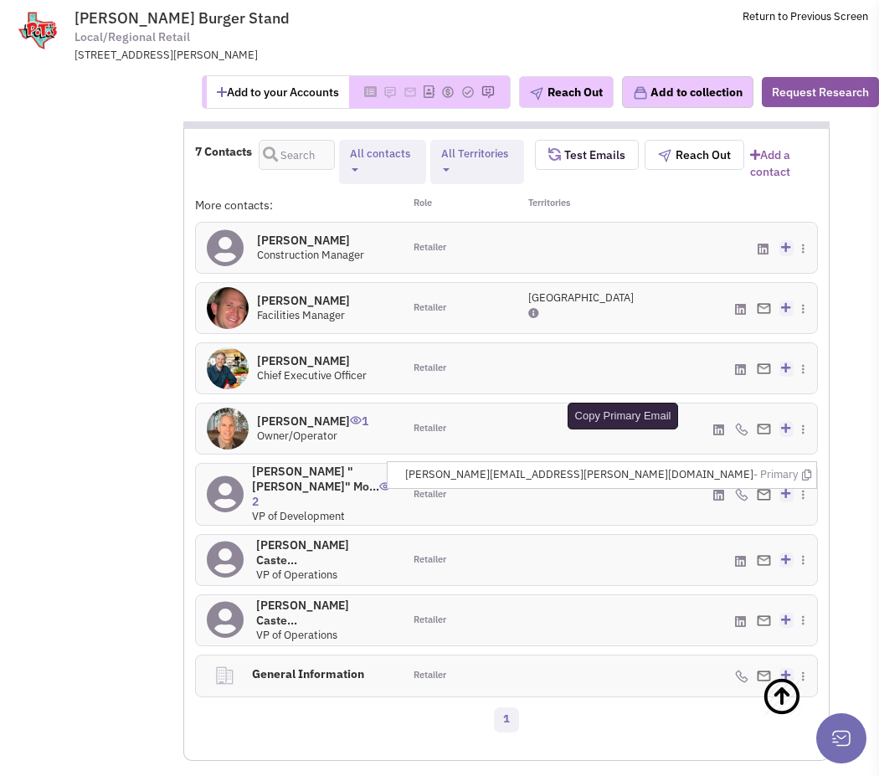
click at [802, 469] on icon at bounding box center [806, 474] width 9 height 11
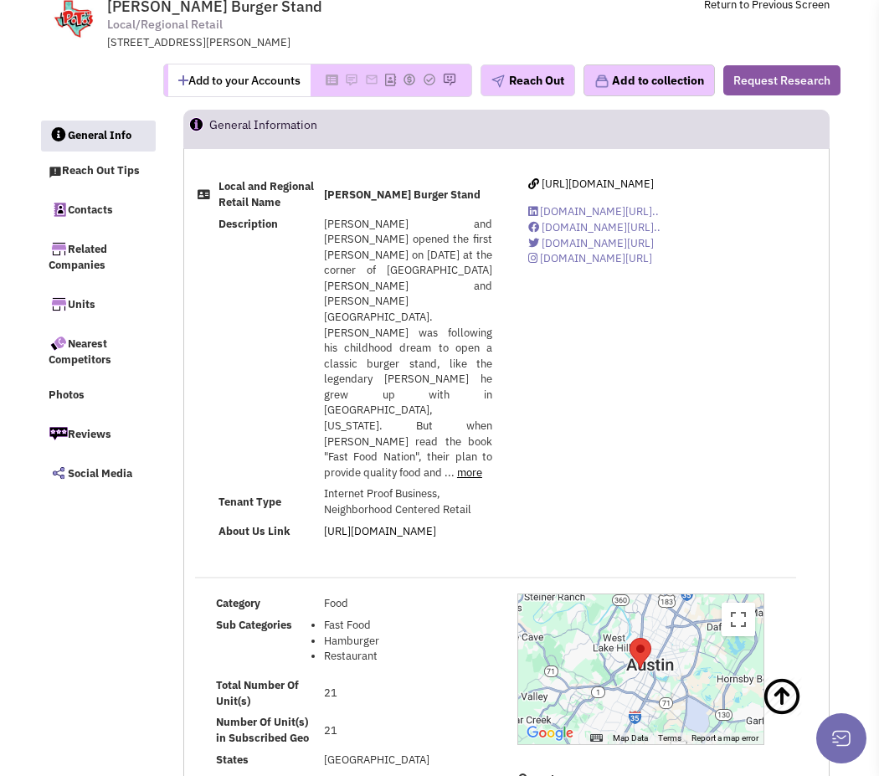
scroll to position [0, 0]
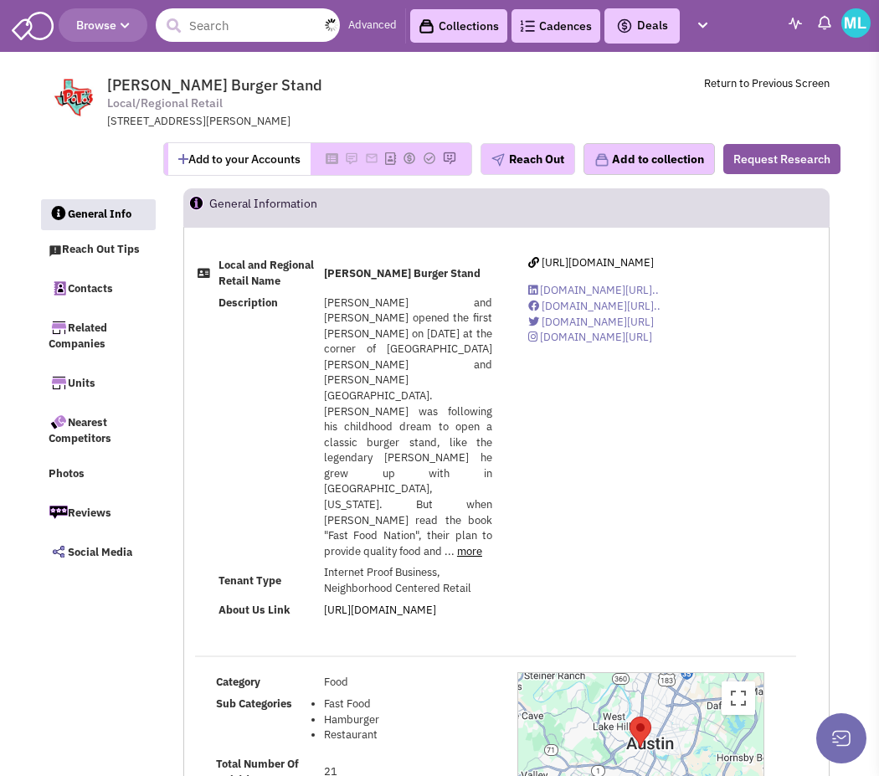
drag, startPoint x: 229, startPoint y: 18, endPoint x: 227, endPoint y: 76, distance: 57.8
click at [226, 44] on header "Browse Advanced Collections Cadences 0 Deals" at bounding box center [439, 26] width 879 height 52
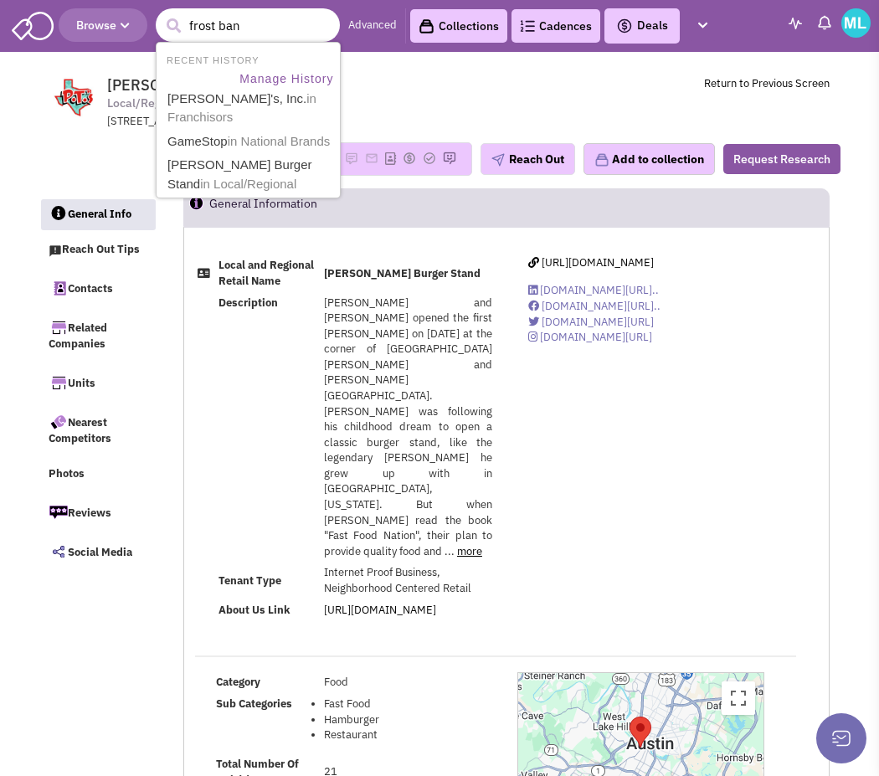
type input "frost bank"
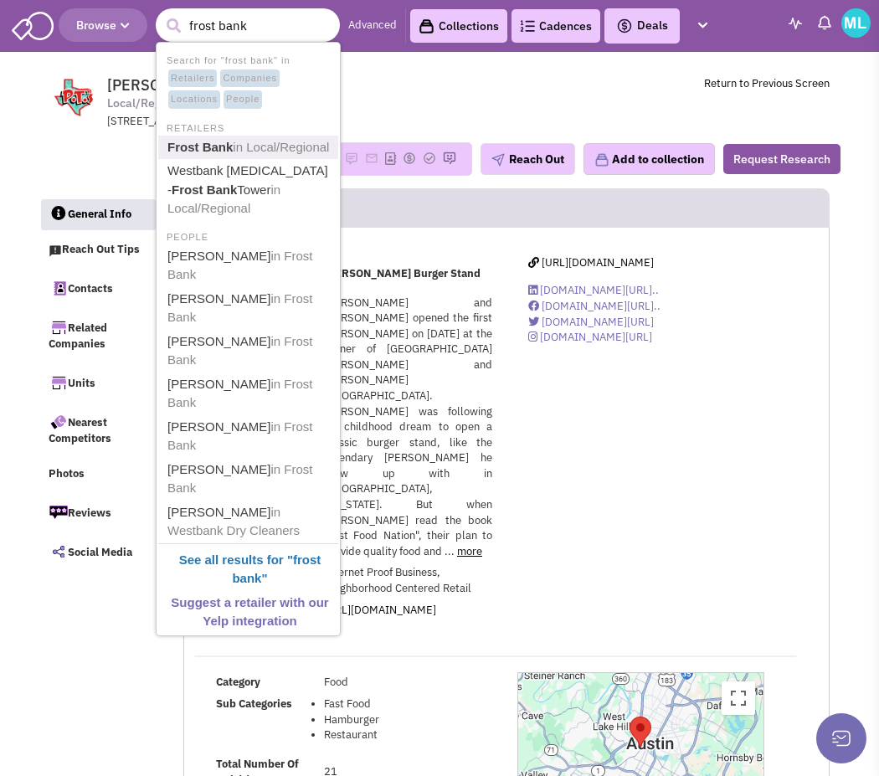
click at [260, 147] on link "Frost Bank in Local/Regional" at bounding box center [249, 147] width 175 height 23
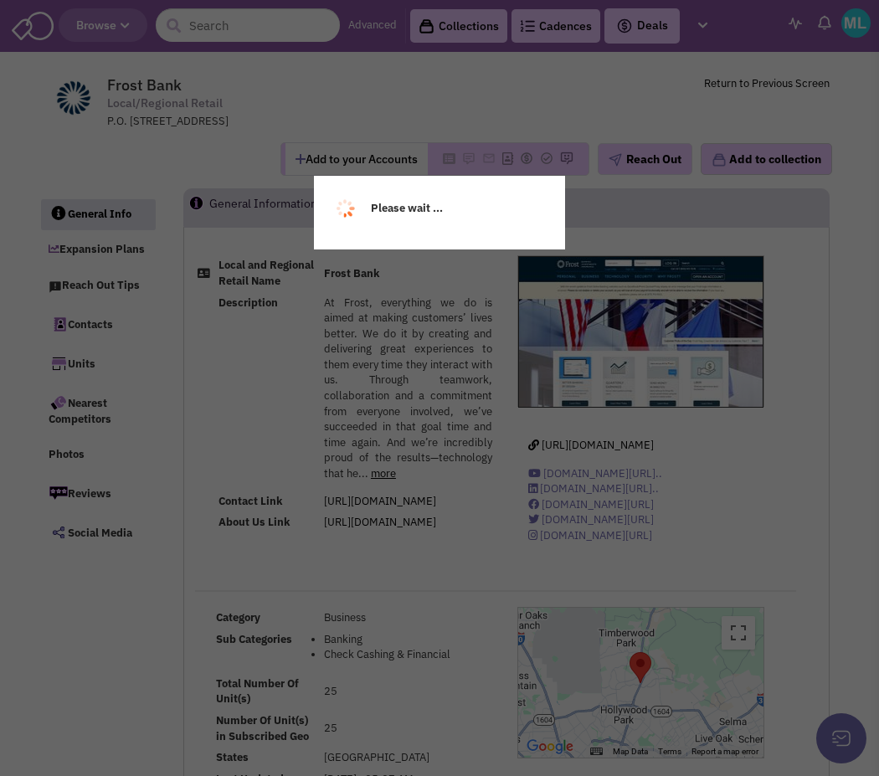
select select
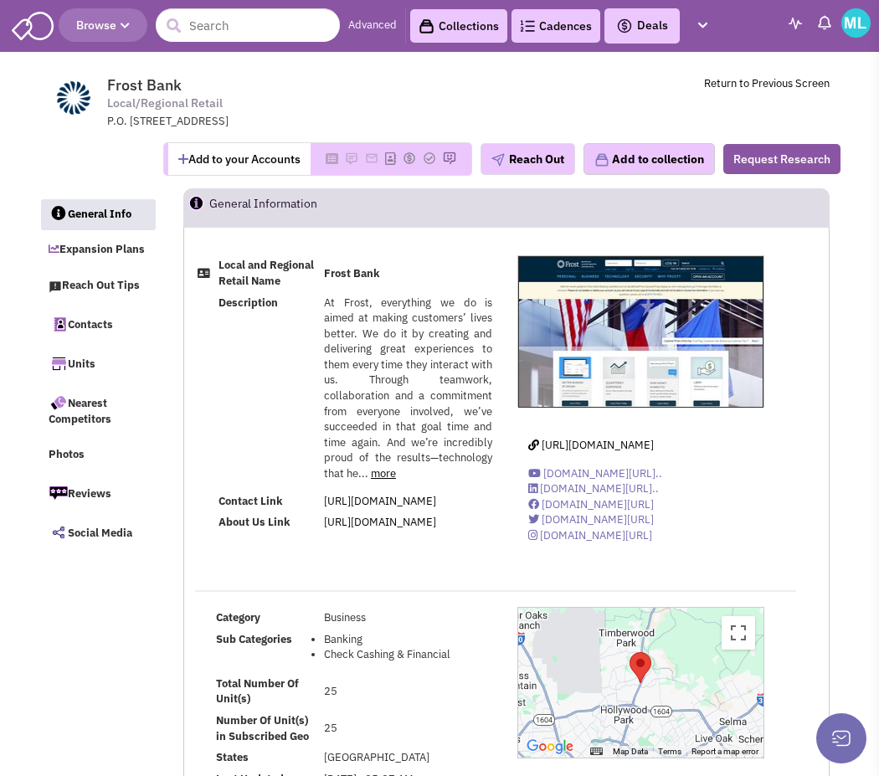
select select
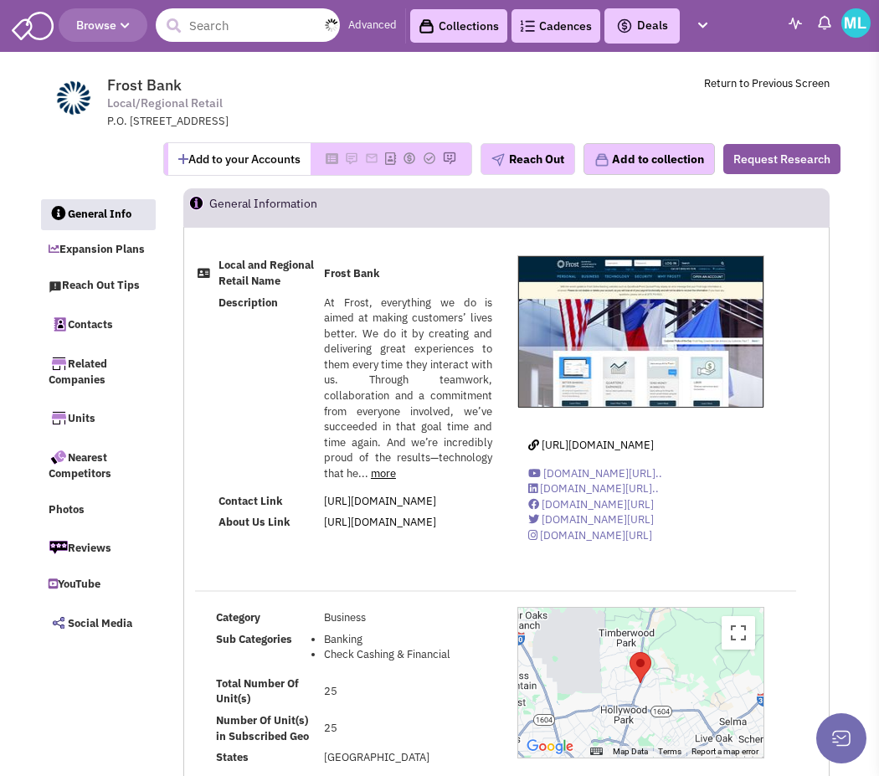
click at [235, 27] on input "text" at bounding box center [248, 24] width 184 height 33
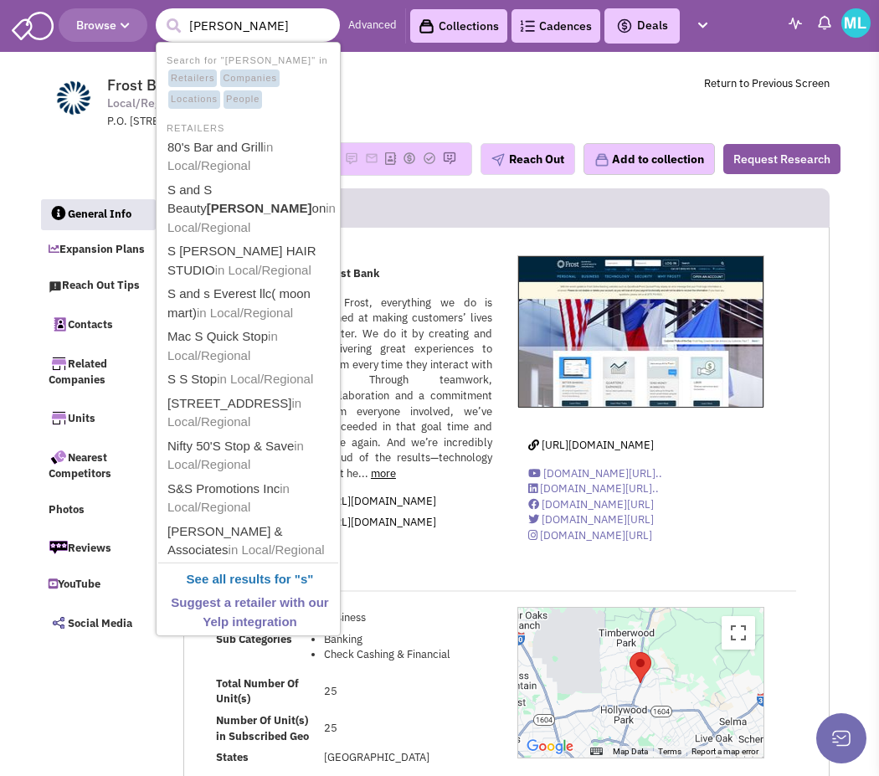
type input "sally"
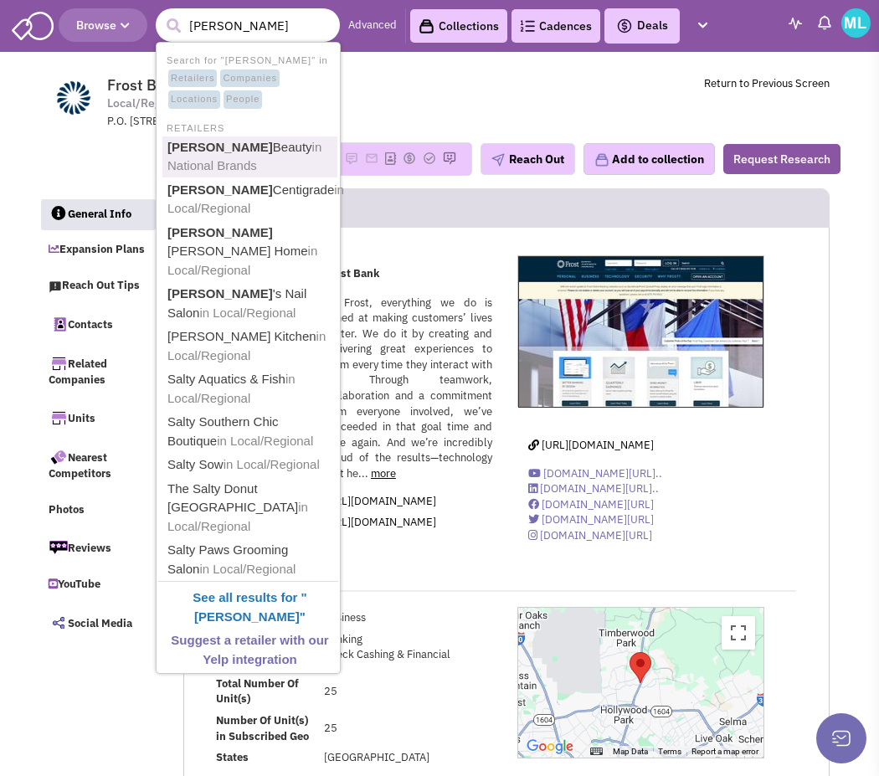
drag, startPoint x: 228, startPoint y: 152, endPoint x: 223, endPoint y: 160, distance: 9.1
click at [225, 157] on link "Sally Beauty in National Brands" at bounding box center [249, 156] width 175 height 41
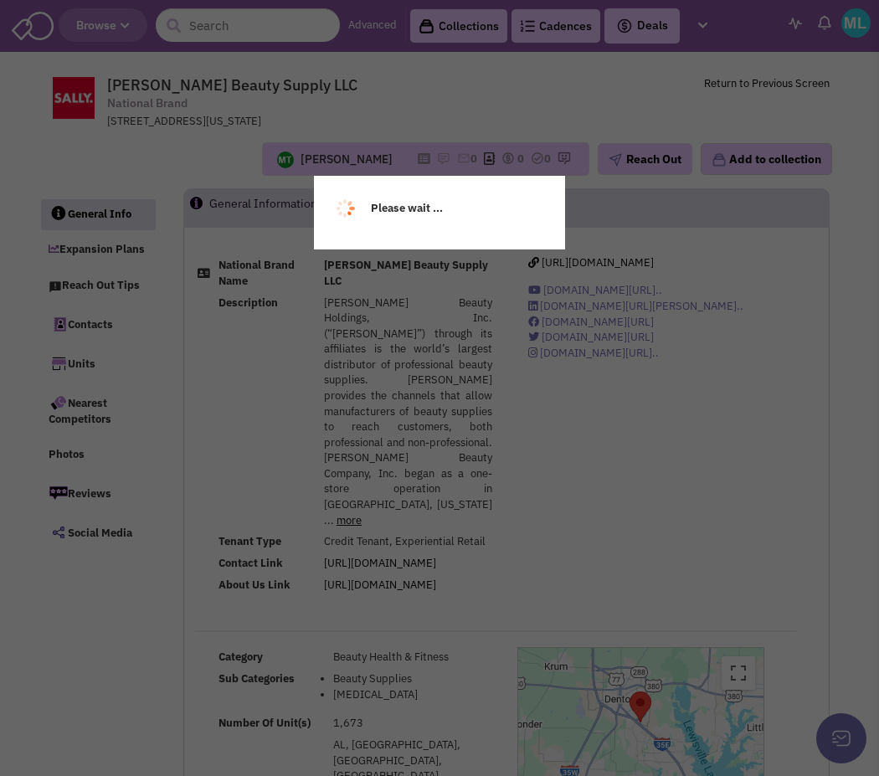
select select
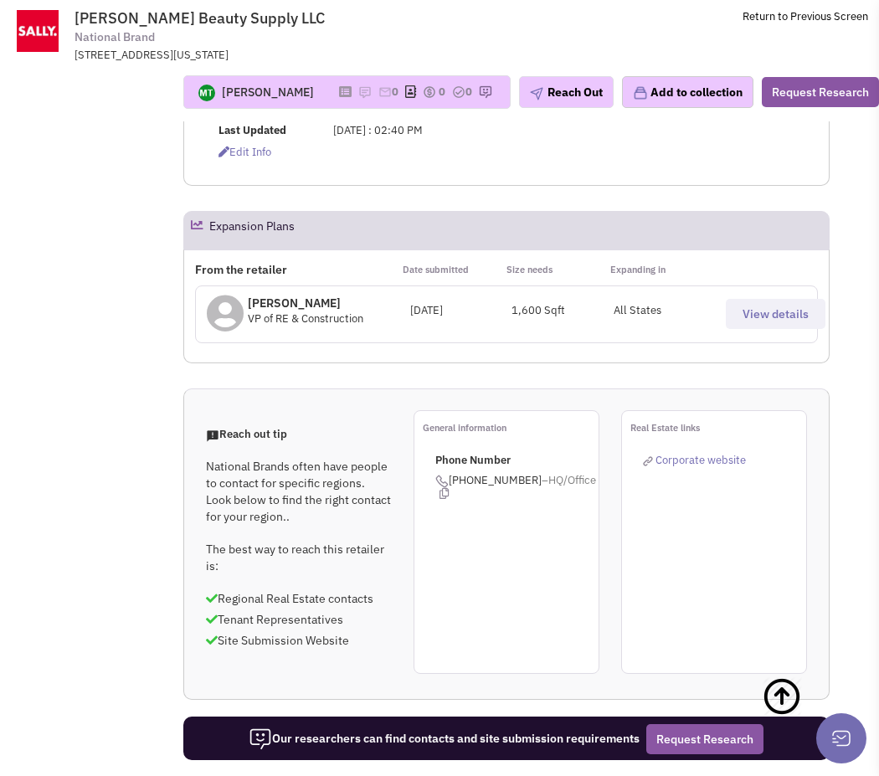
scroll to position [1290, 0]
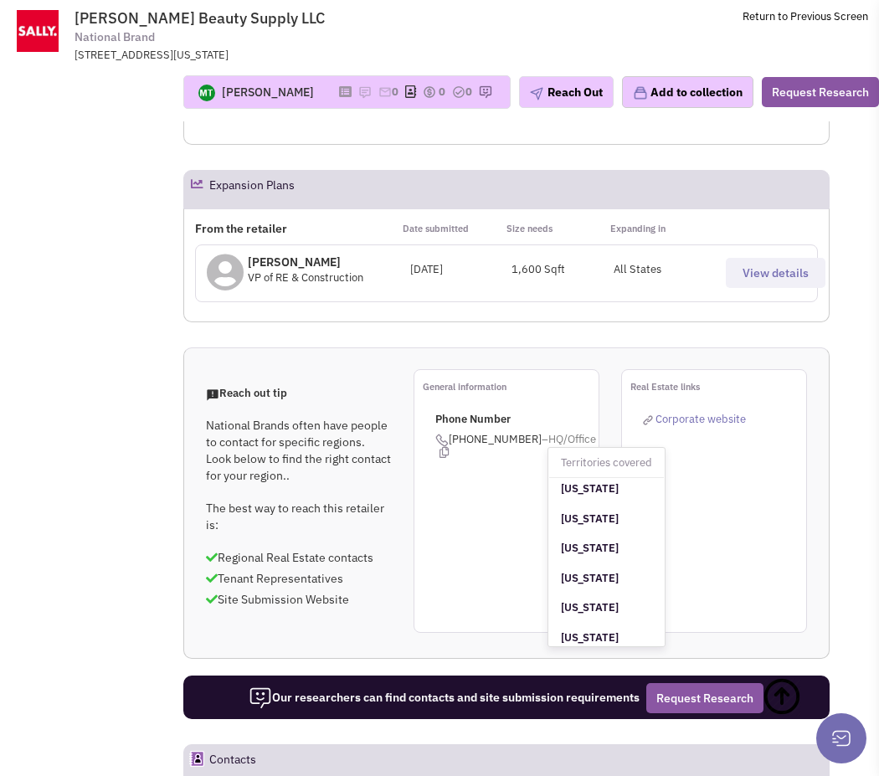
scroll to position [1182, 0]
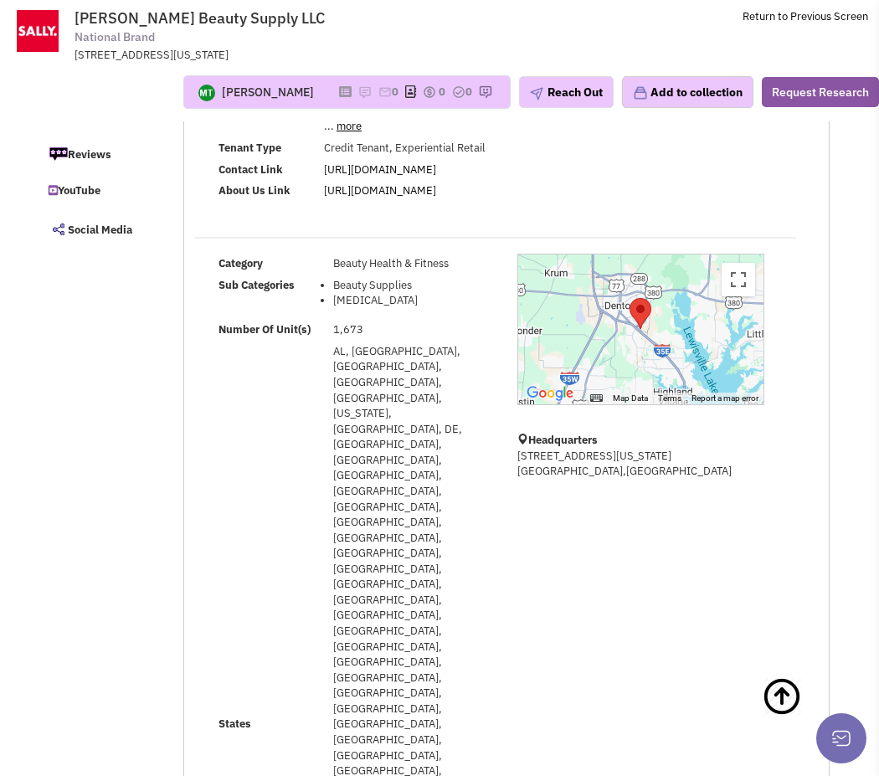
scroll to position [0, 0]
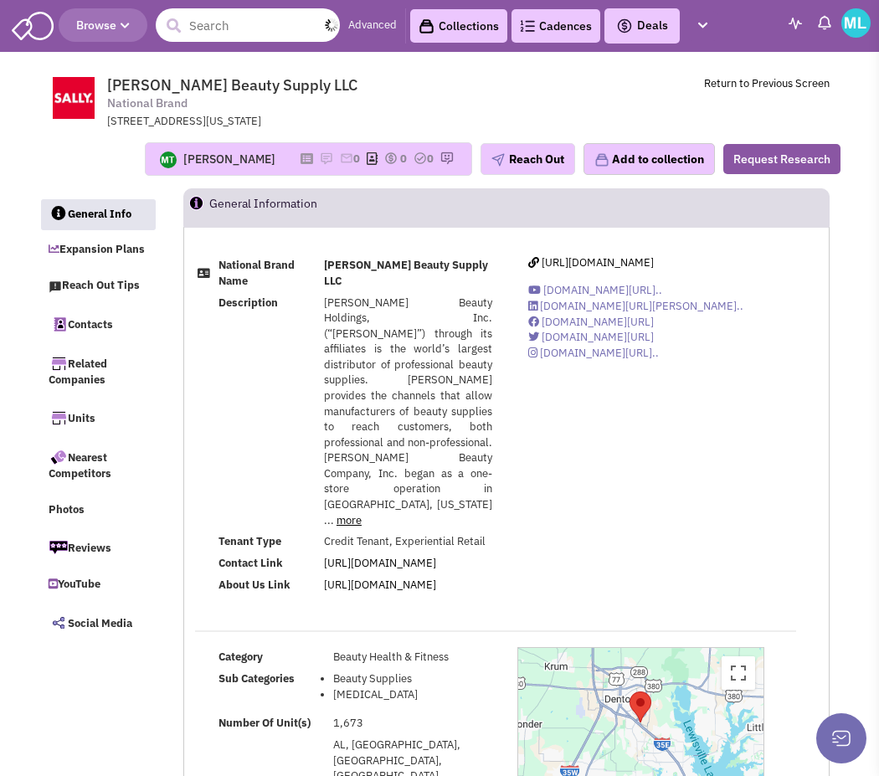
click at [254, 33] on input "text" at bounding box center [248, 24] width 184 height 33
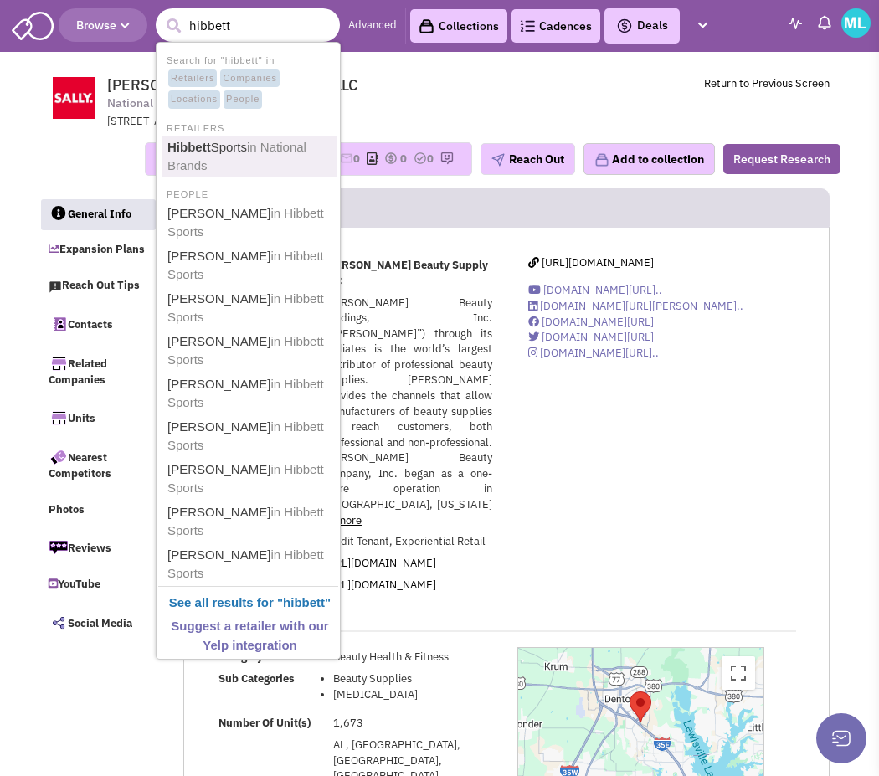
click at [203, 148] on b "Hibbett" at bounding box center [189, 147] width 44 height 14
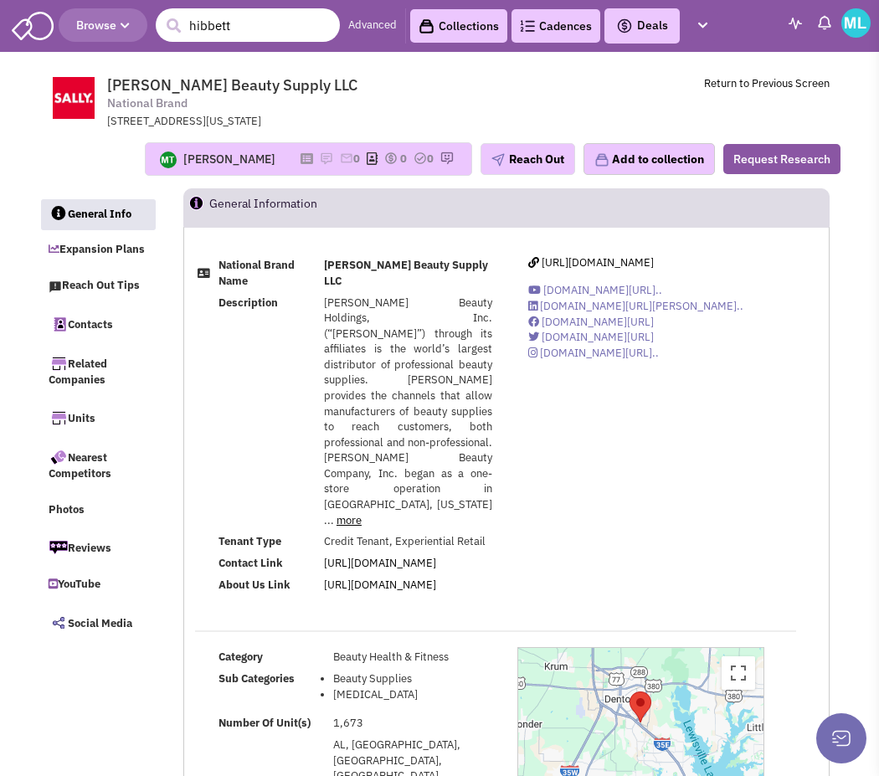
type input "hibbett"
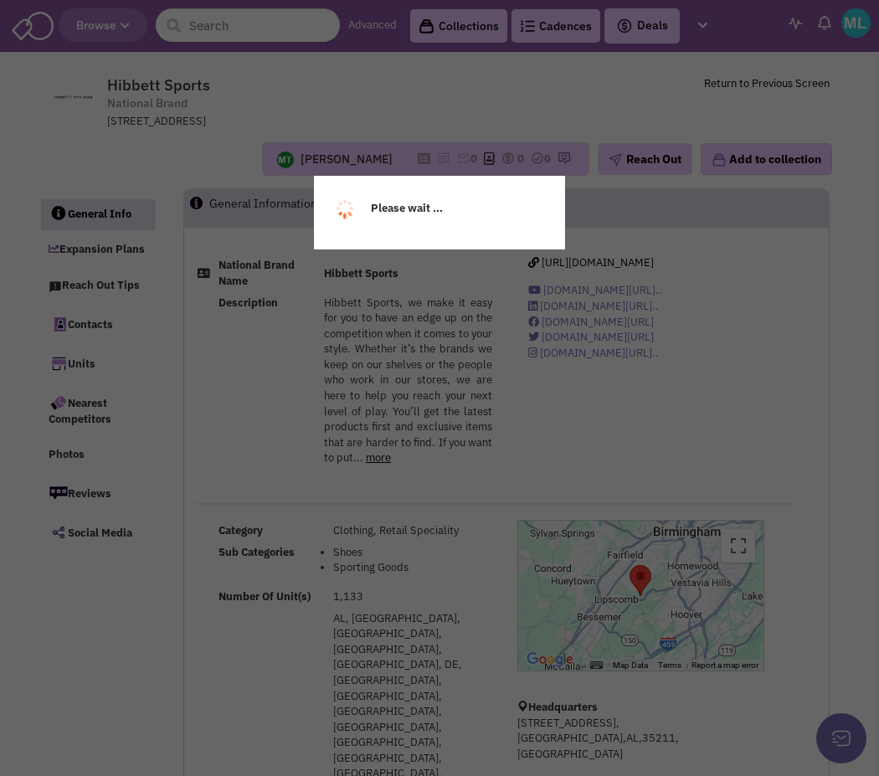
select select
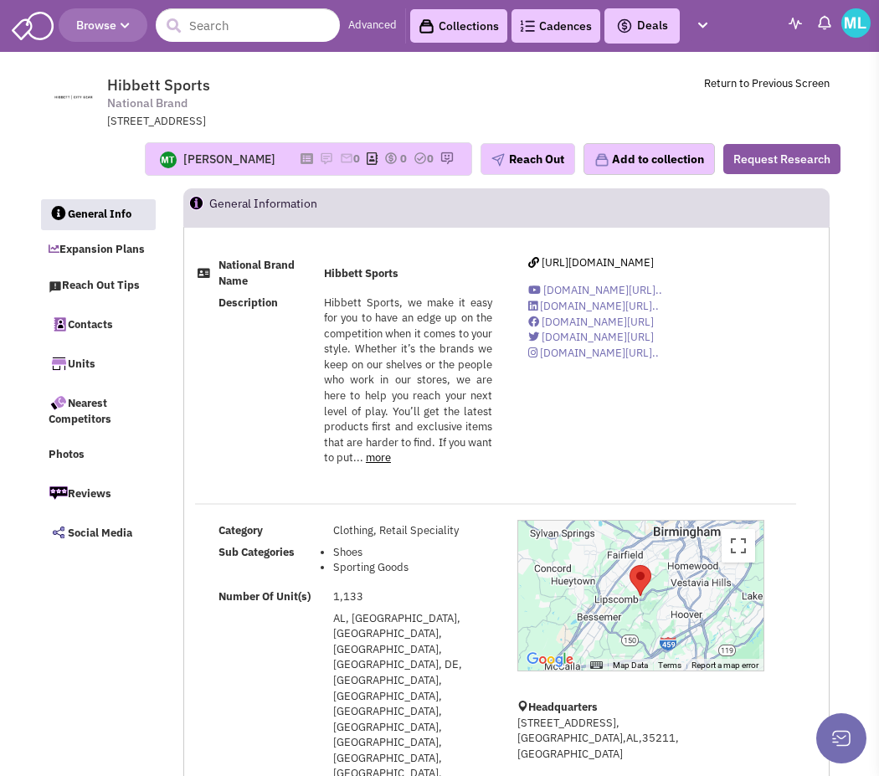
select select
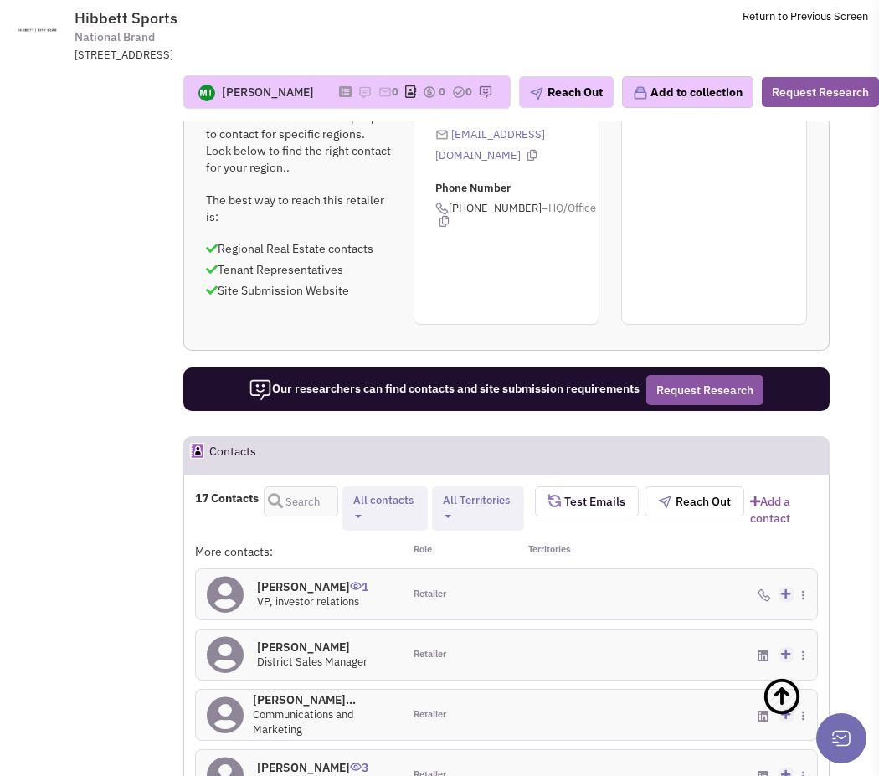
scroll to position [1335, 0]
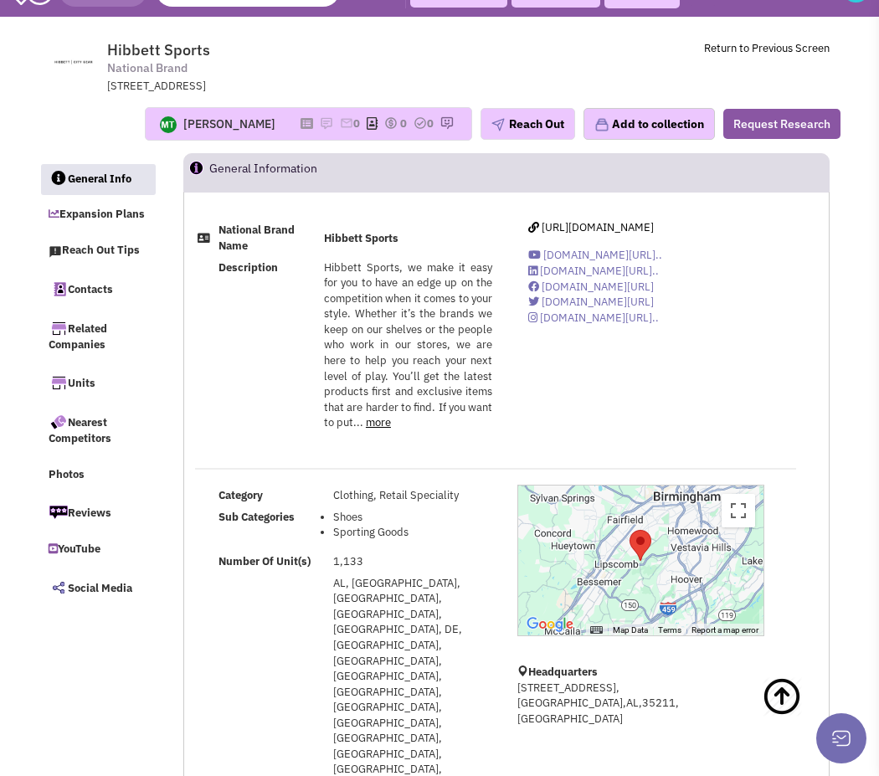
scroll to position [0, 0]
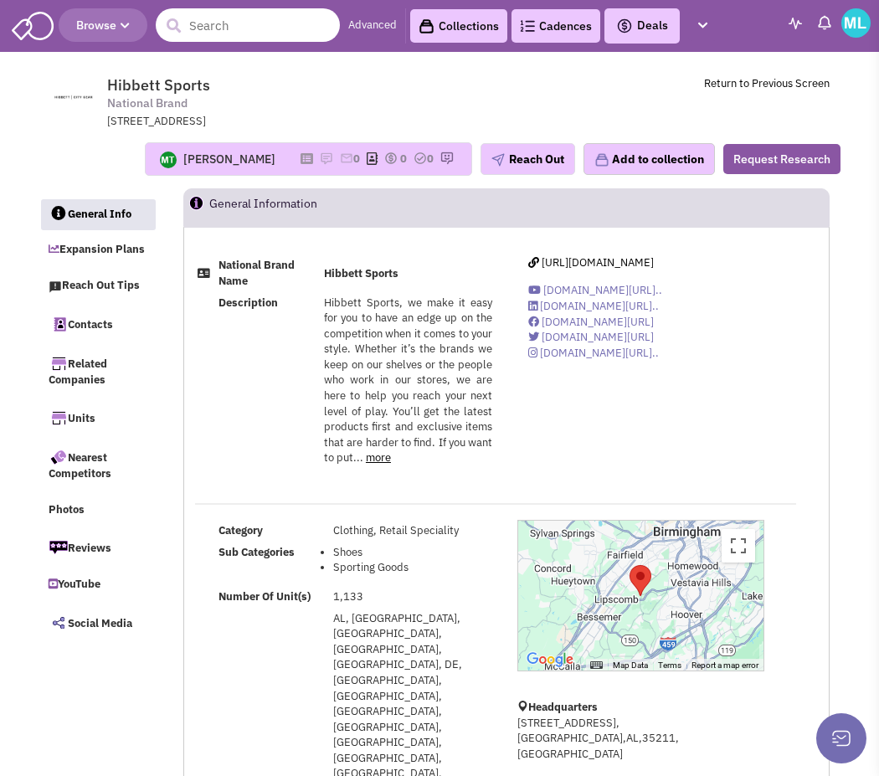
click at [266, 18] on input "text" at bounding box center [248, 24] width 184 height 33
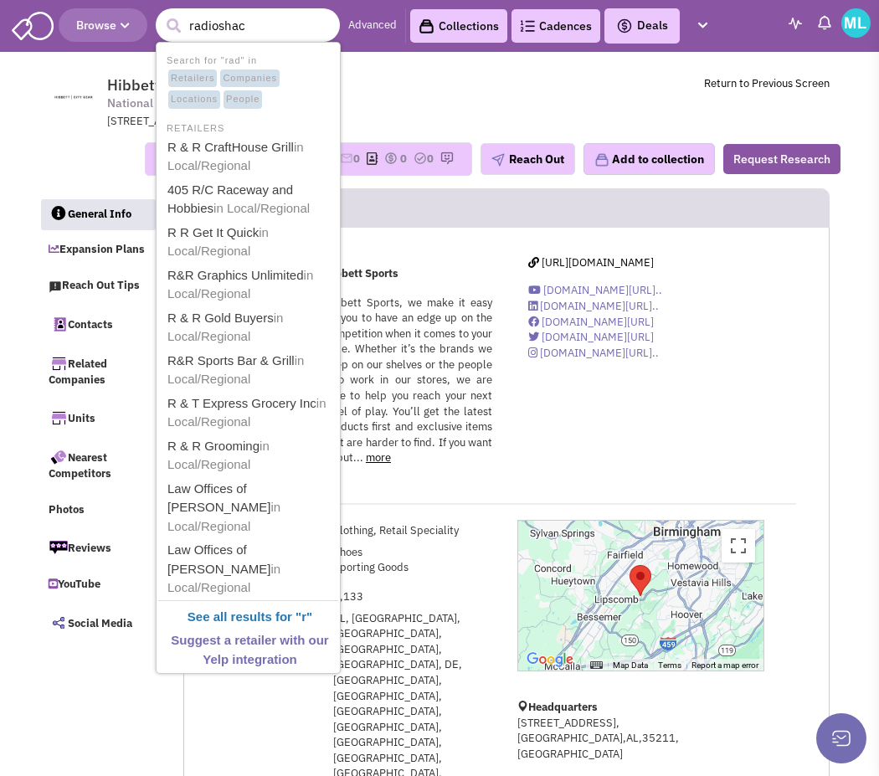
type input "radioshack"
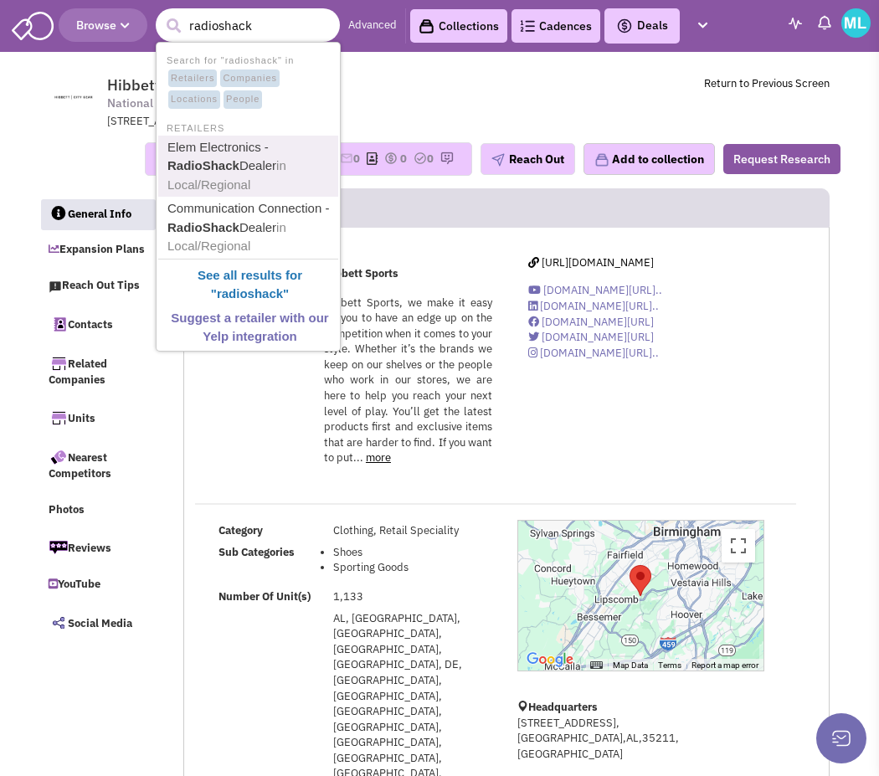
click at [246, 161] on link "Elem Electronics - RadioShack Dealer in Local/Regional" at bounding box center [249, 166] width 175 height 60
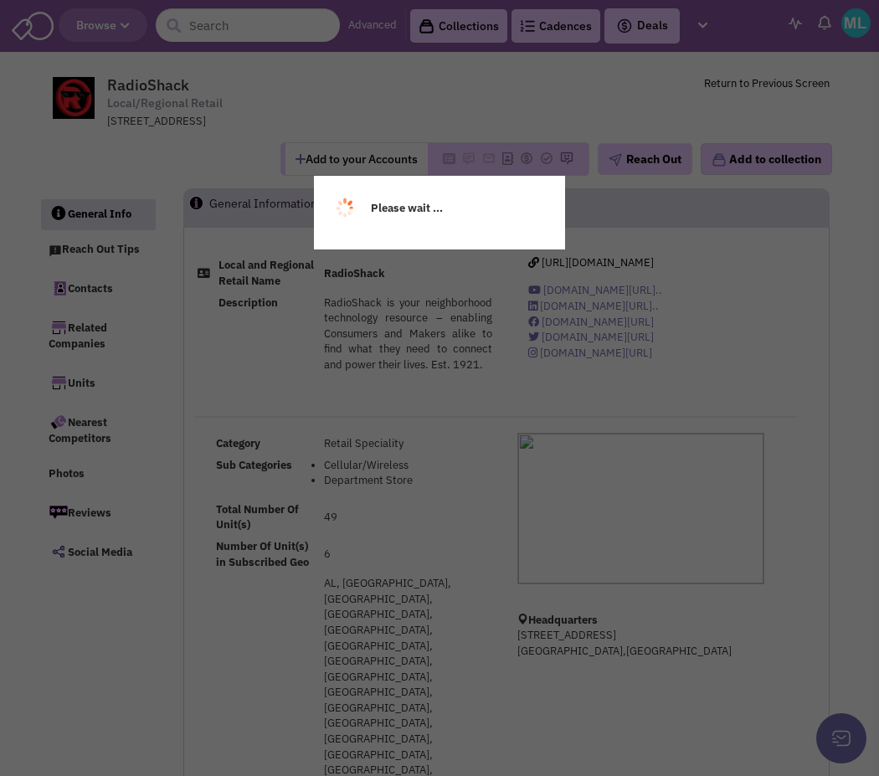
select select
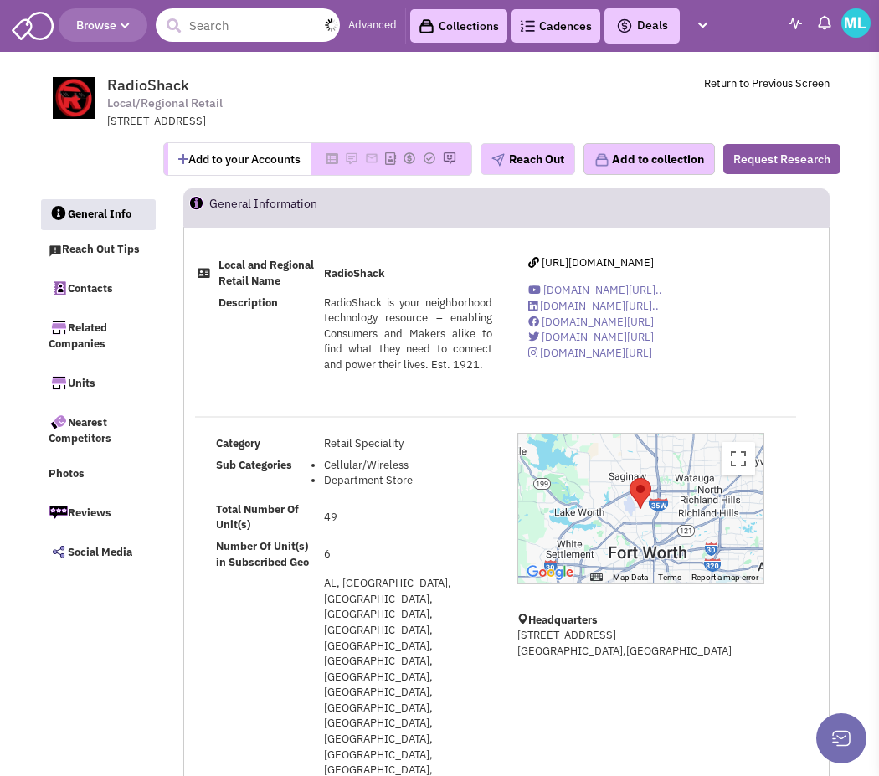
click at [240, 32] on input "text" at bounding box center [248, 24] width 184 height 33
click at [212, 361] on td at bounding box center [205, 334] width 21 height 84
click at [216, 24] on input "text" at bounding box center [248, 24] width 184 height 33
drag, startPoint x: 265, startPoint y: 27, endPoint x: 95, endPoint y: 15, distance: 170.3
click at [95, 15] on header "Browse 1 result is available, use up and down arrow keys to navigate. unicomer …" at bounding box center [439, 26] width 879 height 52
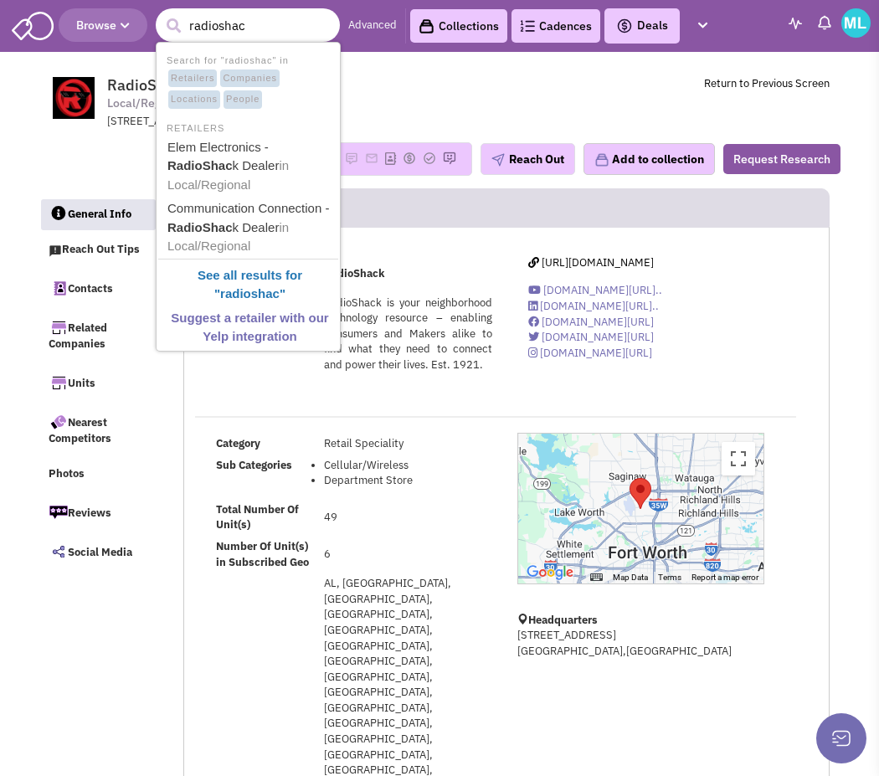
type input "radioshack"
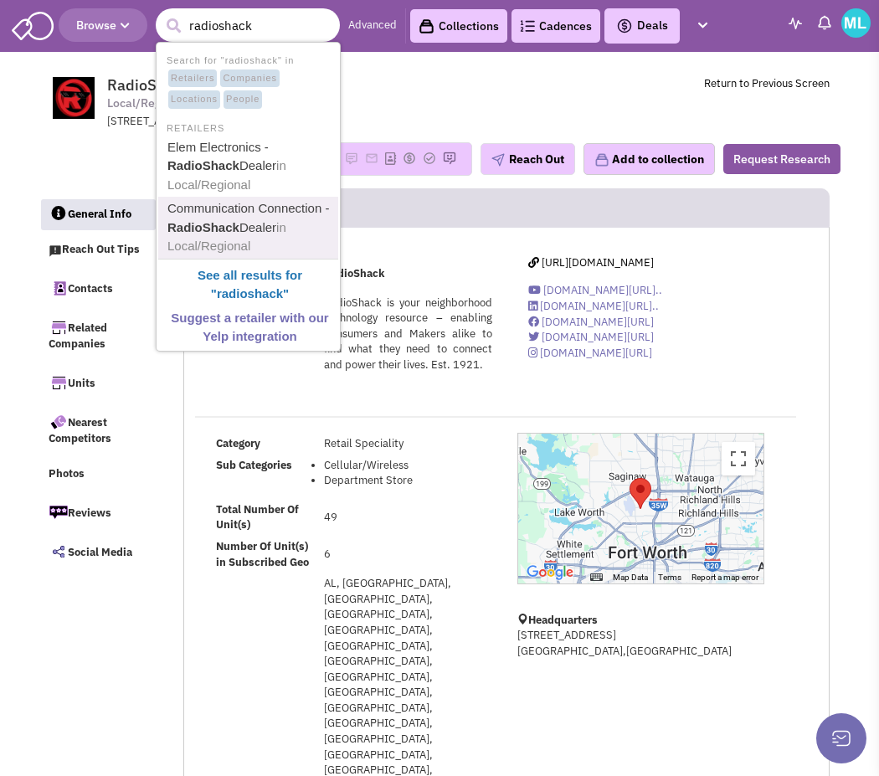
click at [241, 214] on link "Communication Connection - RadioShack Dealer in Local/Regional" at bounding box center [249, 227] width 175 height 60
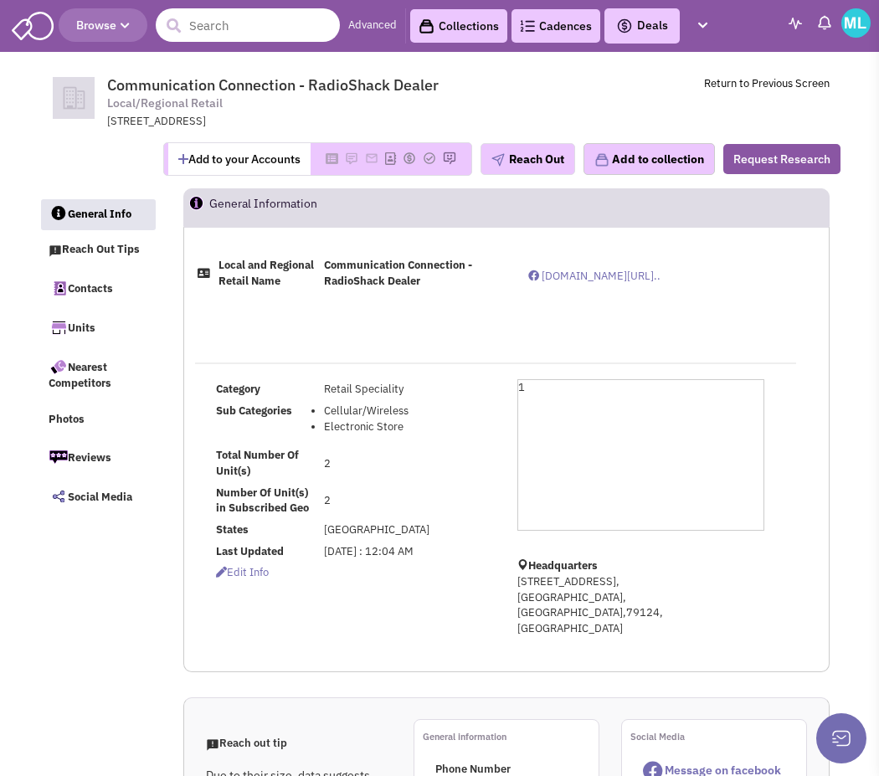
click at [226, 29] on input "text" at bounding box center [248, 24] width 184 height 33
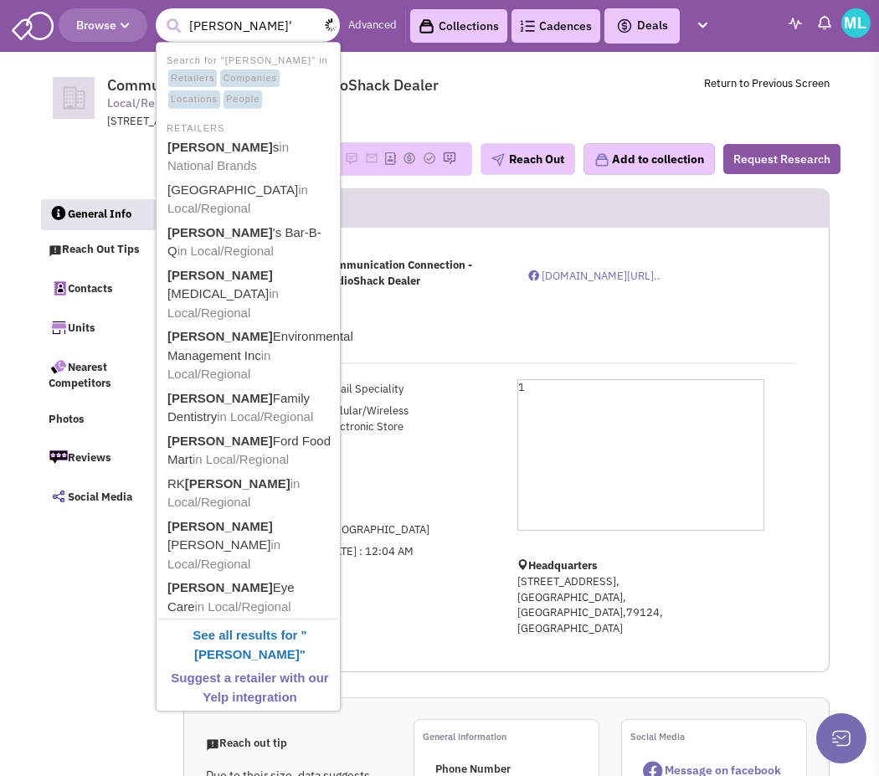
type input "[PERSON_NAME]"
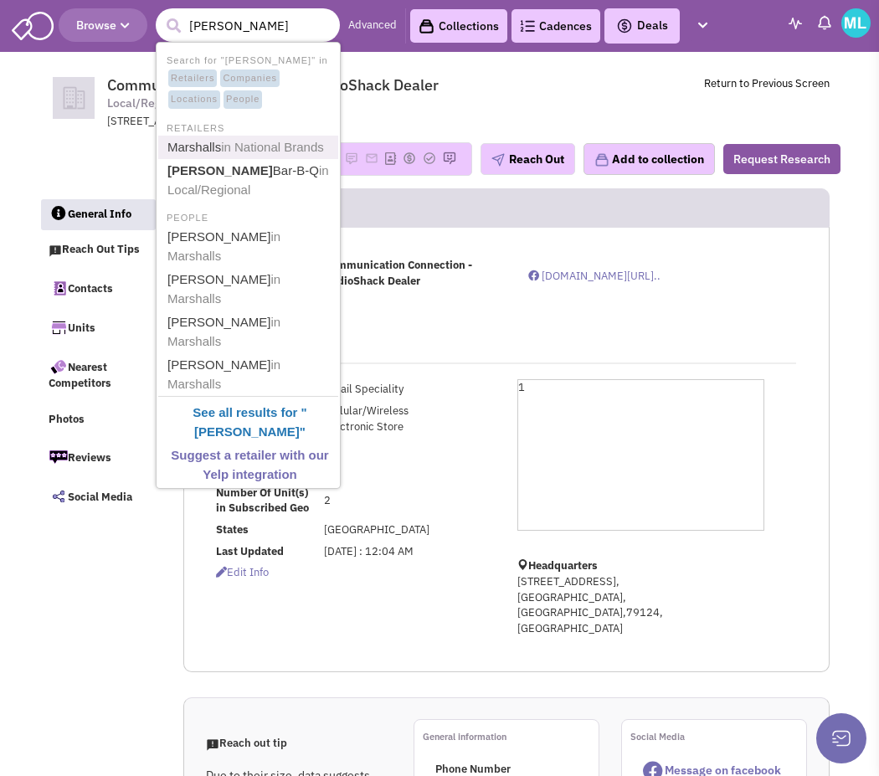
click at [254, 144] on span "in National Brands" at bounding box center [272, 147] width 103 height 14
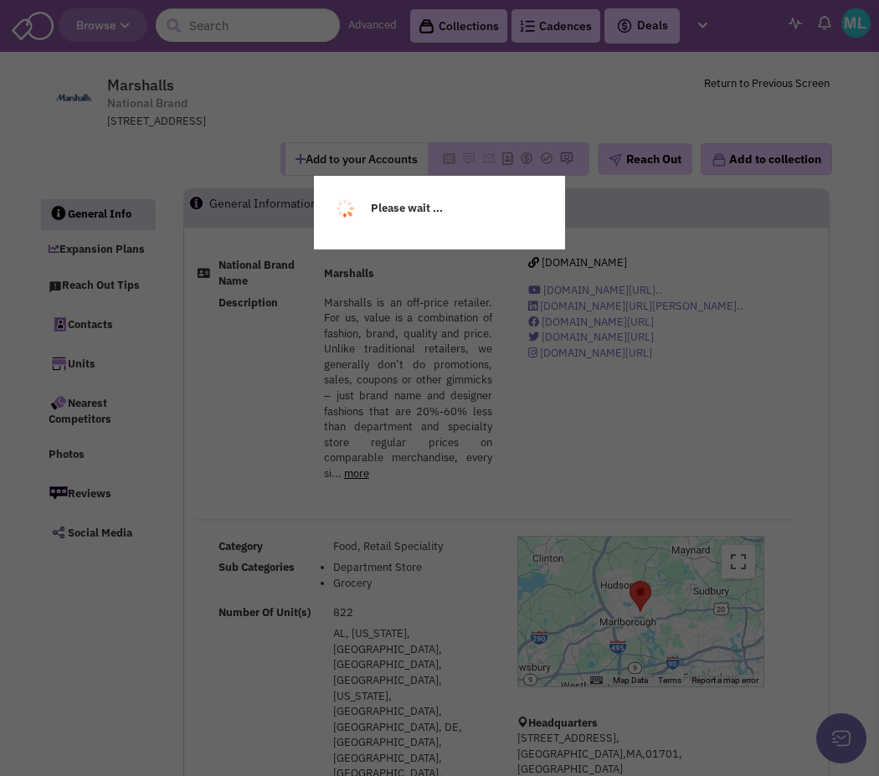
select select
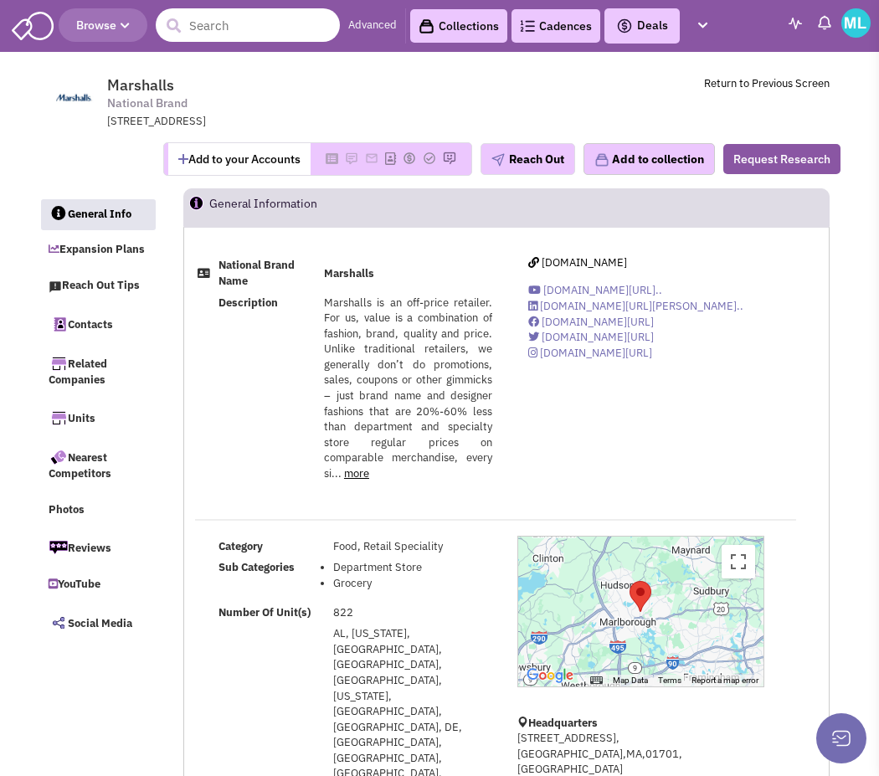
click at [244, 31] on input "text" at bounding box center [248, 24] width 184 height 33
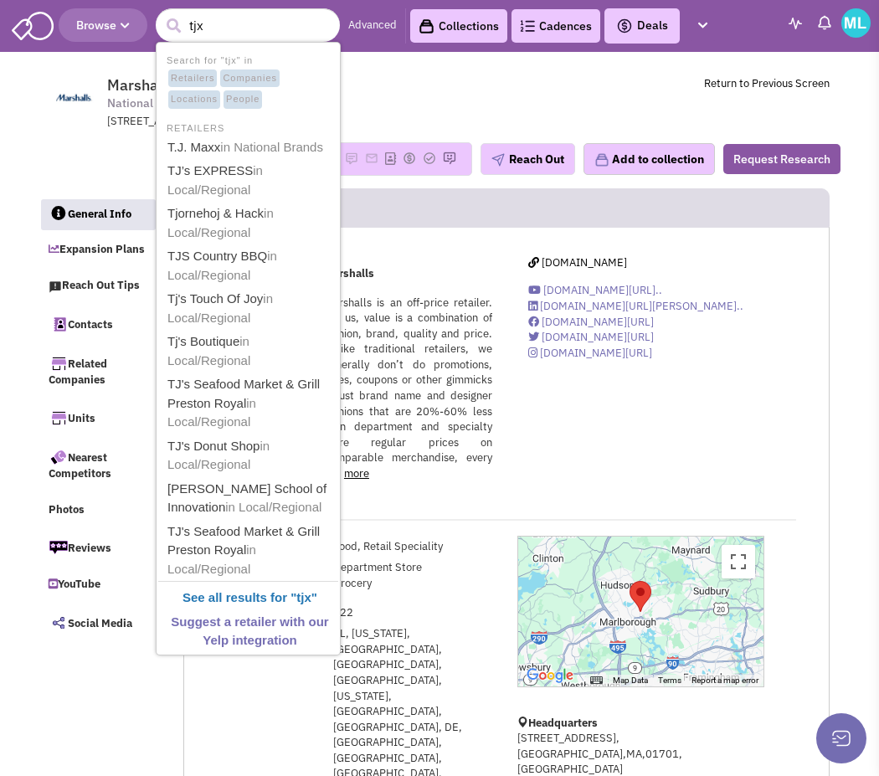
click at [412, 107] on span "Marshalls National Brand 1 Worcester Rd, Framington, MA, 01701" at bounding box center [325, 103] width 437 height 54
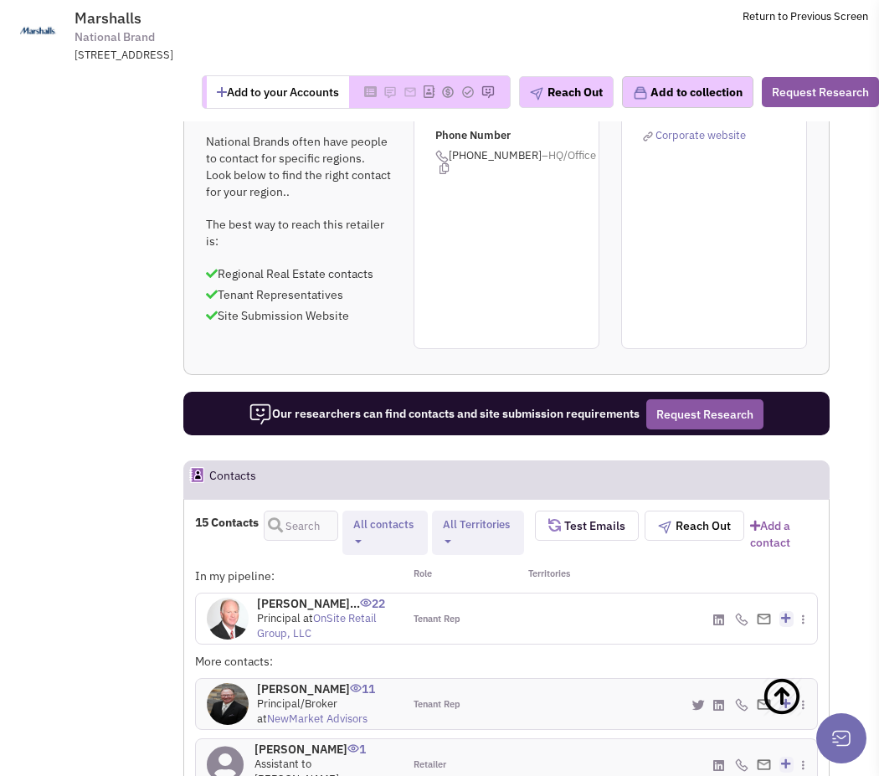
scroll to position [1473, 0]
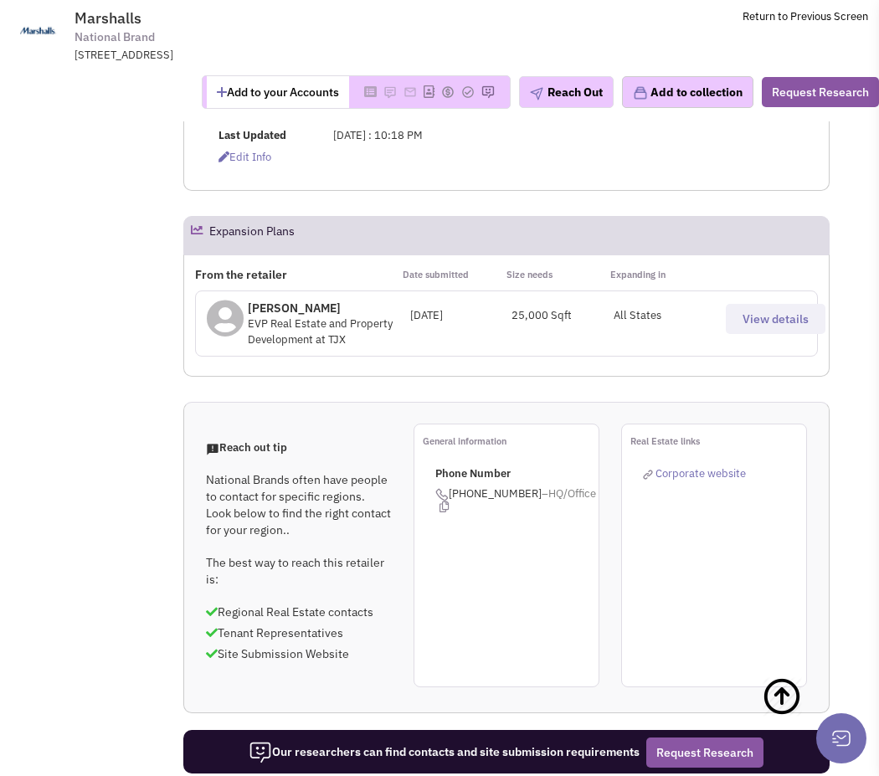
scroll to position [1191, 0]
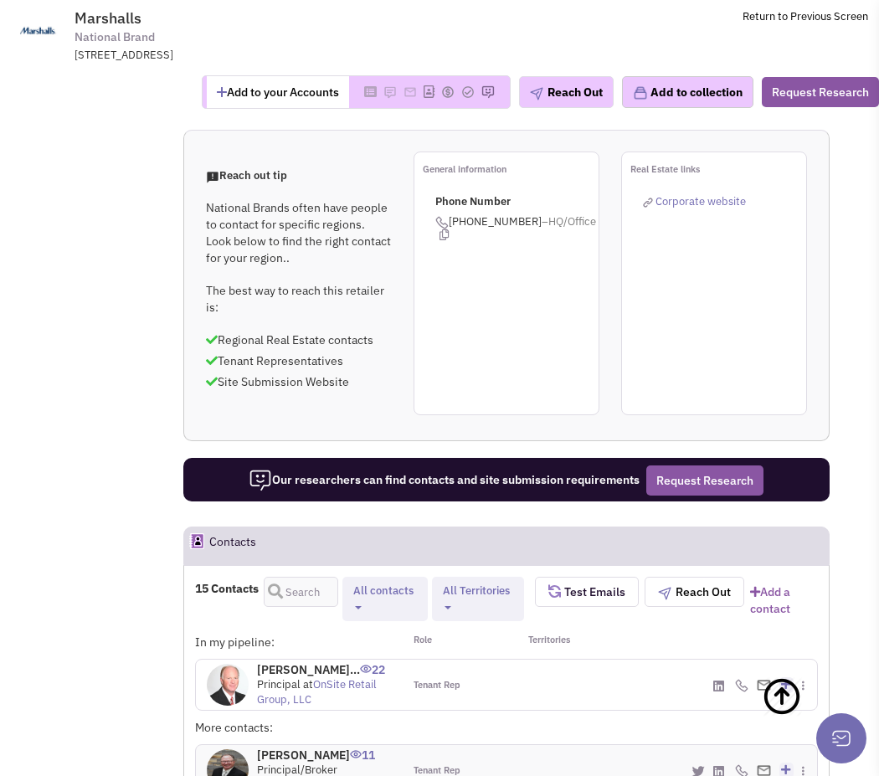
scroll to position [1409, 0]
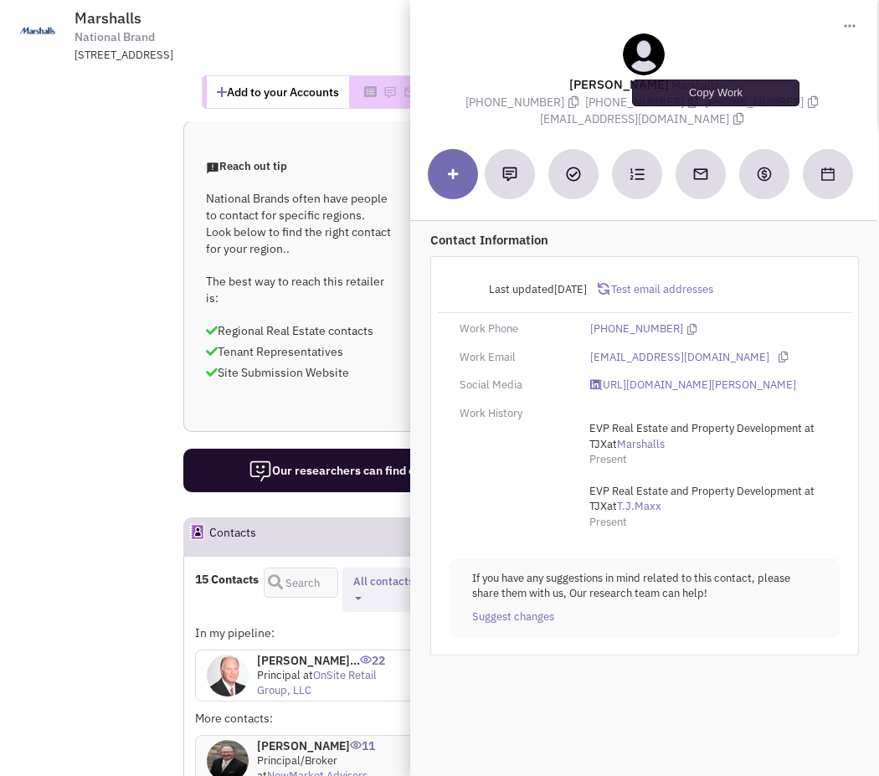
click at [733, 117] on icon at bounding box center [738, 119] width 10 height 12
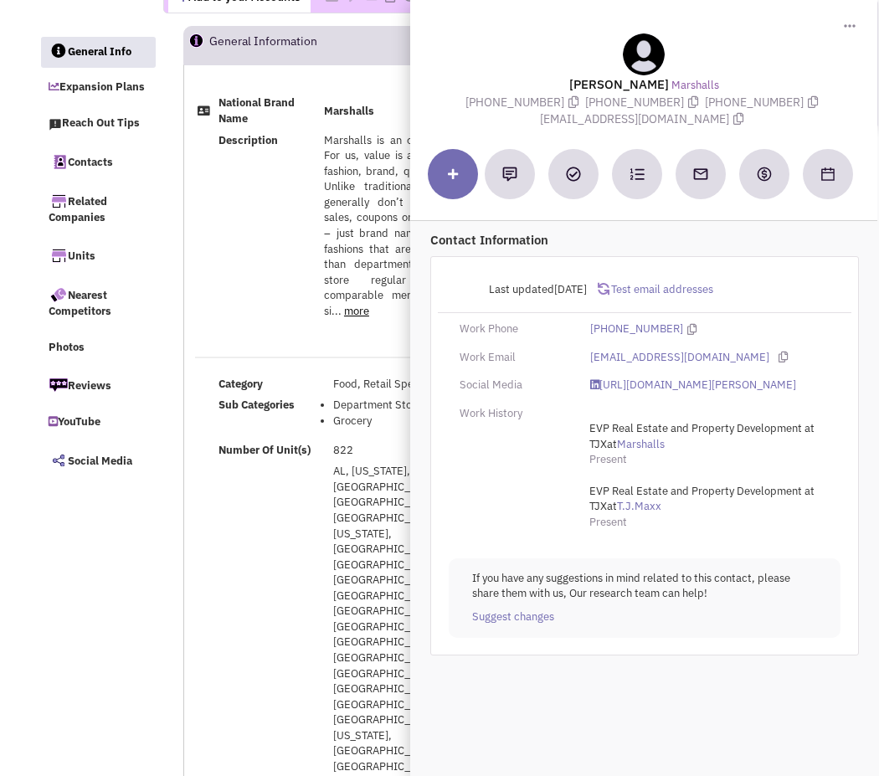
scroll to position [0, 0]
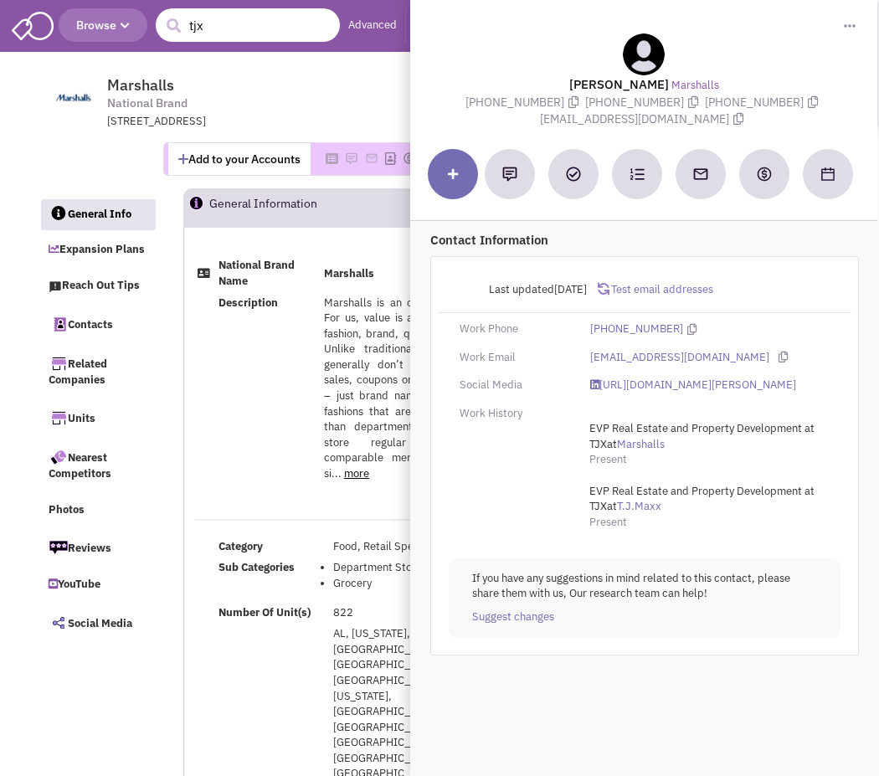
click at [271, 27] on input "tjx" at bounding box center [248, 24] width 184 height 33
type input "newsound"
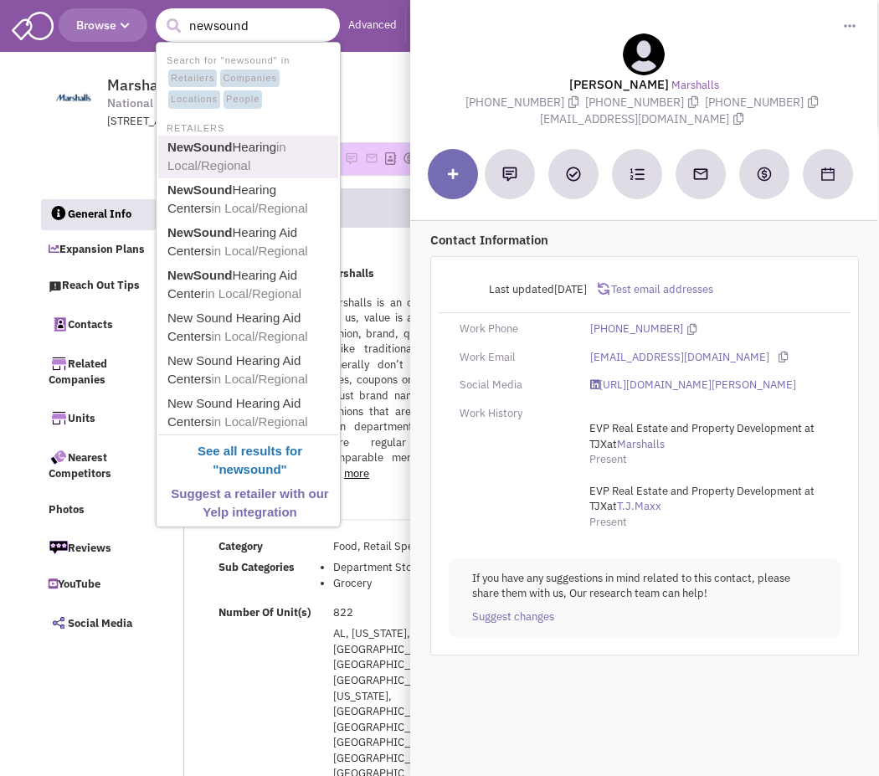
click at [240, 156] on link "NewSound Hearing in Local/Regional" at bounding box center [249, 156] width 175 height 41
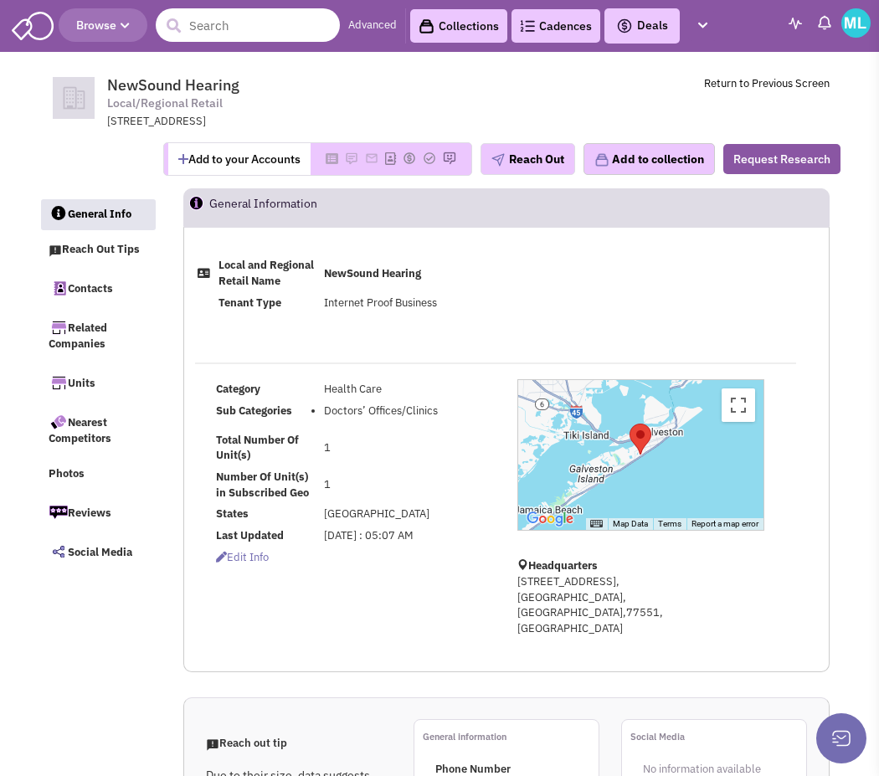
click at [229, 22] on input "text" at bounding box center [248, 24] width 184 height 33
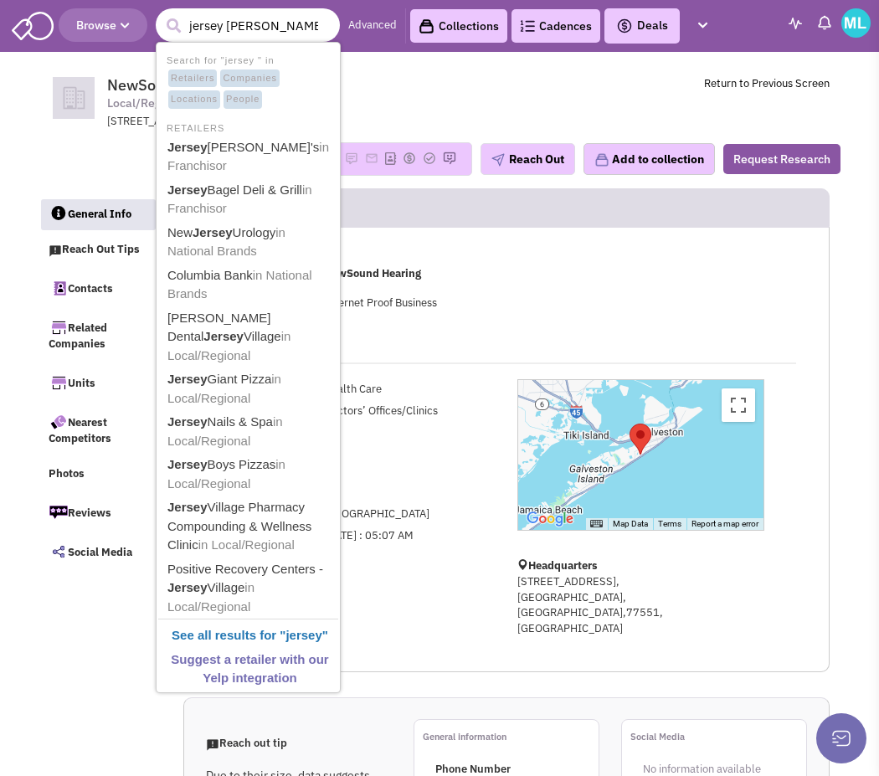
type input "jersey mikes"
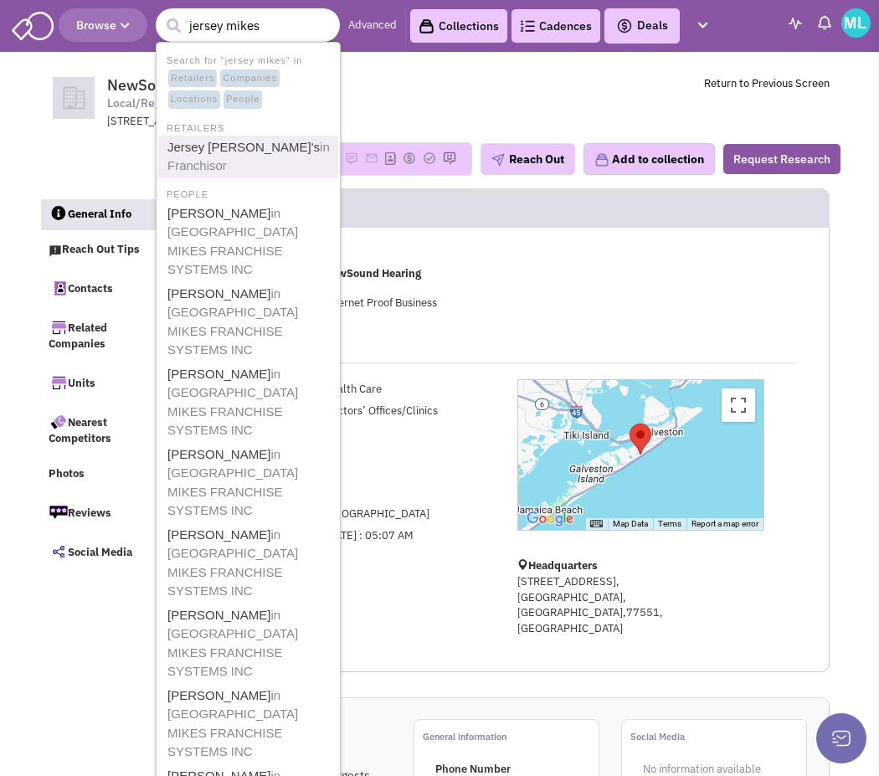
click at [249, 152] on span "in Franchisor" at bounding box center [248, 156] width 162 height 33
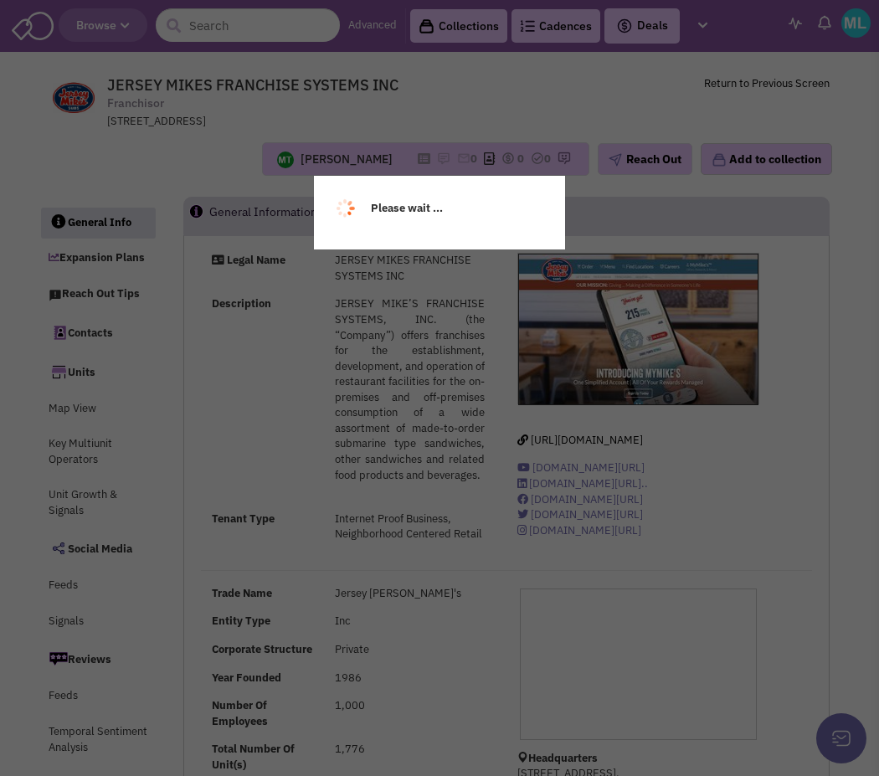
select select
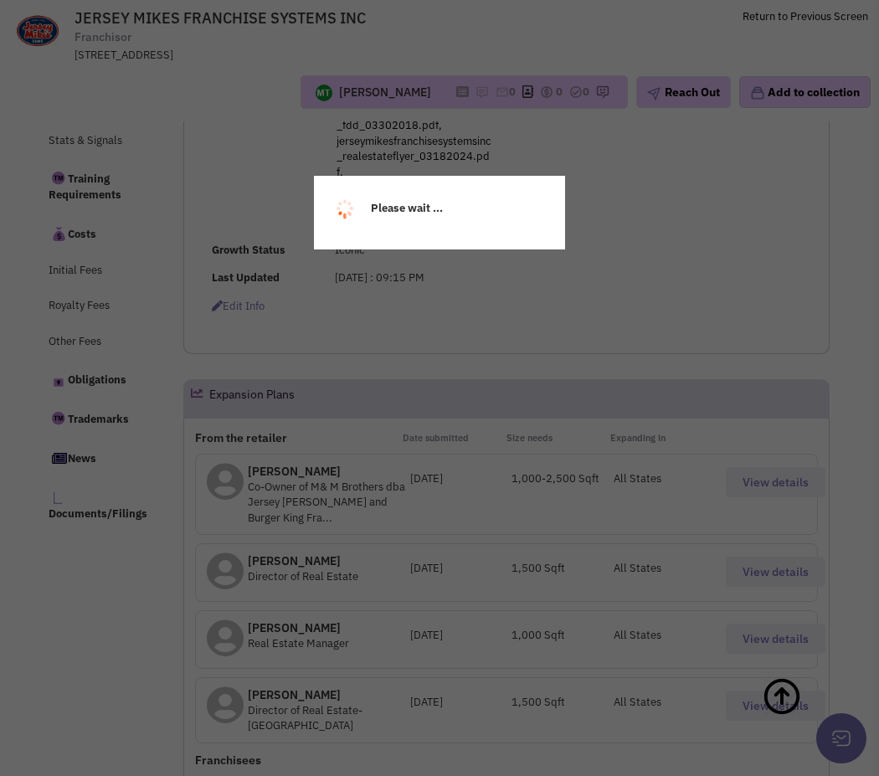
scroll to position [709, 0]
select select
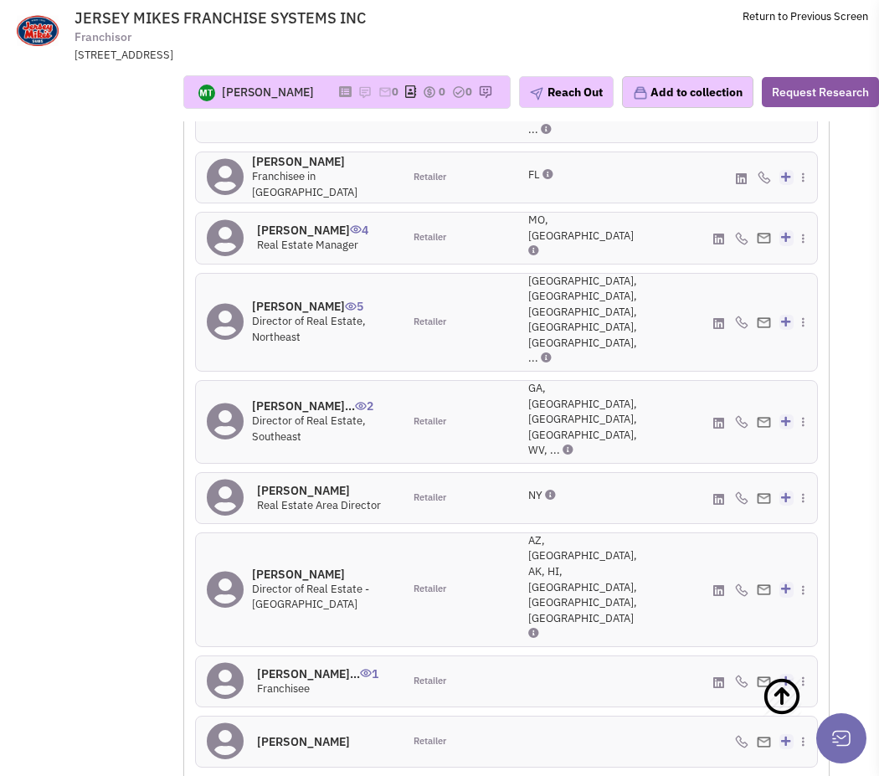
scroll to position [2081, 0]
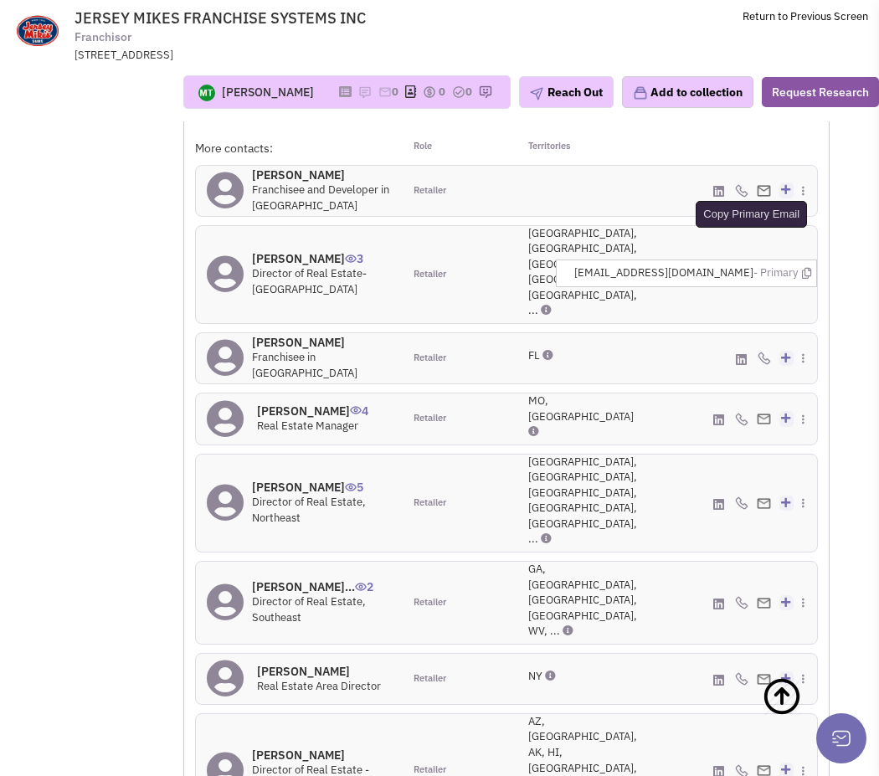
click at [807, 268] on icon at bounding box center [806, 273] width 9 height 11
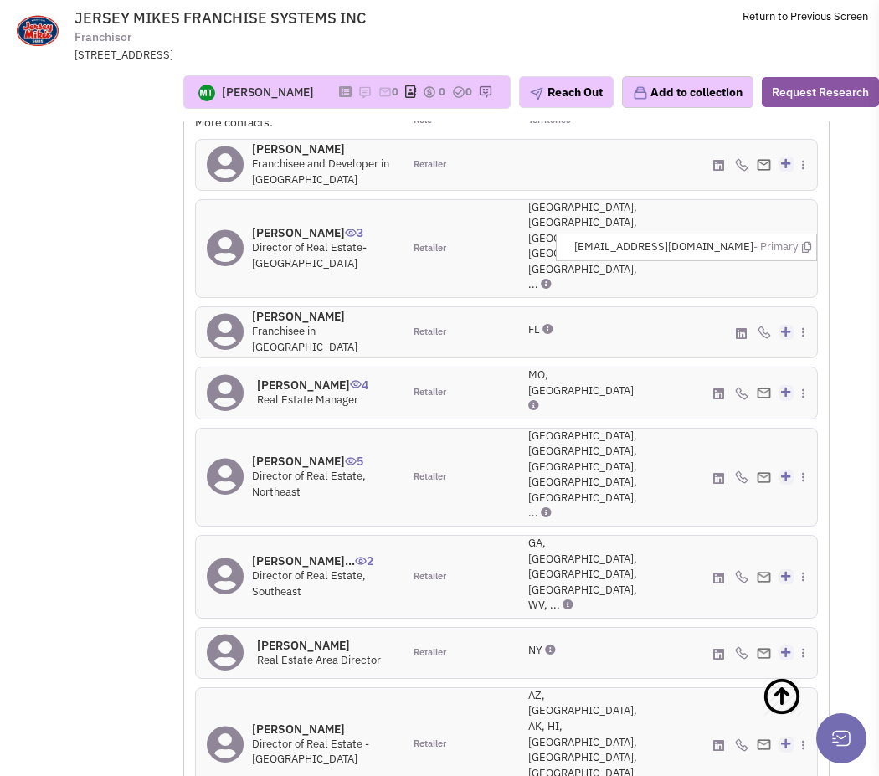
scroll to position [2108, 0]
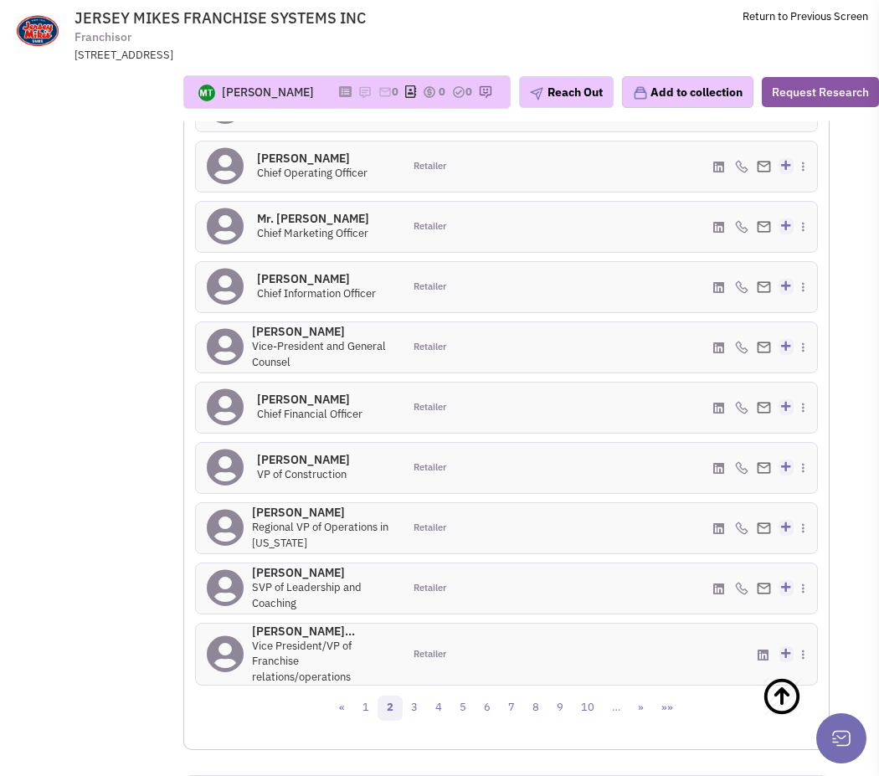
scroll to position [2168, 0]
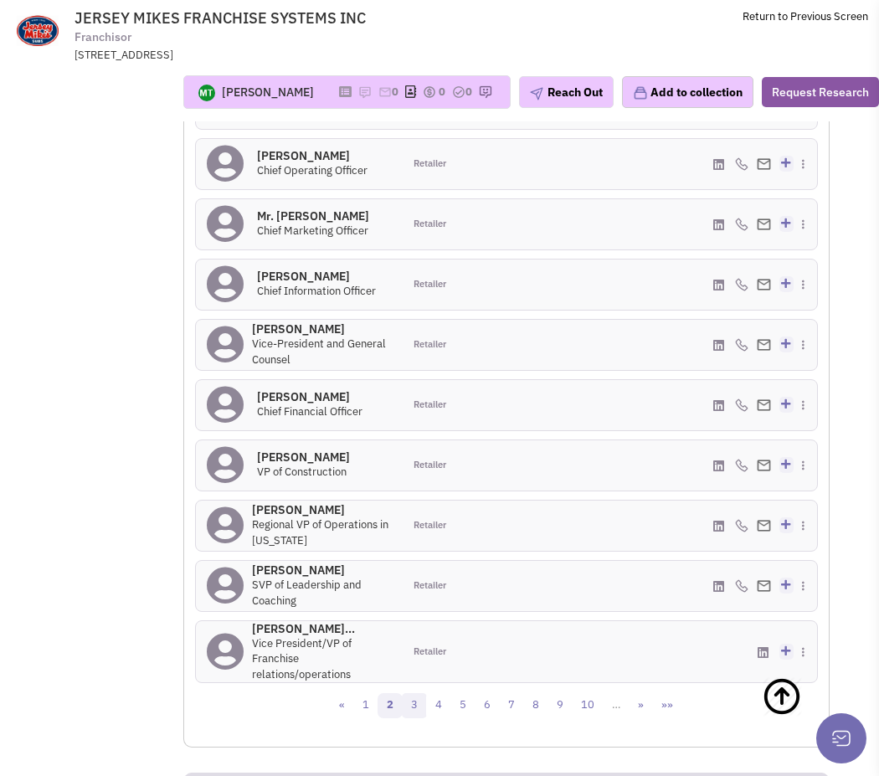
click at [419, 693] on link "3" at bounding box center [414, 705] width 25 height 25
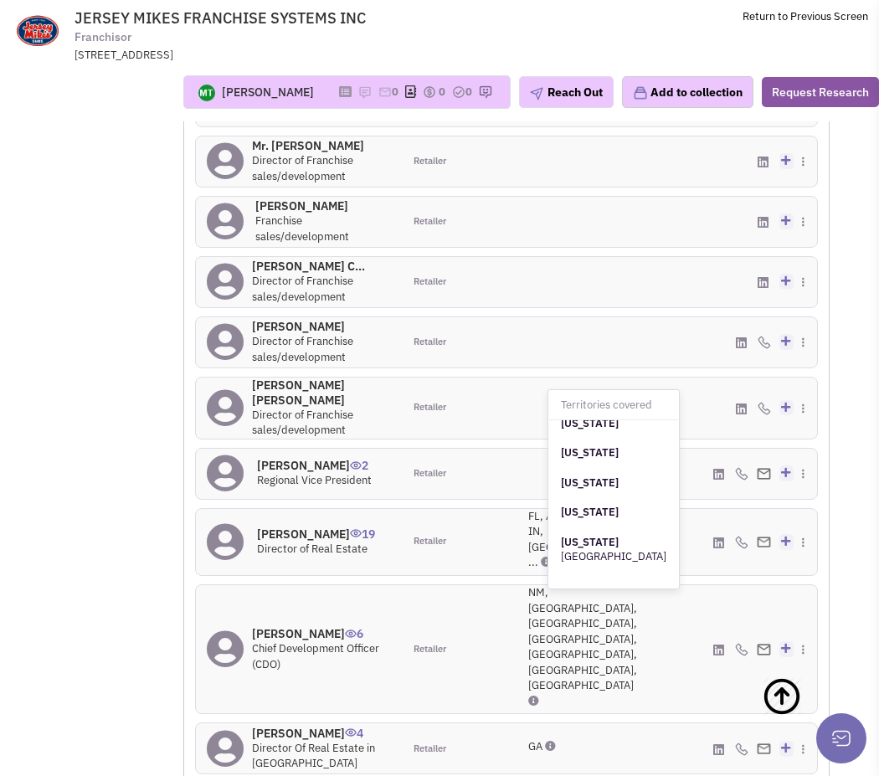
scroll to position [2171, 0]
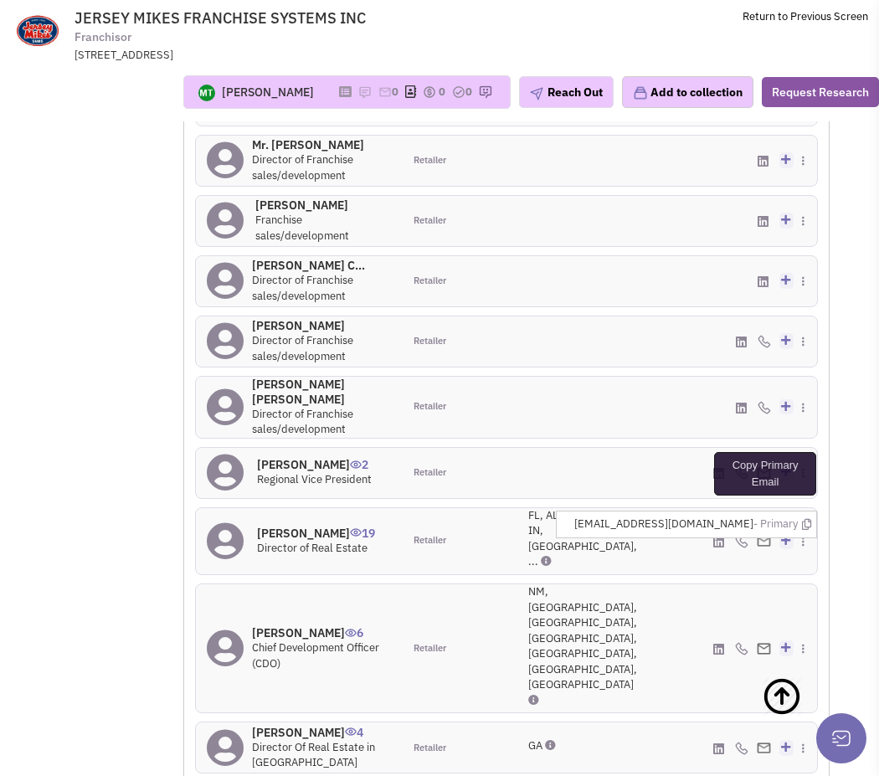
click at [802, 519] on icon at bounding box center [806, 524] width 9 height 11
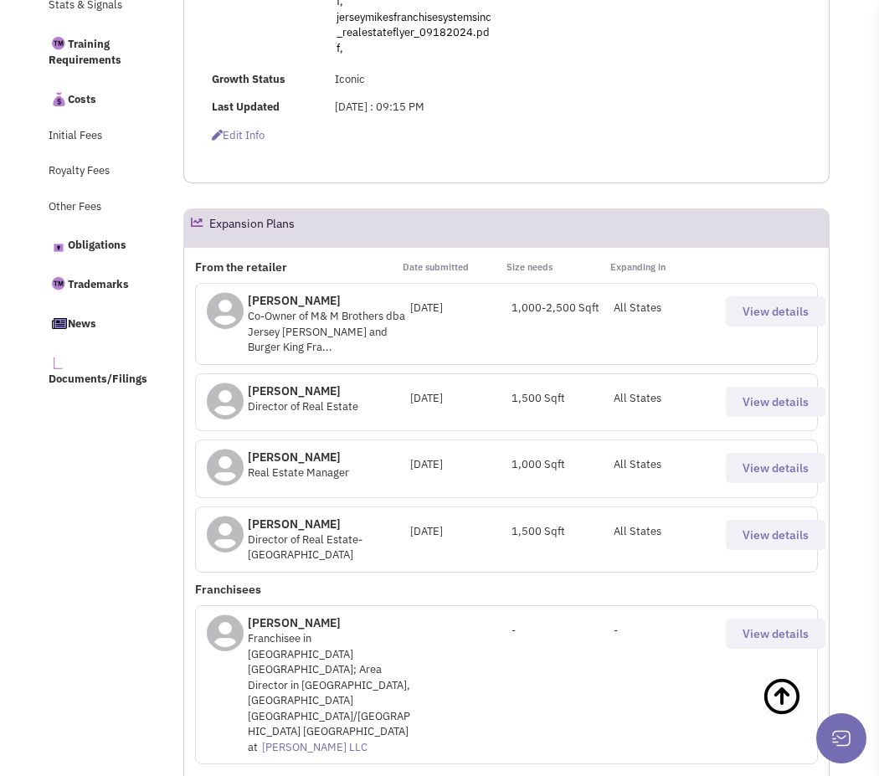
scroll to position [0, 0]
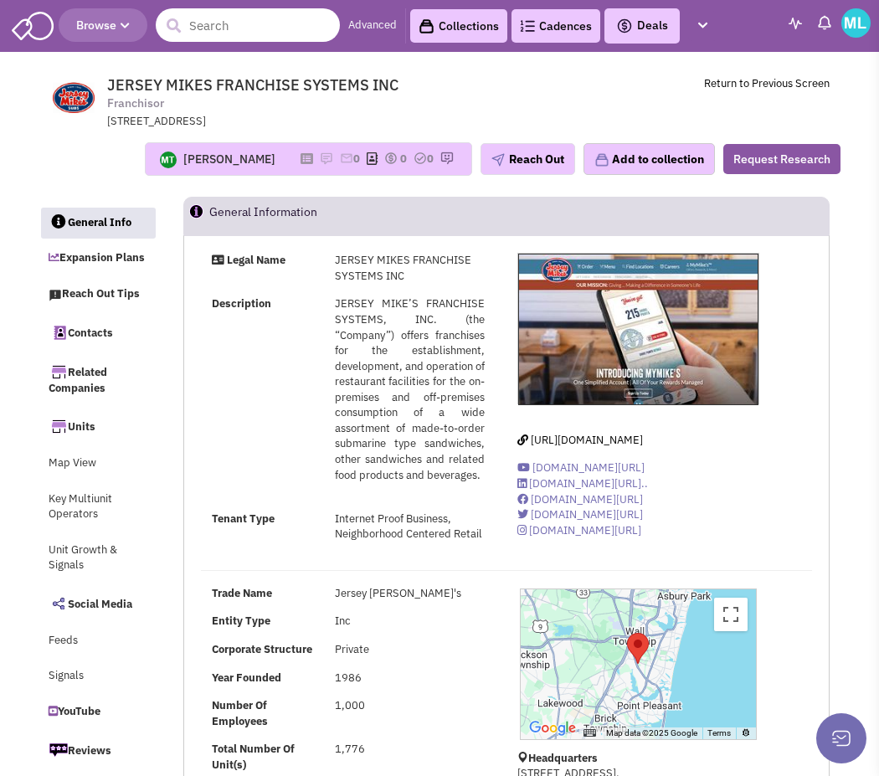
click at [233, 18] on input "text" at bounding box center [248, 24] width 184 height 33
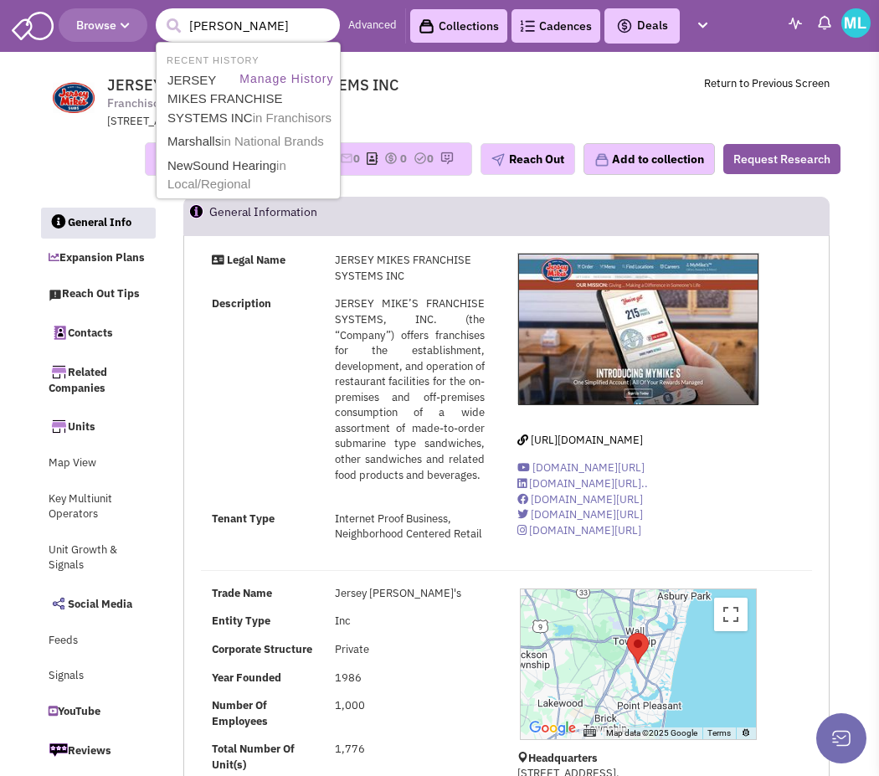
type input "mathnas"
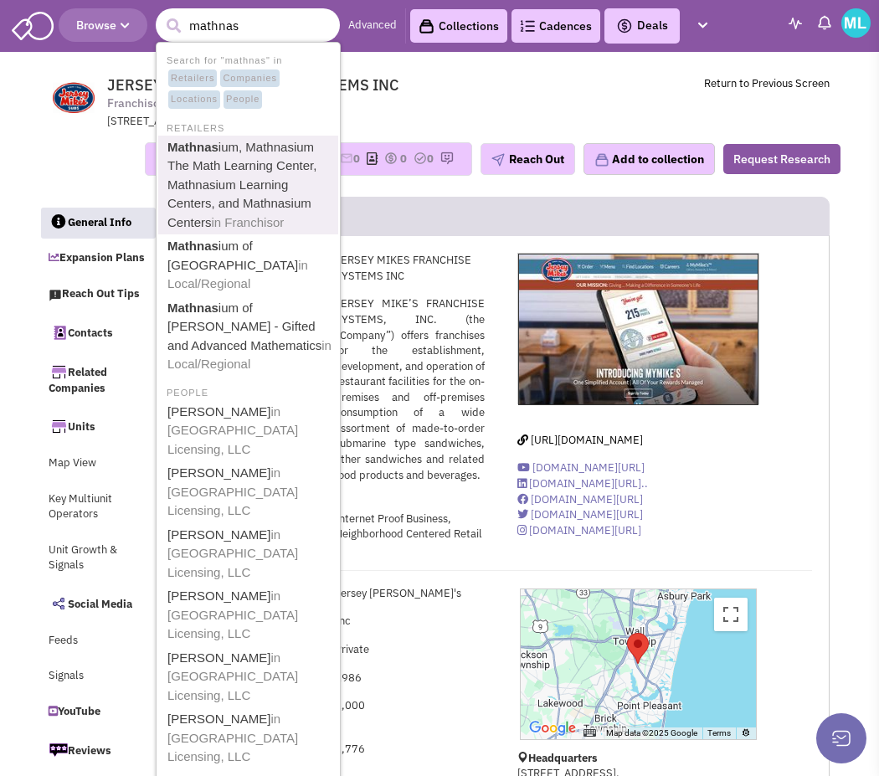
click at [251, 166] on link "Mathnas ium, Mathnasium The Math Learning Center, Mathnasium Learning Centers, …" at bounding box center [249, 185] width 175 height 98
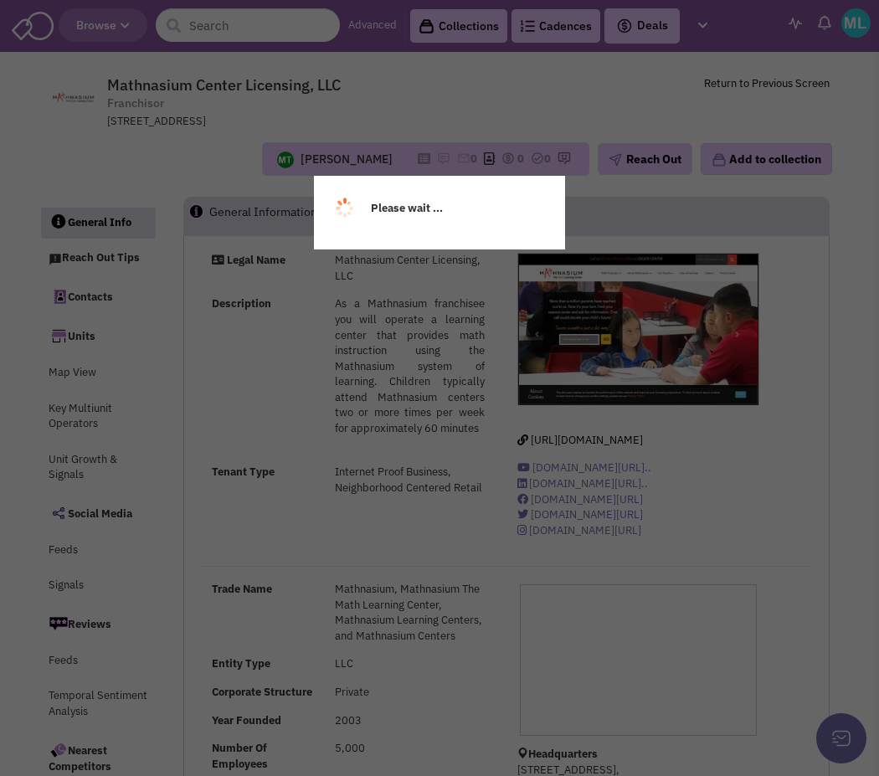
select select
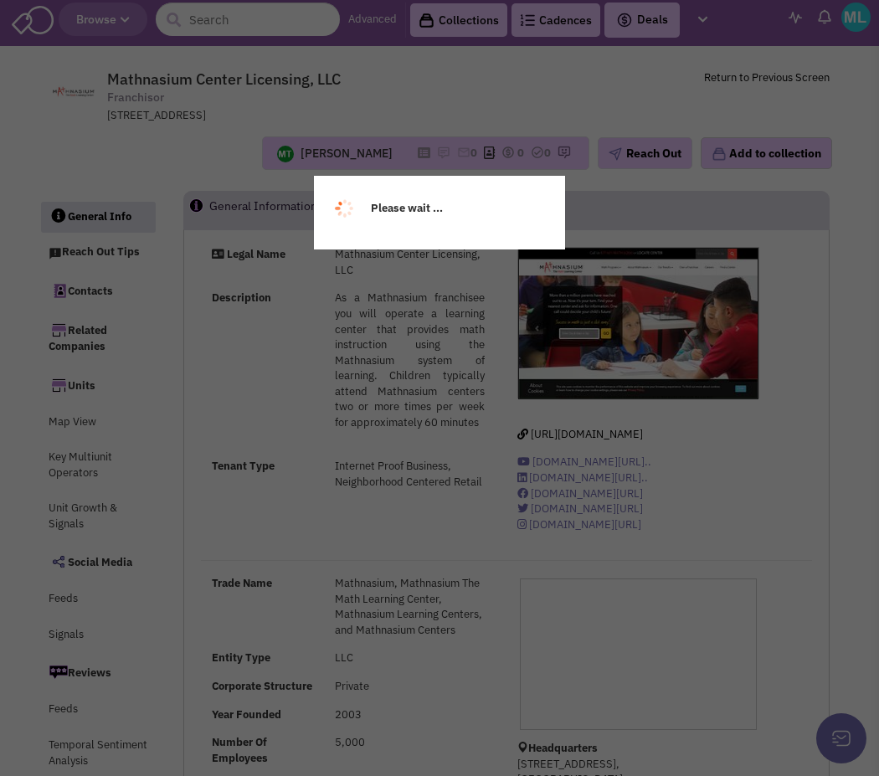
scroll to position [7, 0]
select select
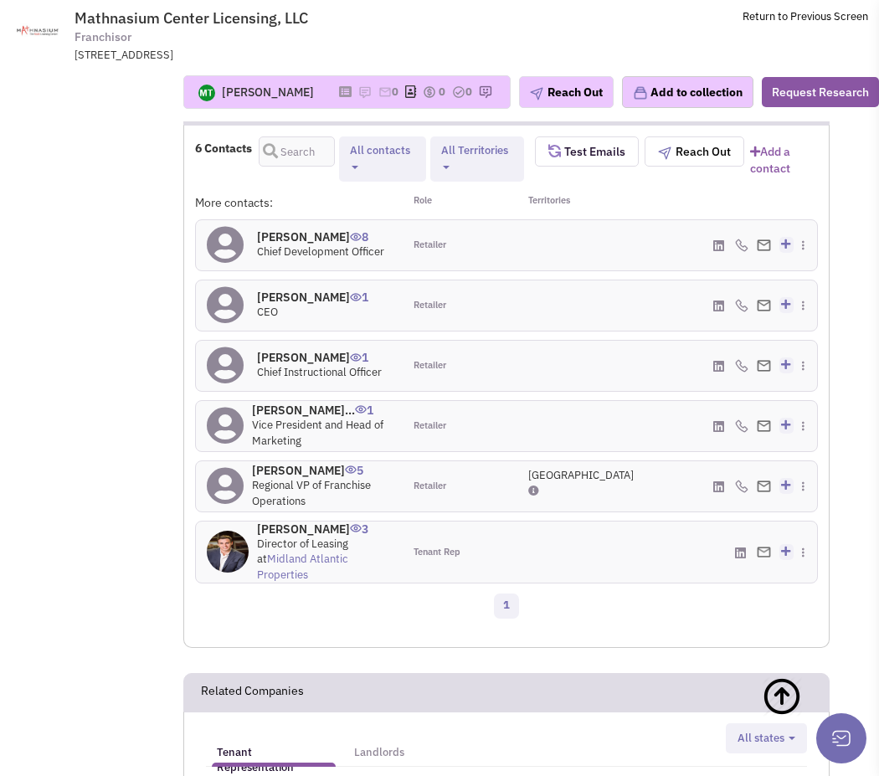
scroll to position [1425, 0]
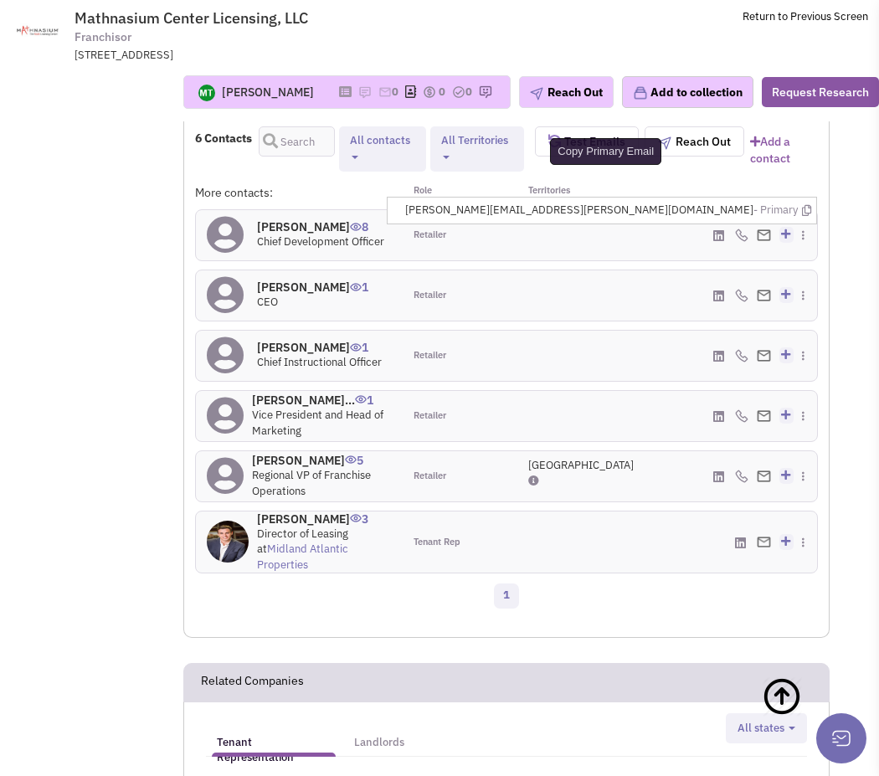
click at [802, 216] on icon at bounding box center [806, 210] width 9 height 11
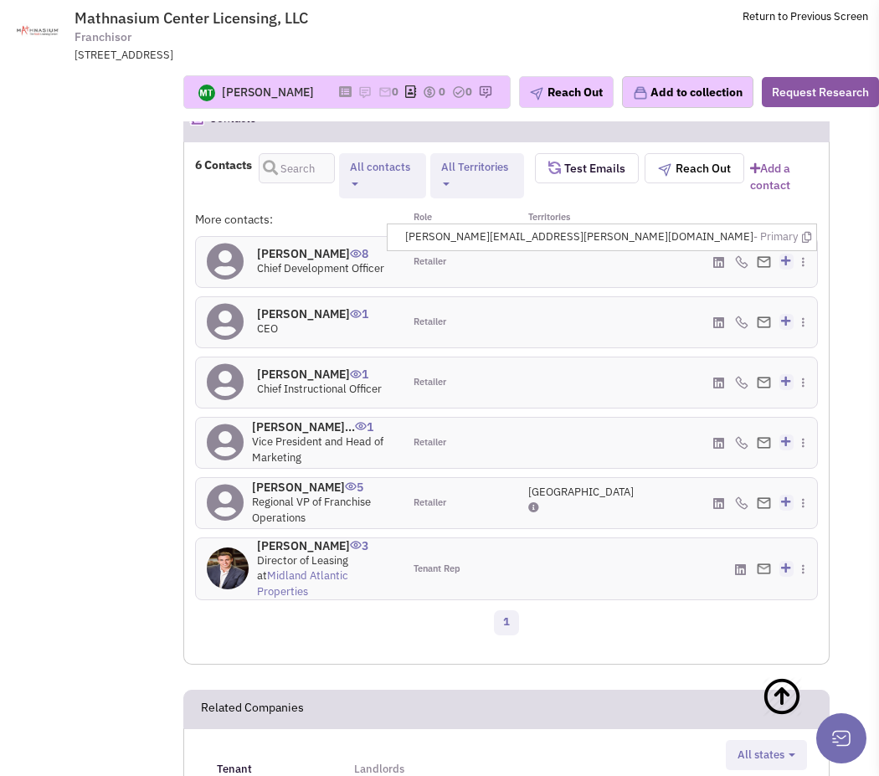
scroll to position [1401, 0]
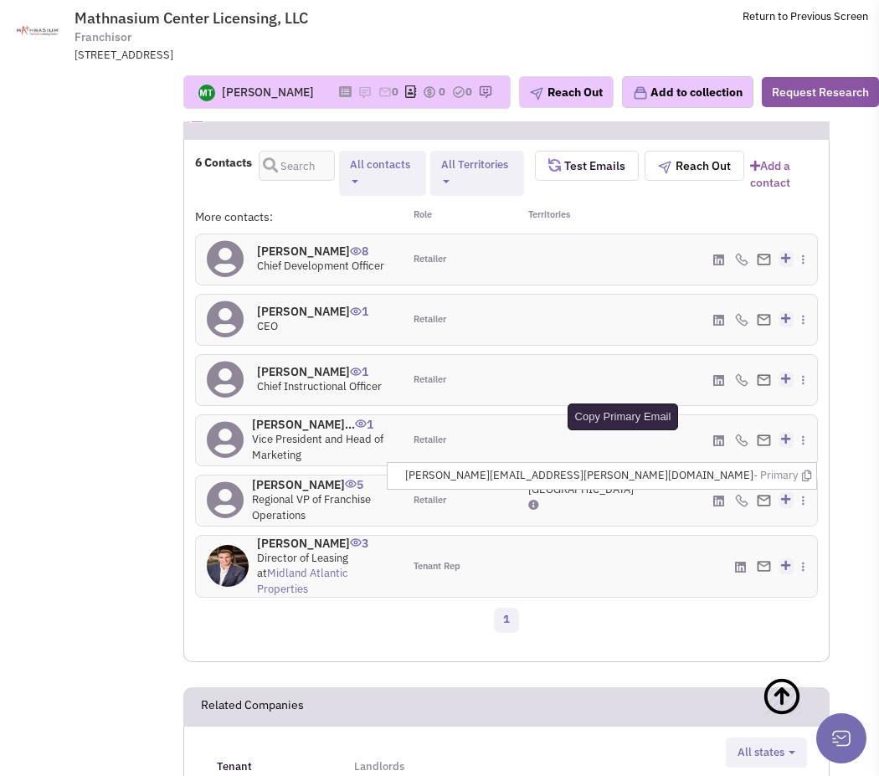
click at [806, 481] on icon at bounding box center [806, 475] width 9 height 11
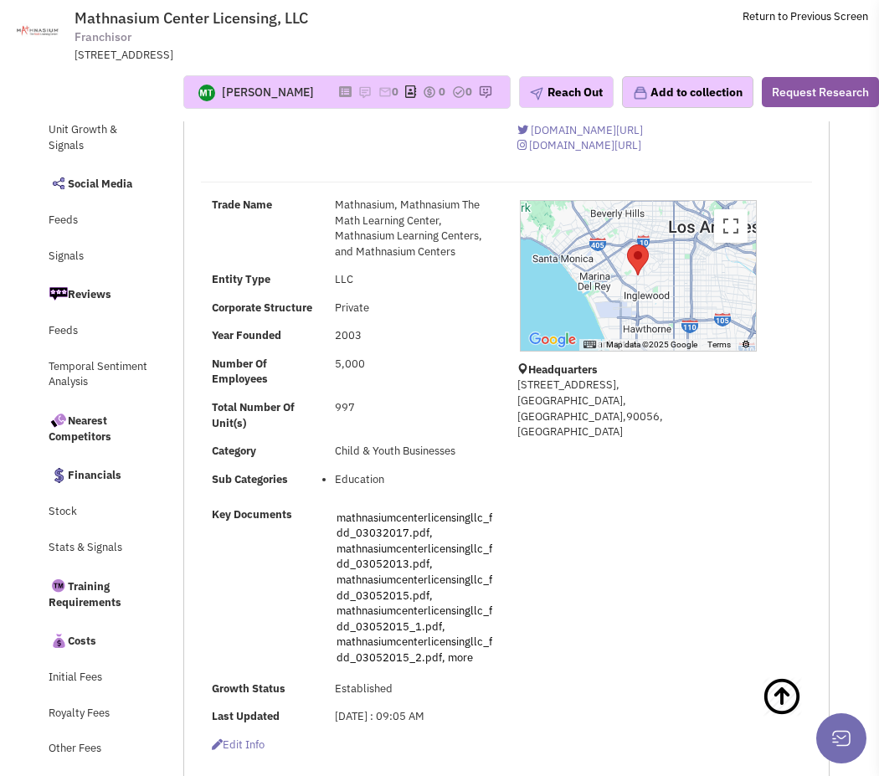
scroll to position [0, 0]
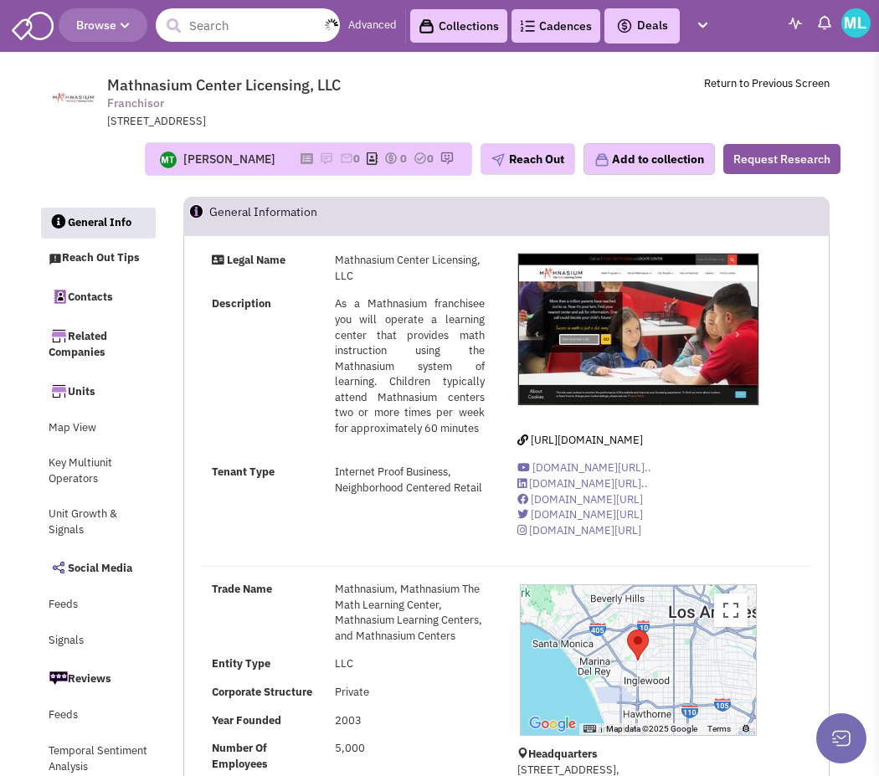
click at [230, 23] on input "text" at bounding box center [248, 24] width 184 height 33
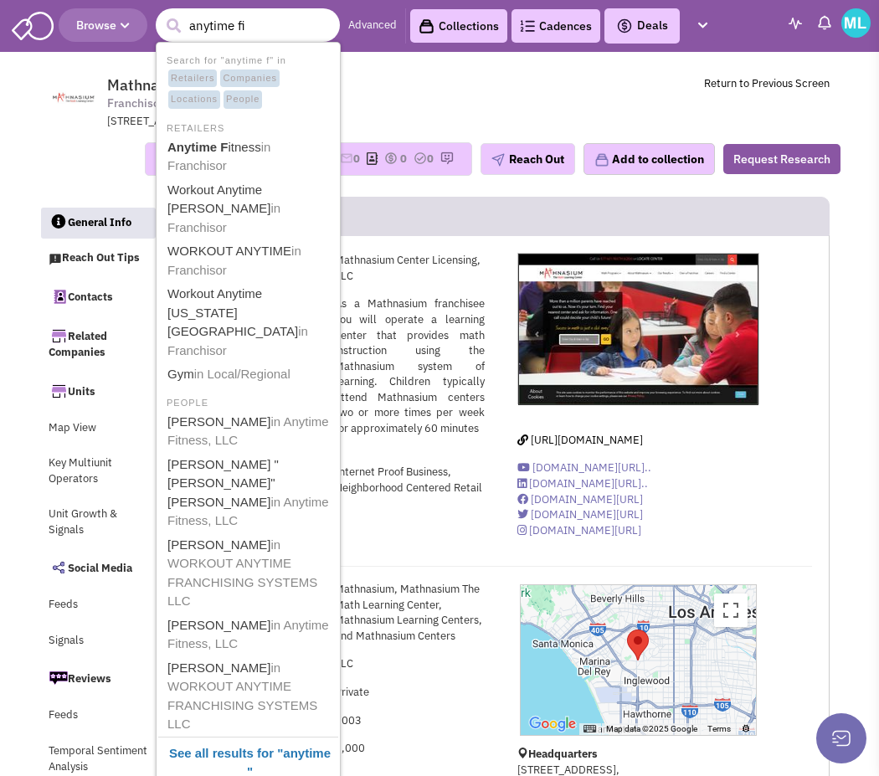
type input "anytime fit"
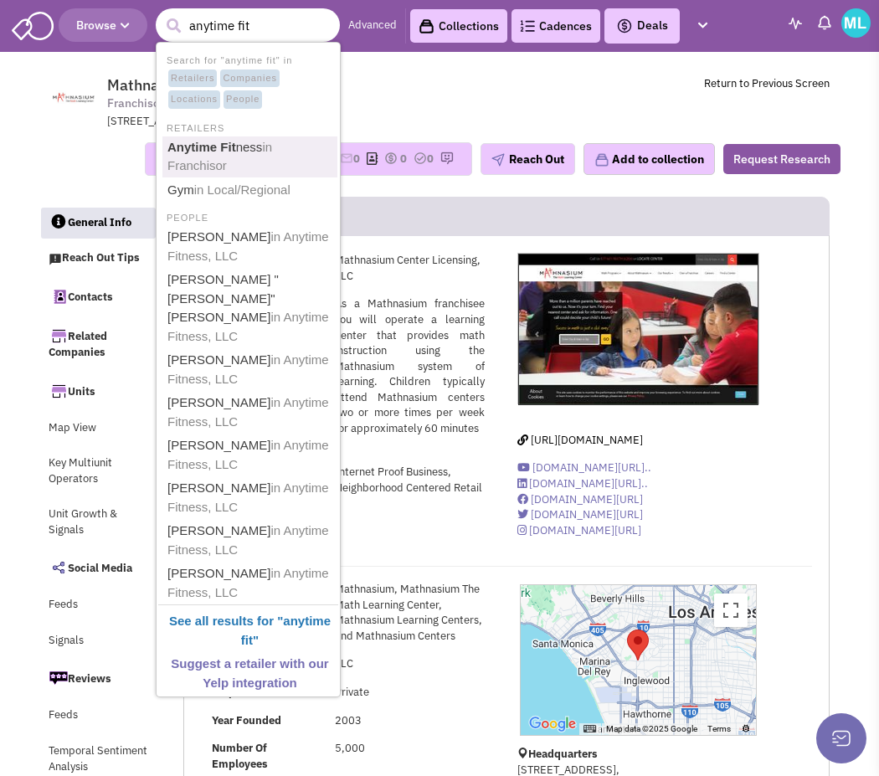
click at [217, 164] on span "in Franchisor" at bounding box center [219, 156] width 105 height 33
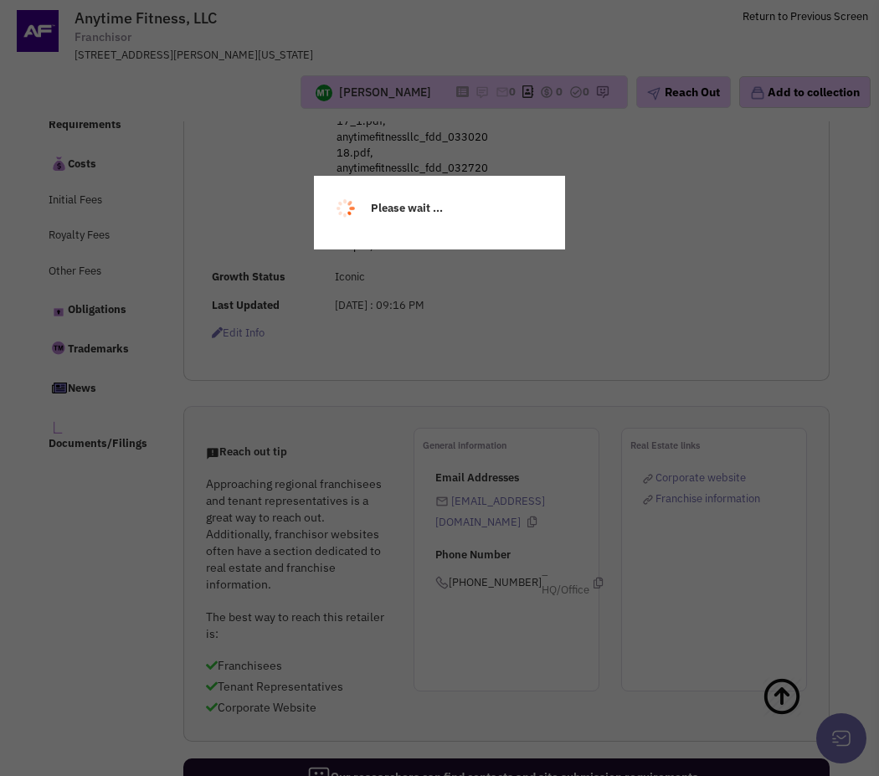
select select
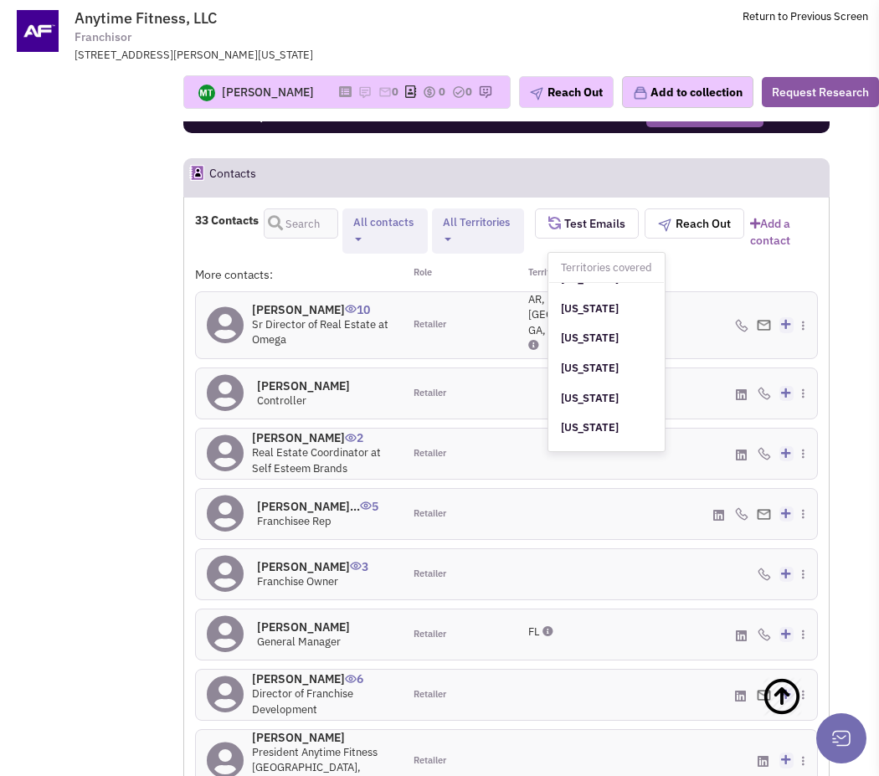
scroll to position [151, 0]
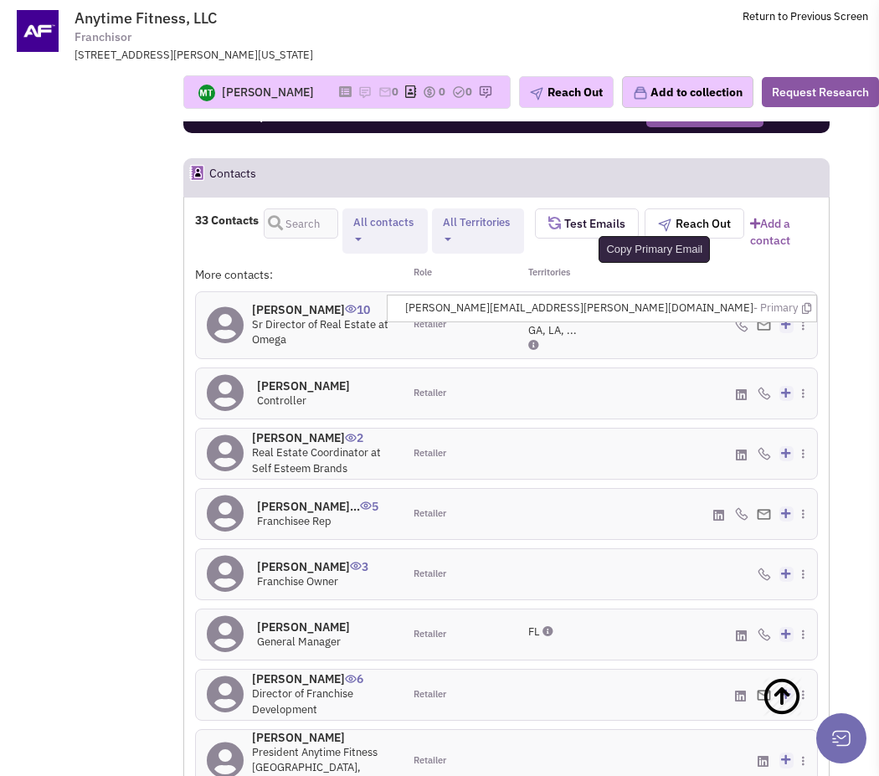
click at [804, 314] on icon at bounding box center [806, 308] width 9 height 11
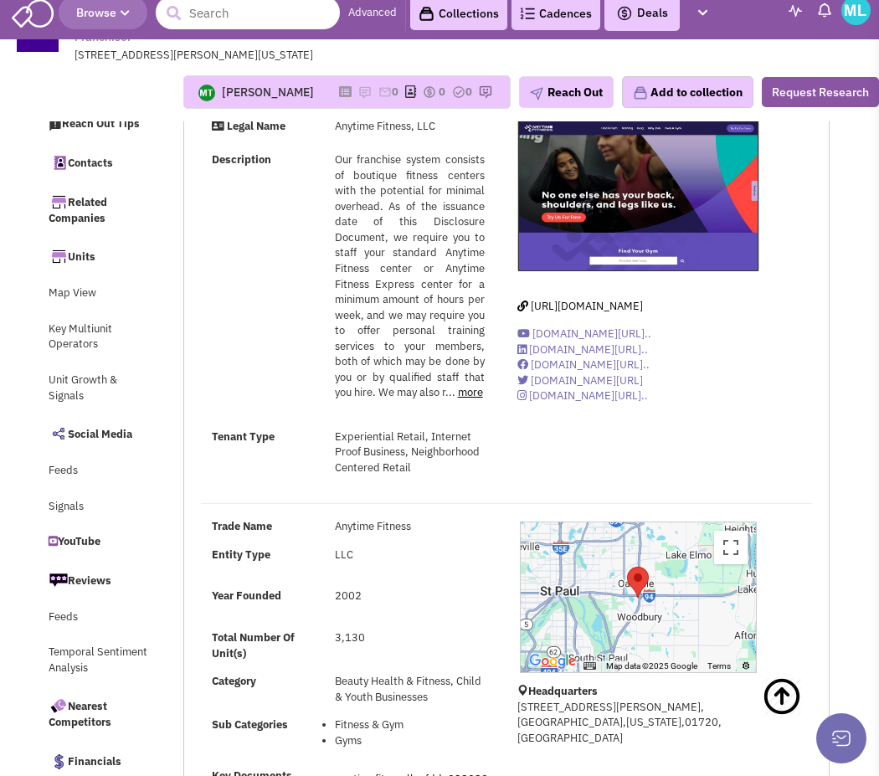
scroll to position [0, 0]
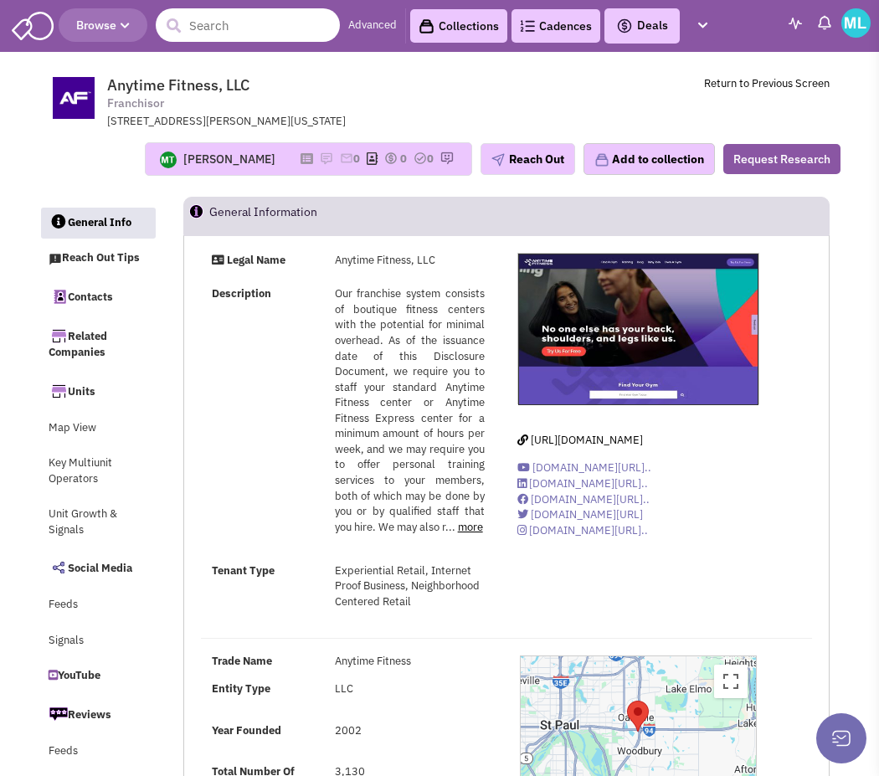
click at [202, 32] on input "text" at bounding box center [248, 24] width 184 height 33
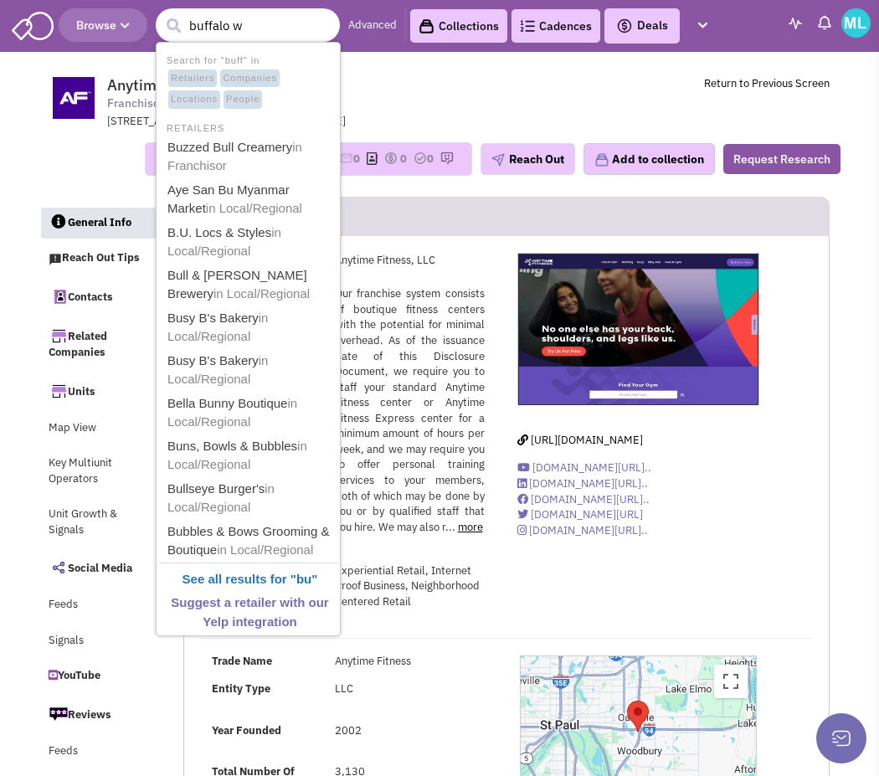
type input "buffalo wi"
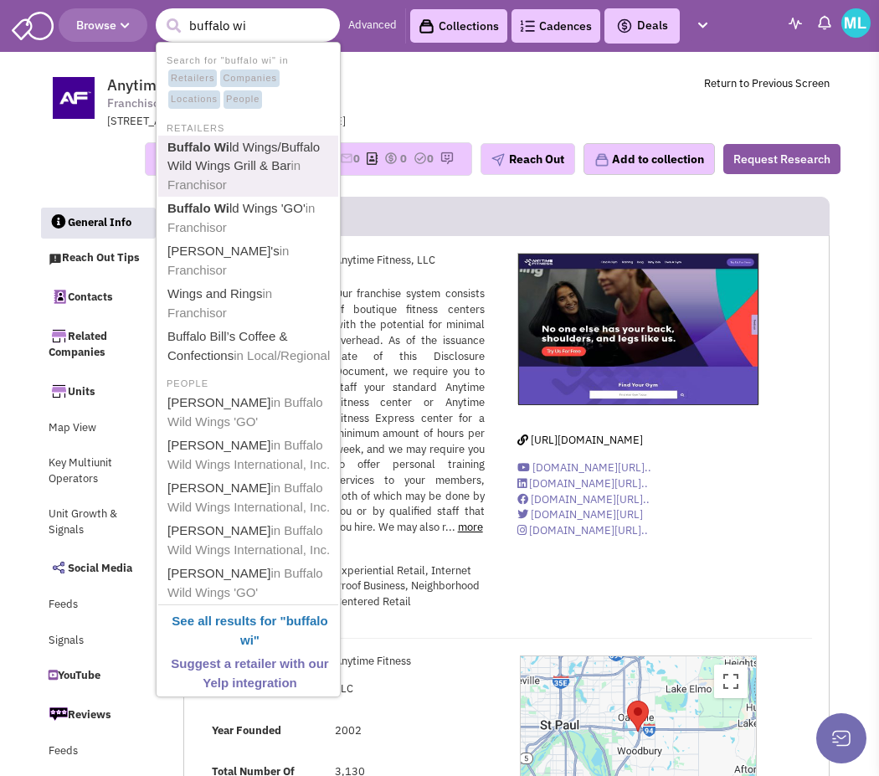
click at [264, 171] on link "Buffalo Wi ld Wings/Buffalo Wild Wings Grill & Bar in Franchisor" at bounding box center [249, 166] width 175 height 60
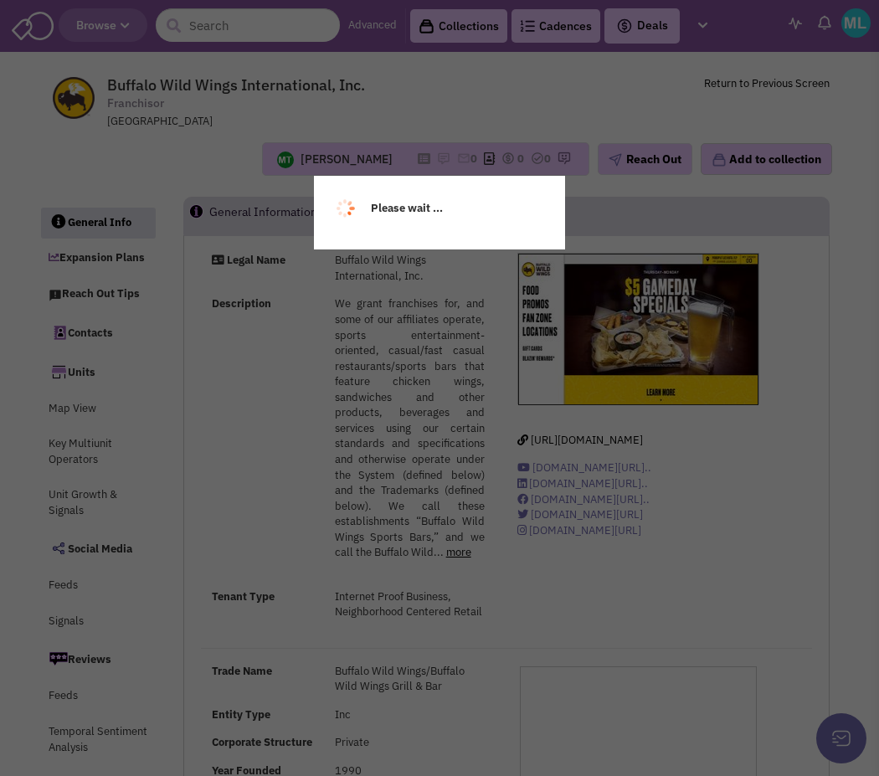
select select
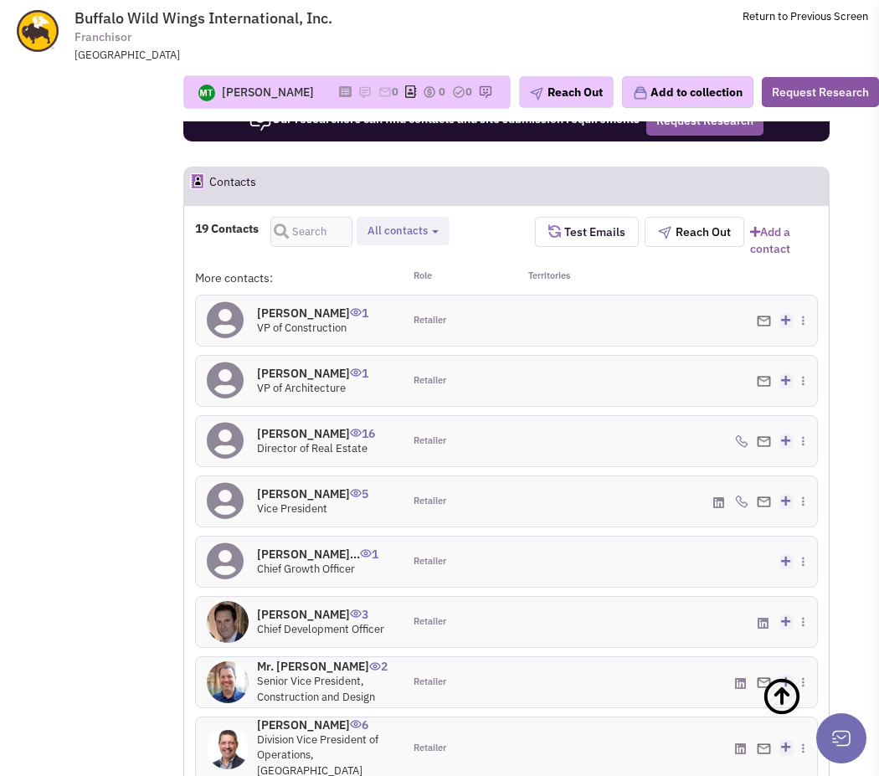
scroll to position [1842, 0]
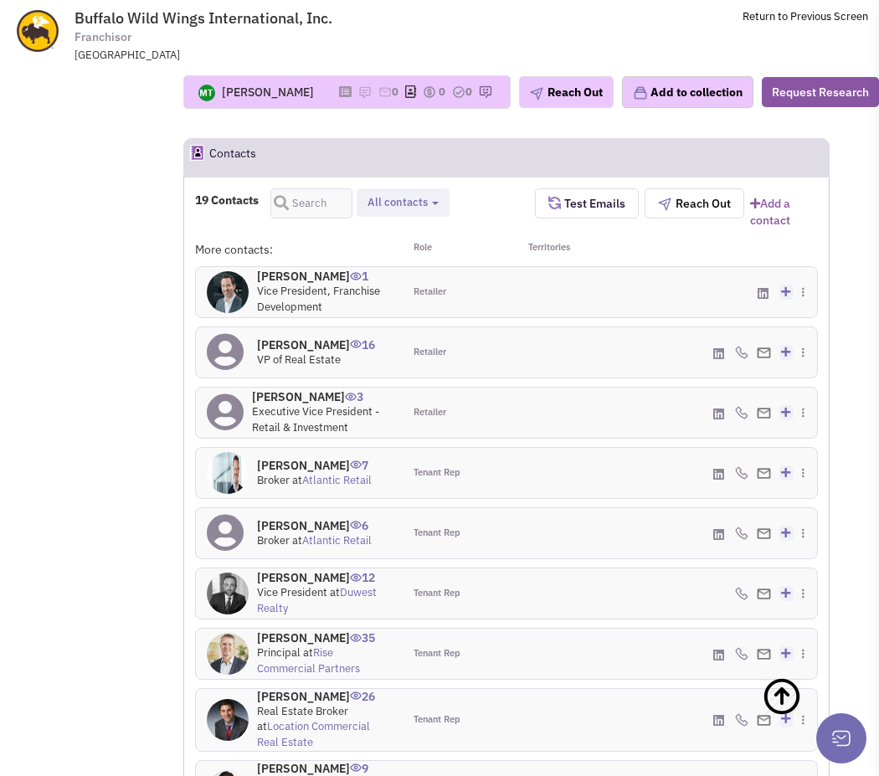
scroll to position [1806, 0]
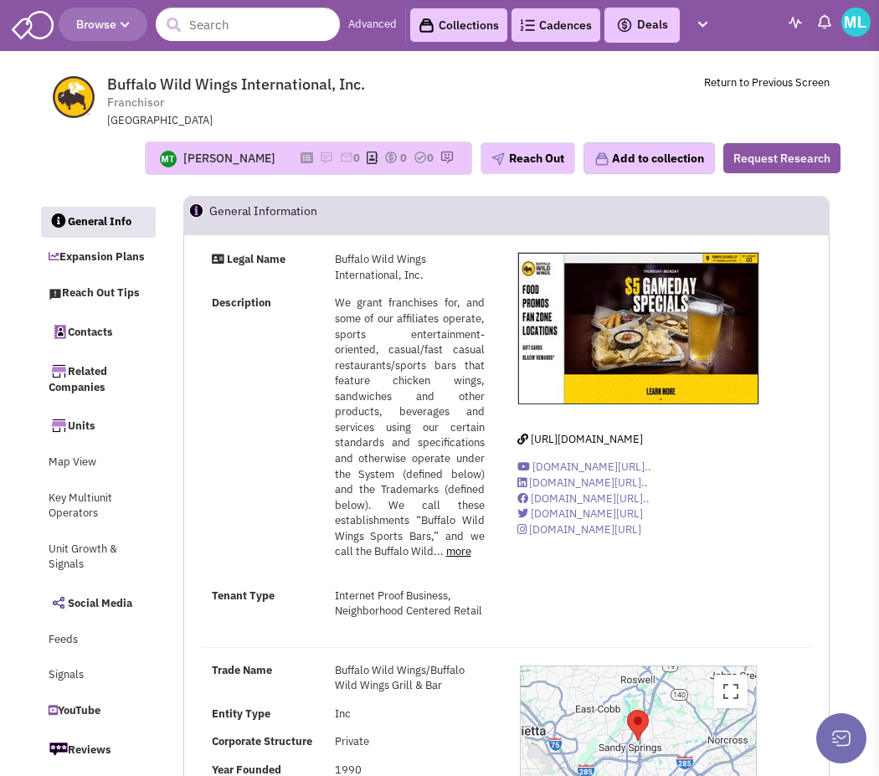
scroll to position [0, 0]
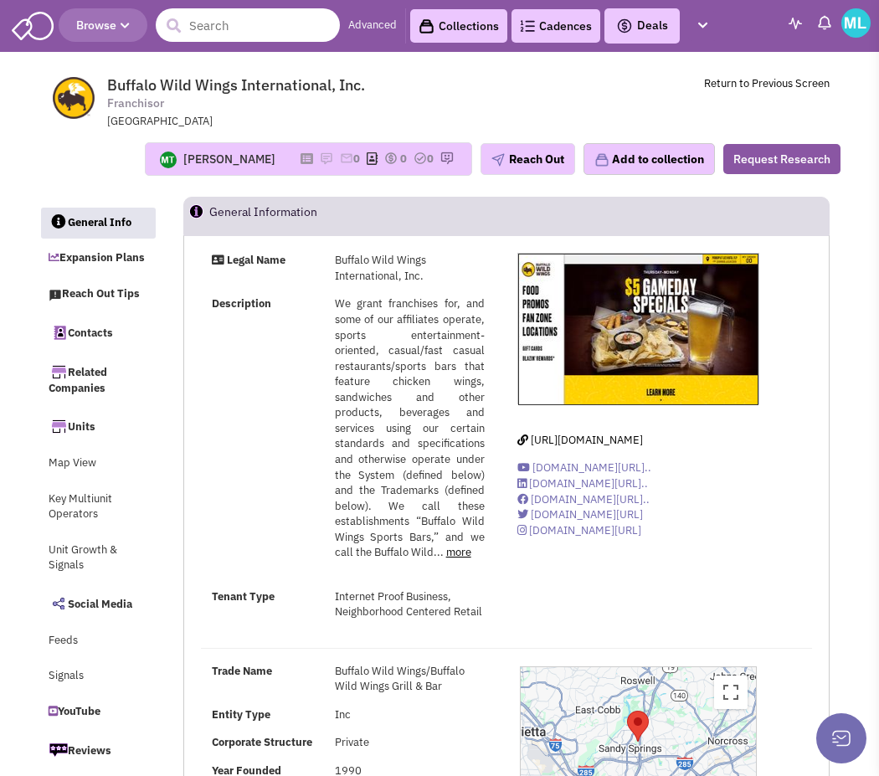
click at [247, 28] on input "text" at bounding box center [248, 24] width 184 height 33
drag, startPoint x: 237, startPoint y: 17, endPoint x: 145, endPoint y: 13, distance: 92.1
click at [145, 13] on header "Browse 11 results are available, use up and down arrow keys to navigate. inspir…" at bounding box center [439, 26] width 879 height 52
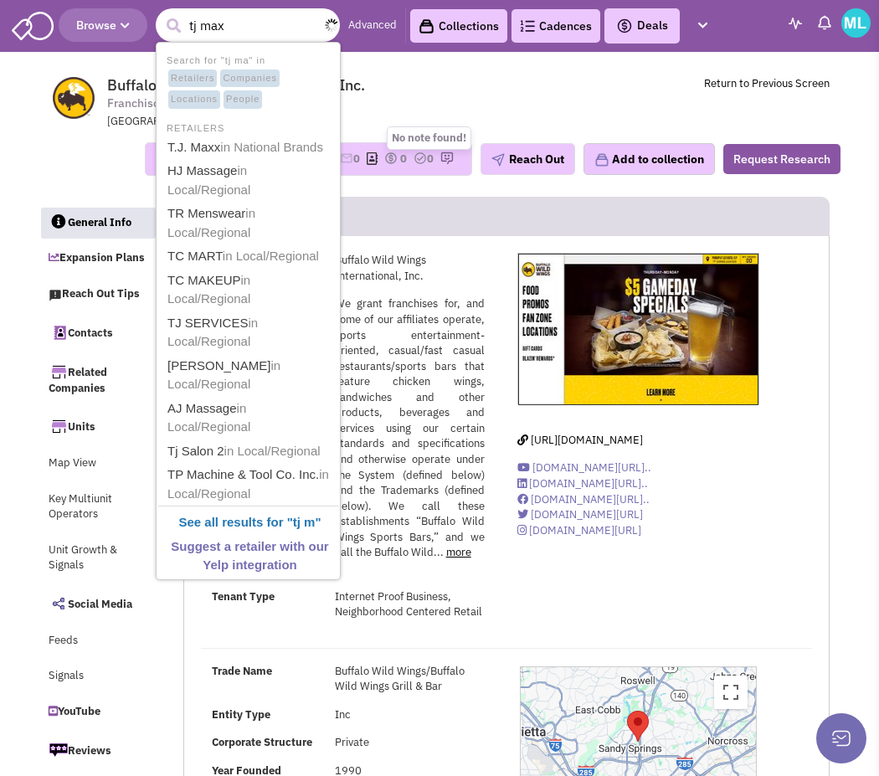
type input "tj maxx"
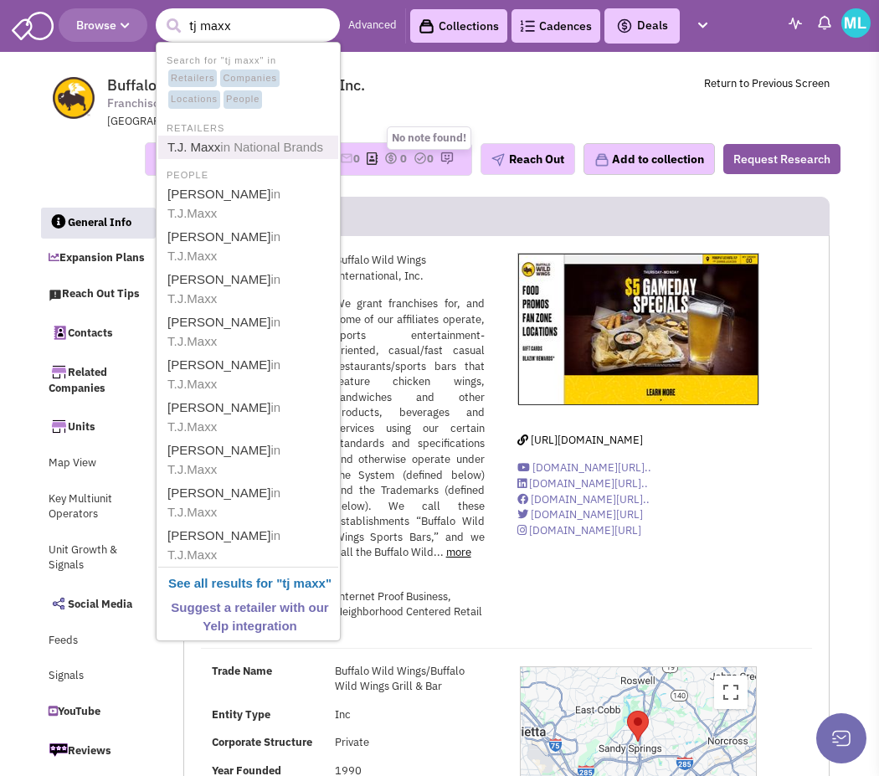
click at [242, 141] on span "in National Brands" at bounding box center [271, 147] width 103 height 14
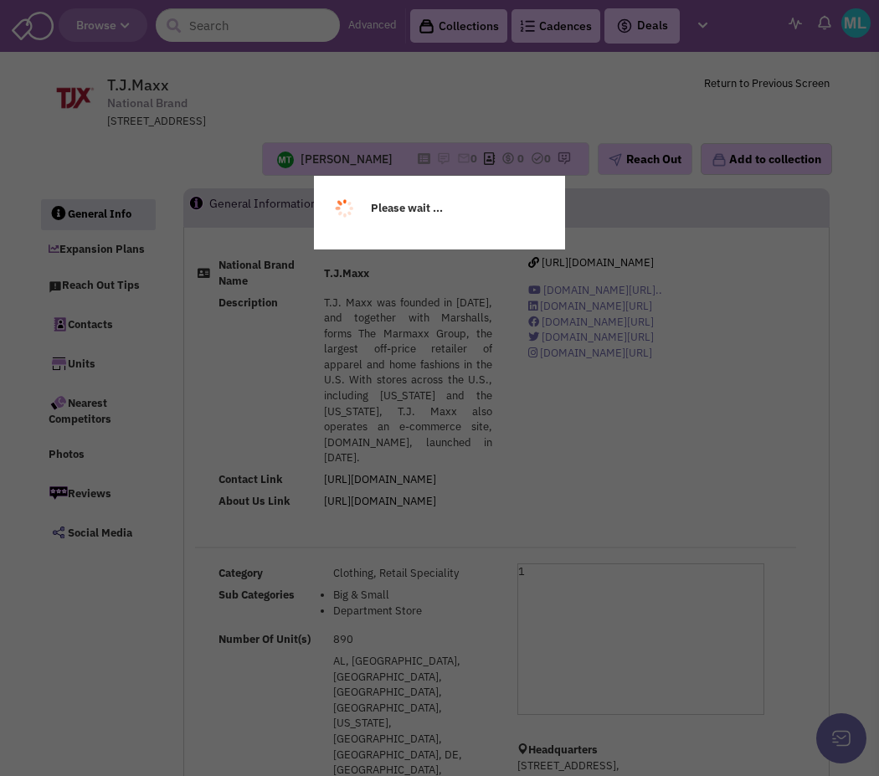
select select
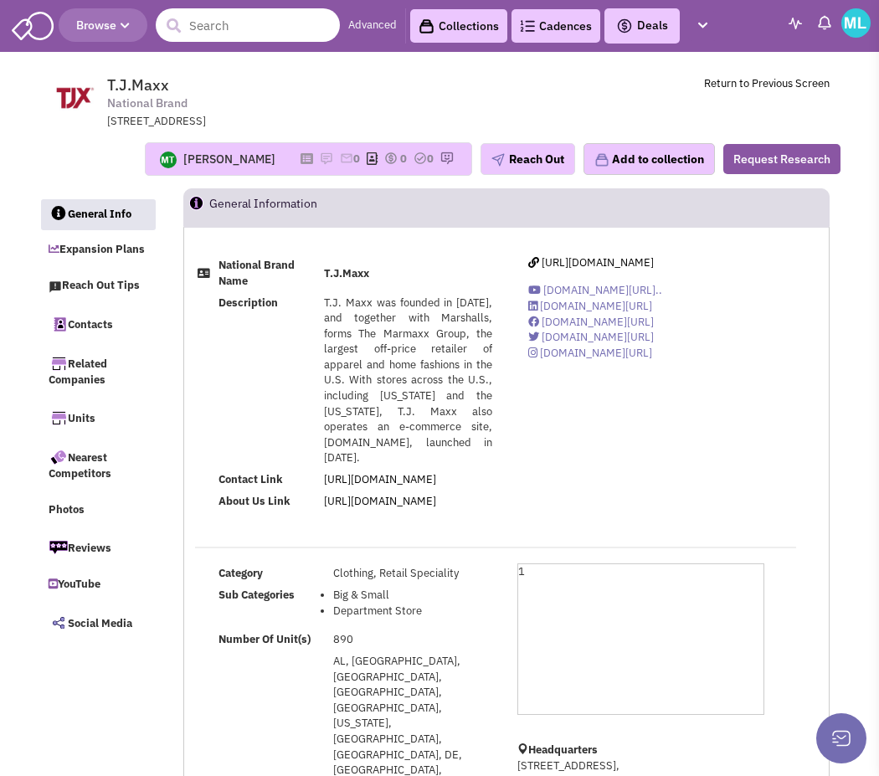
click at [217, 36] on input "text" at bounding box center [248, 24] width 184 height 33
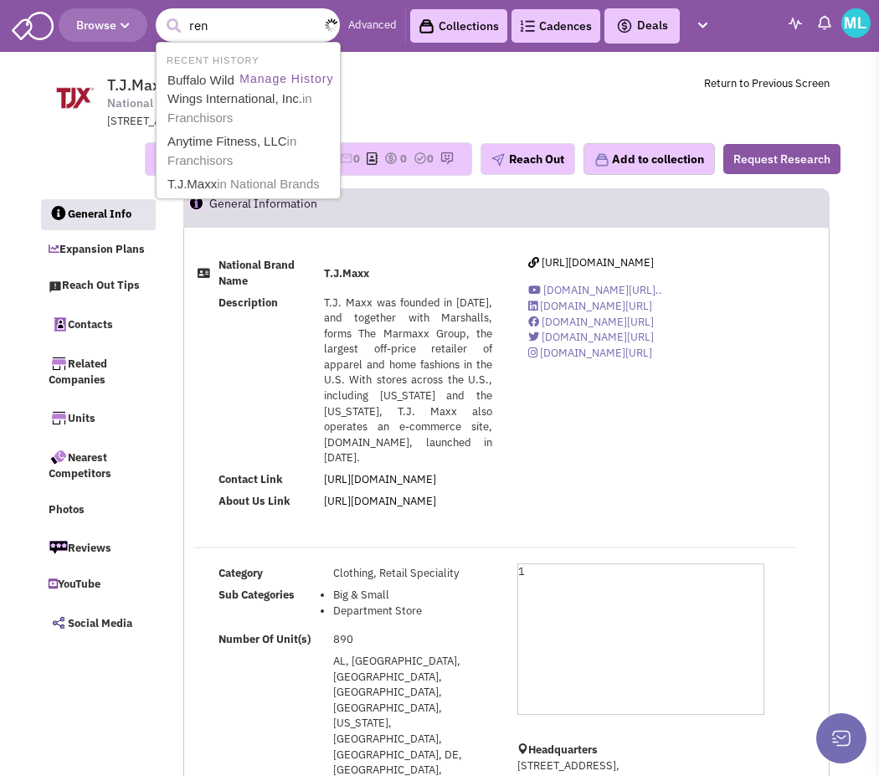
type input "rent"
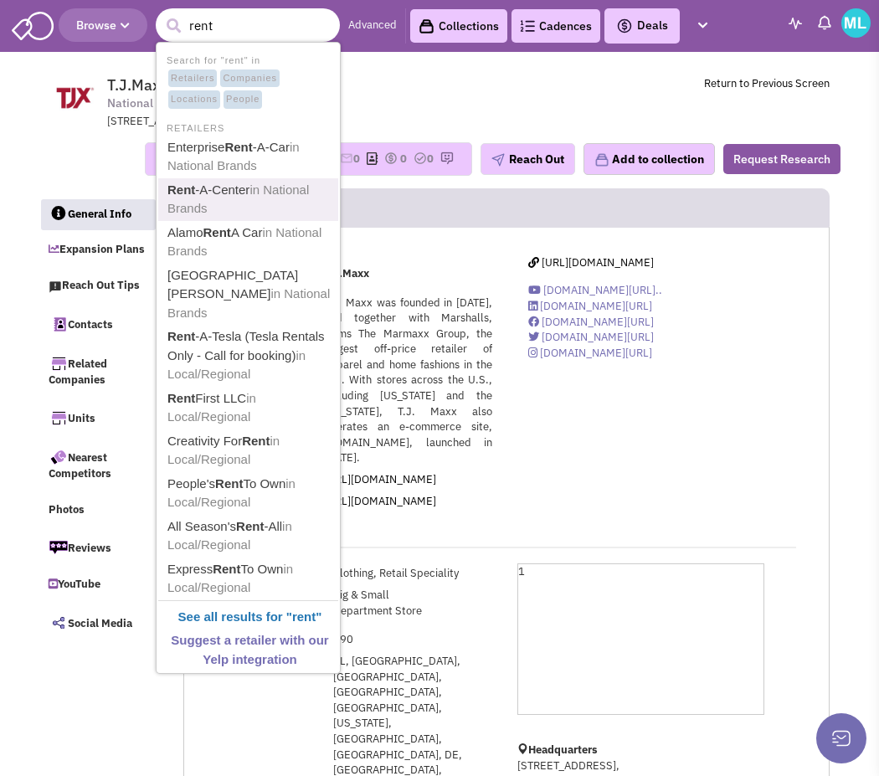
click at [199, 202] on span "in National Brands" at bounding box center [237, 198] width 141 height 33
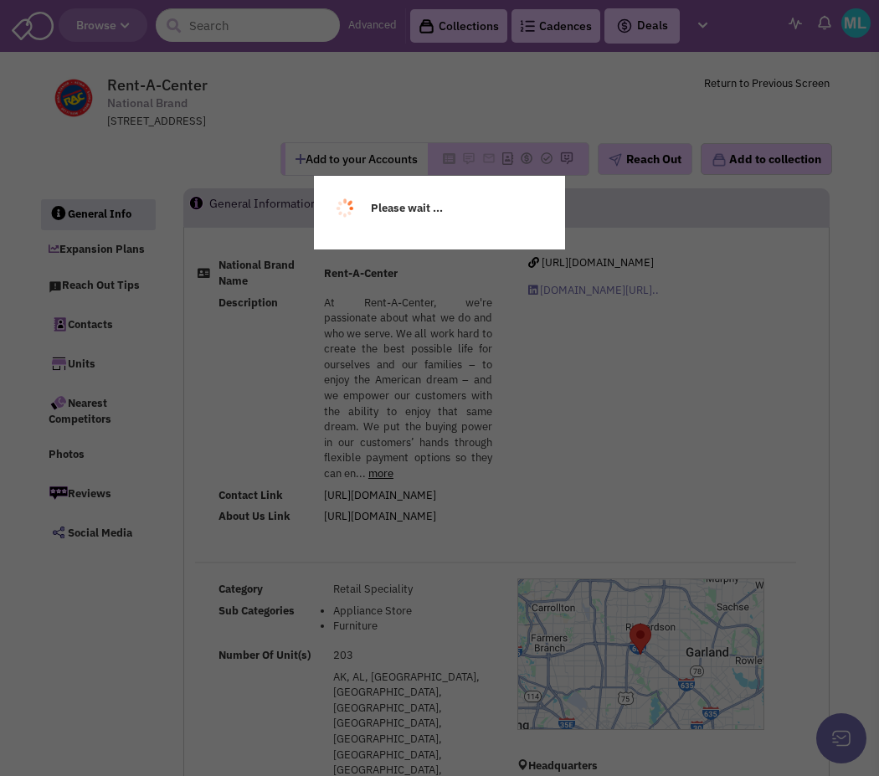
select select
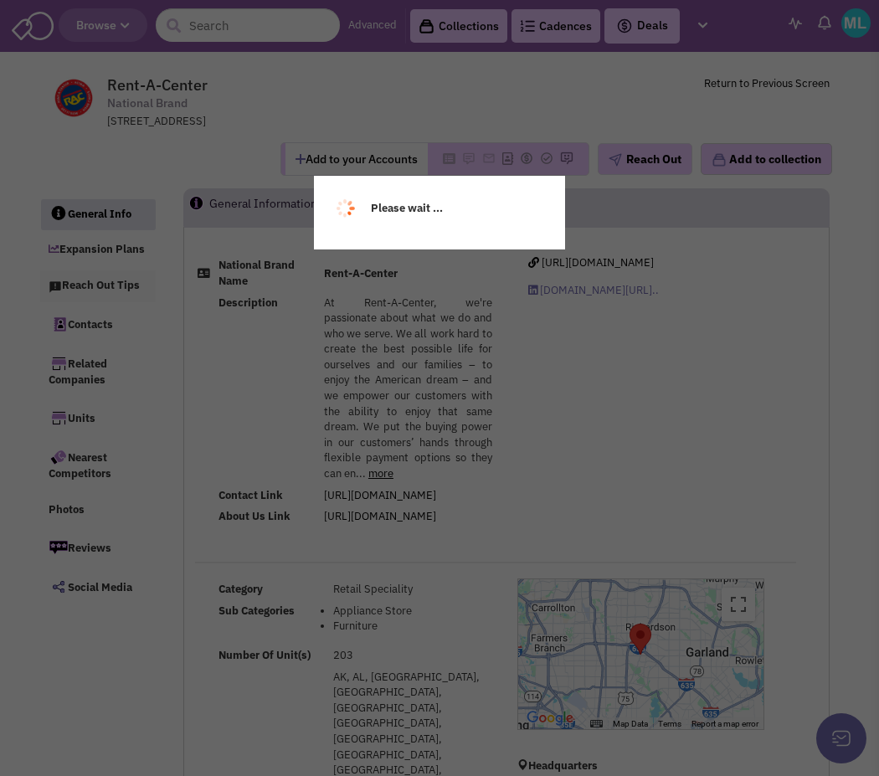
select select
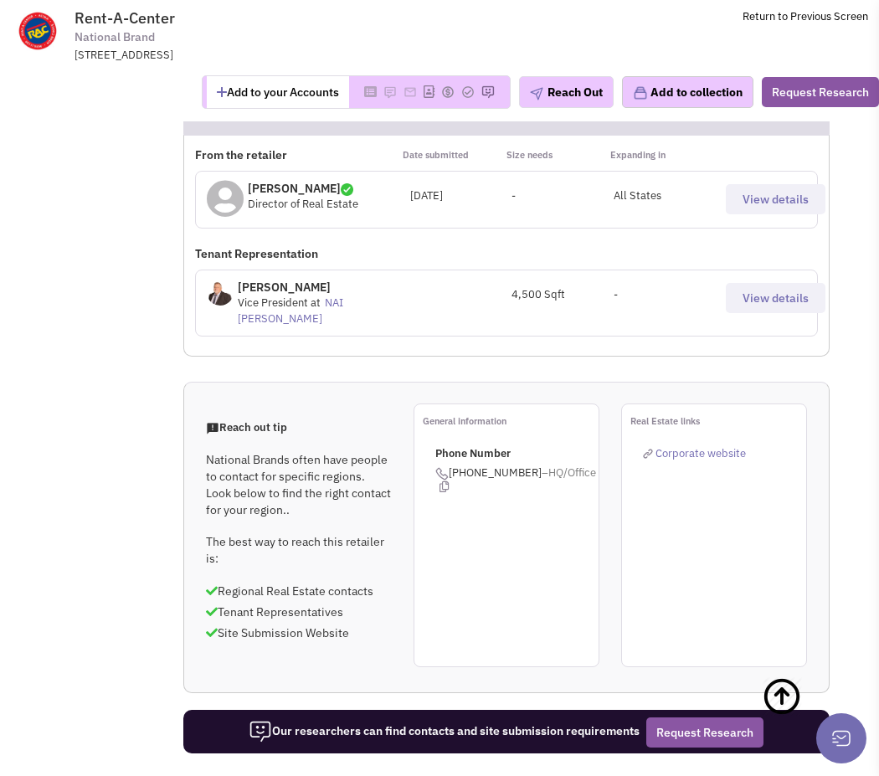
scroll to position [1191, 0]
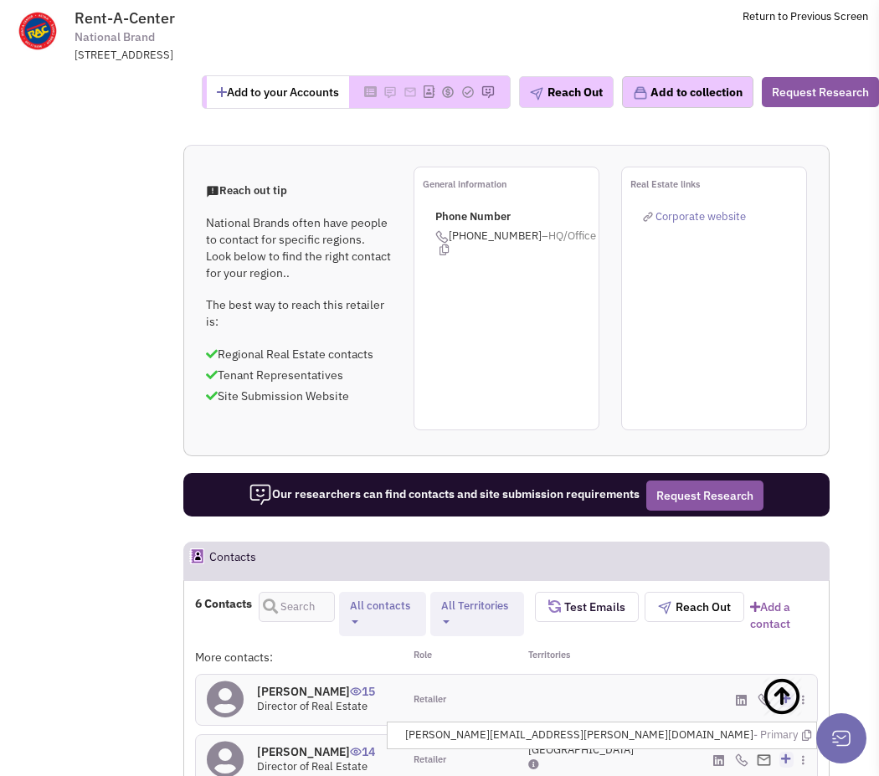
scroll to position [1349, 0]
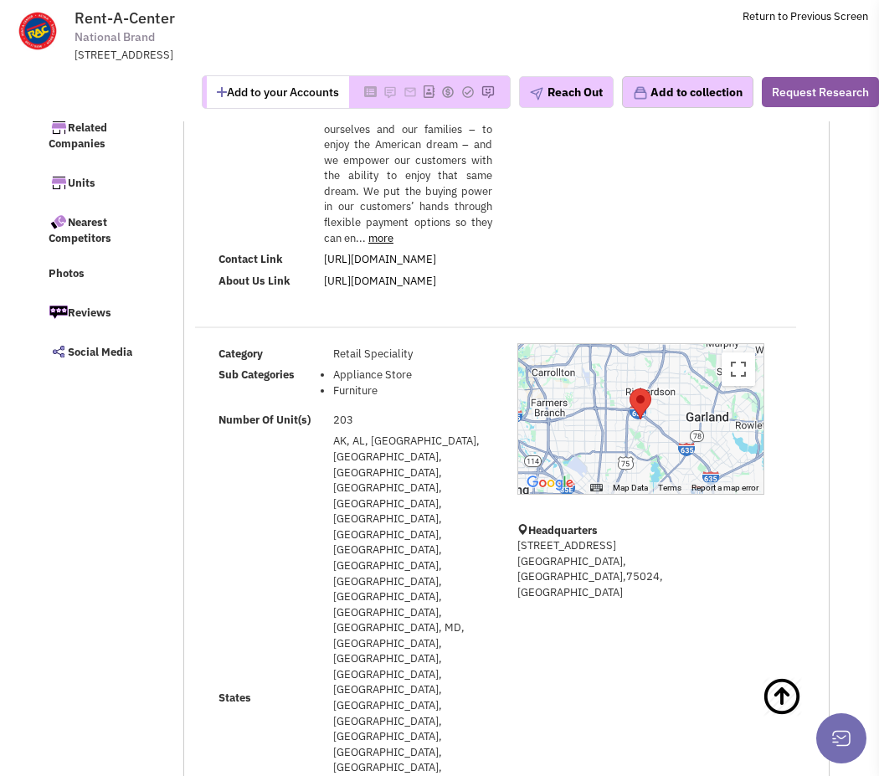
scroll to position [0, 0]
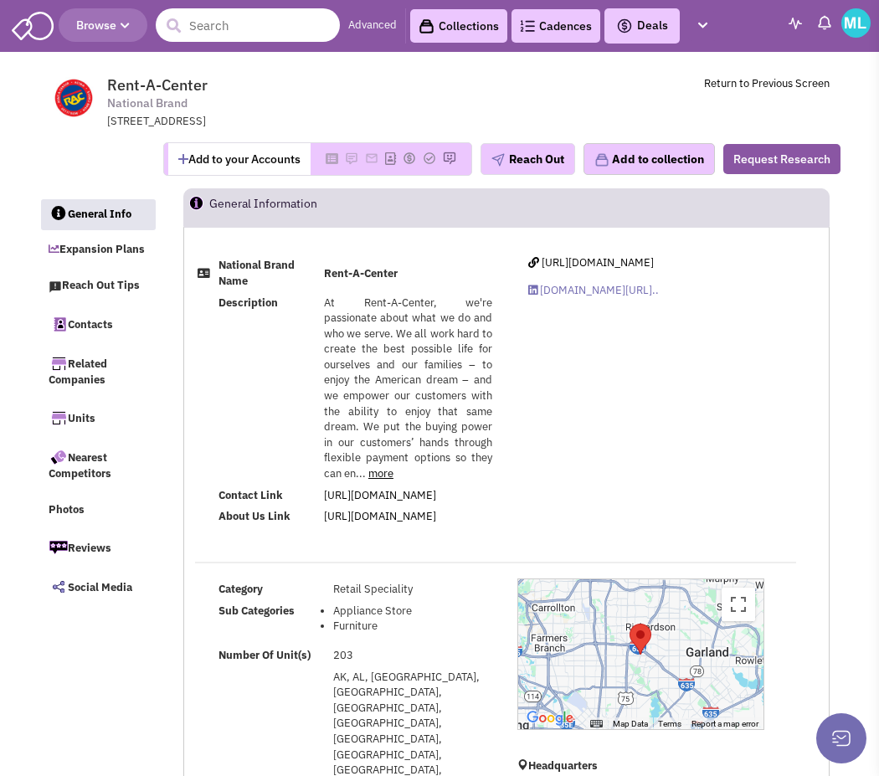
click at [250, 19] on input "text" at bounding box center [248, 24] width 184 height 33
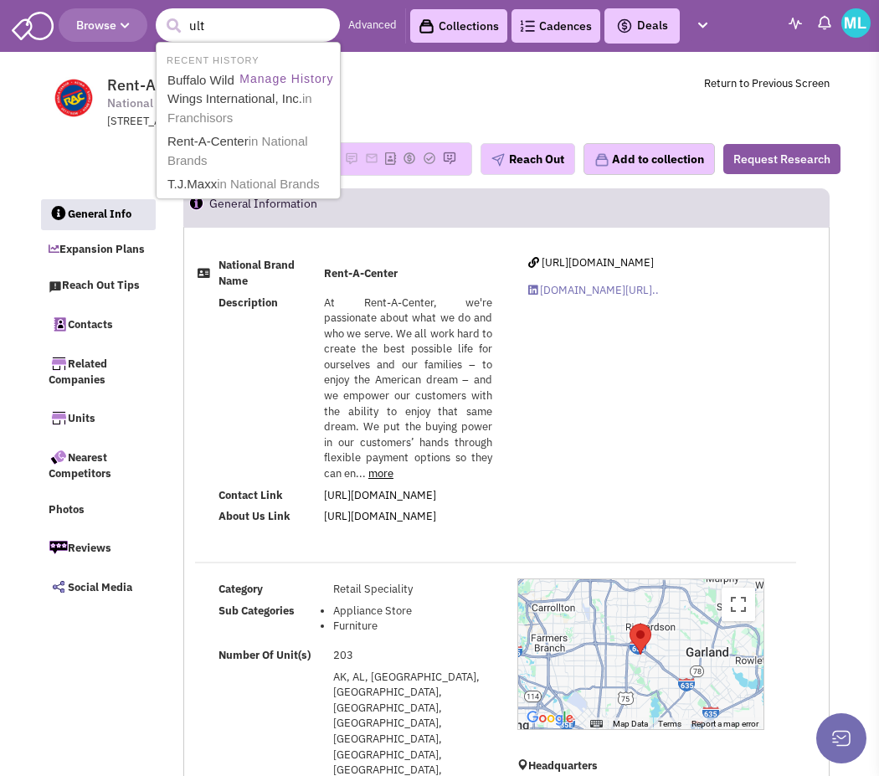
type input "ulta"
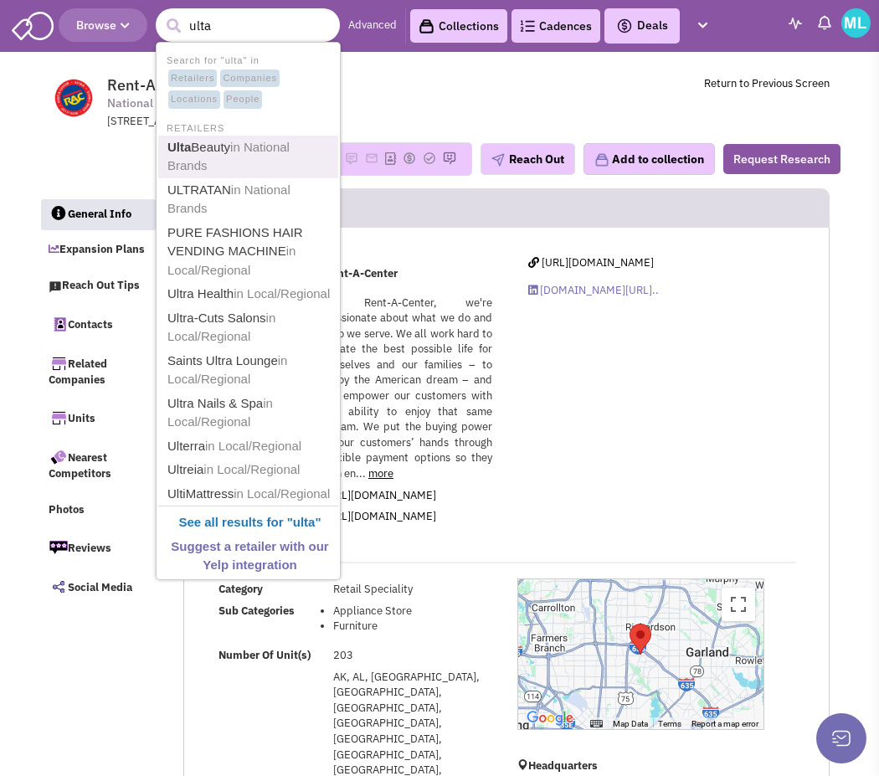
click at [227, 145] on link "Ulta Beauty in National Brands" at bounding box center [249, 156] width 175 height 41
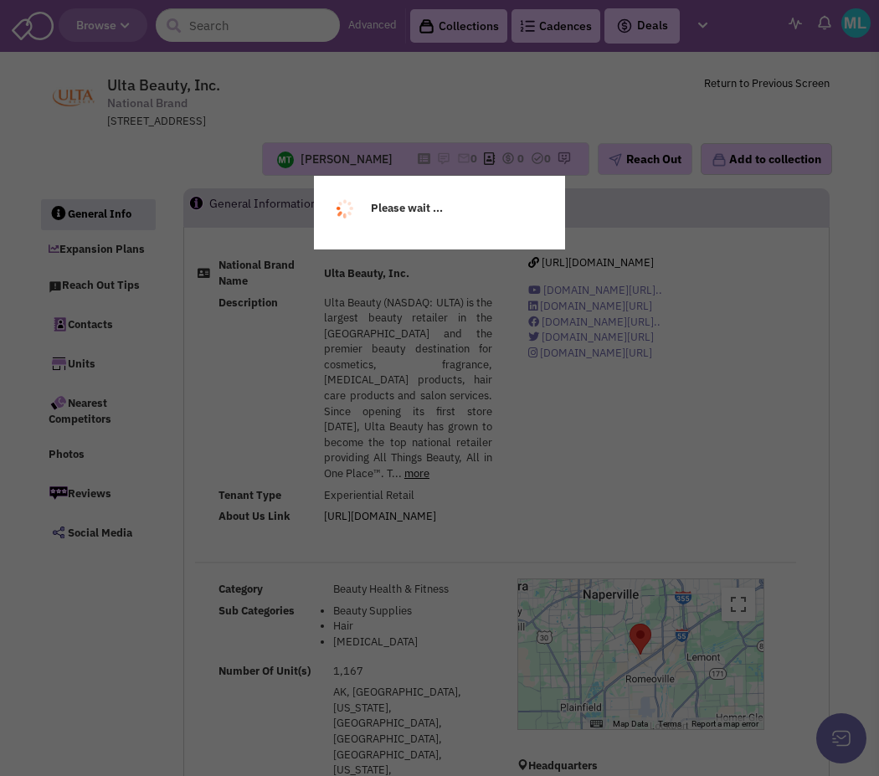
select select
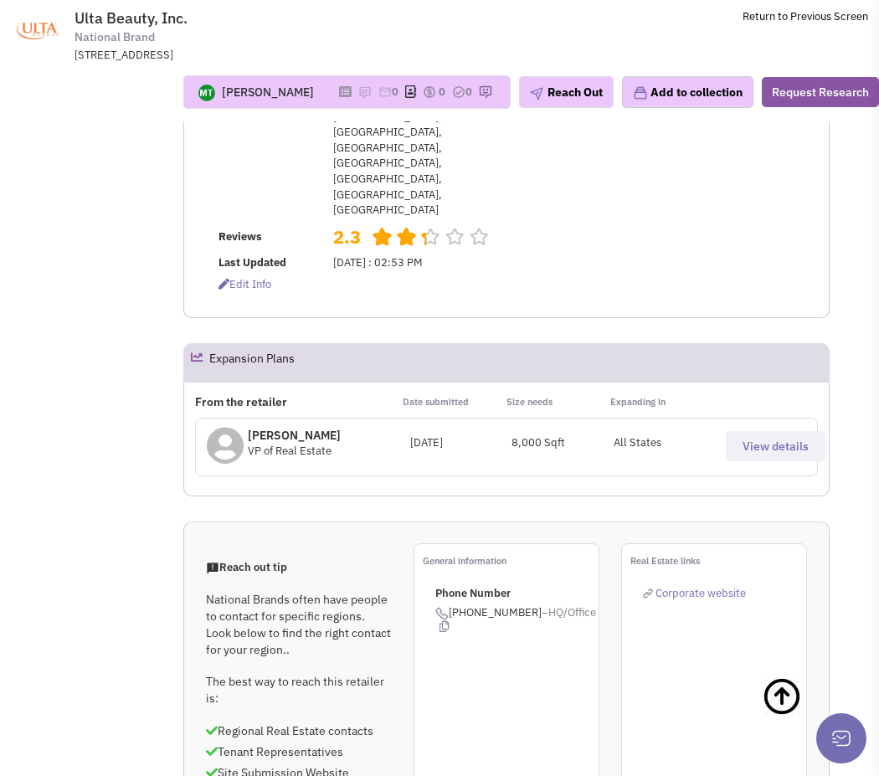
scroll to position [1153, 0]
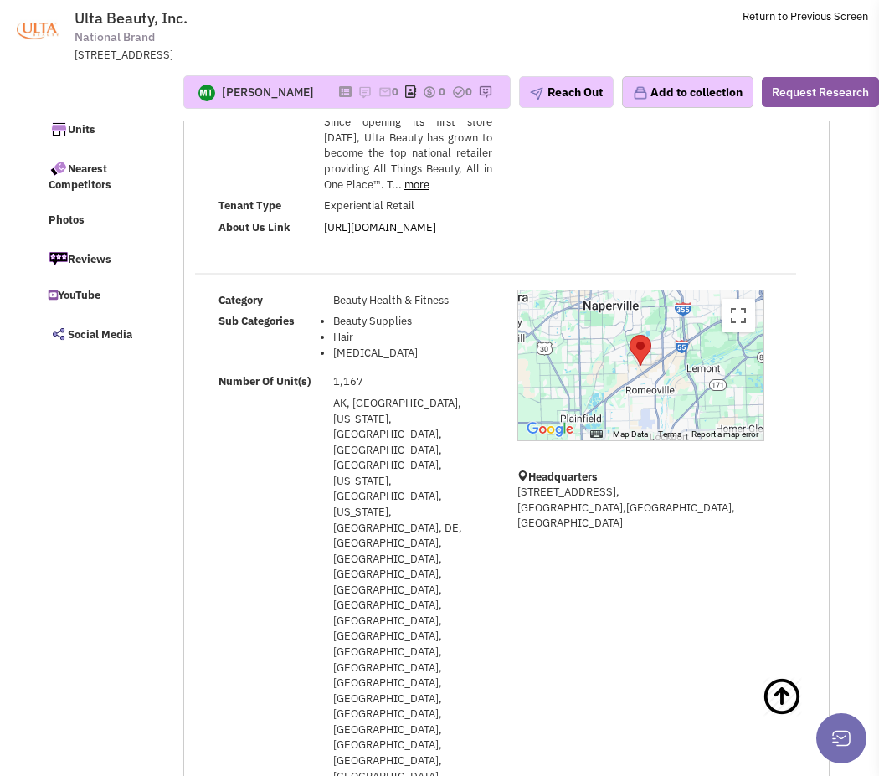
scroll to position [0, 0]
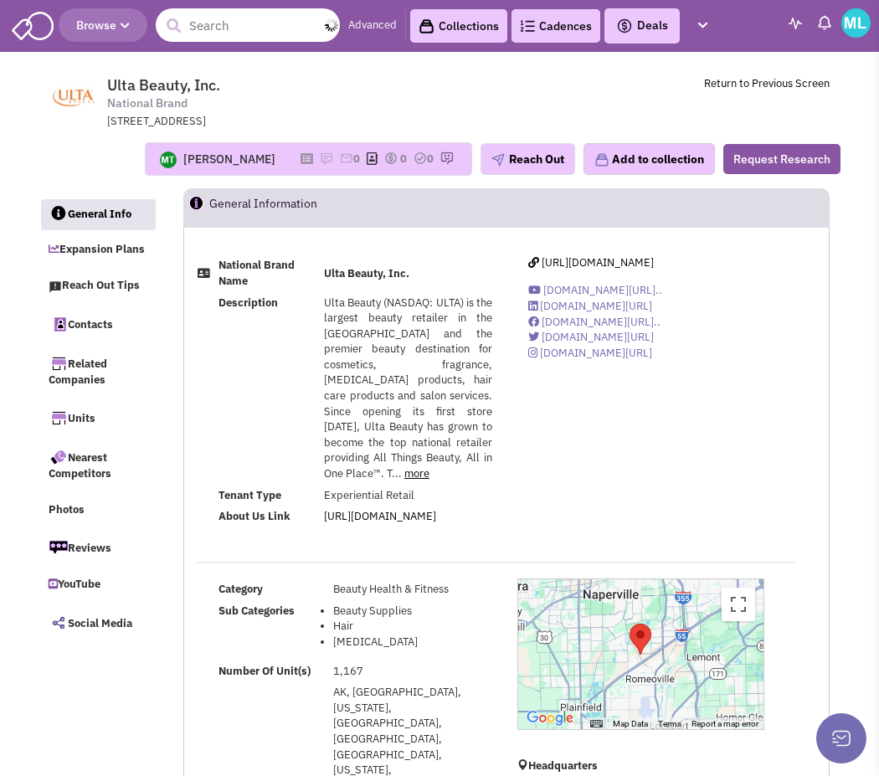
click at [209, 23] on input "text" at bounding box center [248, 24] width 184 height 33
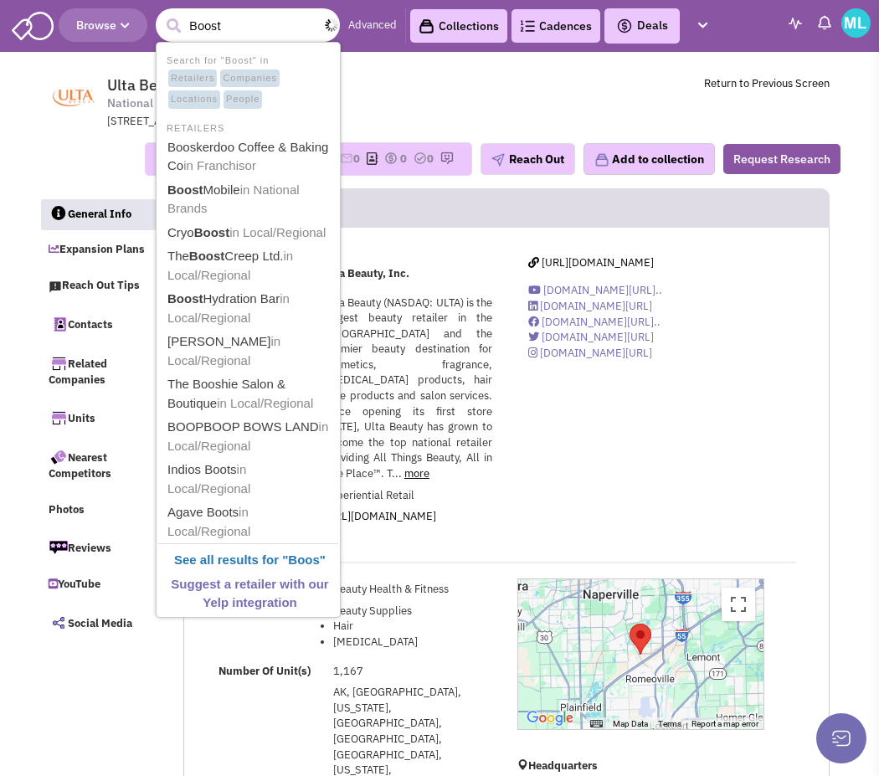
type input "Boost"
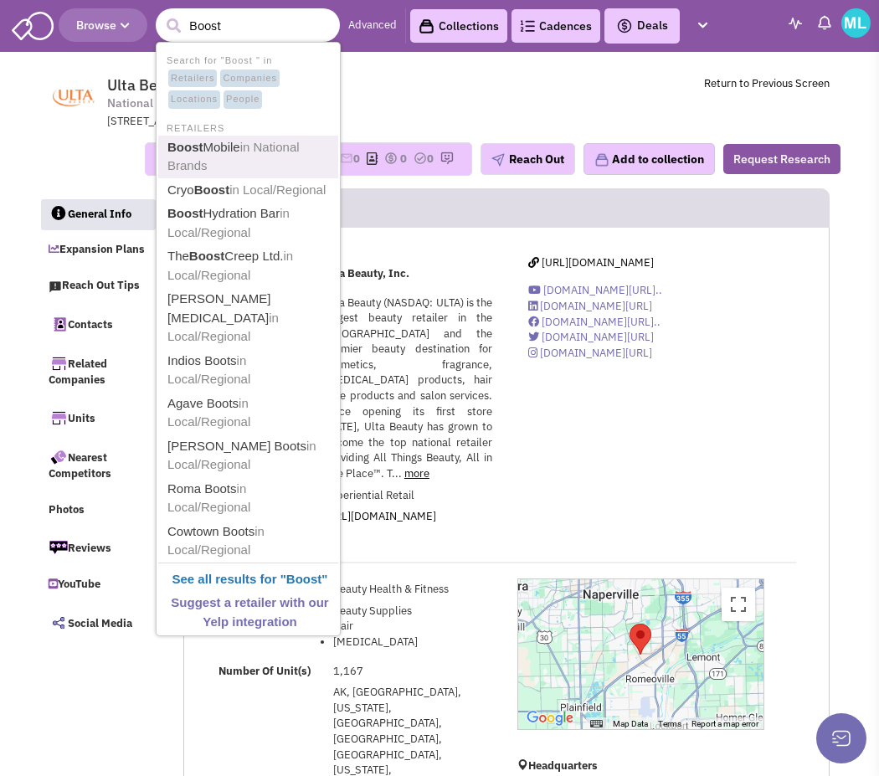
click at [232, 167] on link "Boost Mobile in National Brands" at bounding box center [249, 156] width 175 height 41
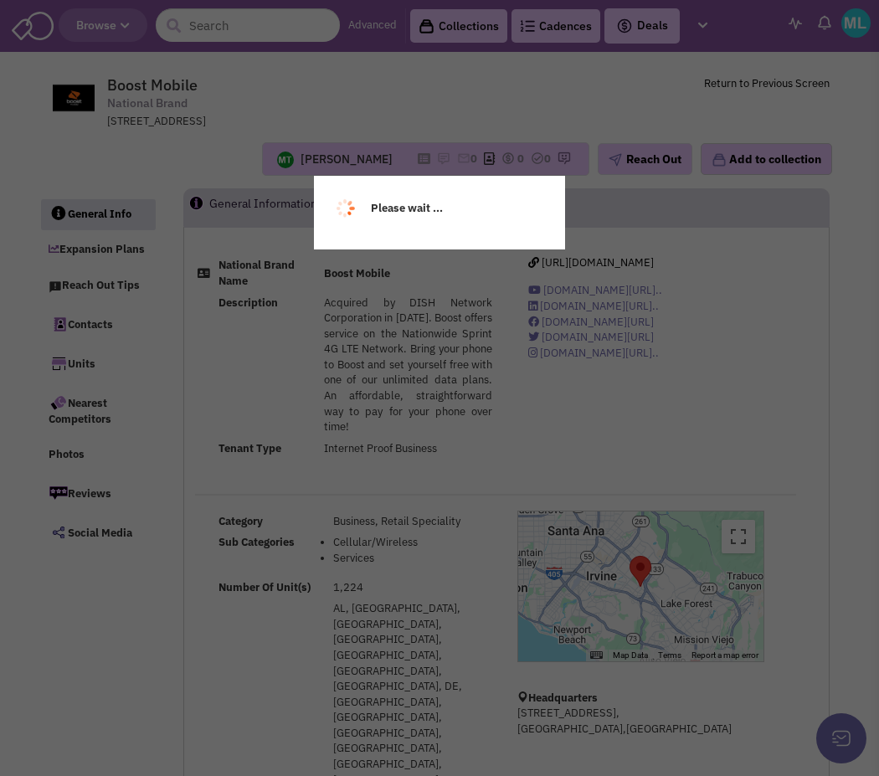
select select
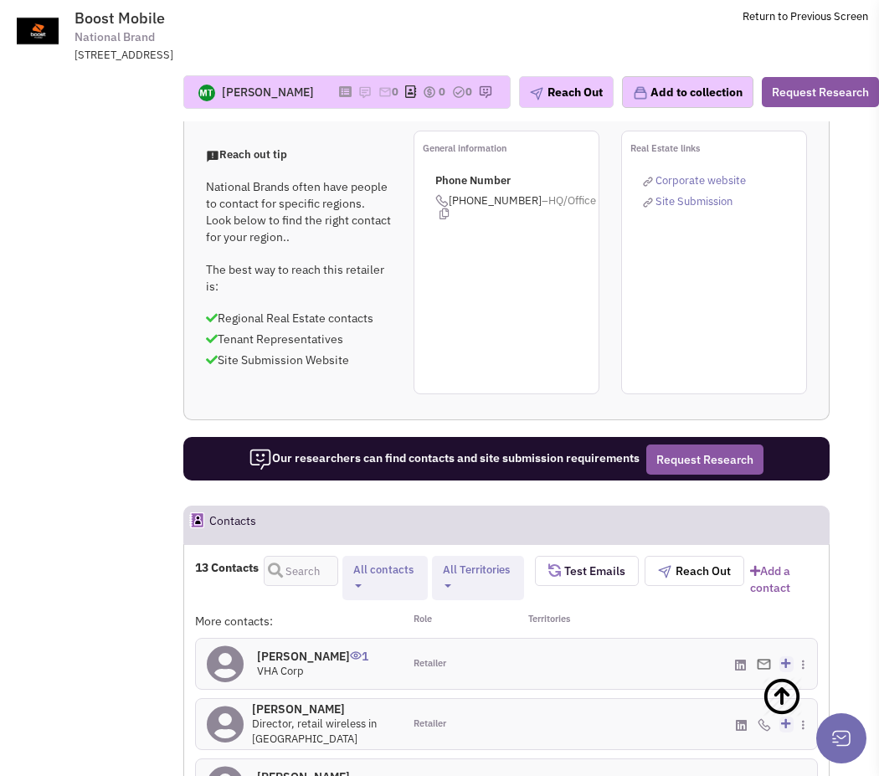
scroll to position [1361, 0]
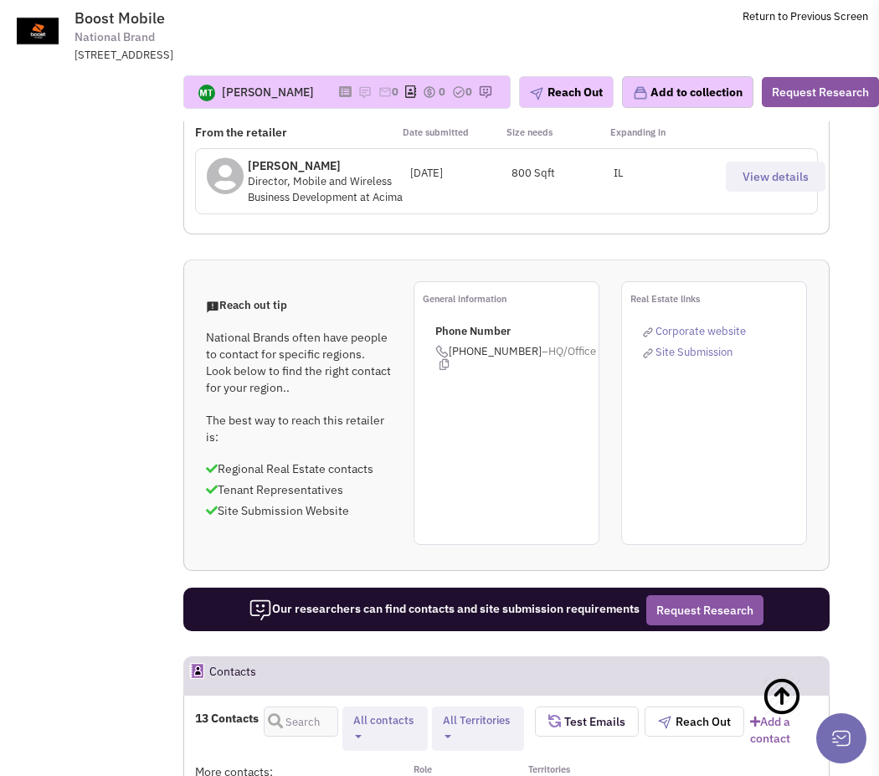
scroll to position [1181, 0]
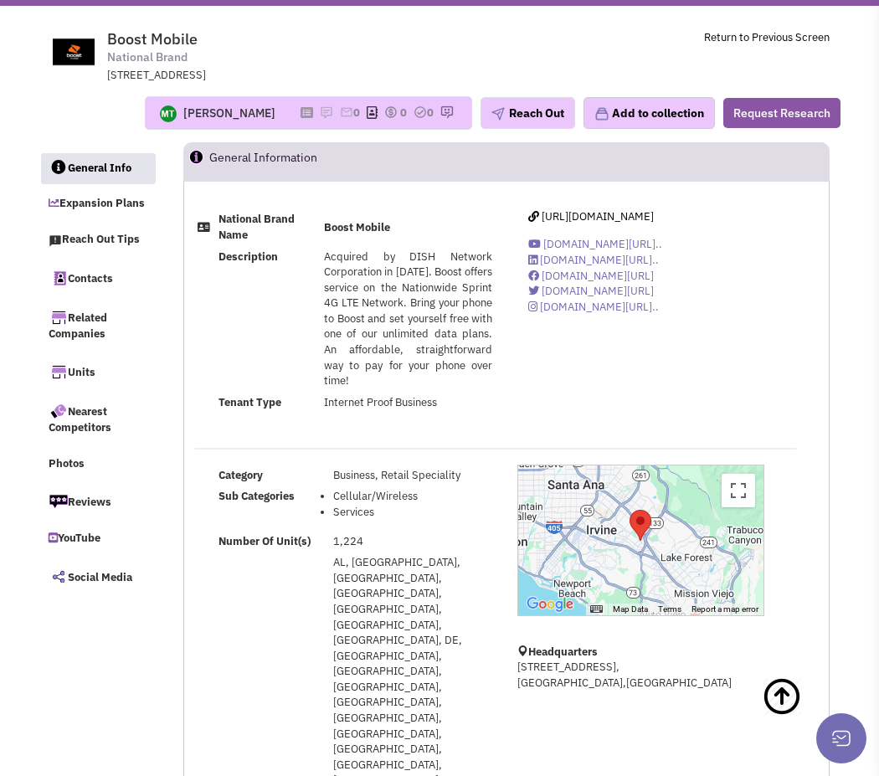
scroll to position [0, 0]
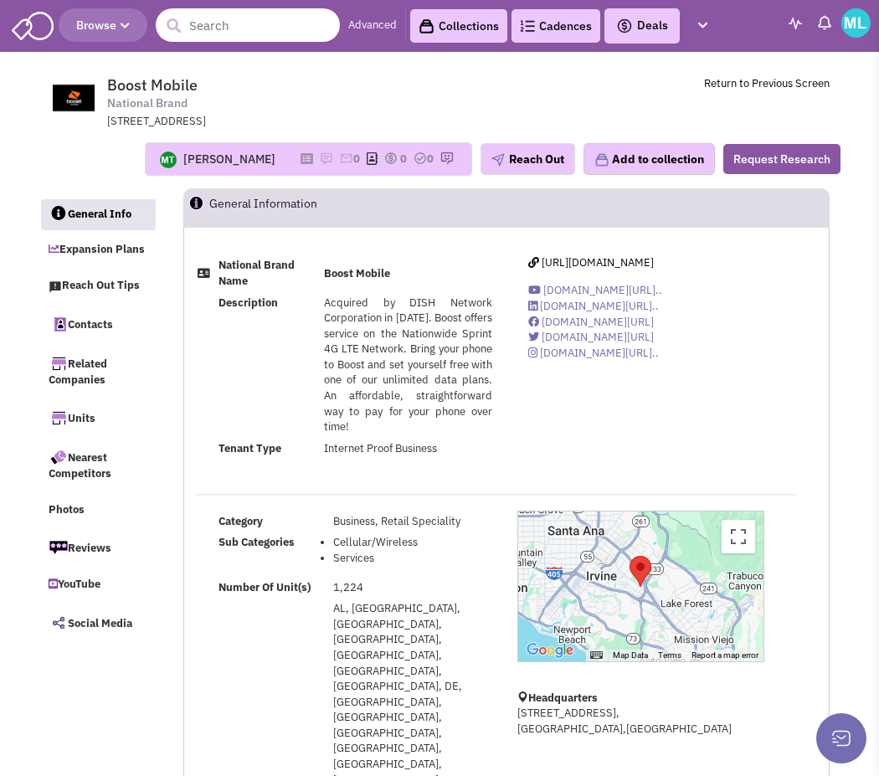
click at [285, 35] on input "text" at bounding box center [248, 24] width 184 height 33
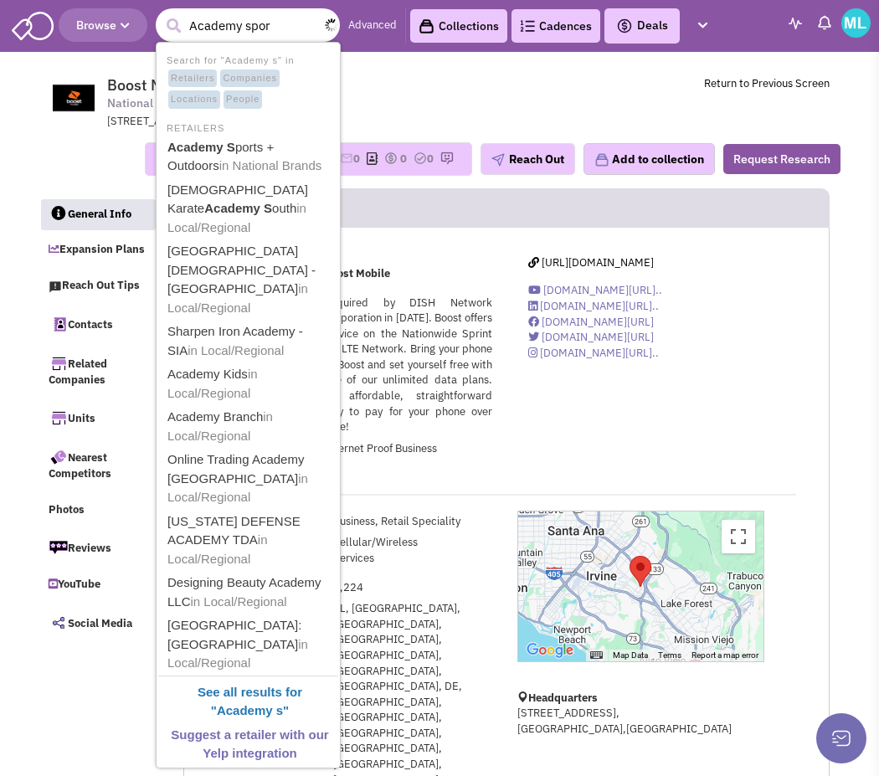
type input "Academy sport"
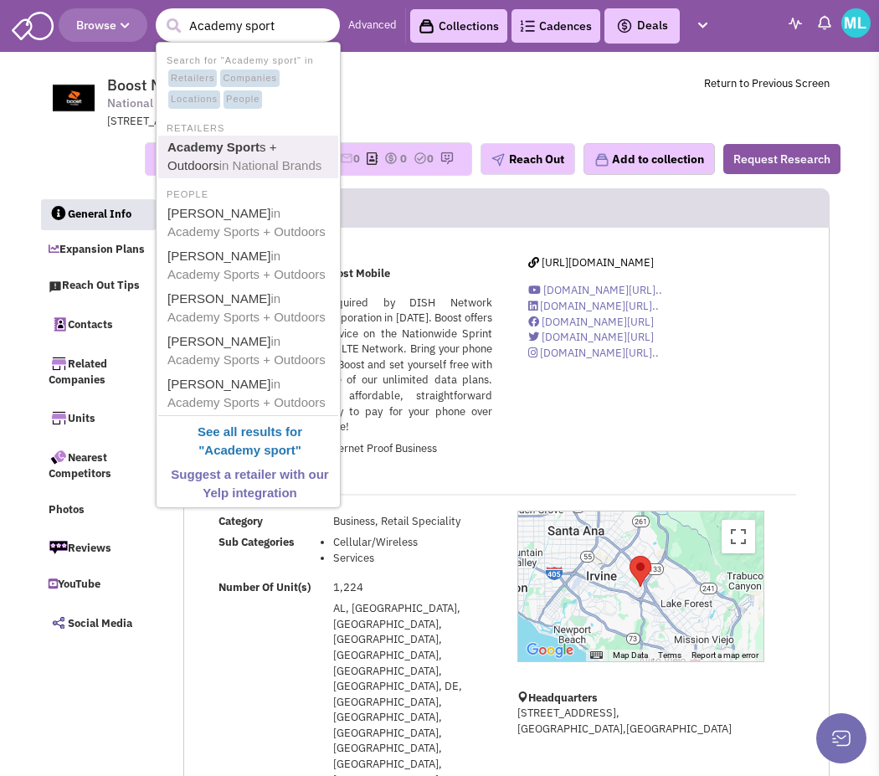
click at [262, 160] on span "in National Brands" at bounding box center [270, 165] width 103 height 14
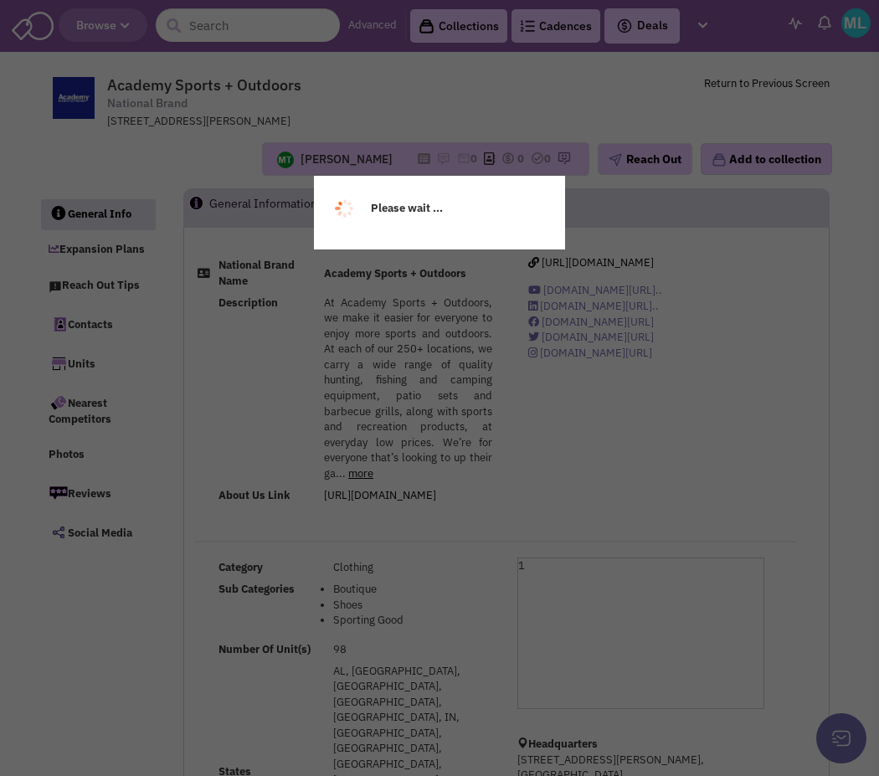
select select
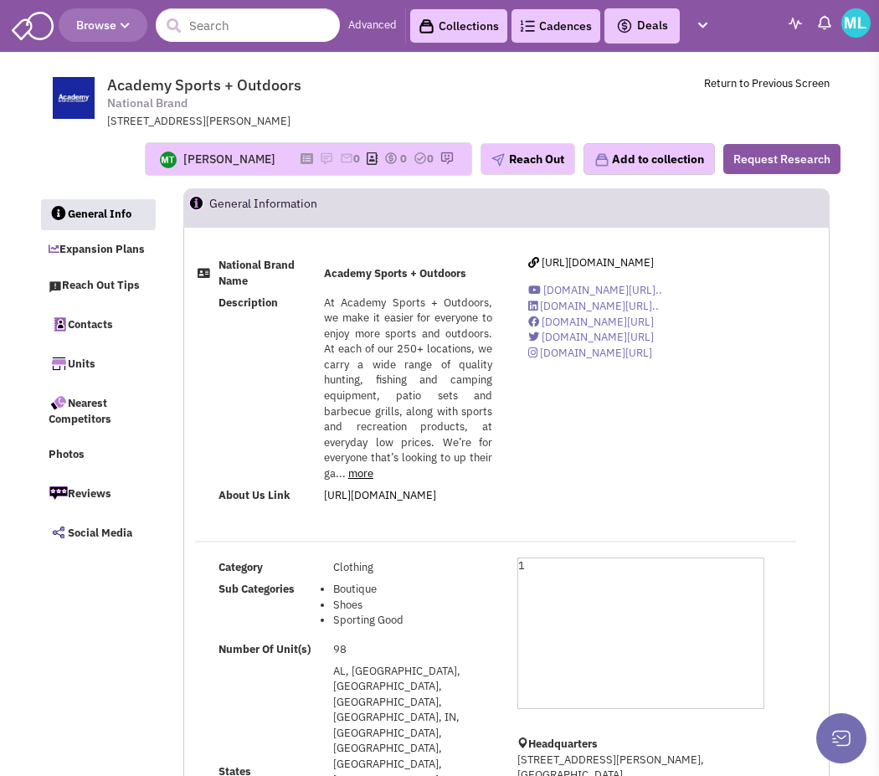
select select
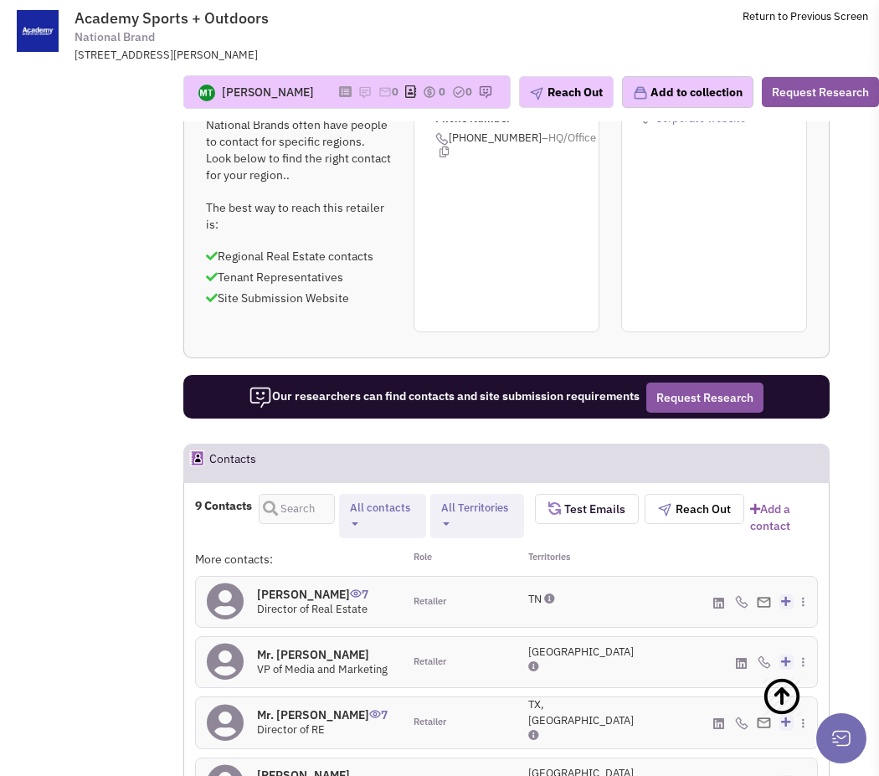
scroll to position [1226, 0]
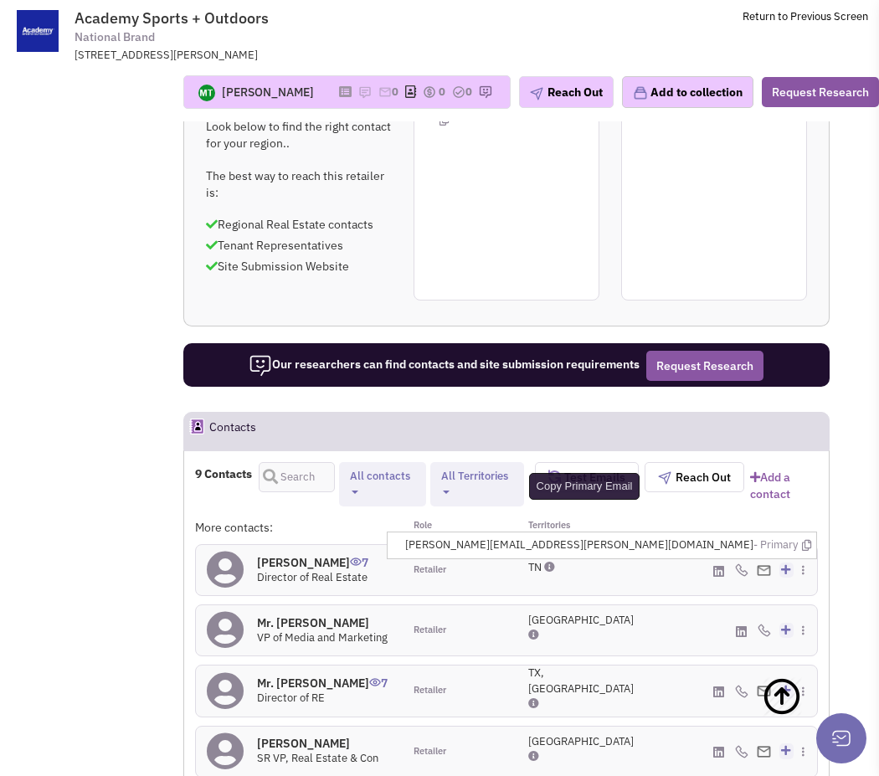
click at [805, 540] on icon at bounding box center [806, 545] width 9 height 11
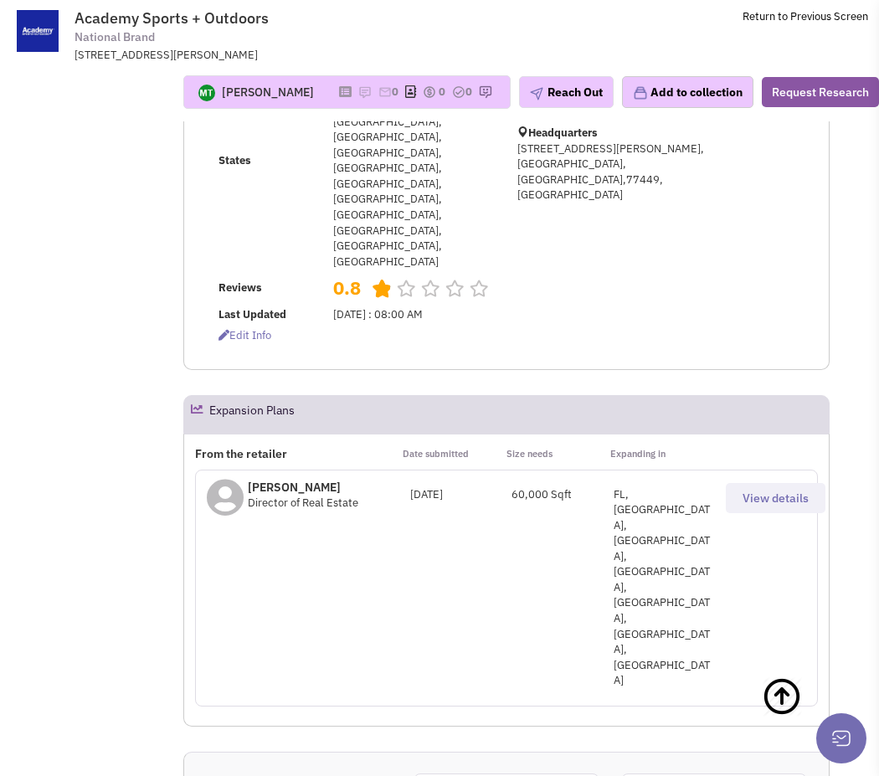
scroll to position [0, 0]
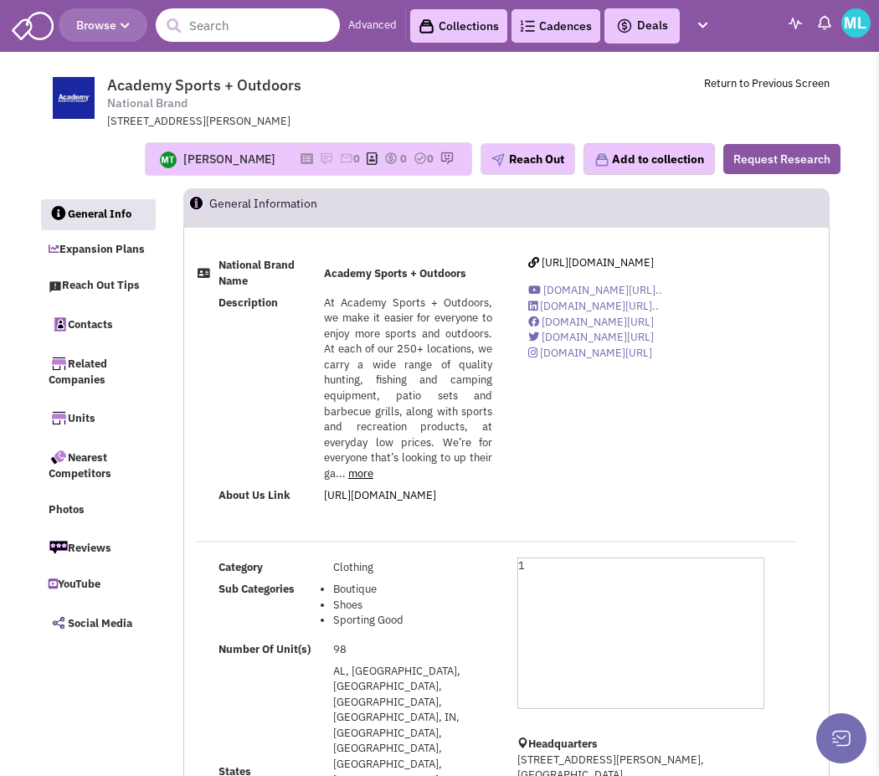
click at [253, 32] on input "text" at bounding box center [248, 24] width 184 height 33
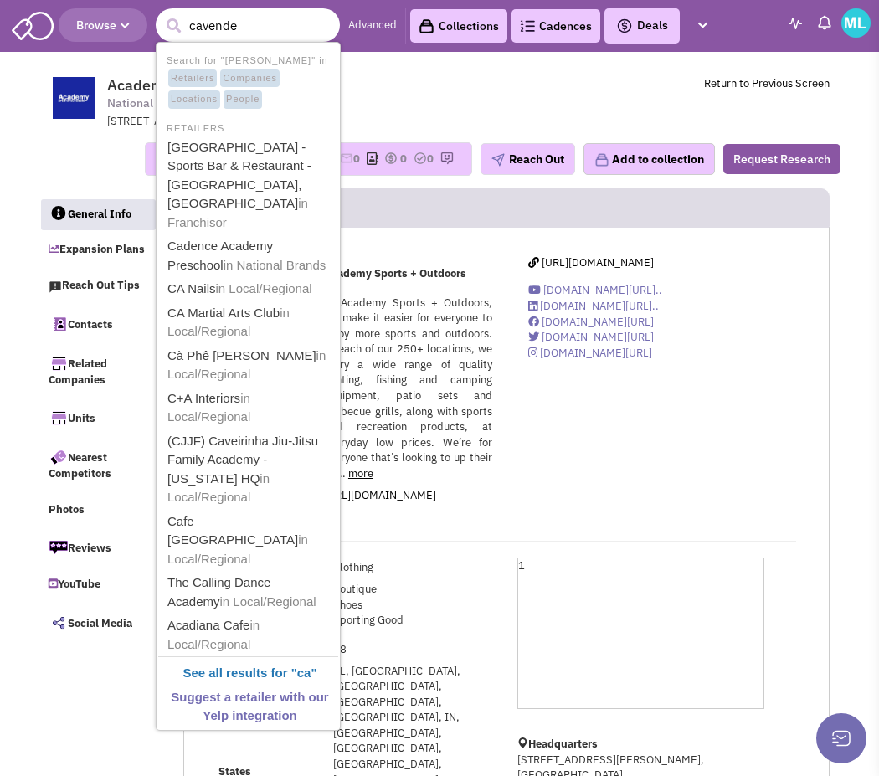
type input "cavender"
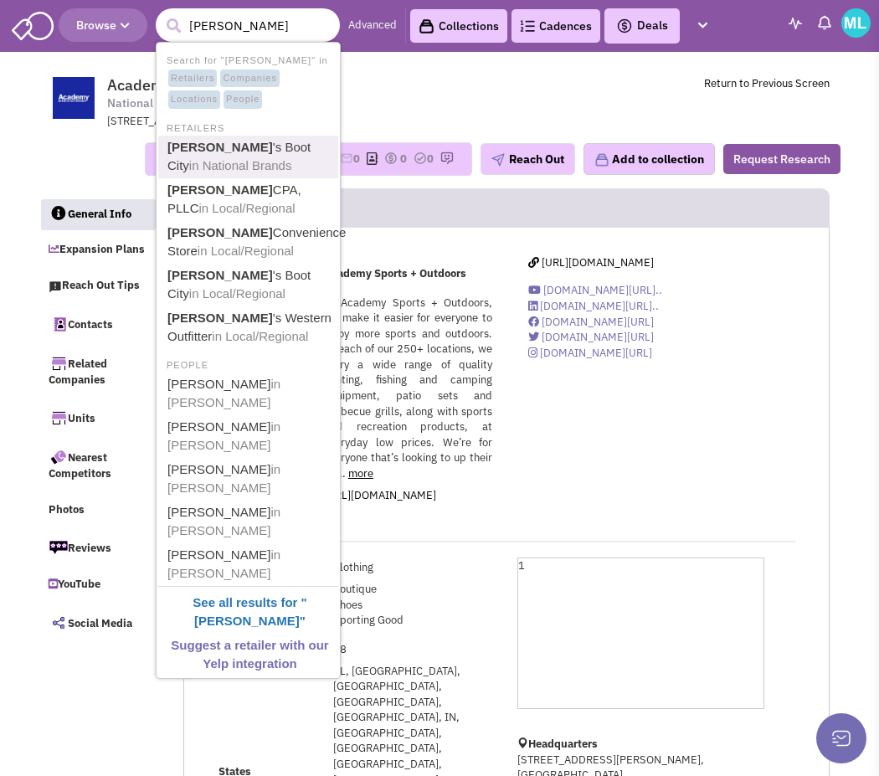
click at [272, 157] on link "Cavender 's Boot City in National Brands" at bounding box center [249, 156] width 175 height 41
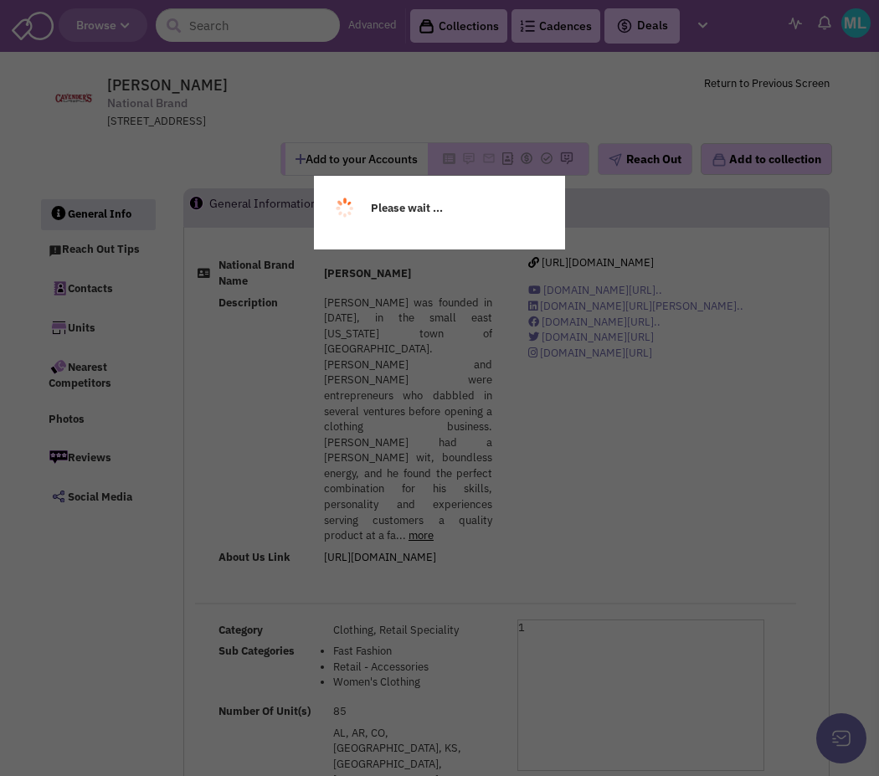
select select
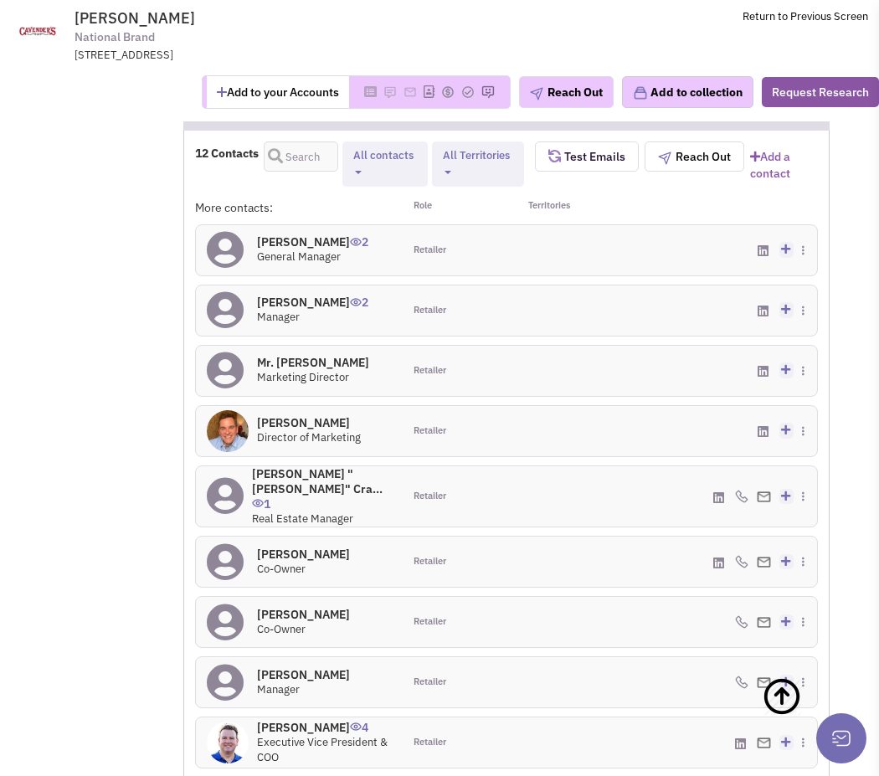
scroll to position [1179, 0]
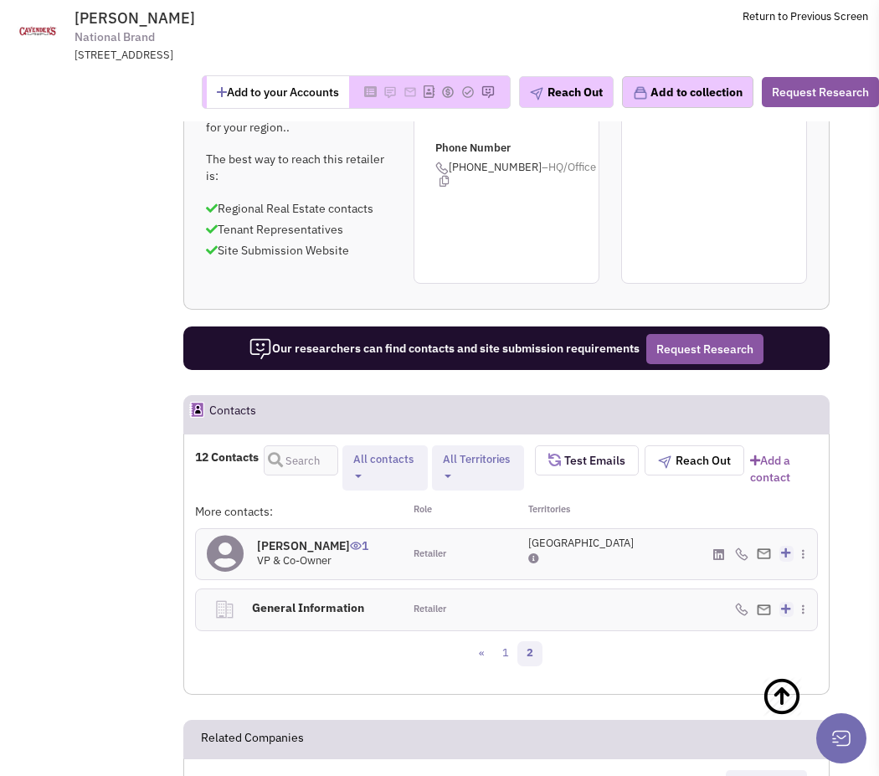
scroll to position [830, 0]
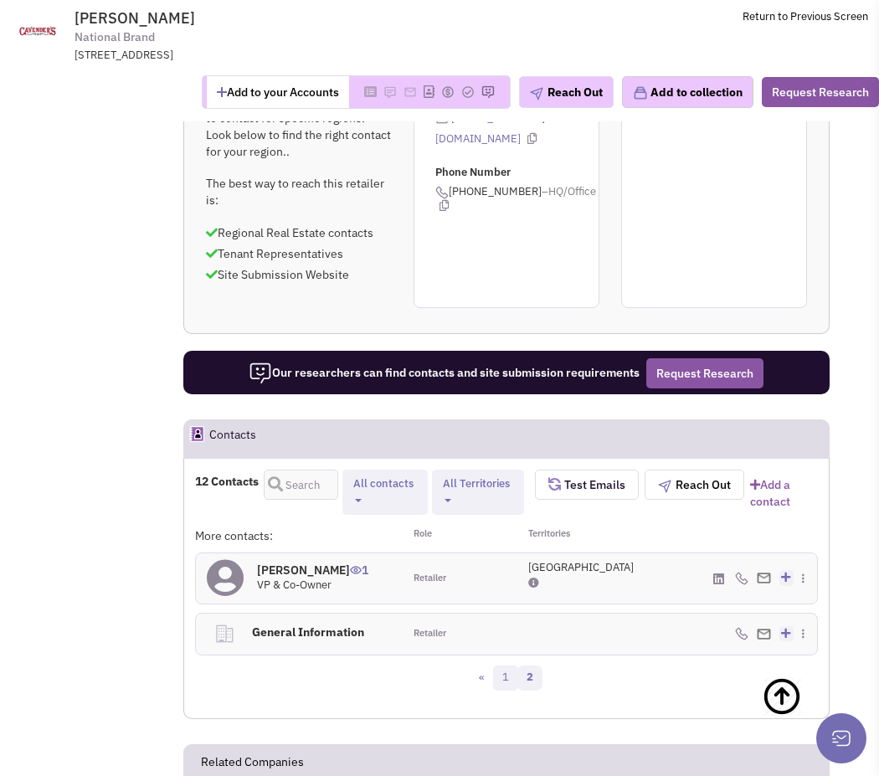
click at [510, 665] on link "1" at bounding box center [505, 677] width 25 height 25
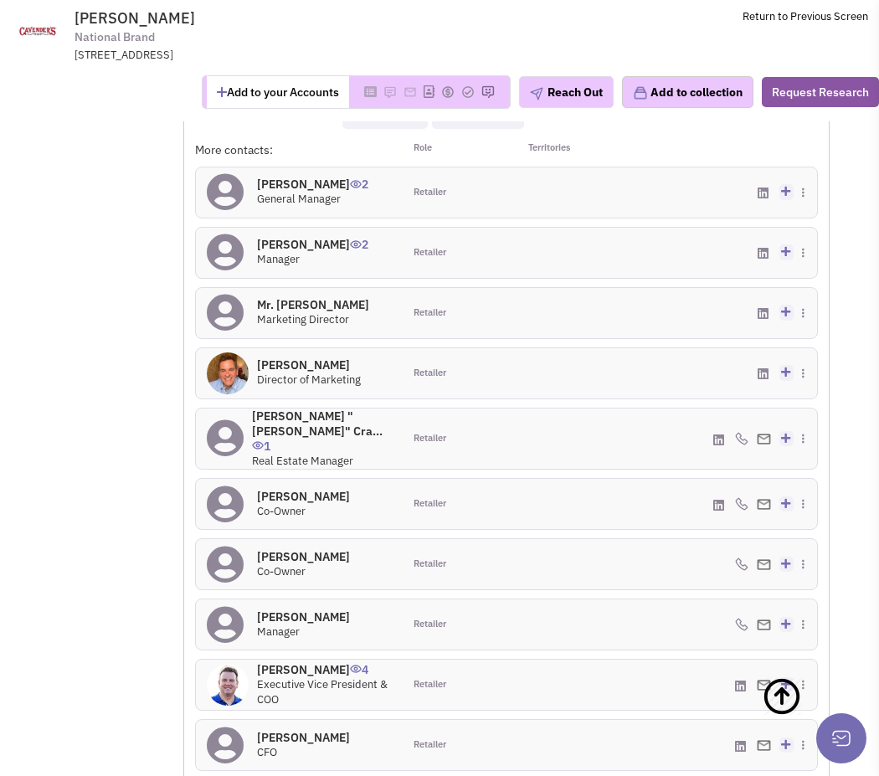
scroll to position [1212, 0]
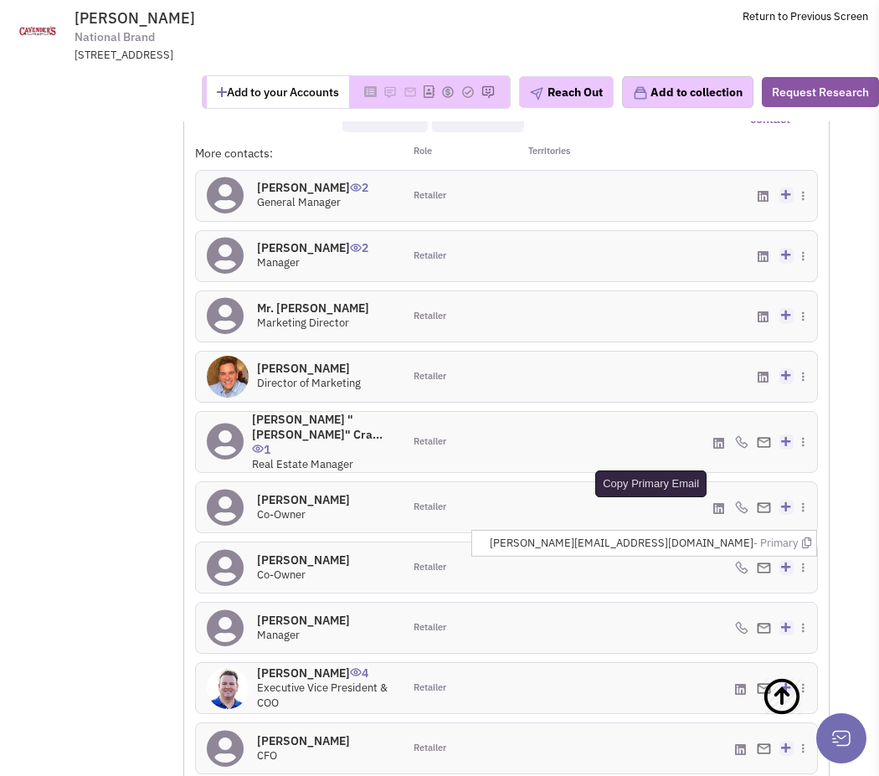
click at [807, 537] on icon at bounding box center [806, 542] width 9 height 11
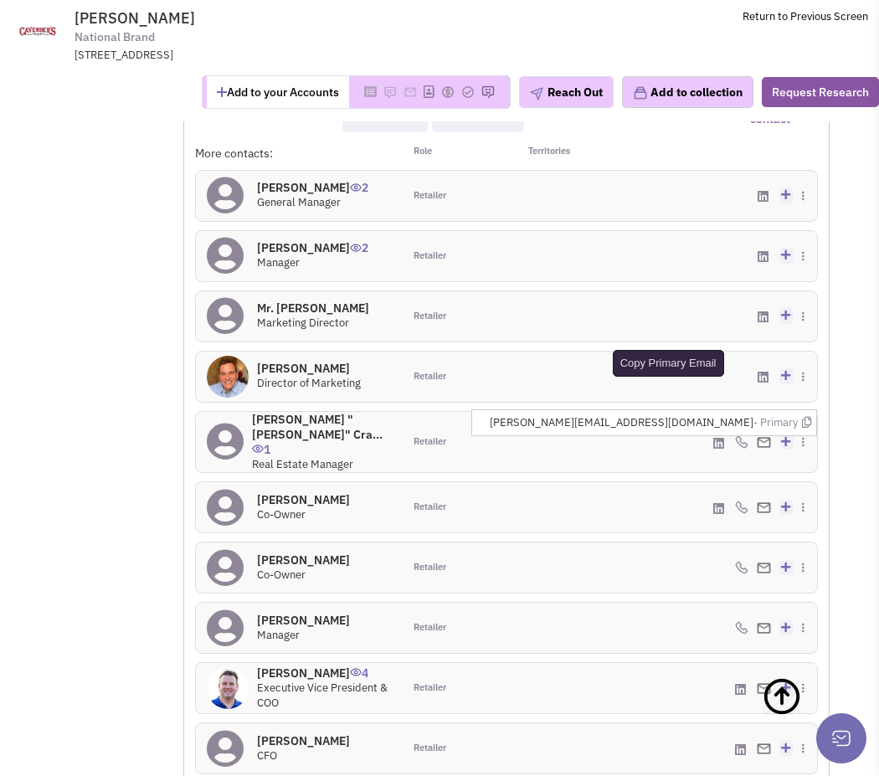
click at [807, 417] on icon at bounding box center [806, 422] width 9 height 11
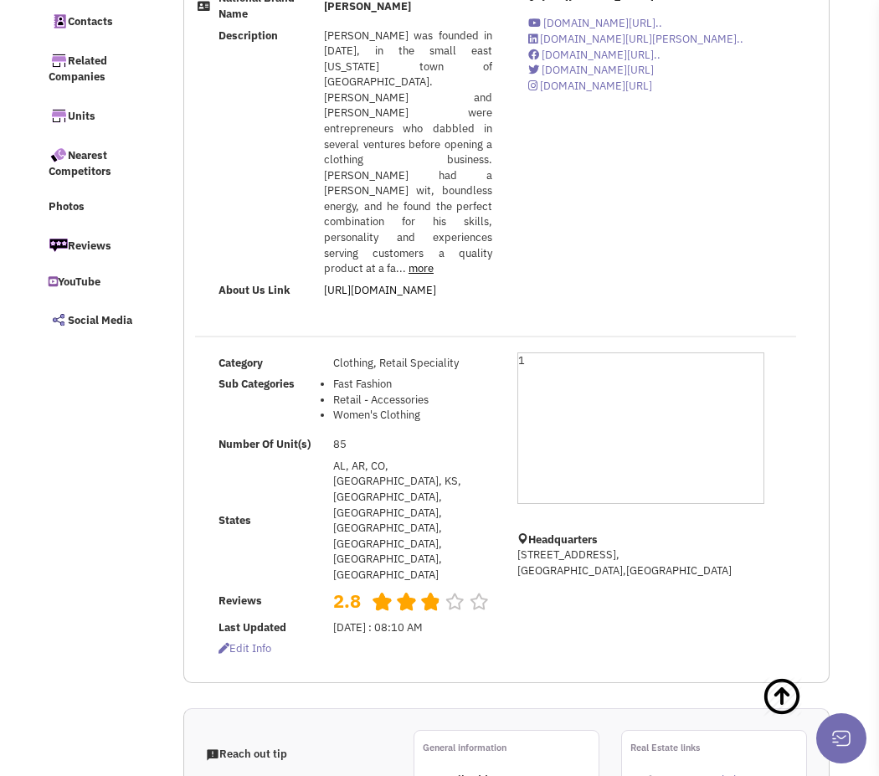
scroll to position [0, 0]
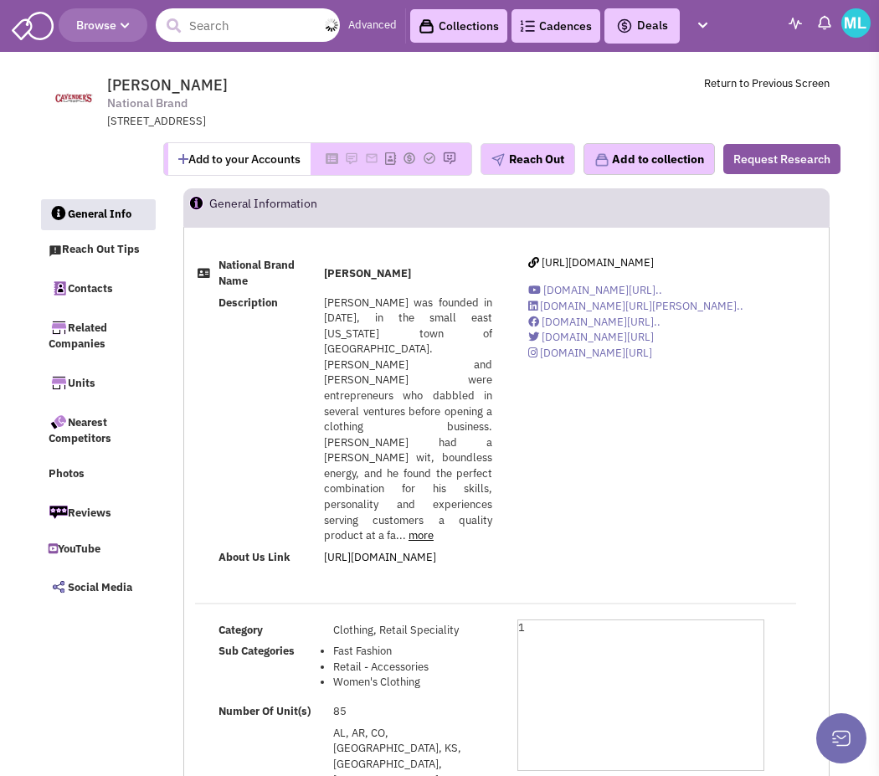
click at [224, 23] on input "text" at bounding box center [248, 24] width 184 height 33
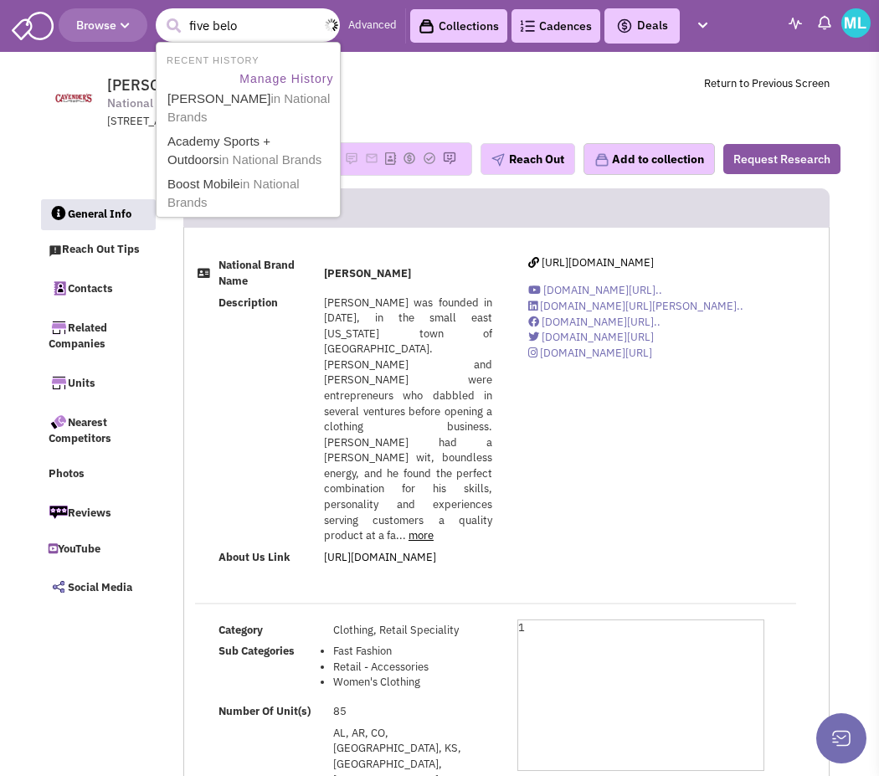
type input "five below"
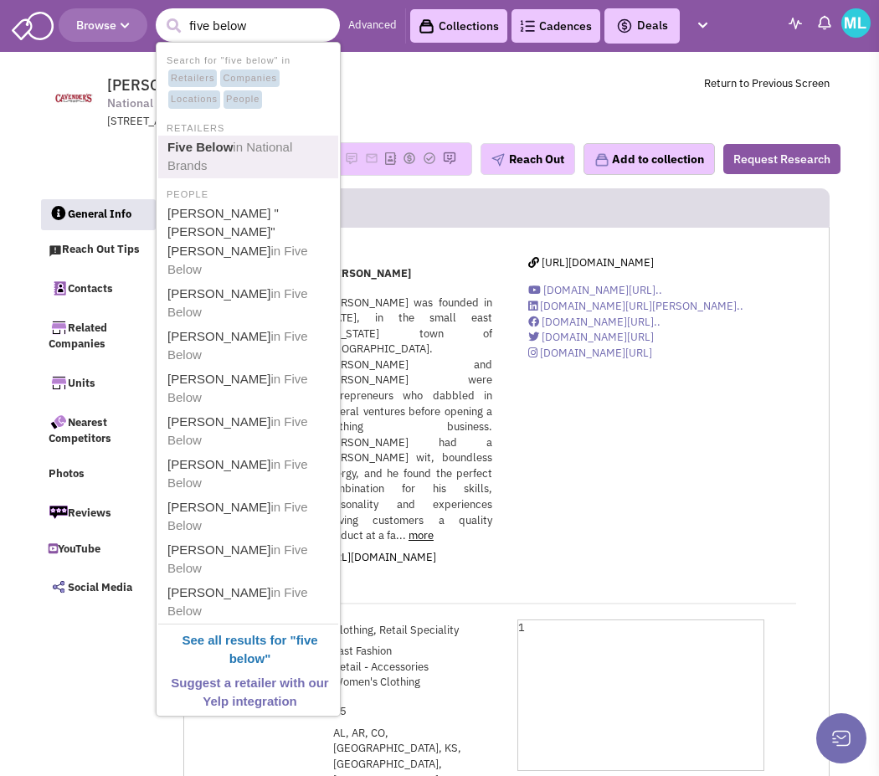
click at [267, 151] on span "in National Brands" at bounding box center [229, 156] width 125 height 33
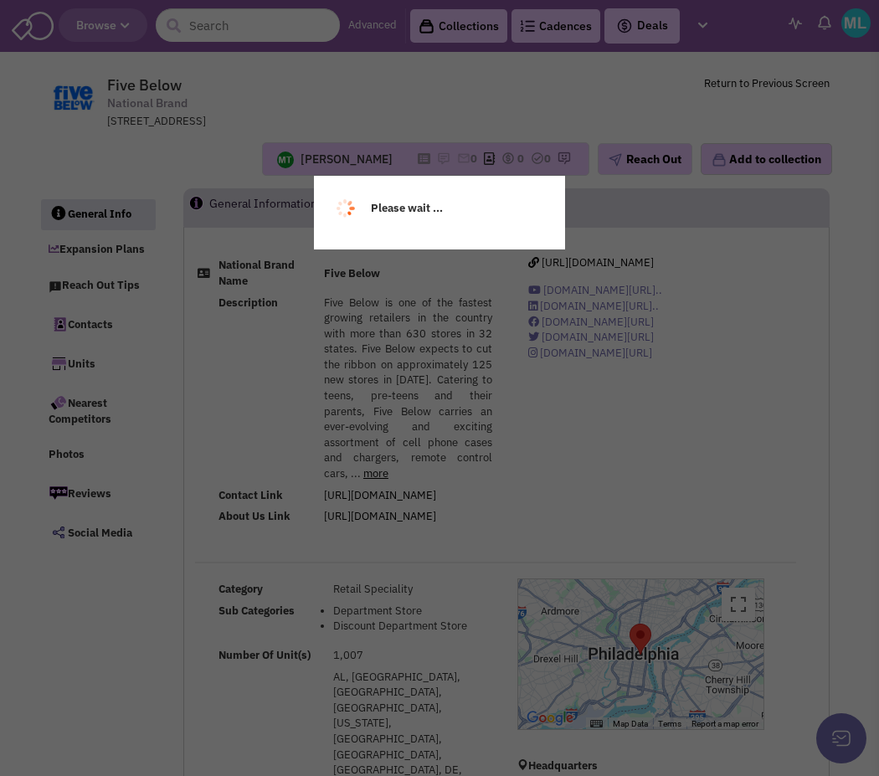
select select
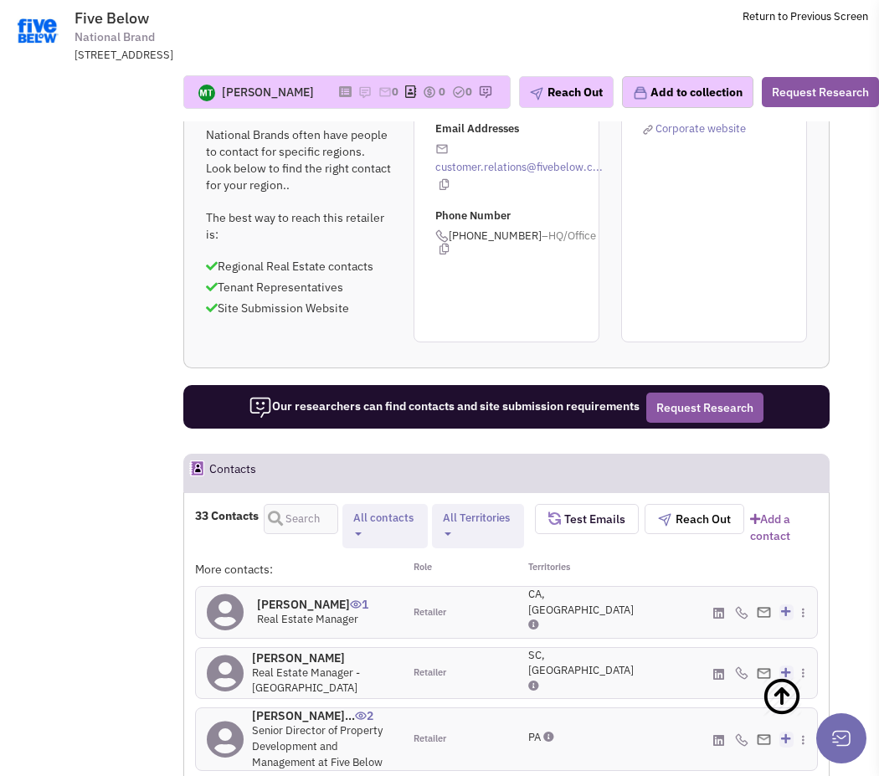
scroll to position [1587, 0]
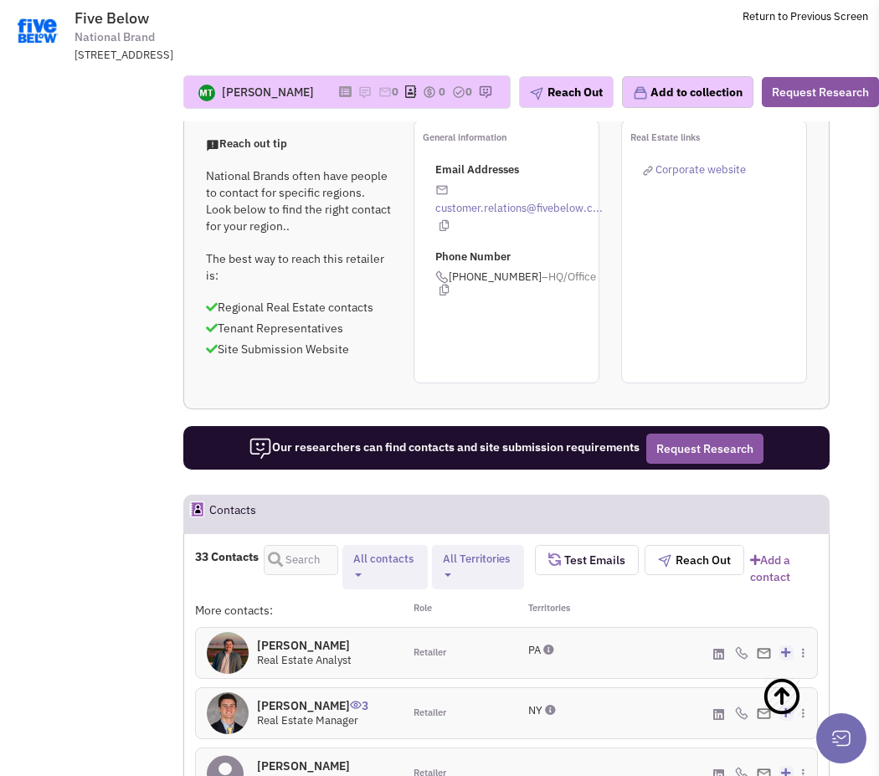
scroll to position [1560, 0]
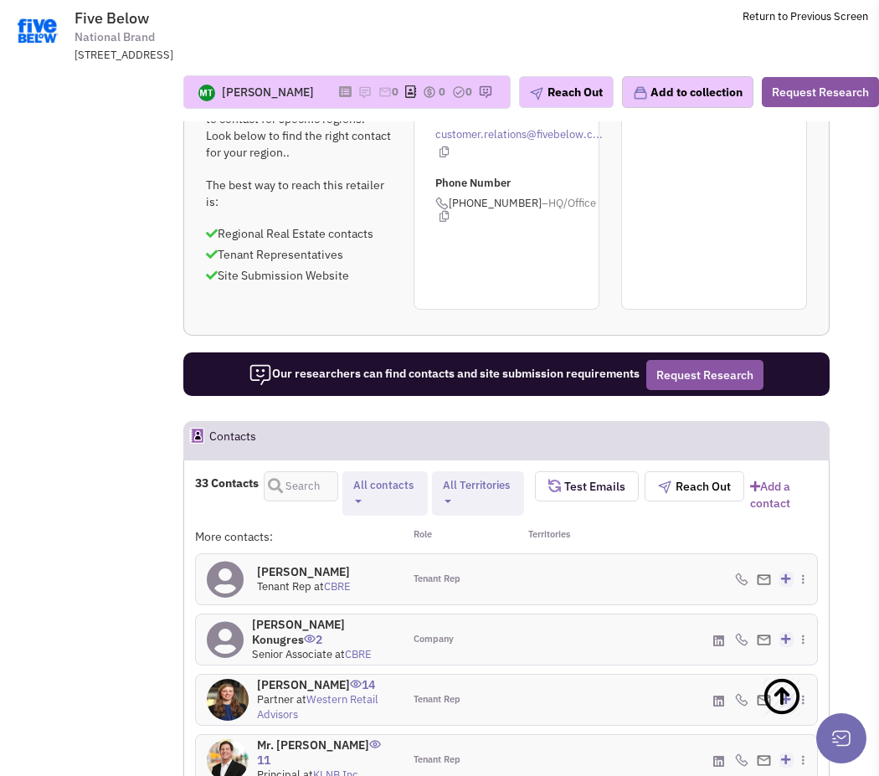
scroll to position [1622, 0]
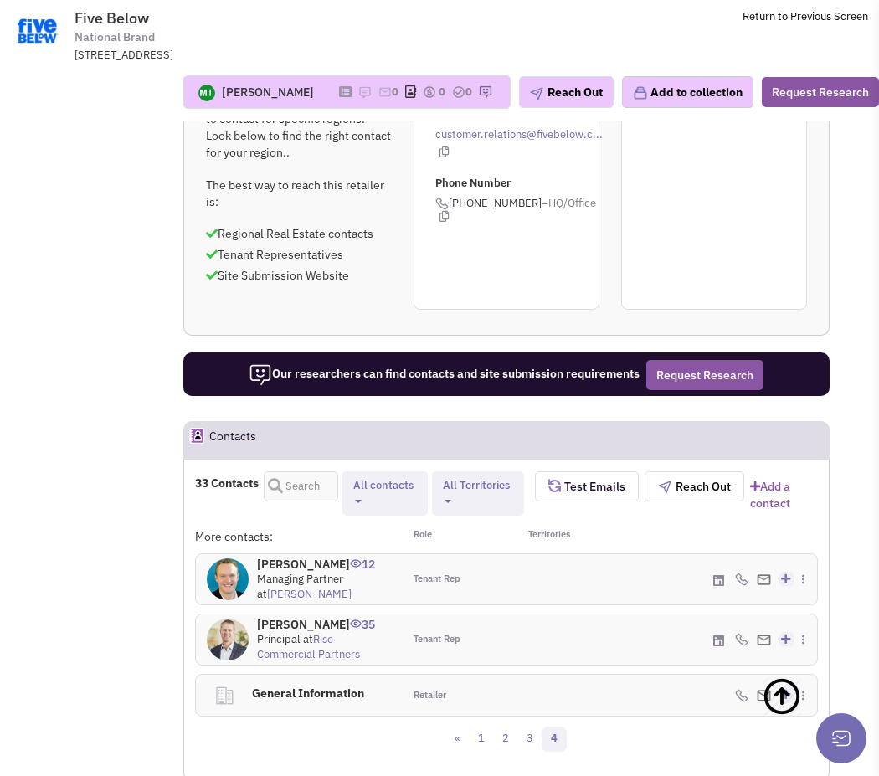
scroll to position [1459, 0]
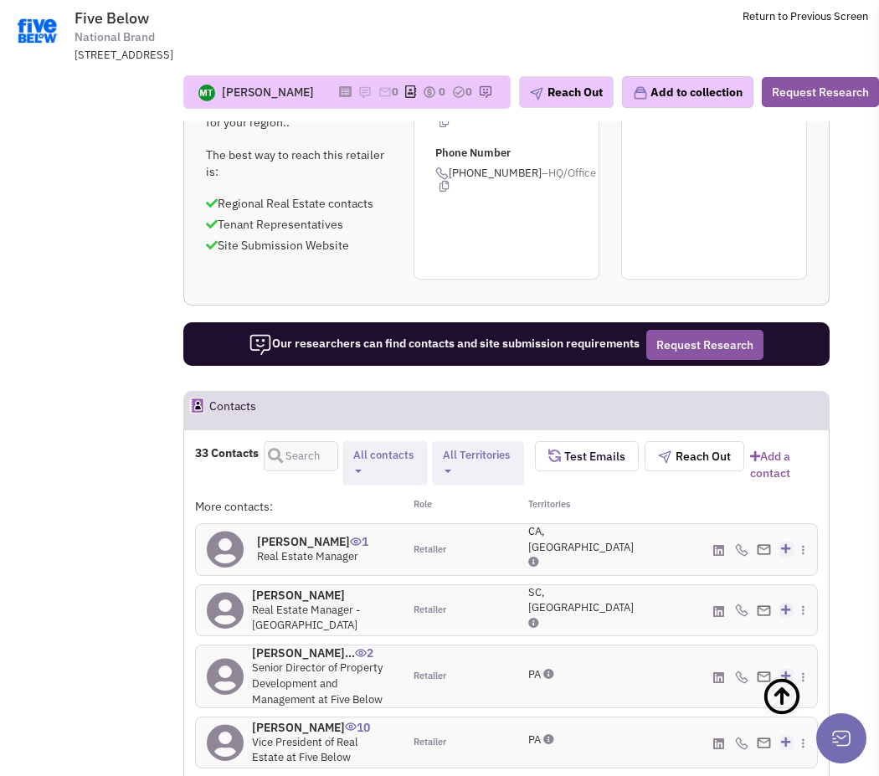
scroll to position [1667, 0]
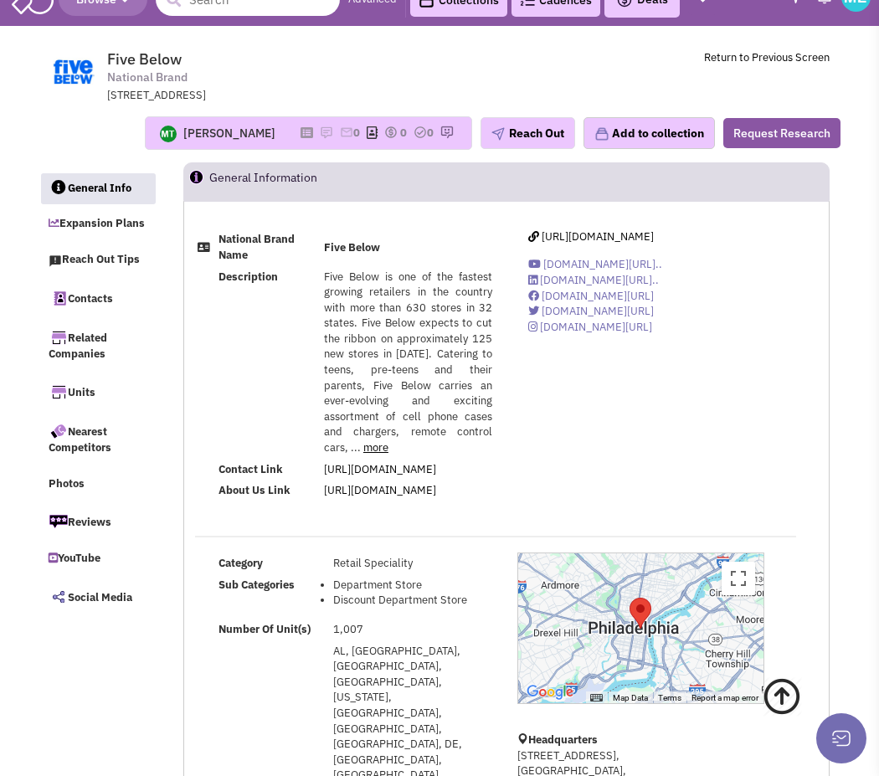
scroll to position [0, 0]
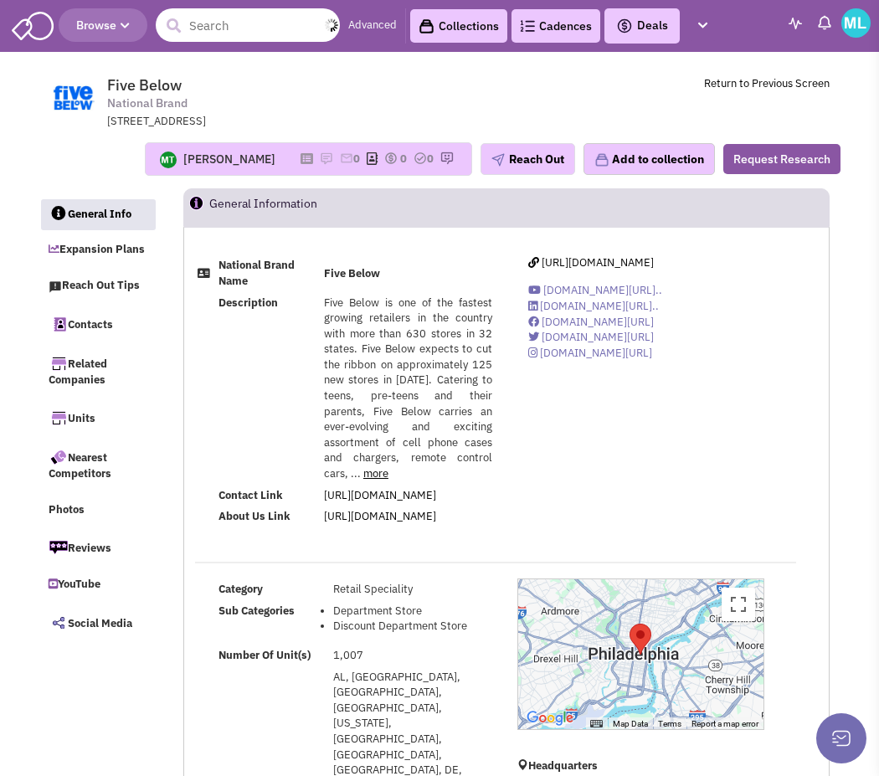
click at [216, 37] on input "text" at bounding box center [248, 24] width 184 height 33
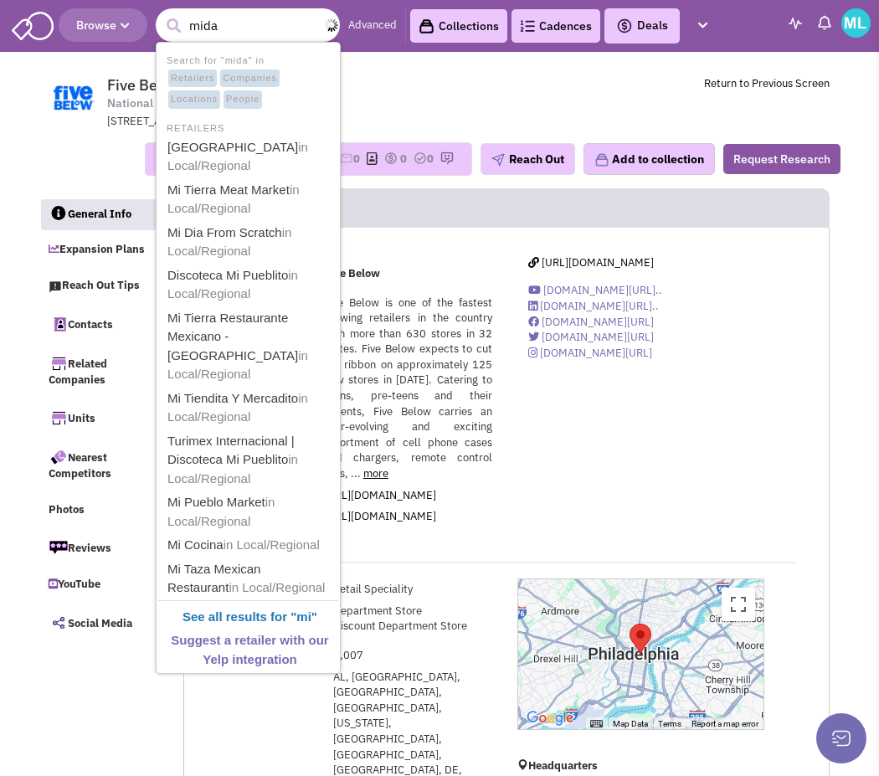
type input "midas"
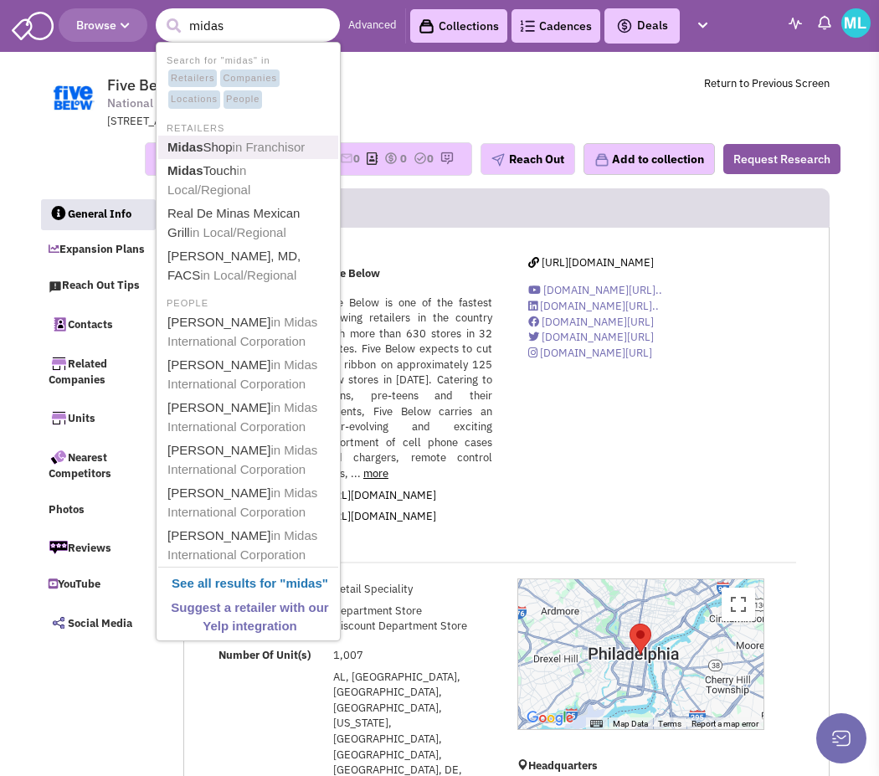
click at [242, 141] on span "in Franchisor" at bounding box center [269, 147] width 73 height 14
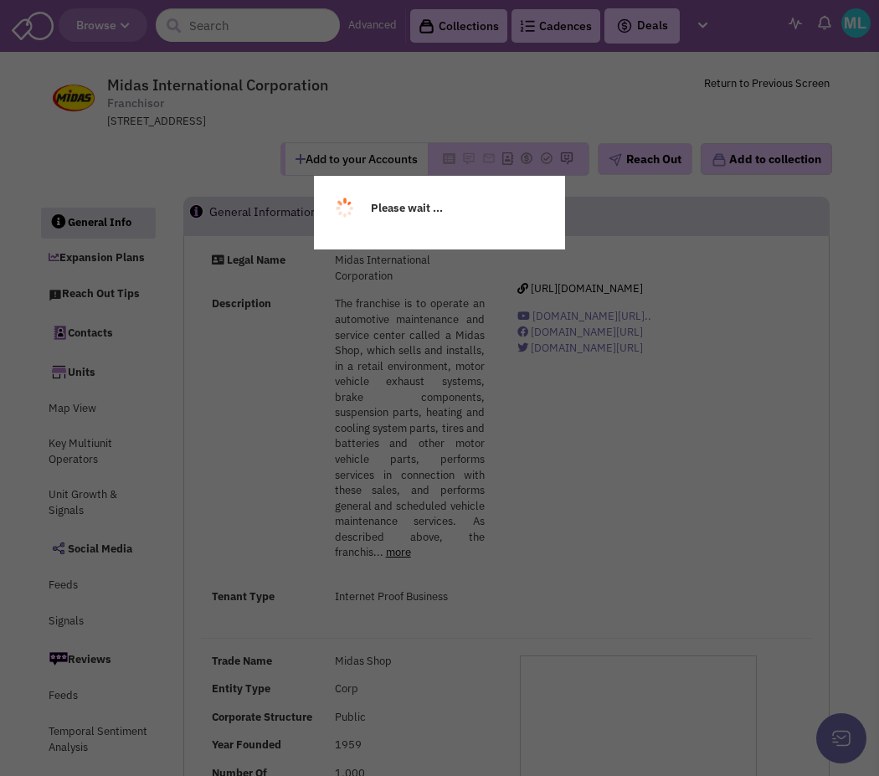
select select
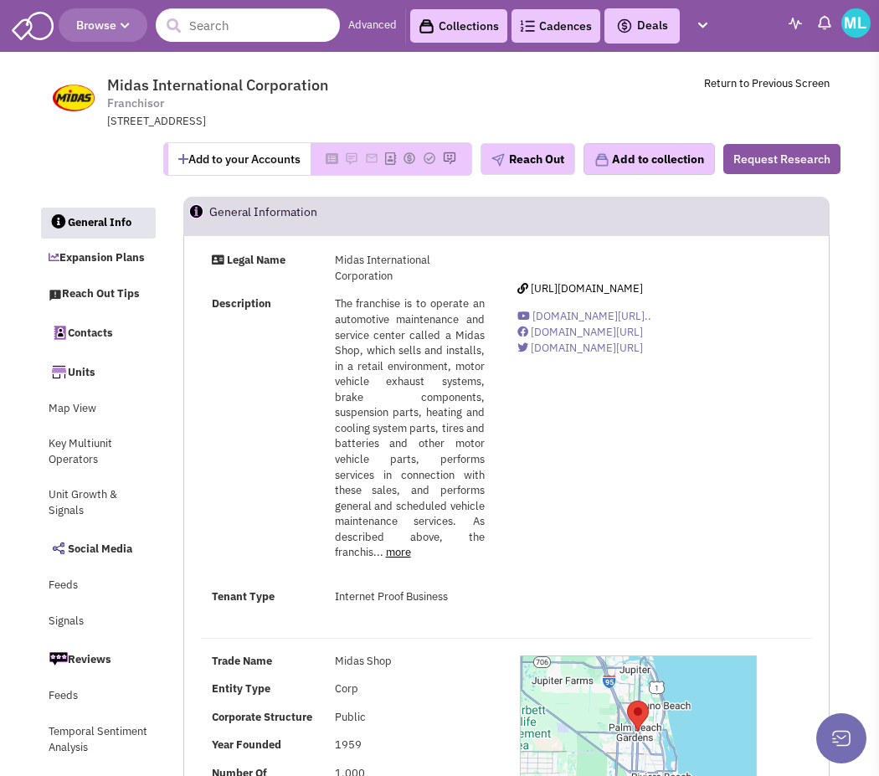
select select
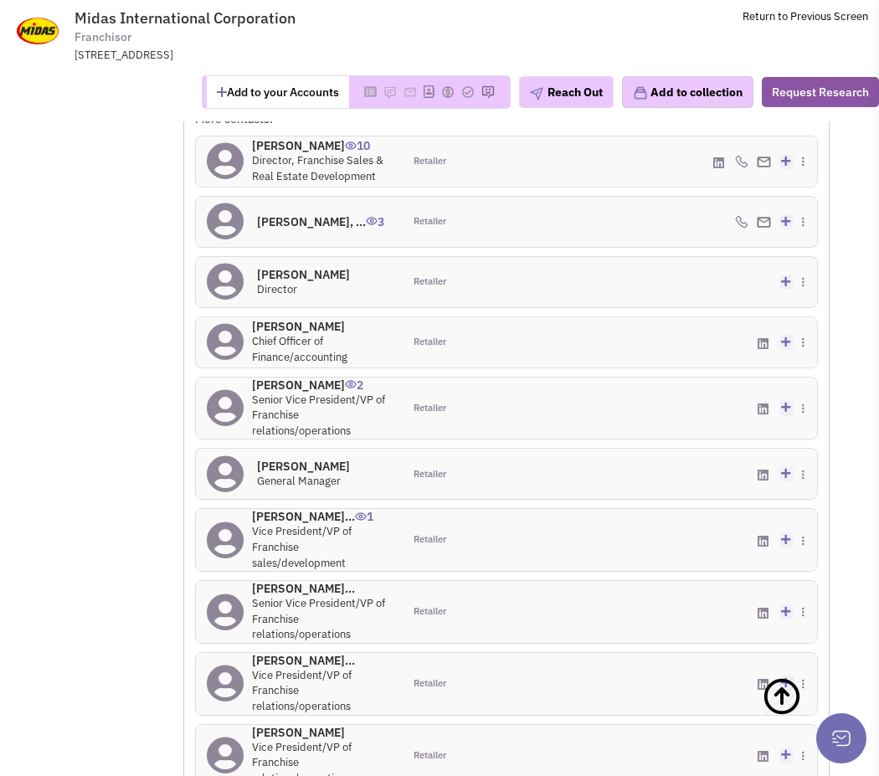
scroll to position [1512, 0]
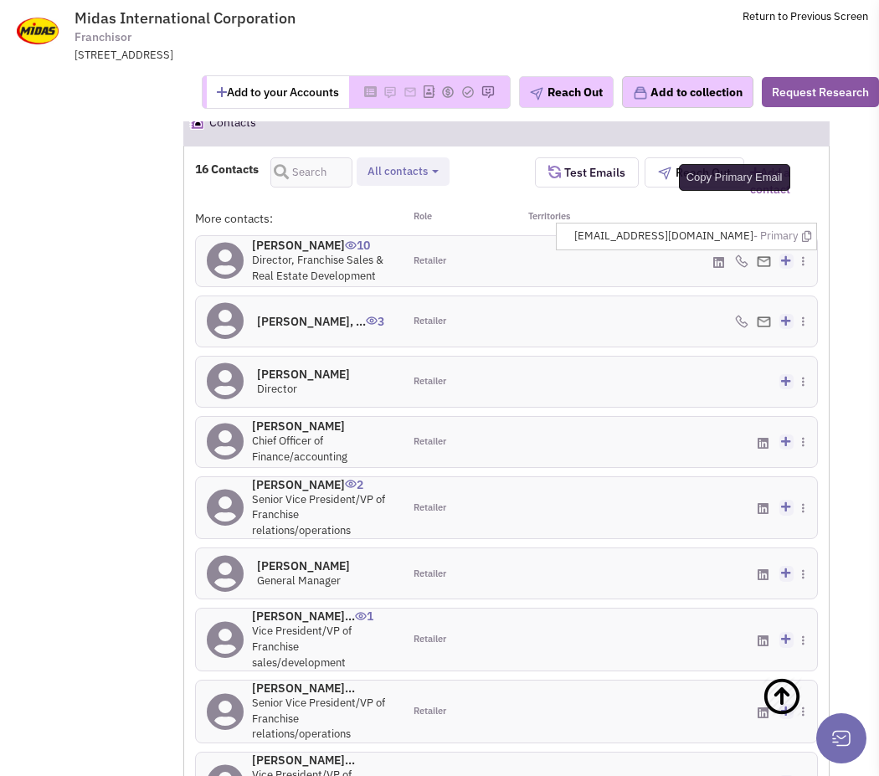
click at [807, 242] on icon at bounding box center [806, 236] width 9 height 11
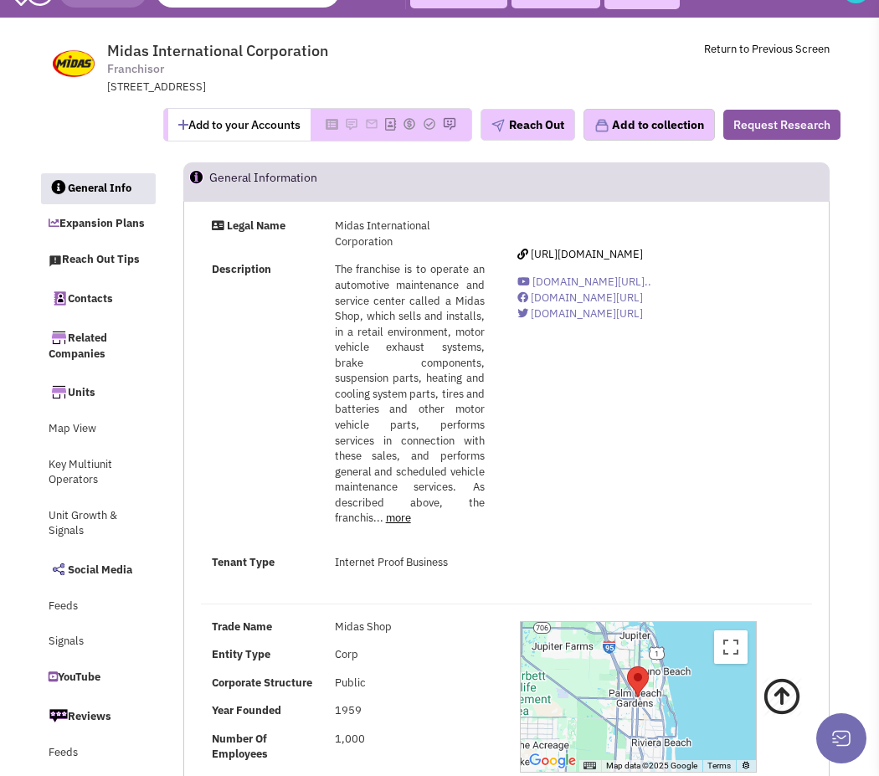
scroll to position [0, 0]
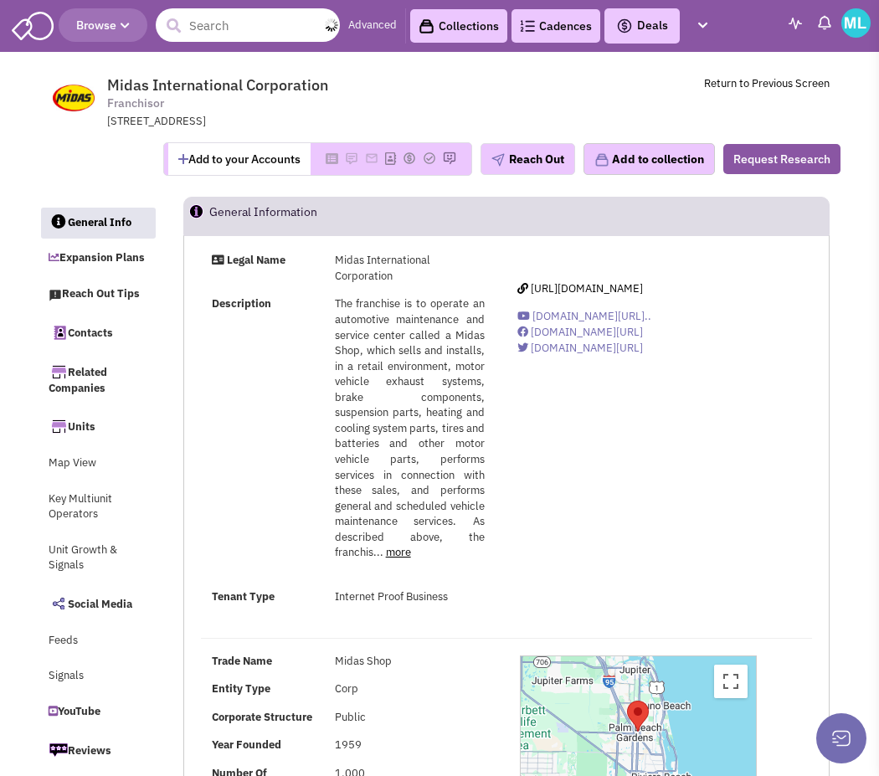
click at [245, 26] on input "text" at bounding box center [248, 24] width 184 height 33
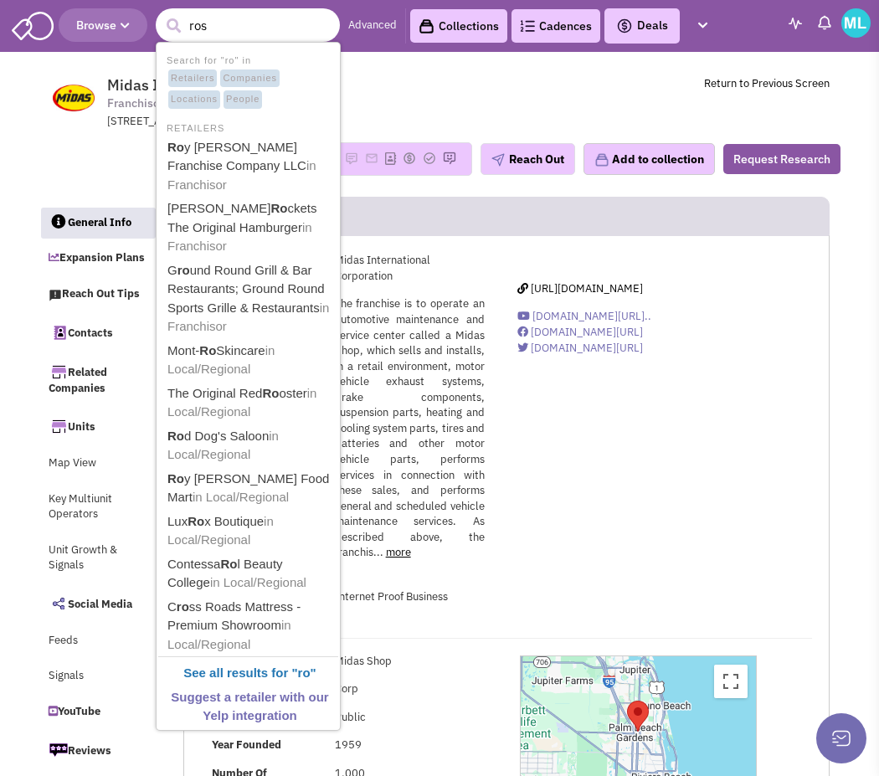
type input "[PERSON_NAME]"
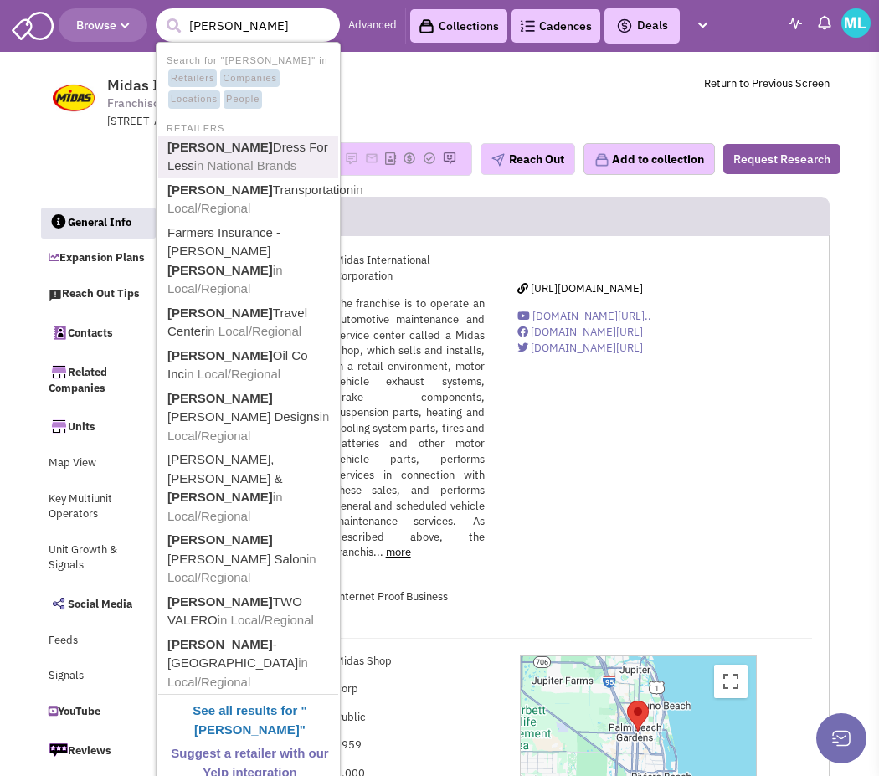
click at [271, 155] on link "[PERSON_NAME] Dress For Less in National Brands" at bounding box center [249, 156] width 175 height 41
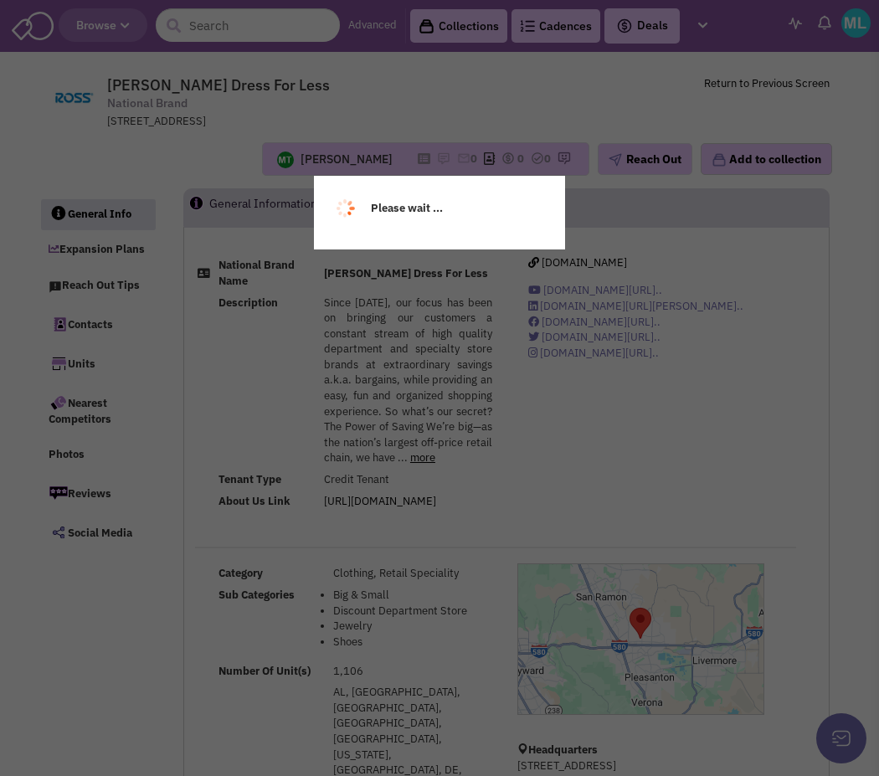
select select
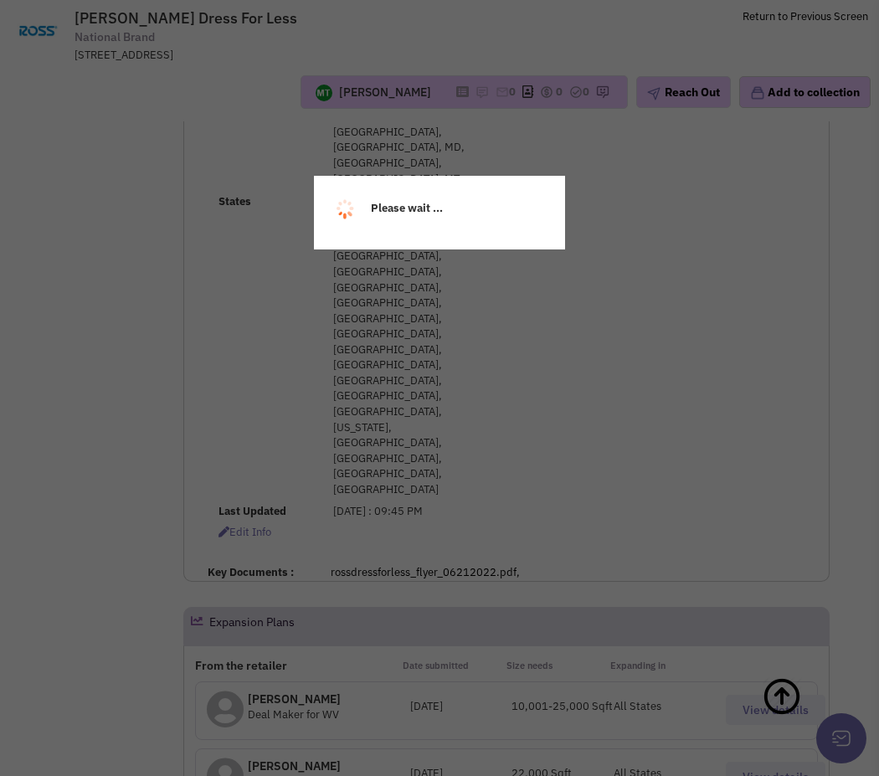
select select
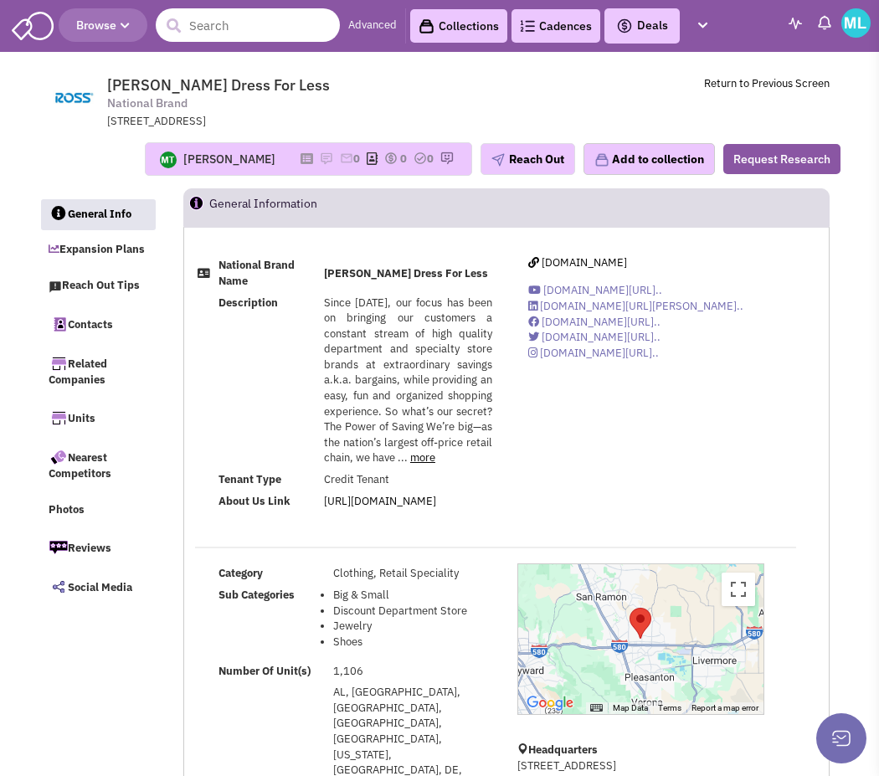
click at [228, 33] on input "text" at bounding box center [248, 24] width 184 height 33
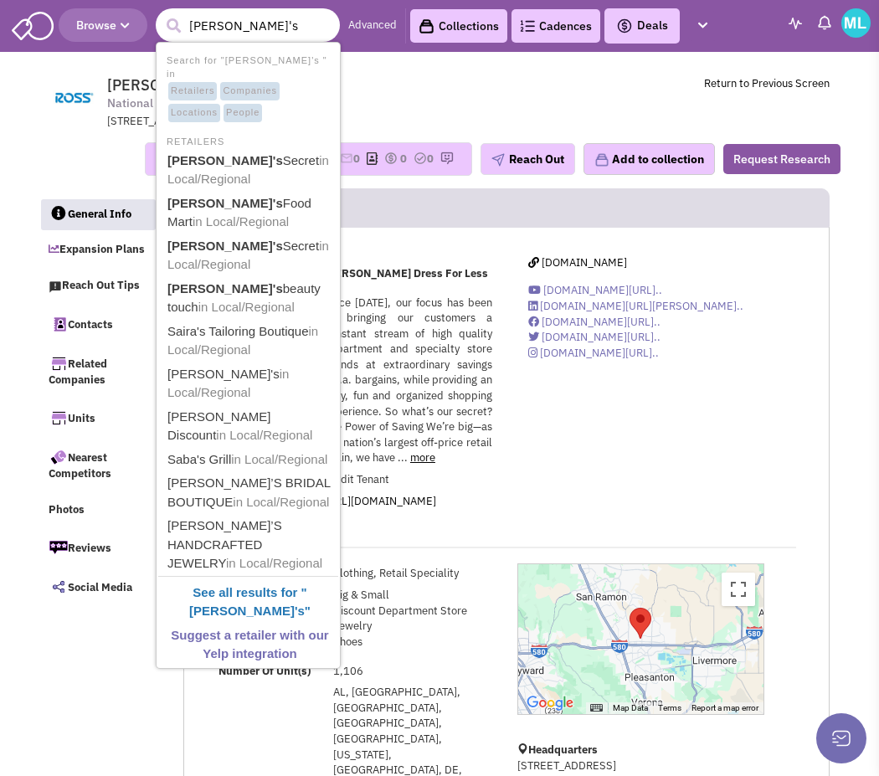
type input "sara's s"
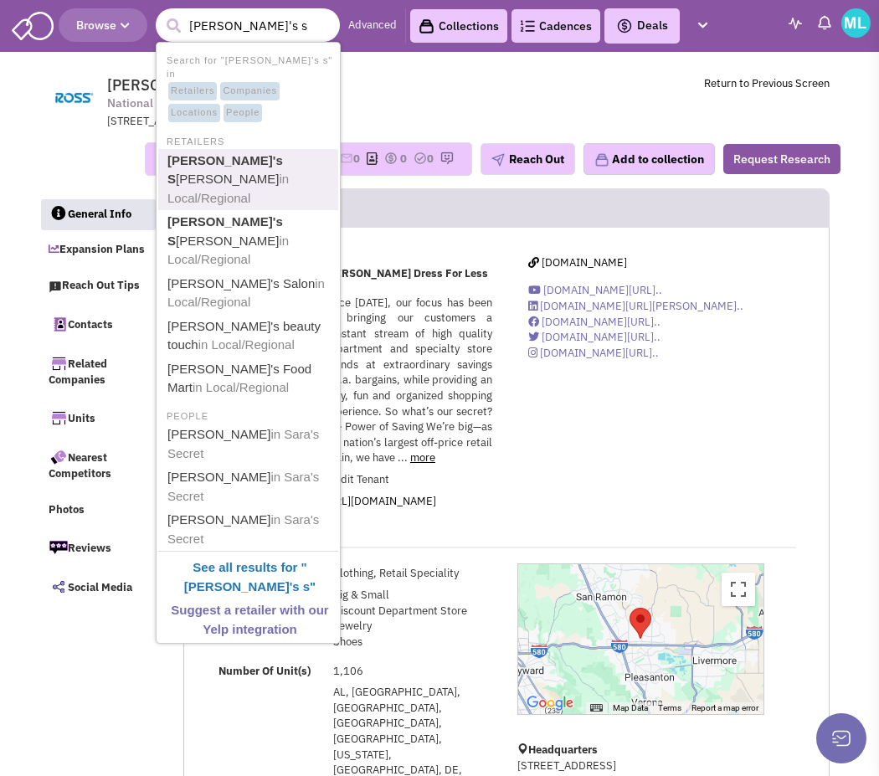
click at [226, 150] on link "Sara's S ecret in Local/Regional" at bounding box center [249, 180] width 175 height 60
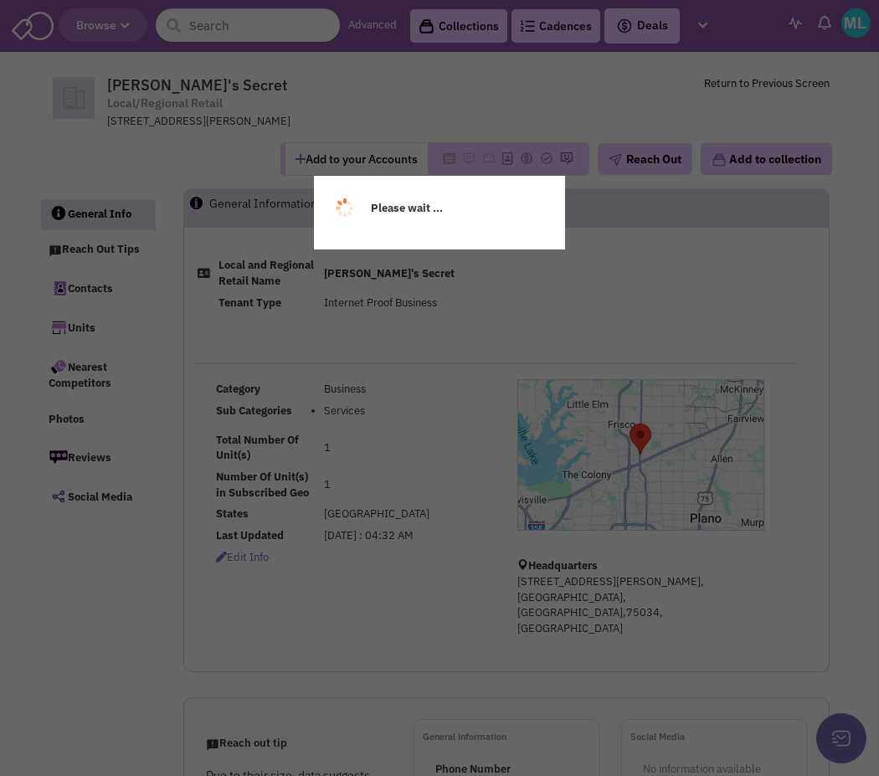
select select
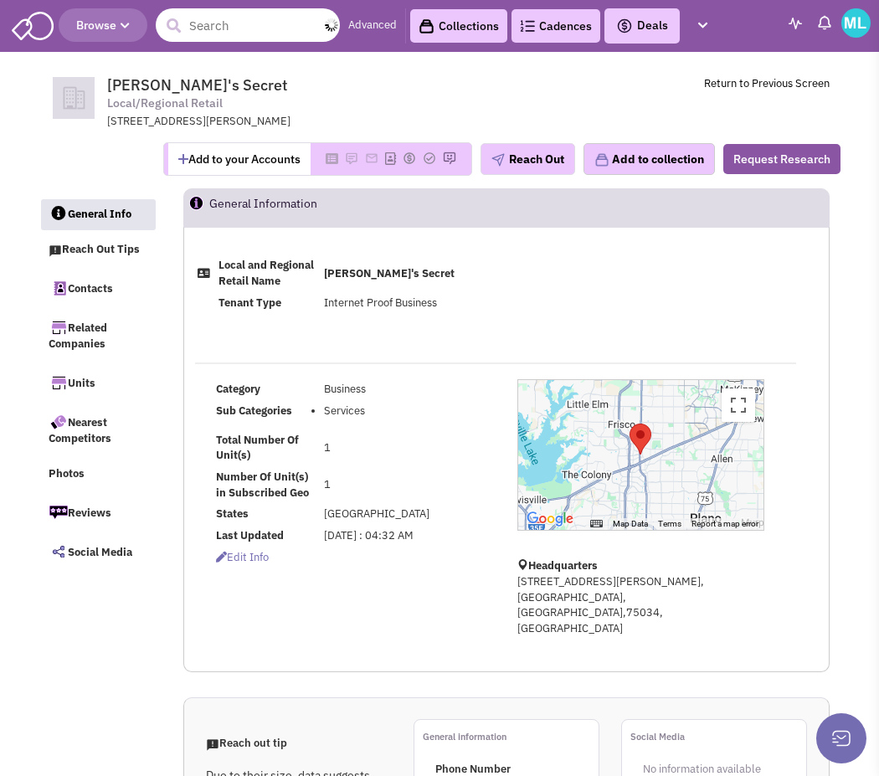
click at [251, 33] on input "text" at bounding box center [248, 24] width 184 height 33
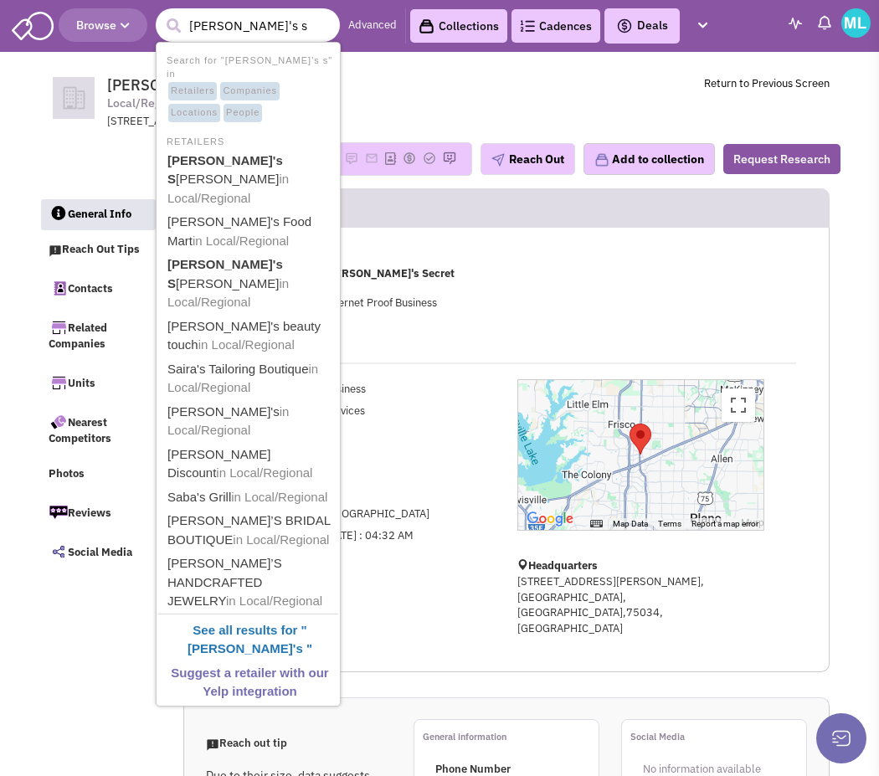
type input "[PERSON_NAME]'s se"
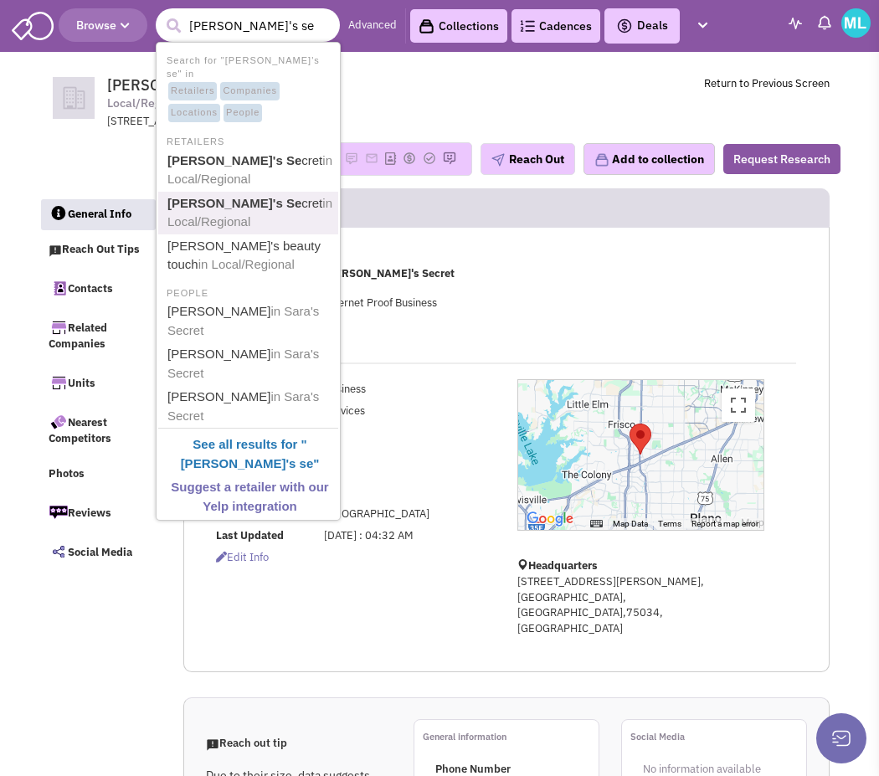
click at [219, 196] on b "[PERSON_NAME]'s Se" at bounding box center [234, 203] width 134 height 14
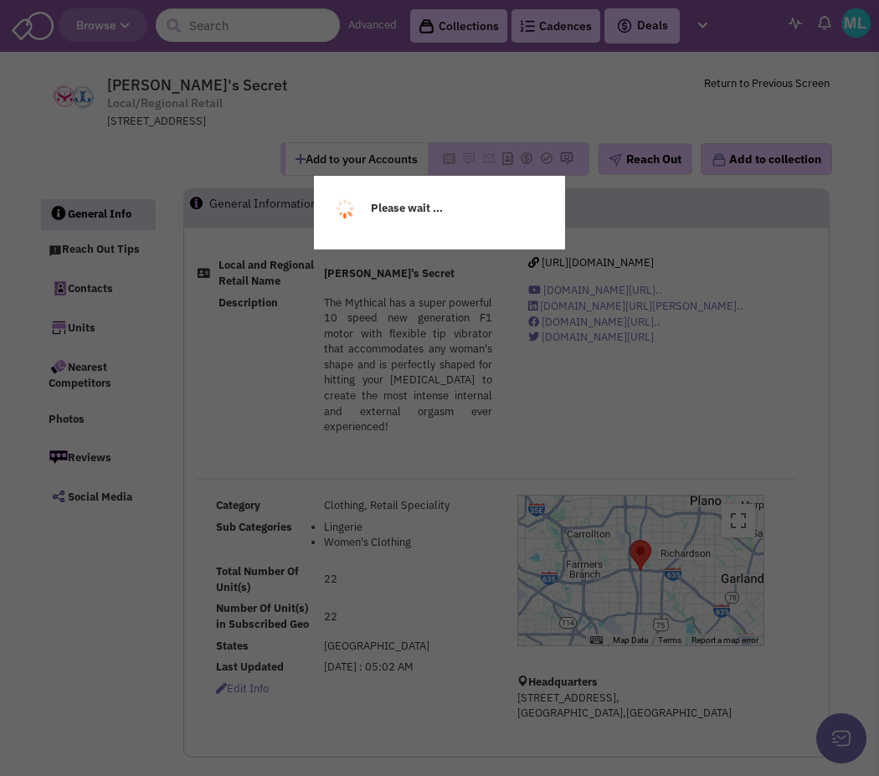
select select
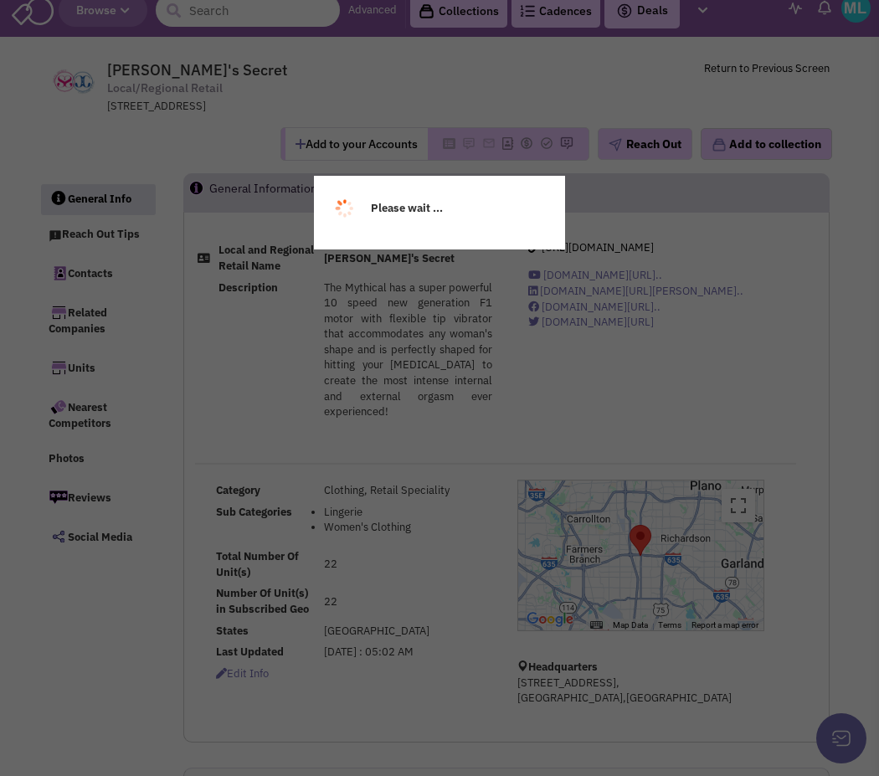
select select
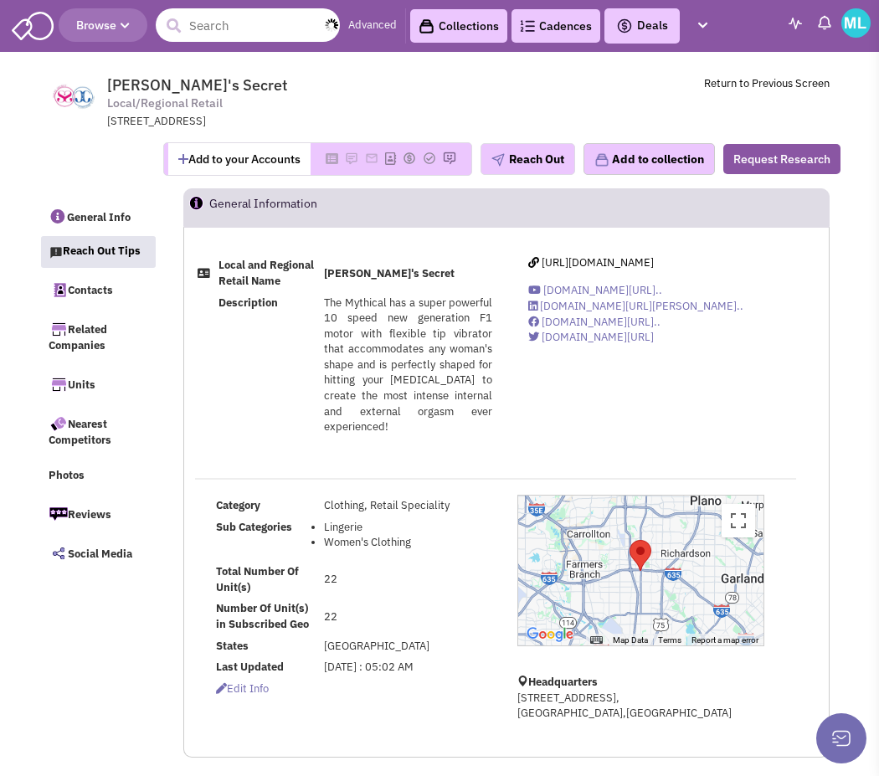
click at [198, 26] on input "text" at bounding box center [248, 24] width 184 height 33
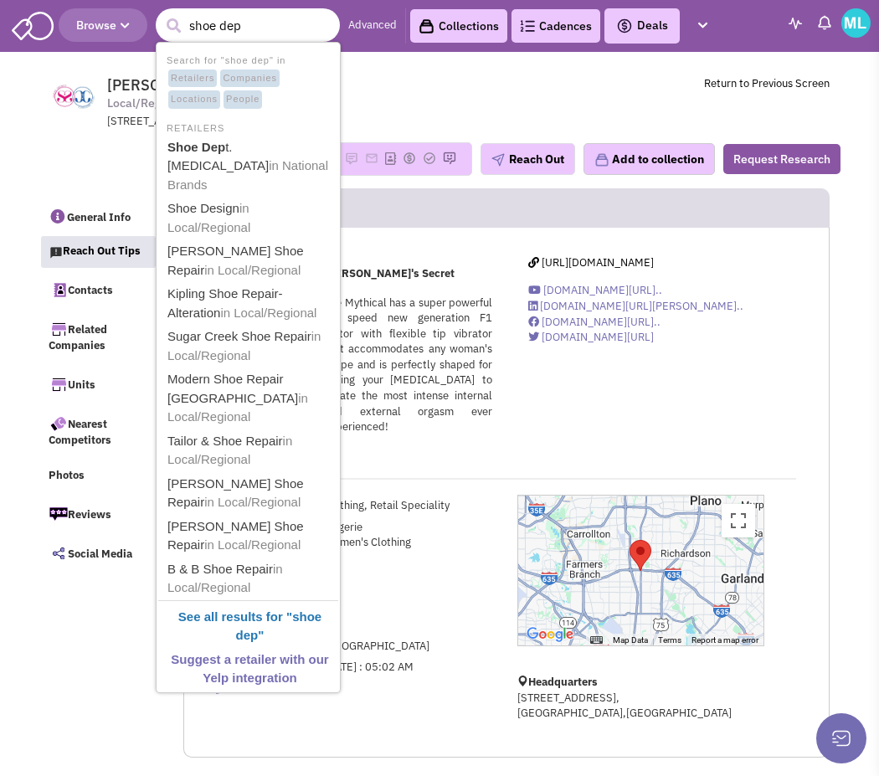
type input "shoe dept"
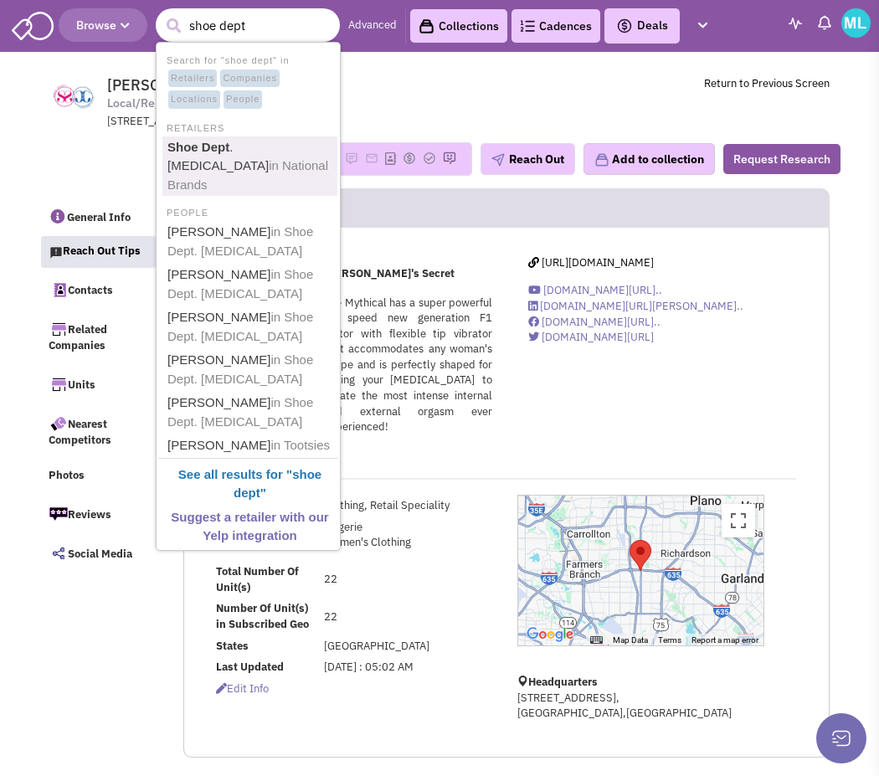
click at [273, 164] on link "Shoe Dept . Encore in National Brands" at bounding box center [249, 166] width 175 height 60
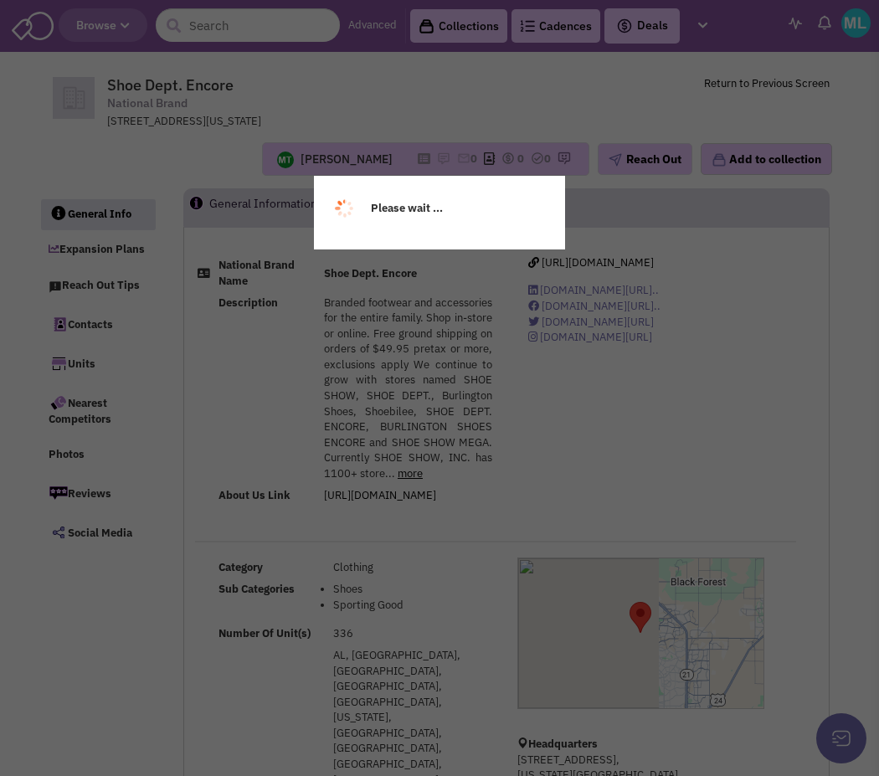
select select
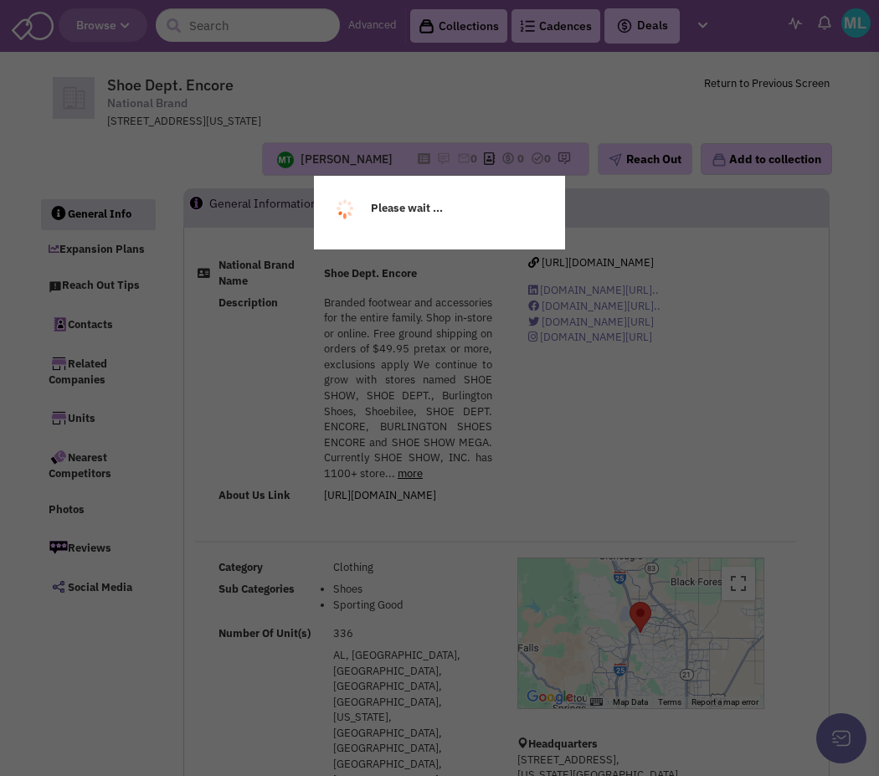
select select
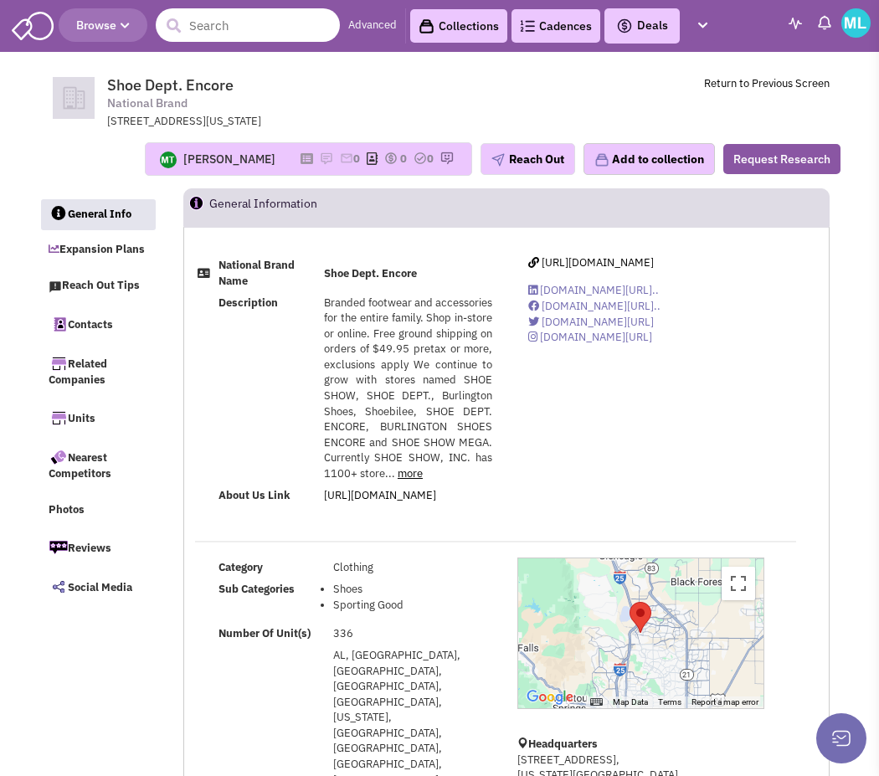
click at [258, 29] on input "text" at bounding box center [248, 24] width 184 height 33
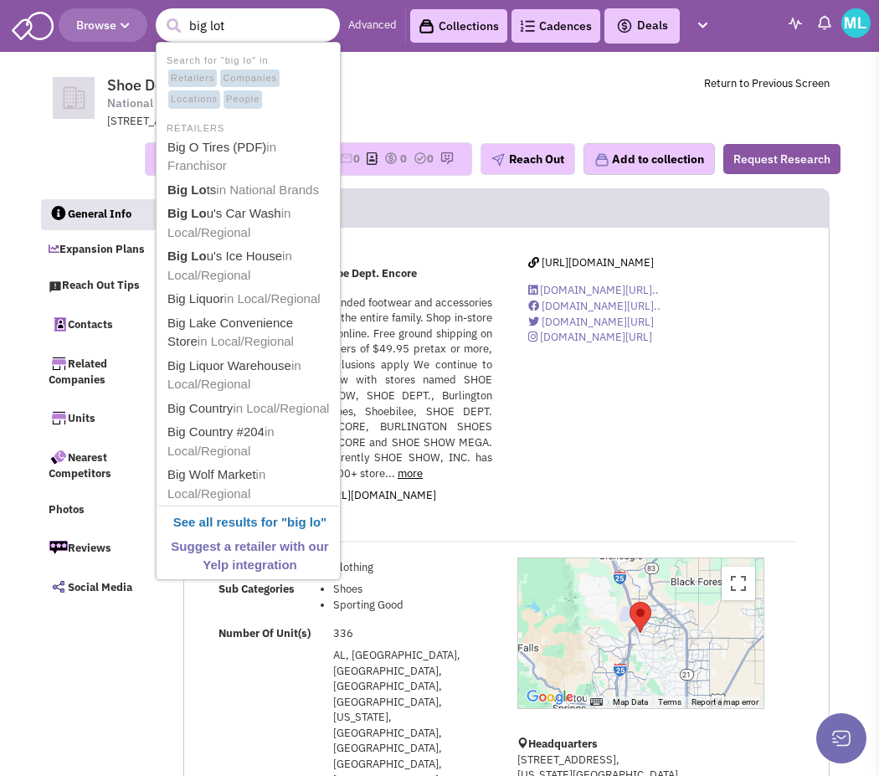
type input "big lots"
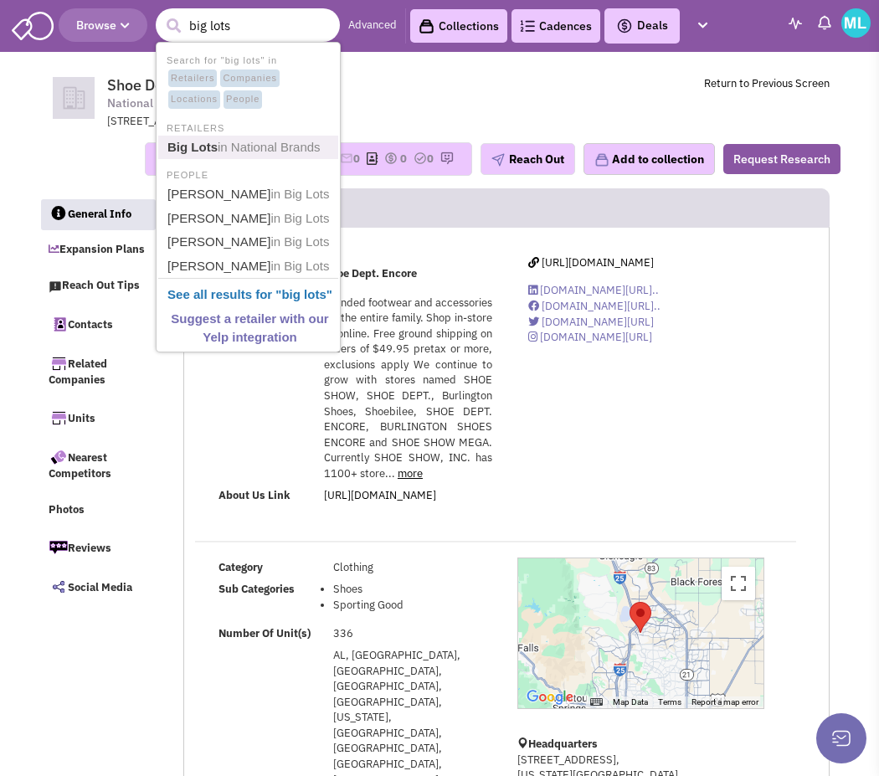
click at [227, 138] on link "Big Lots in National Brands" at bounding box center [249, 147] width 175 height 23
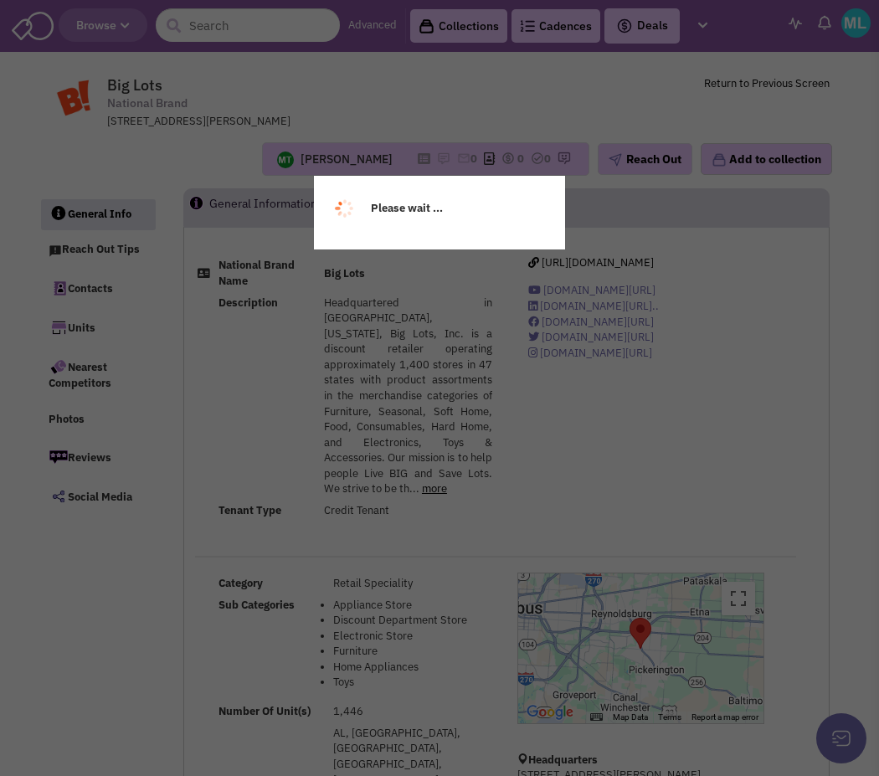
select select
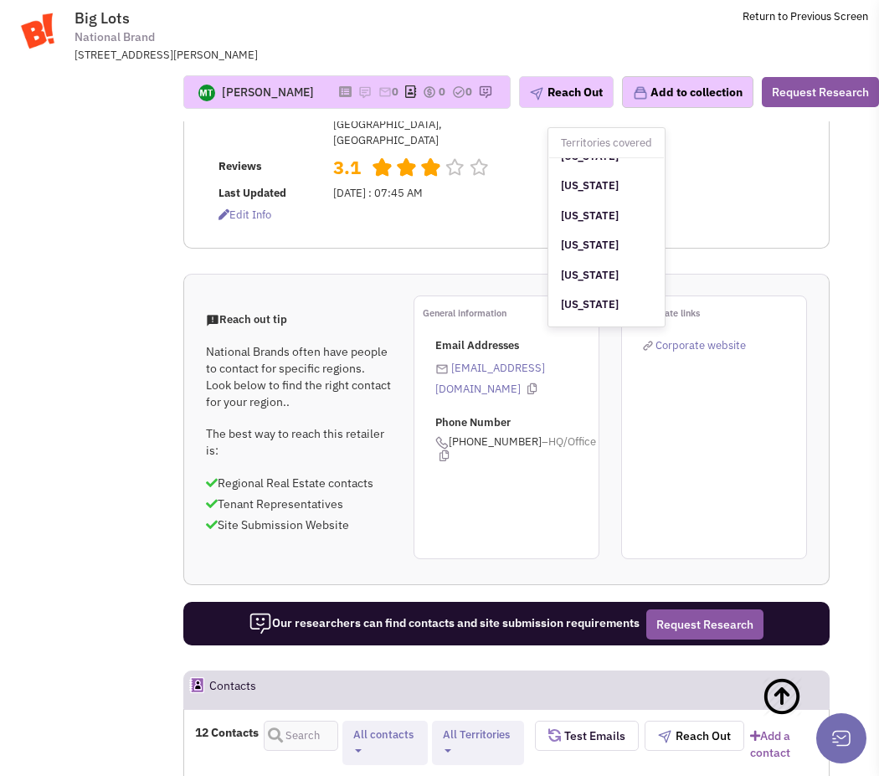
scroll to position [551, 0]
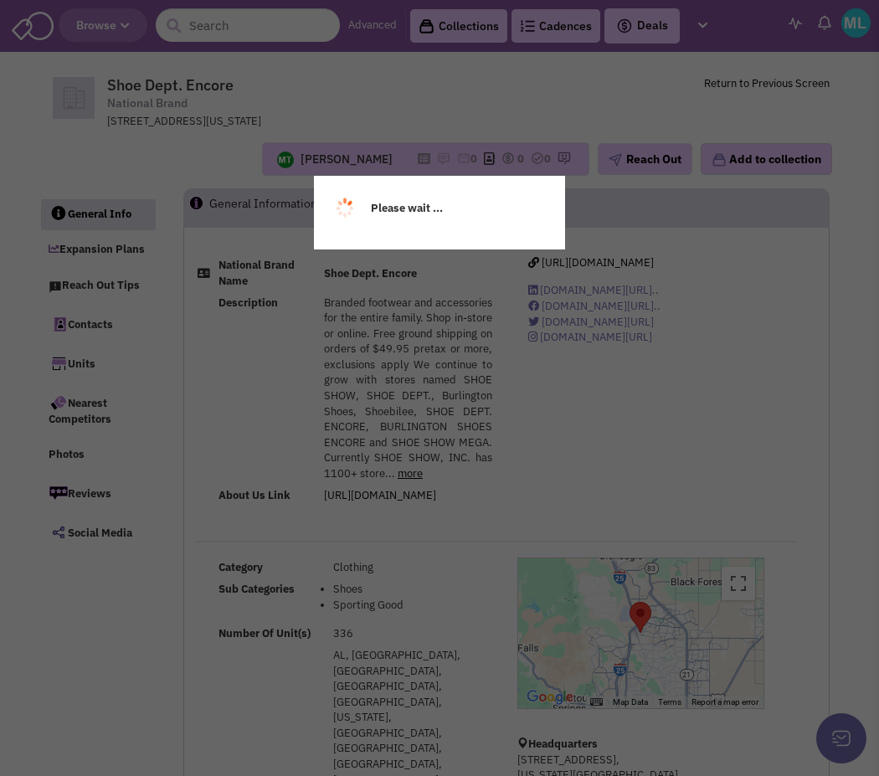
select select
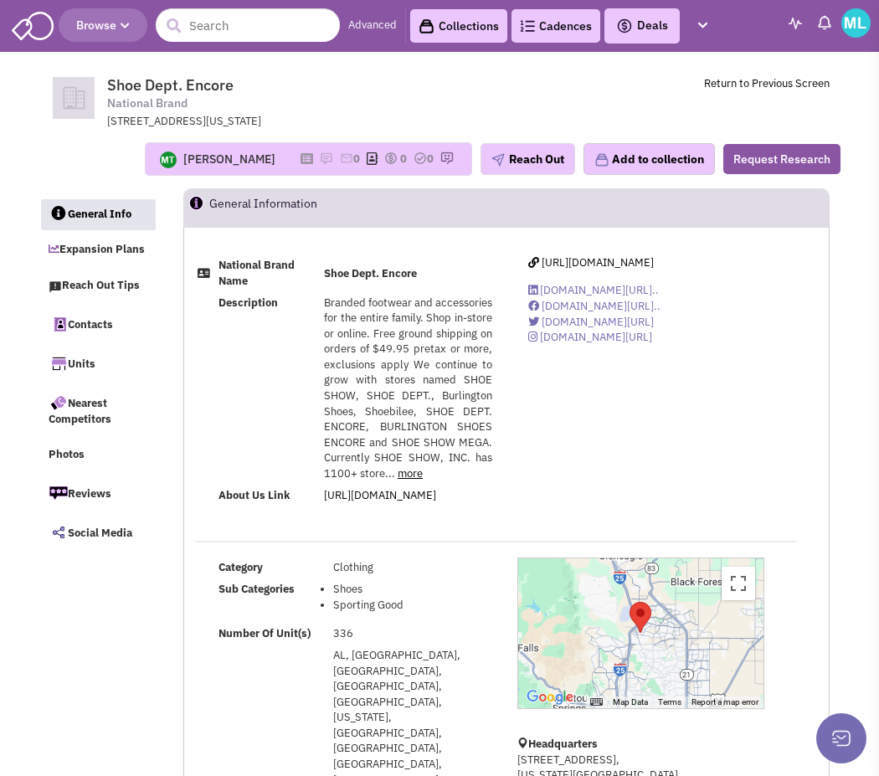
select select
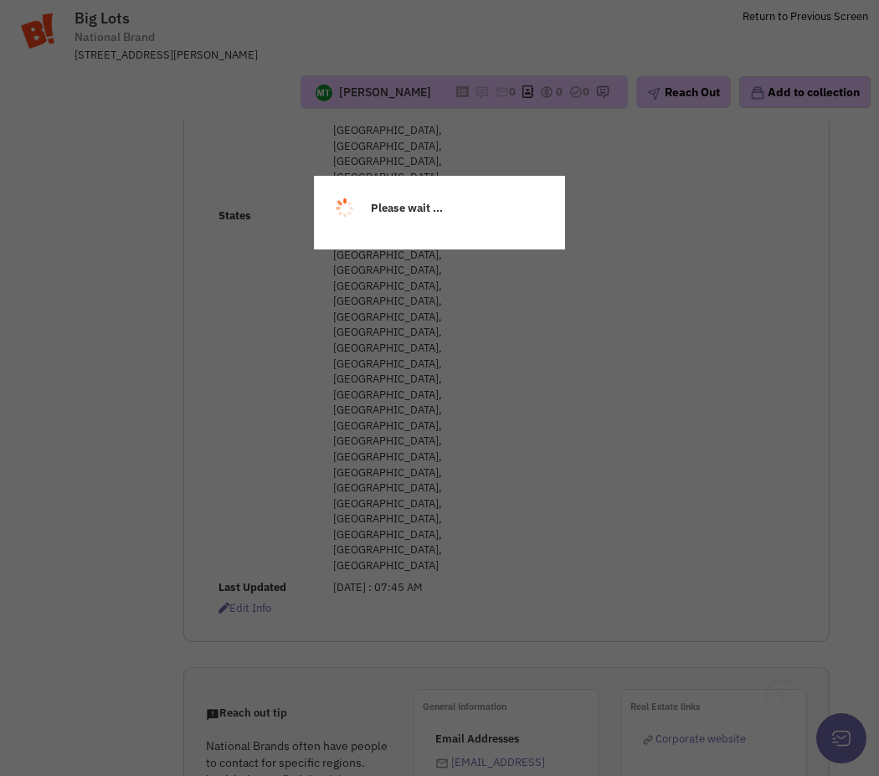
scroll to position [745, 0]
select select
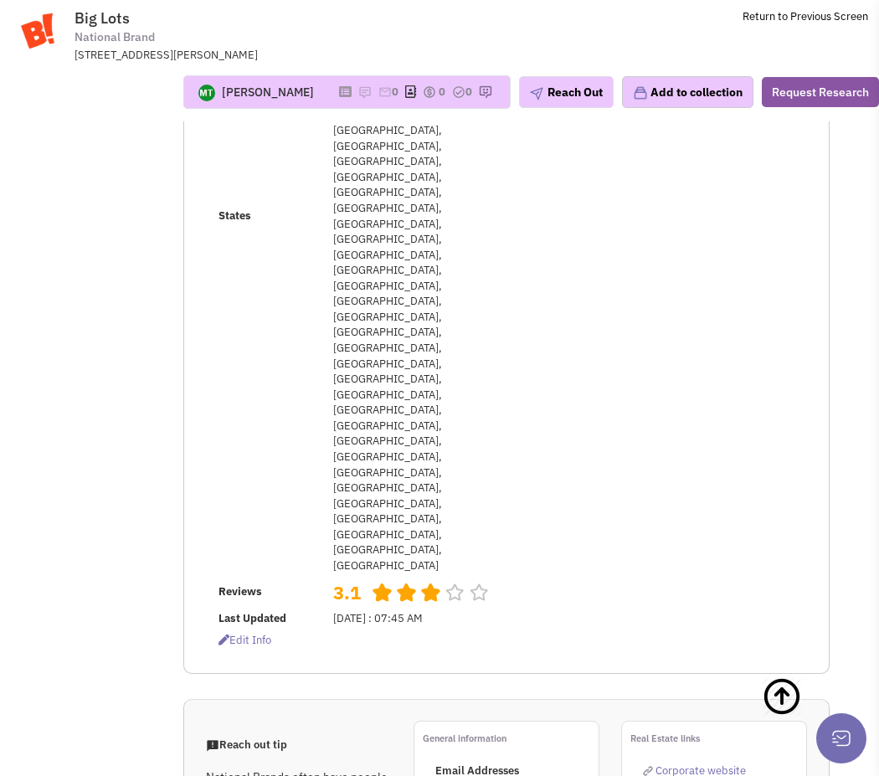
select select
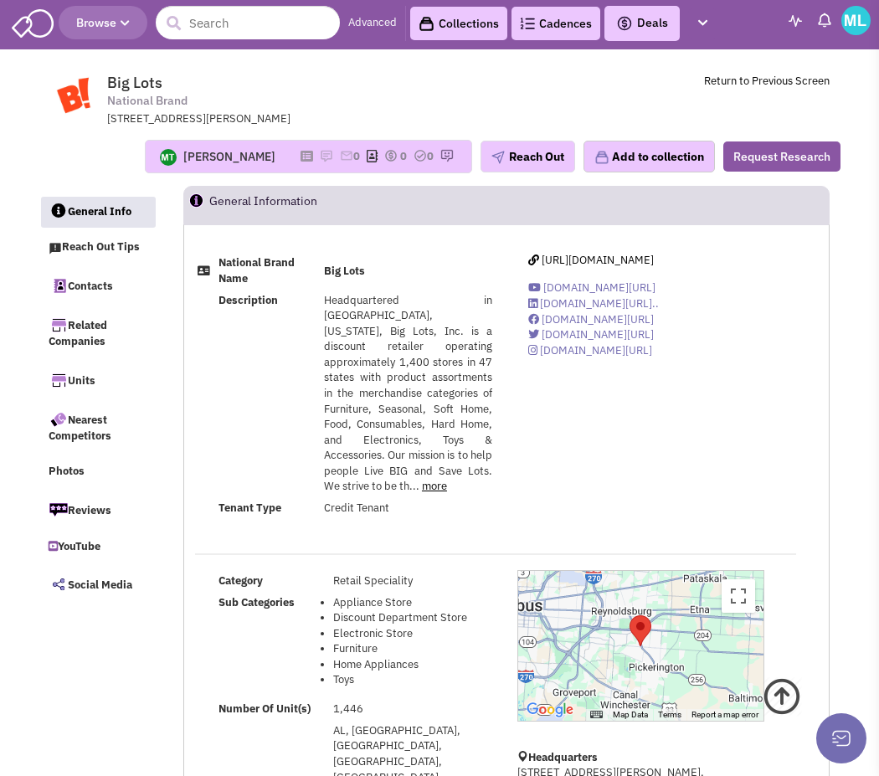
scroll to position [0, 0]
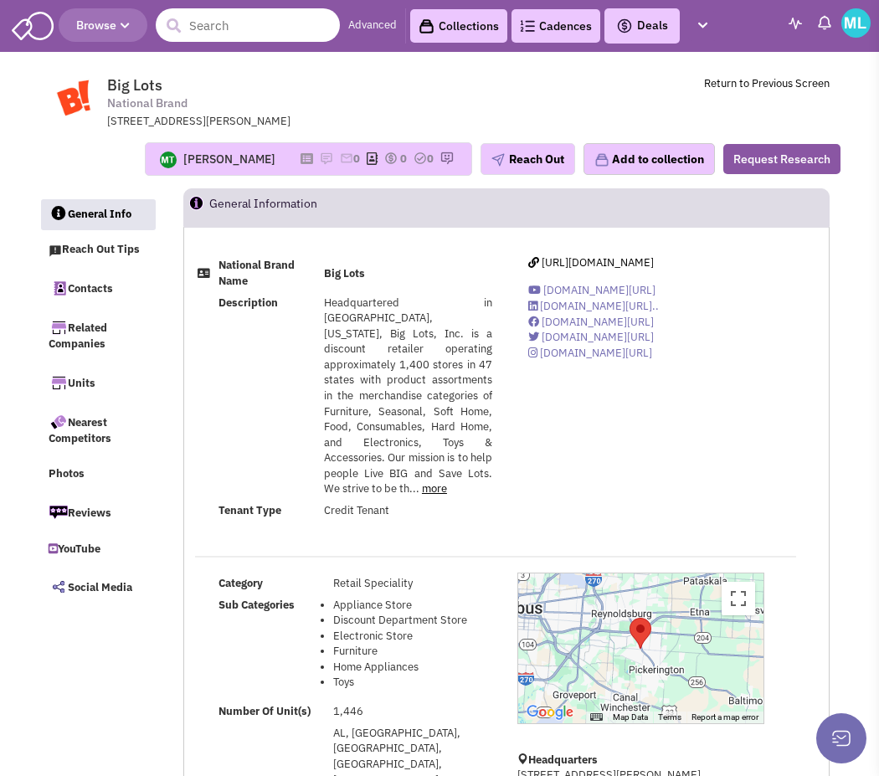
click at [227, 38] on input "text" at bounding box center [248, 24] width 184 height 33
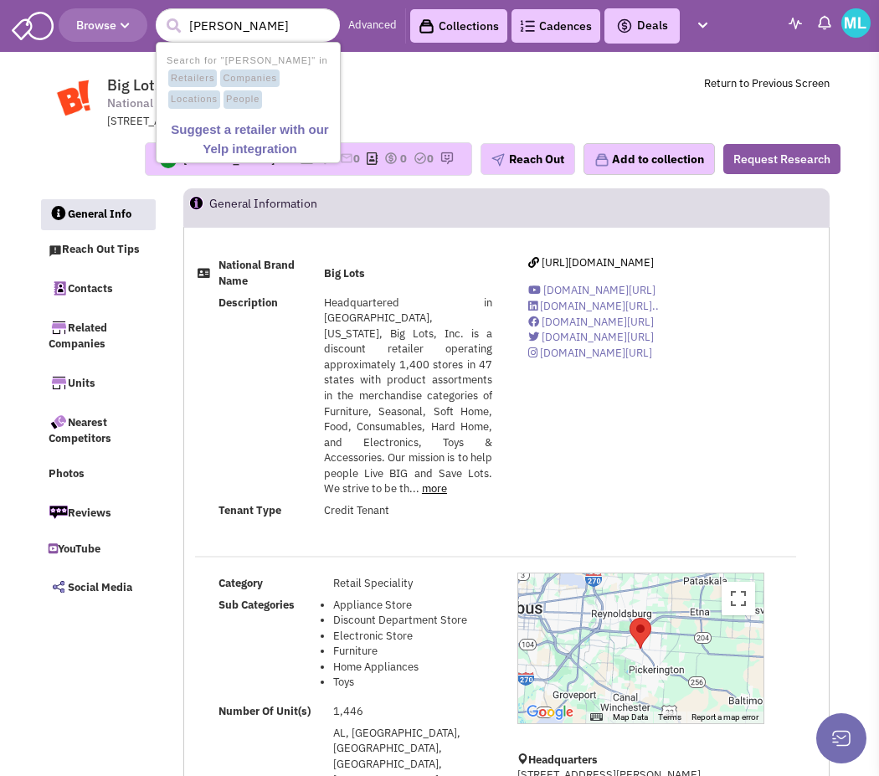
click at [76, 151] on div "Martin Turner No note found! 0 0 0 Reach Out Add to collection" at bounding box center [439, 158] width 823 height 33
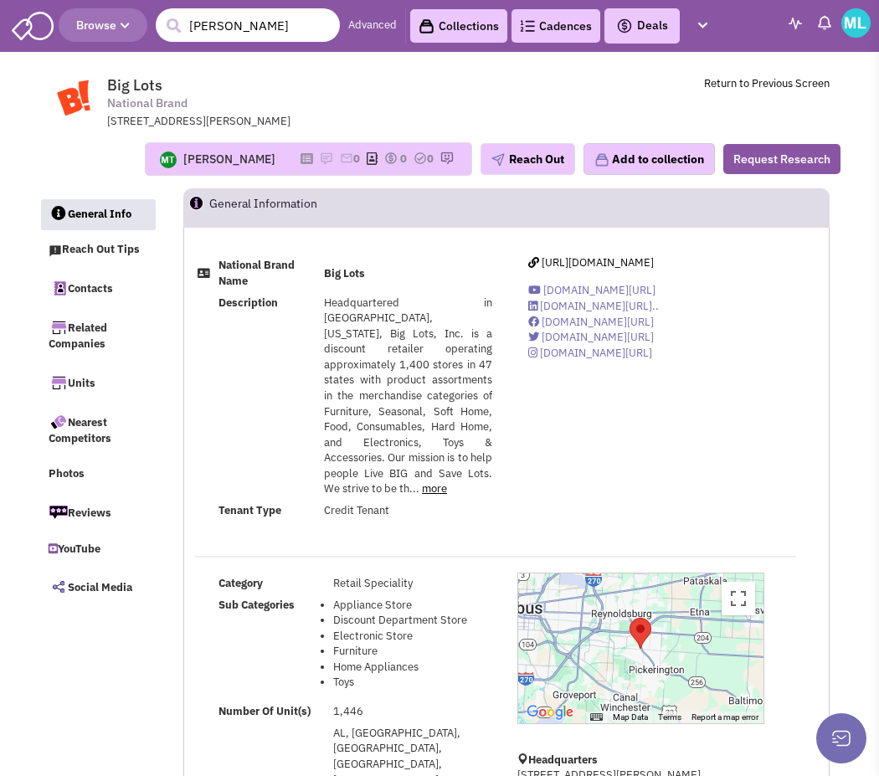
drag, startPoint x: 287, startPoint y: 28, endPoint x: 167, endPoint y: 24, distance: 119.7
click at [168, 24] on form "1 result is available, use up and down arrow keys to navigate. gordon brothers" at bounding box center [248, 24] width 184 height 33
type input "fred loya"
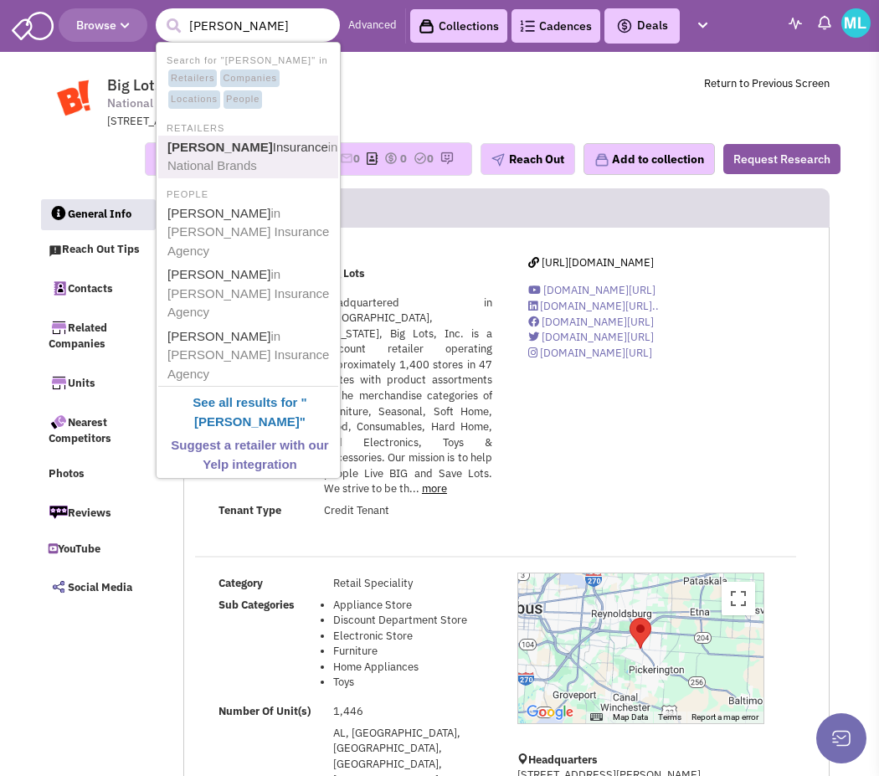
click at [214, 165] on span "in National Brands" at bounding box center [252, 156] width 170 height 33
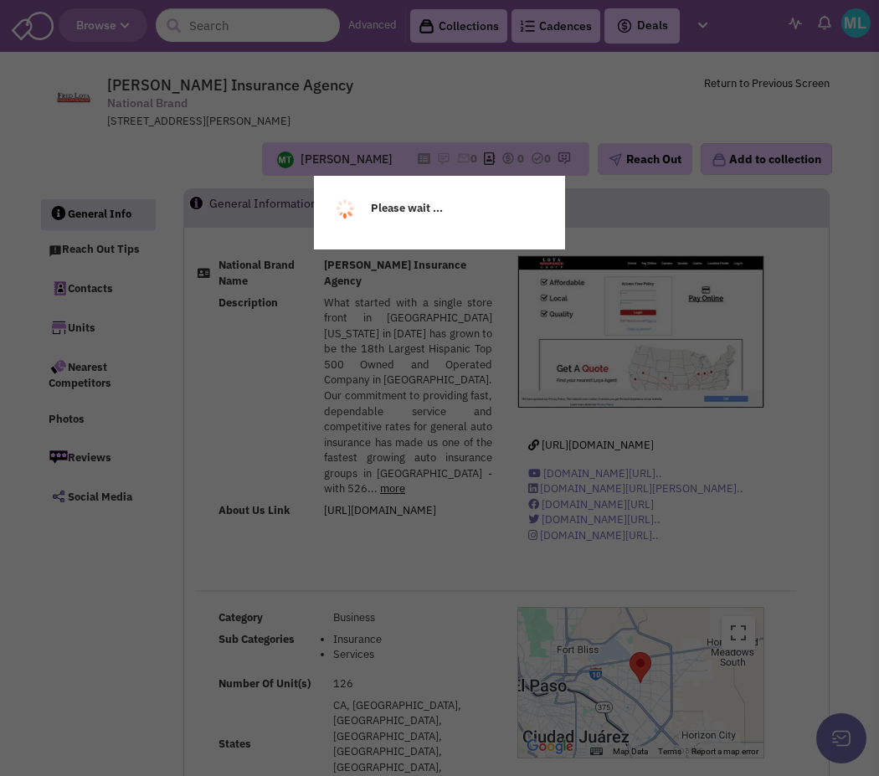
select select
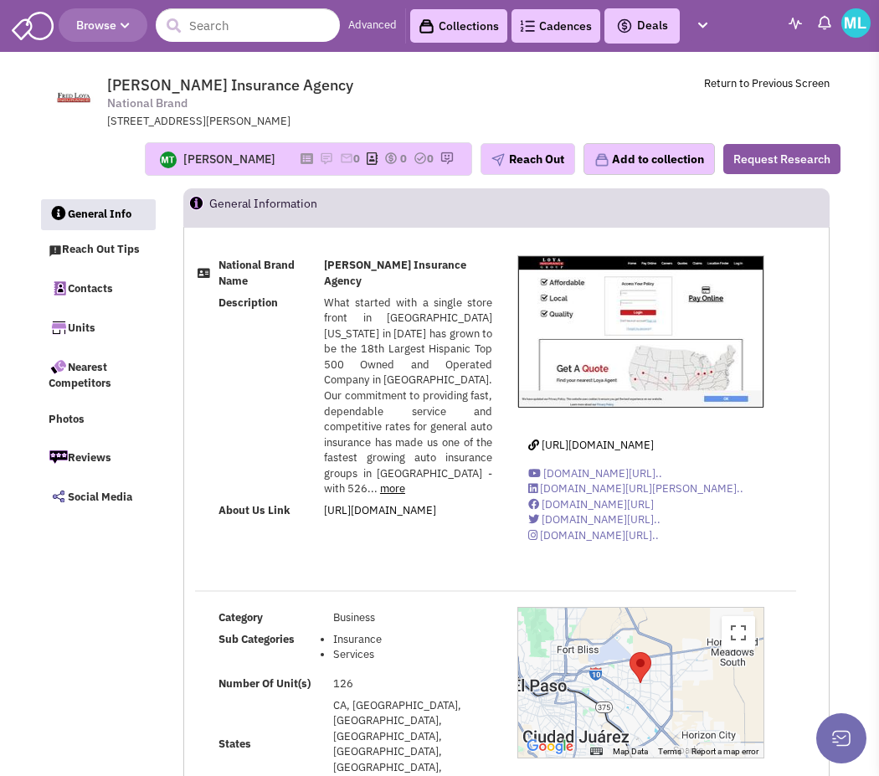
select select
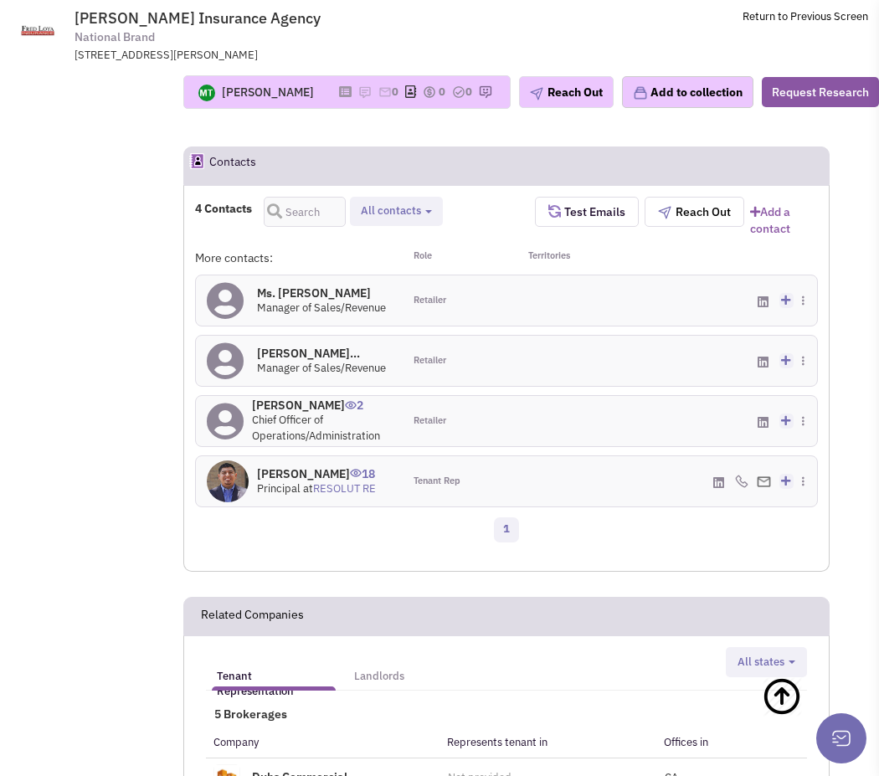
scroll to position [1046, 0]
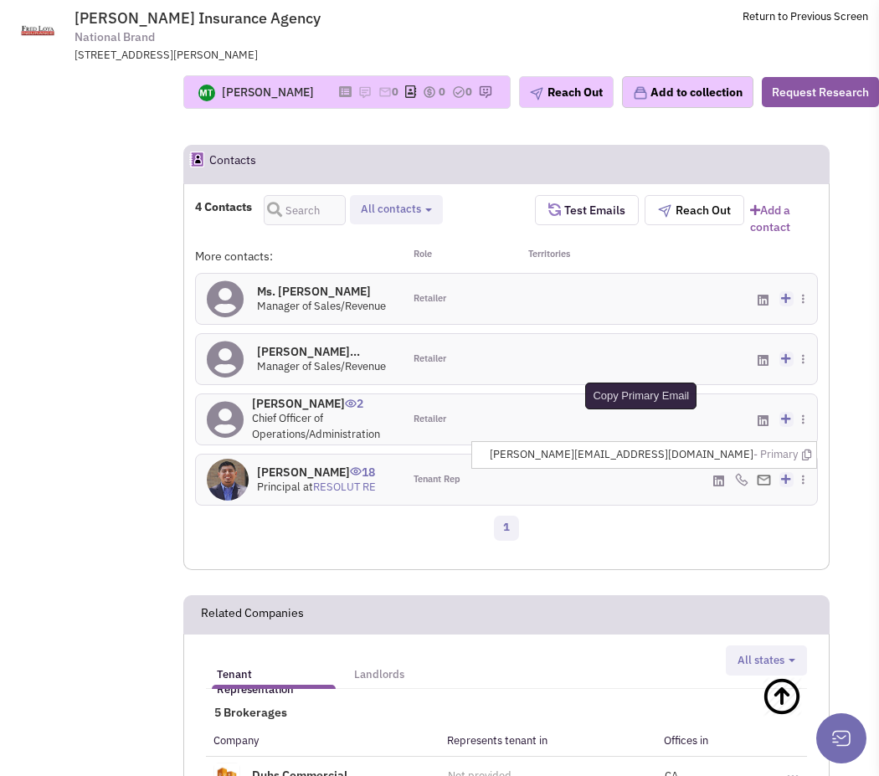
click at [807, 449] on icon at bounding box center [806, 454] width 9 height 11
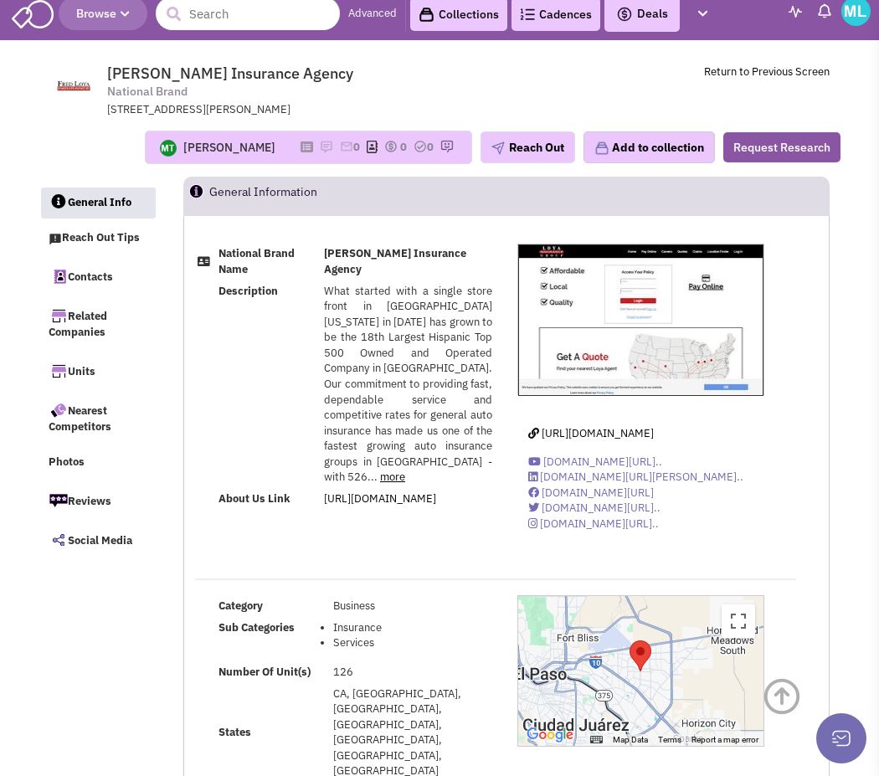
scroll to position [8, 0]
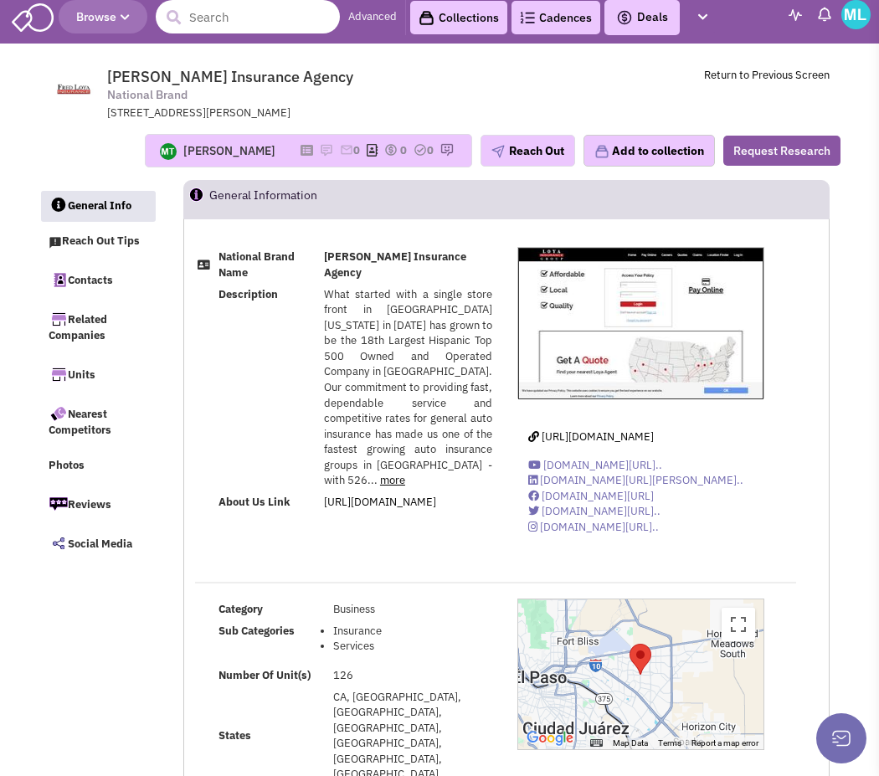
click at [235, 17] on input "text" at bounding box center [248, 16] width 184 height 33
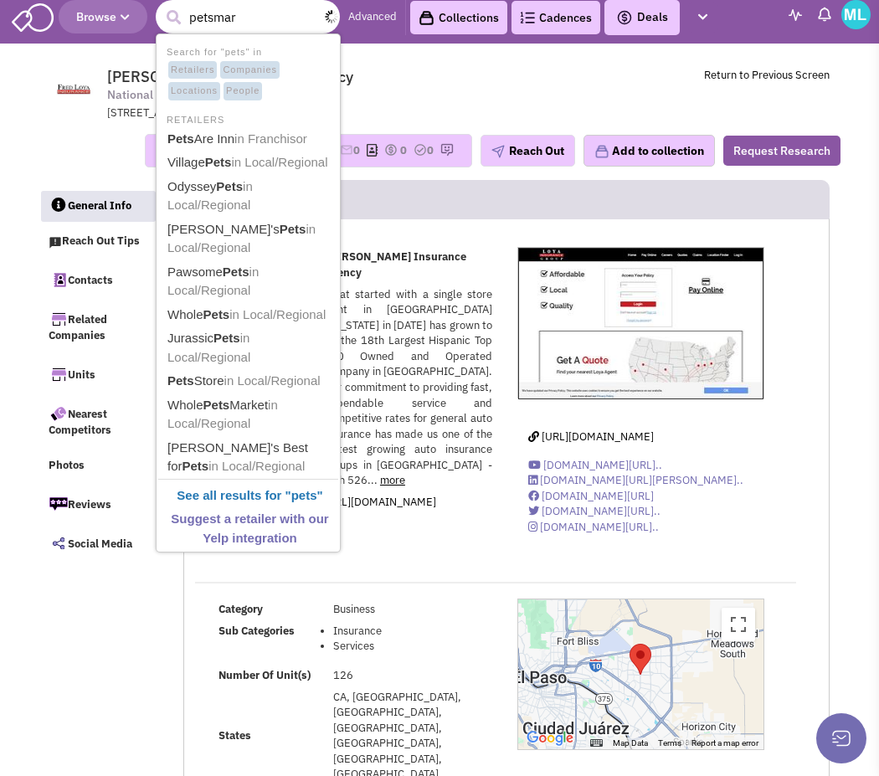
type input "petsmart"
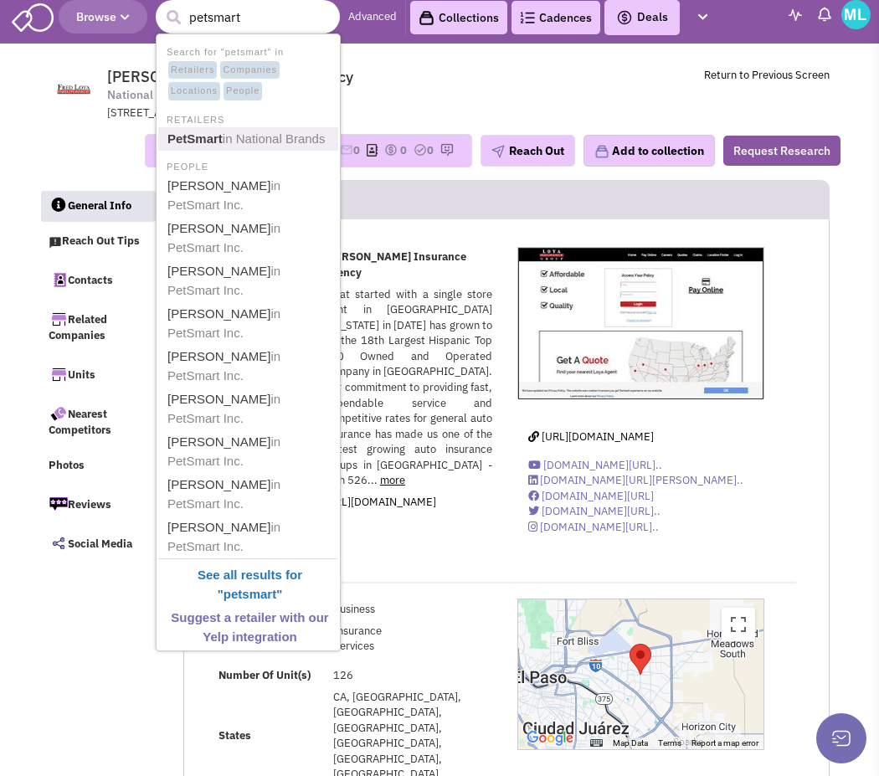
click at [284, 131] on span "in National Brands" at bounding box center [274, 138] width 103 height 14
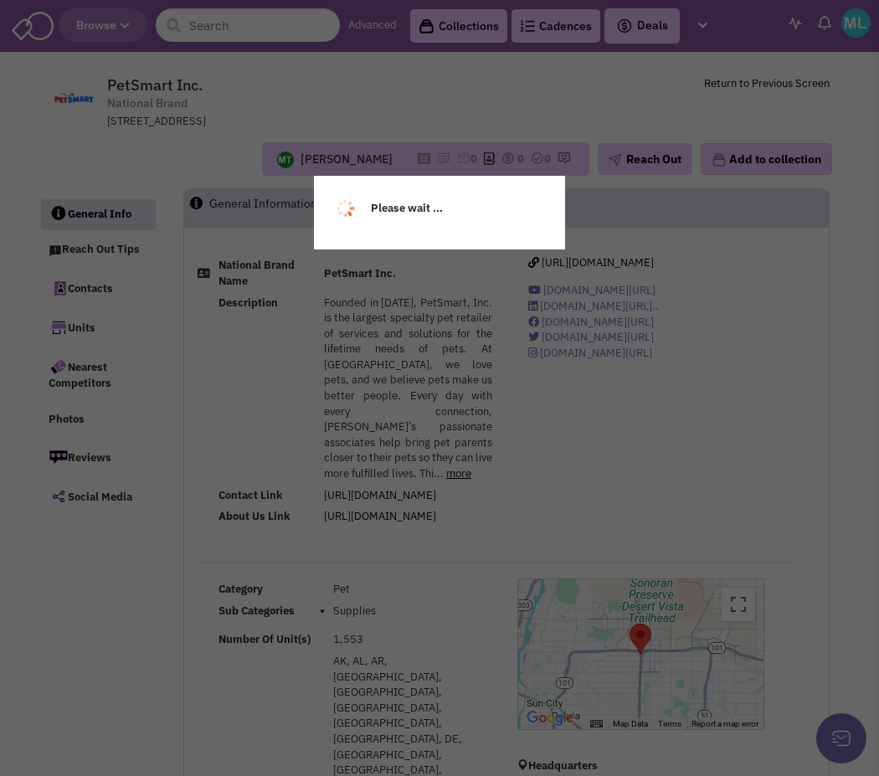
select select
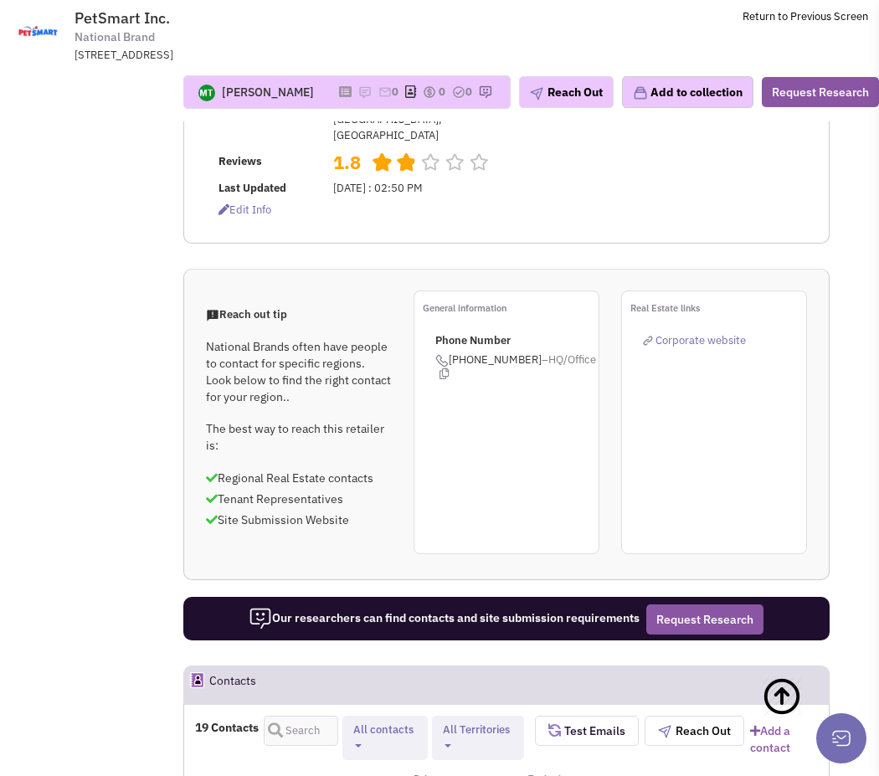
scroll to position [1140, 0]
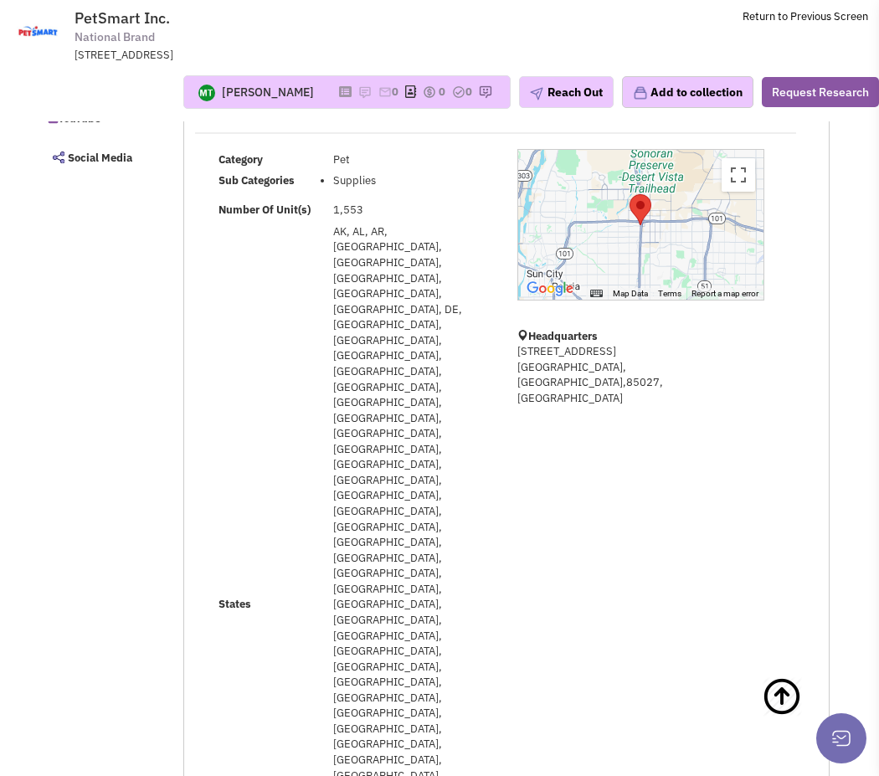
scroll to position [0, 0]
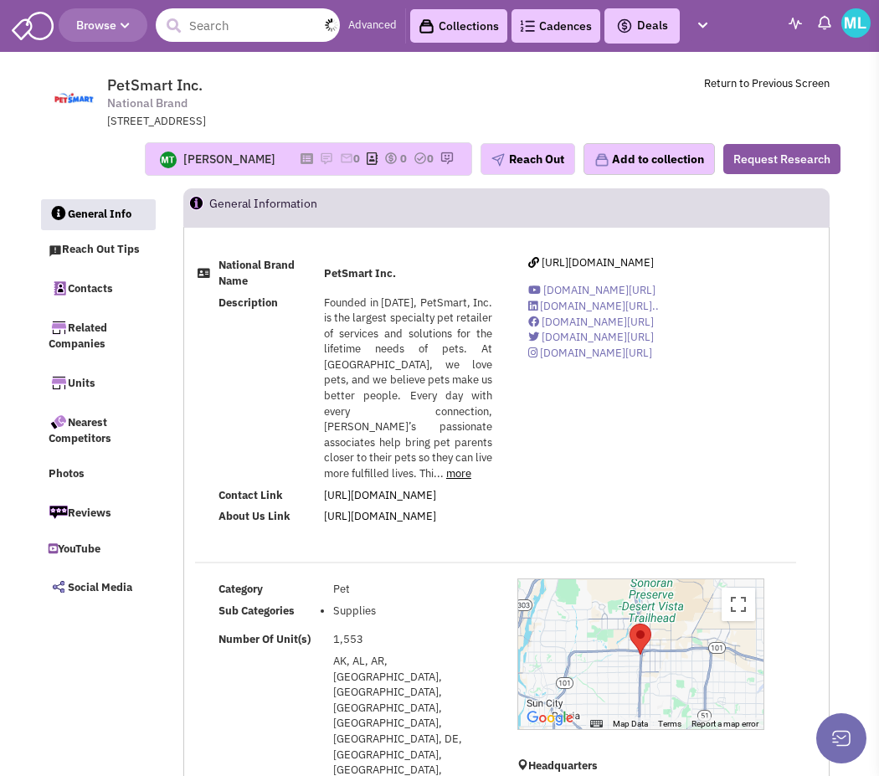
click at [251, 28] on input "text" at bounding box center [248, 24] width 184 height 33
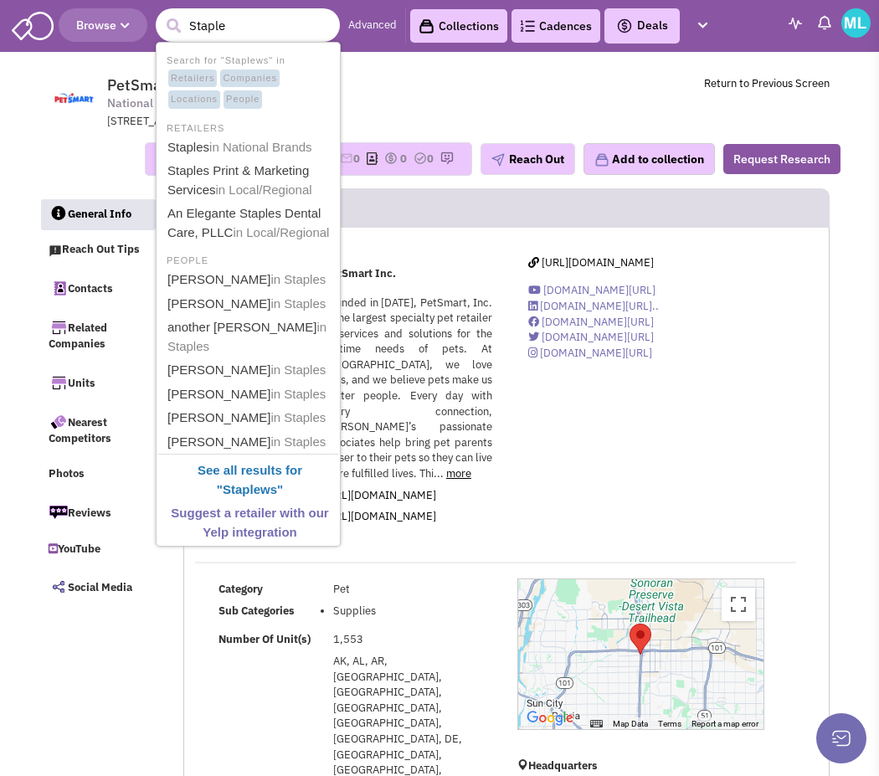
type input "Staples"
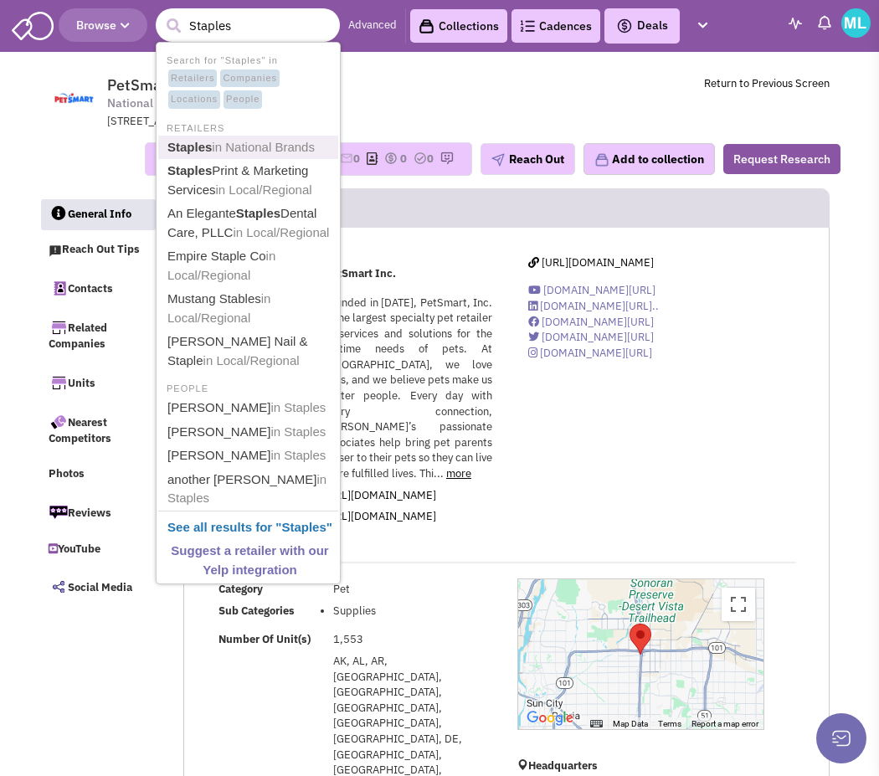
click at [278, 149] on span "in National Brands" at bounding box center [263, 147] width 103 height 14
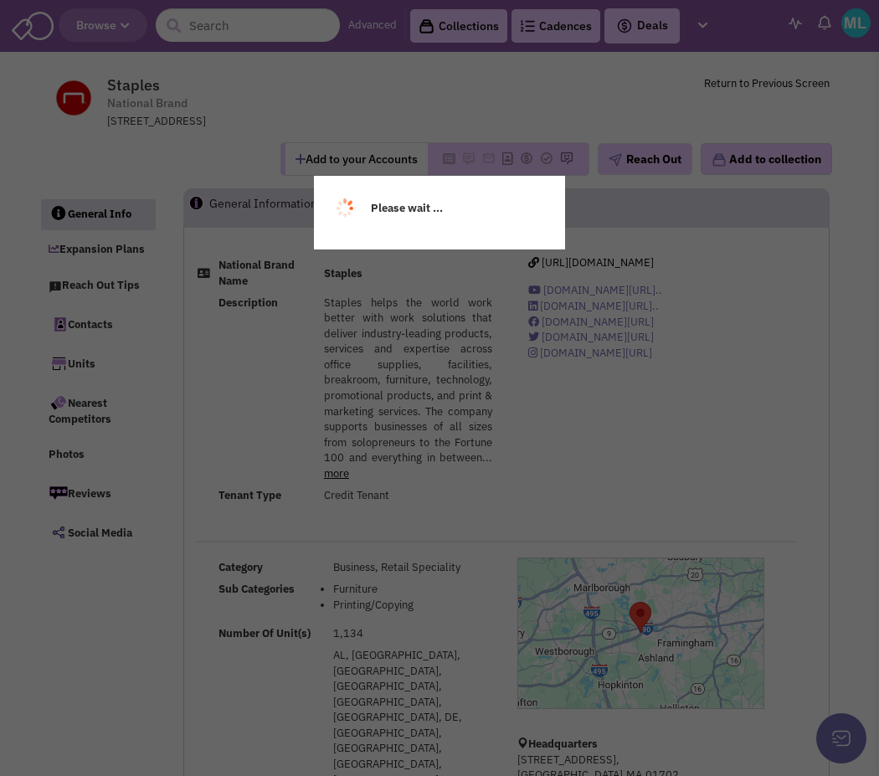
select select
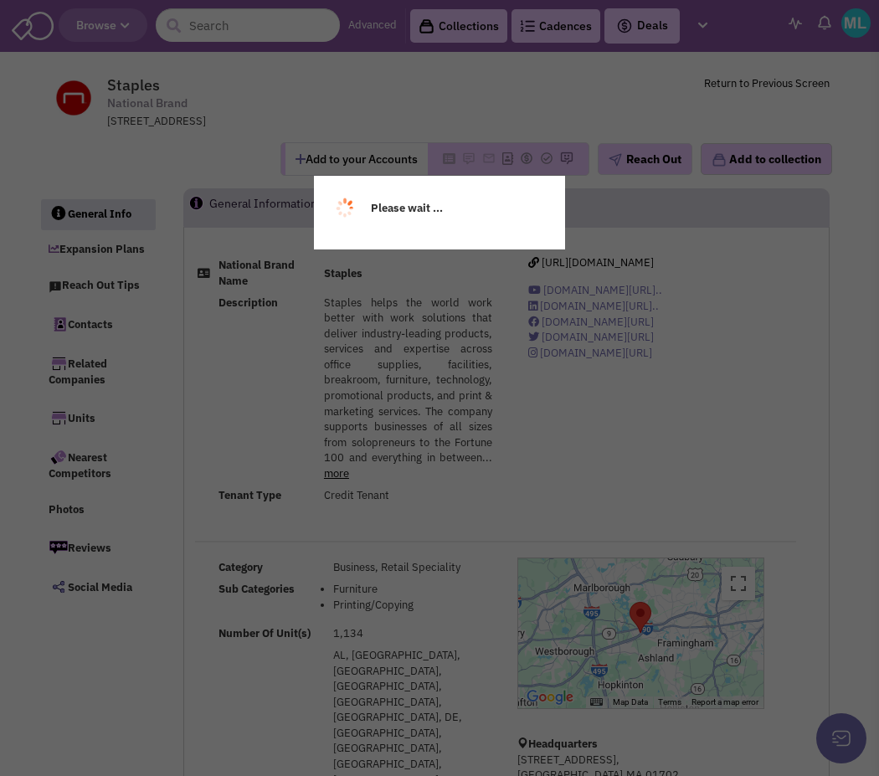
select select
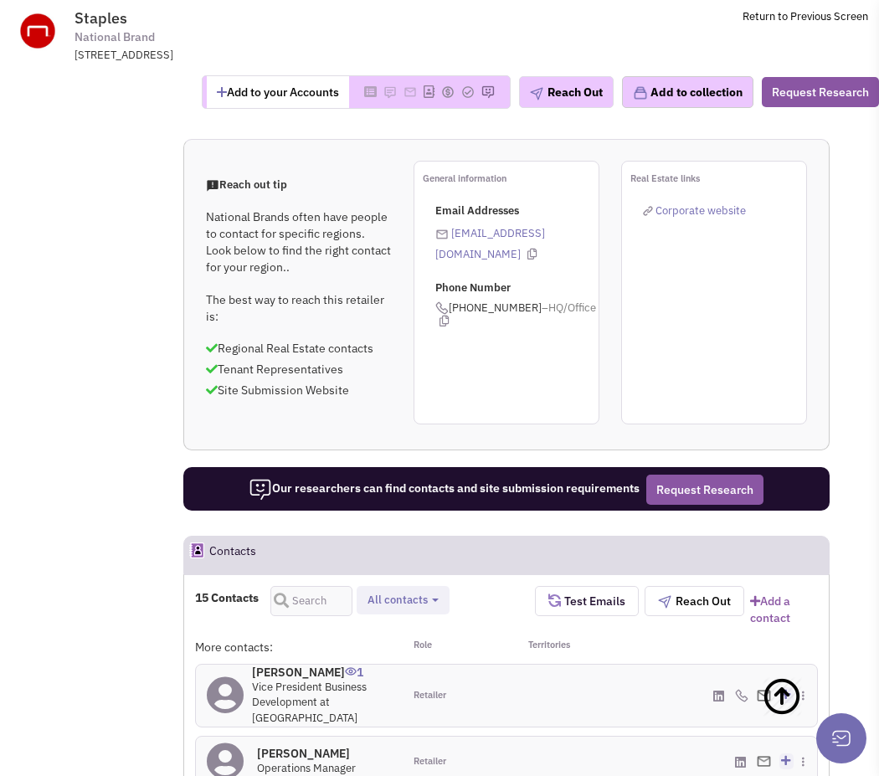
scroll to position [1360, 0]
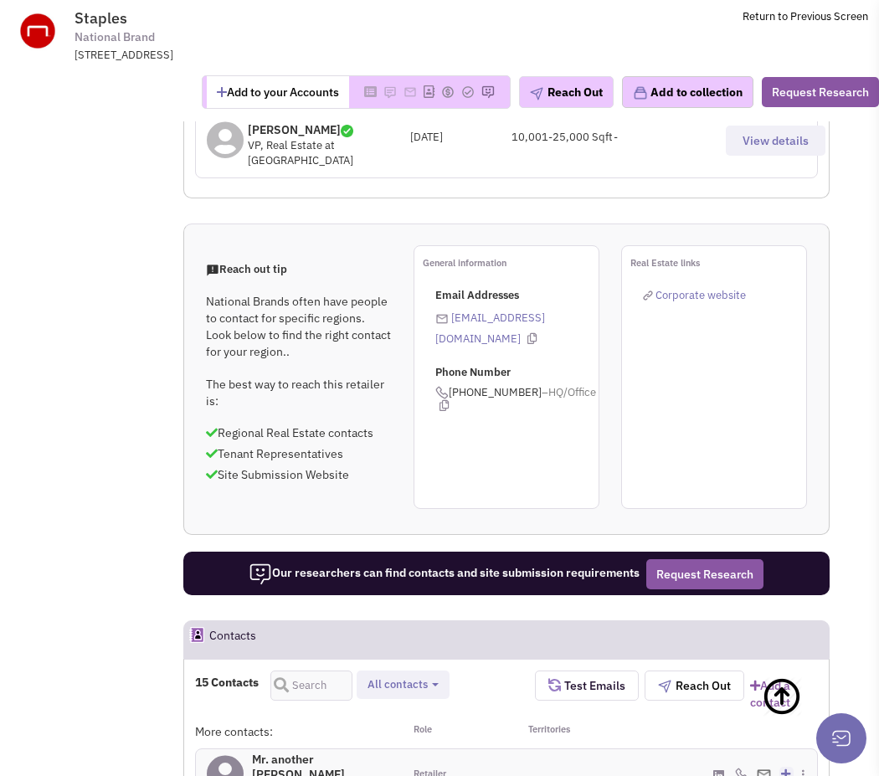
scroll to position [1263, 0]
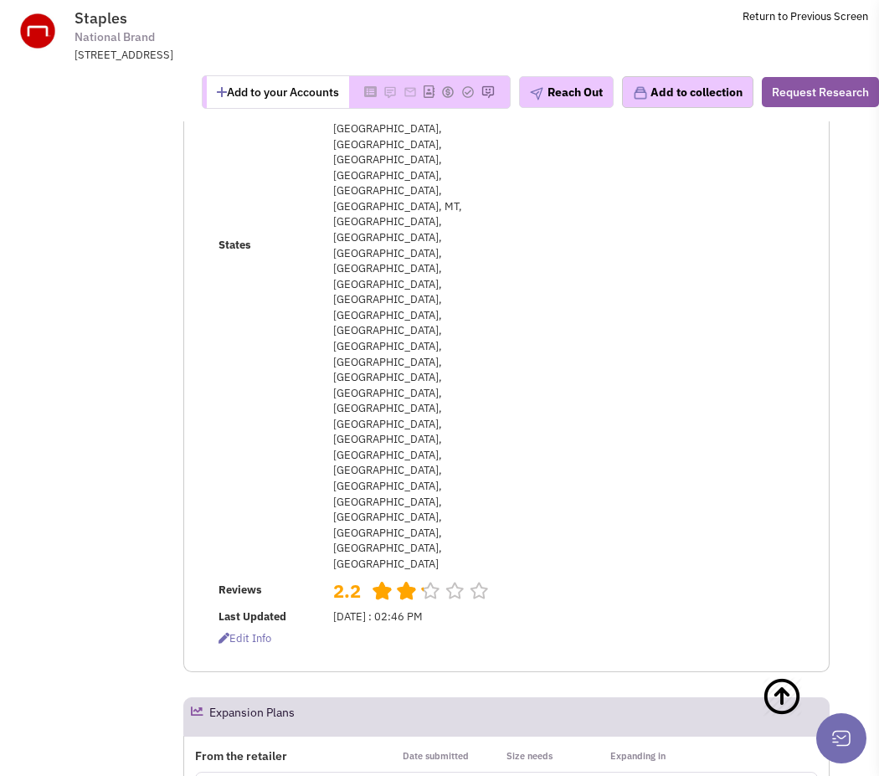
scroll to position [0, 0]
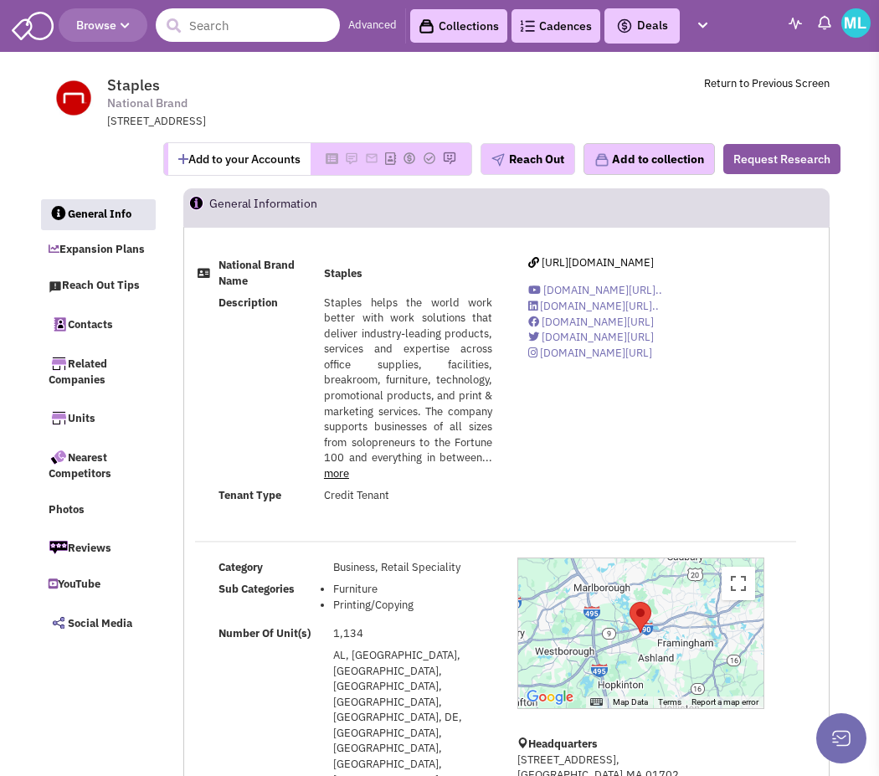
click at [218, 32] on input "text" at bounding box center [248, 24] width 184 height 33
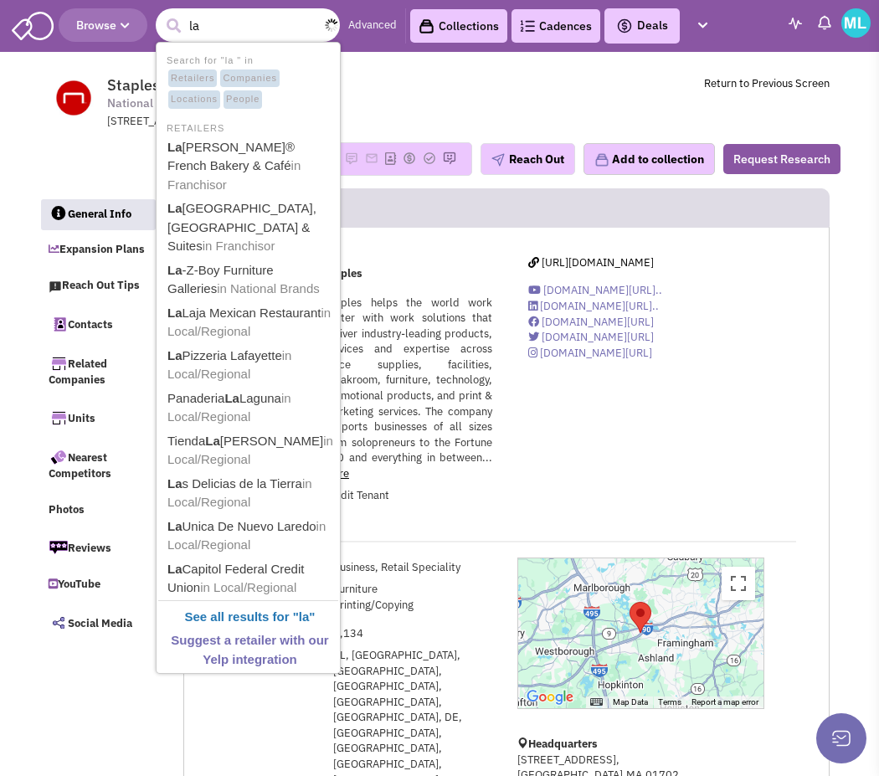
click at [161, 13] on button "submit" at bounding box center [173, 25] width 25 height 25
type input "la z"
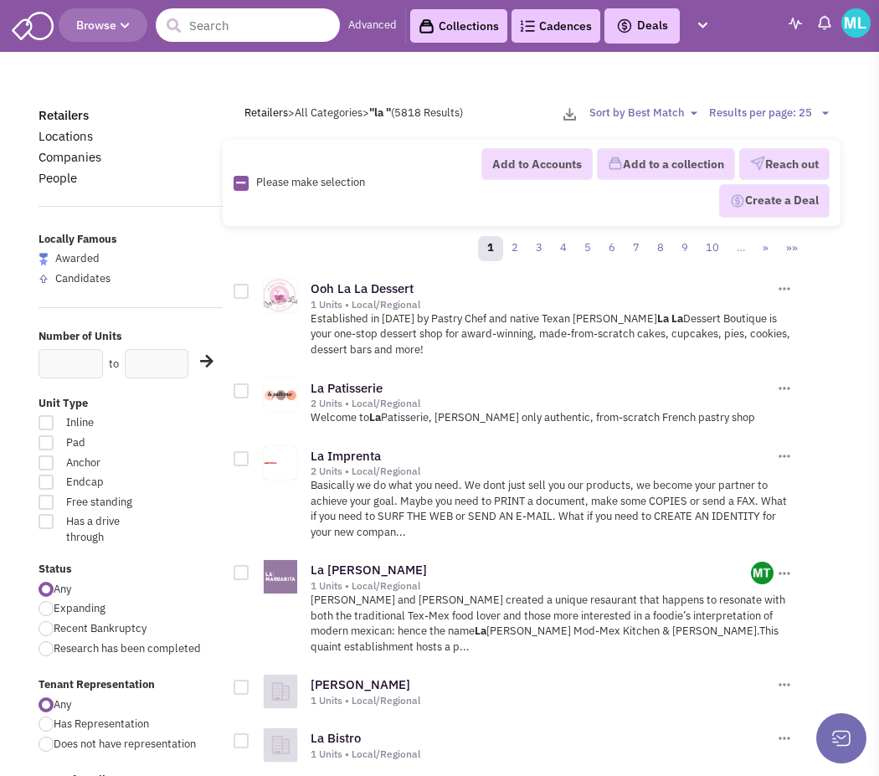
click at [291, 22] on input "text" at bounding box center [248, 24] width 184 height 33
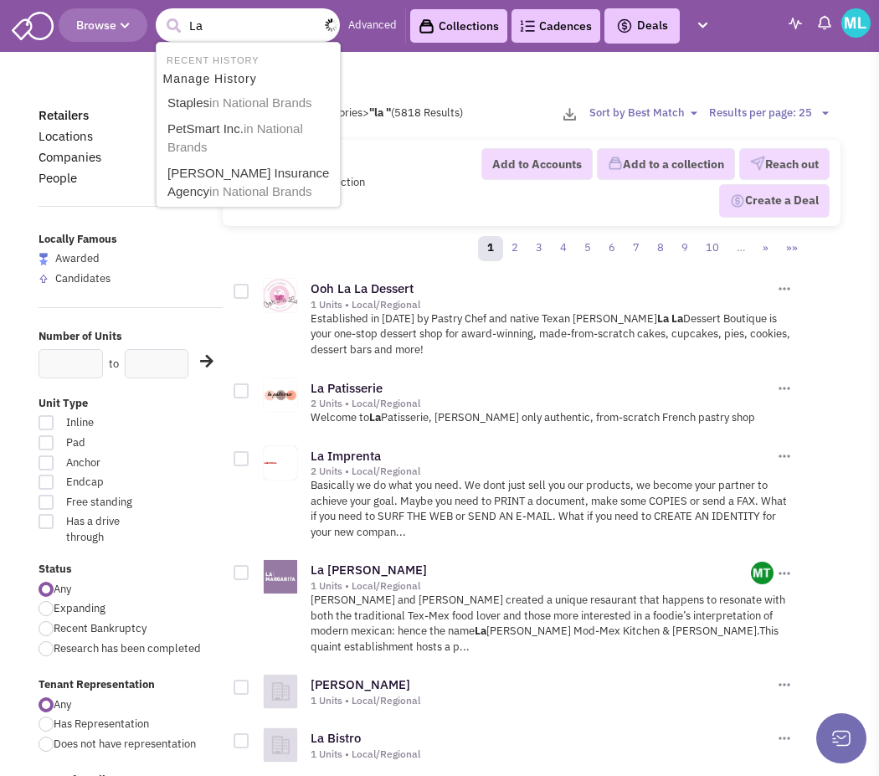
type input "La Z"
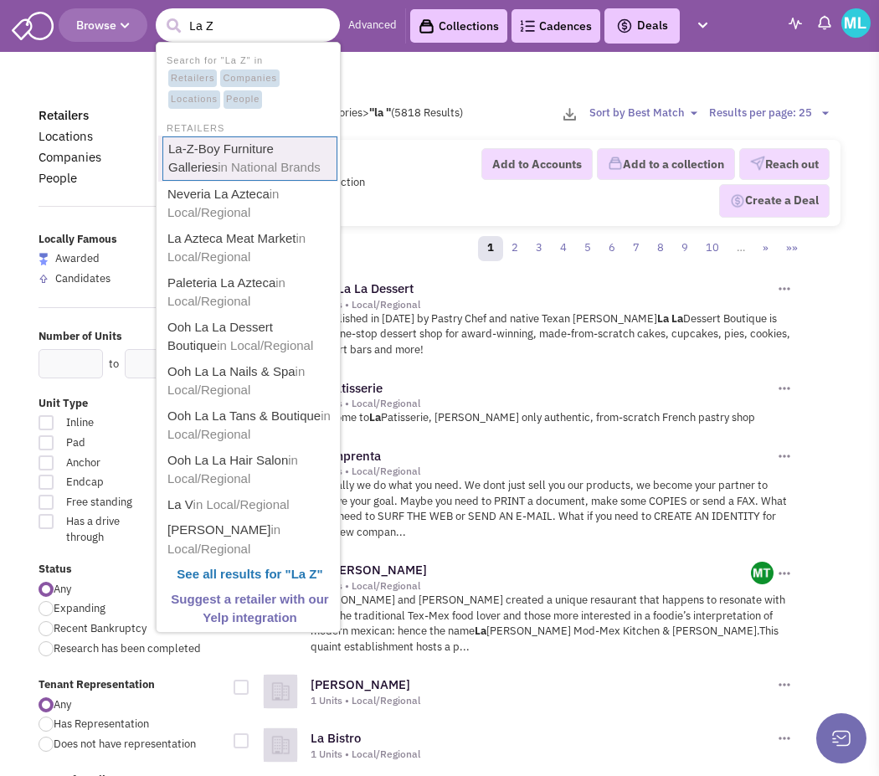
click at [220, 141] on link "La-Z-Boy Furniture Galleries in National Brands" at bounding box center [249, 158] width 175 height 44
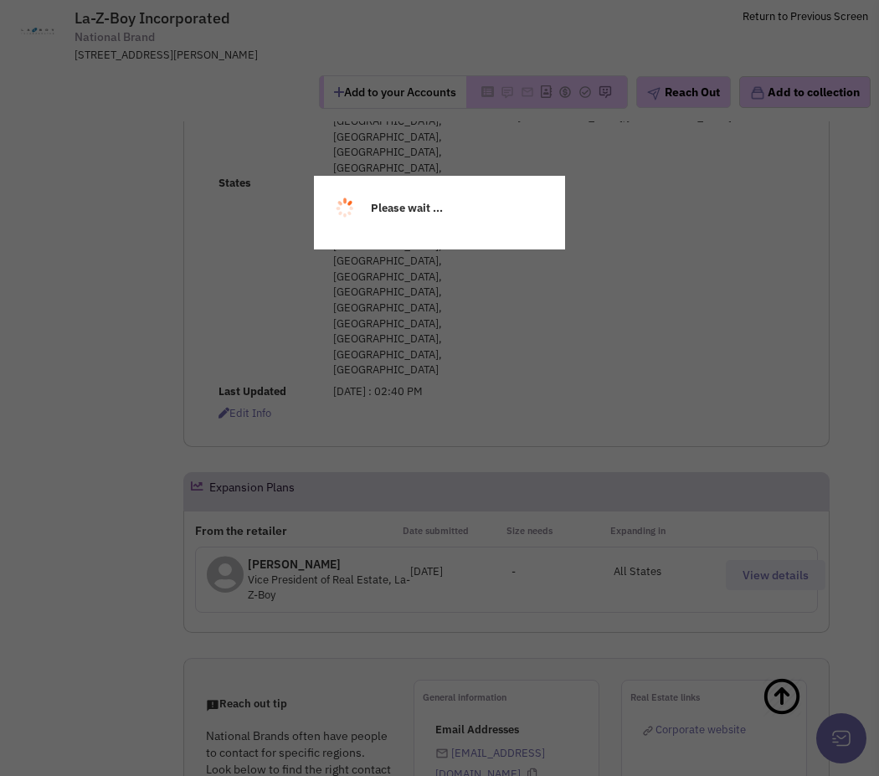
scroll to position [652, 0]
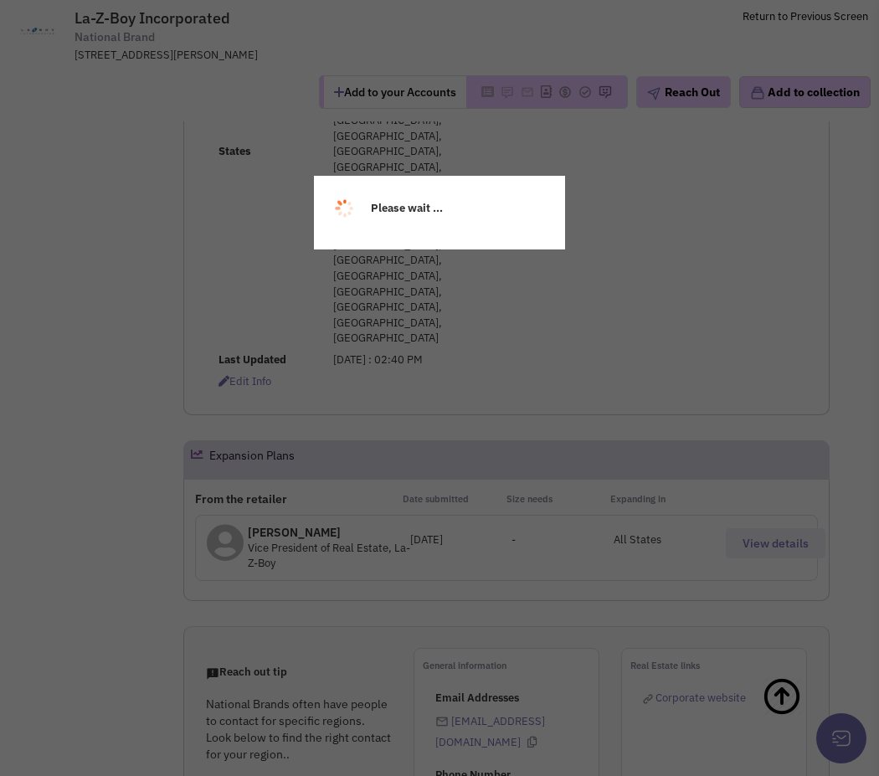
select select
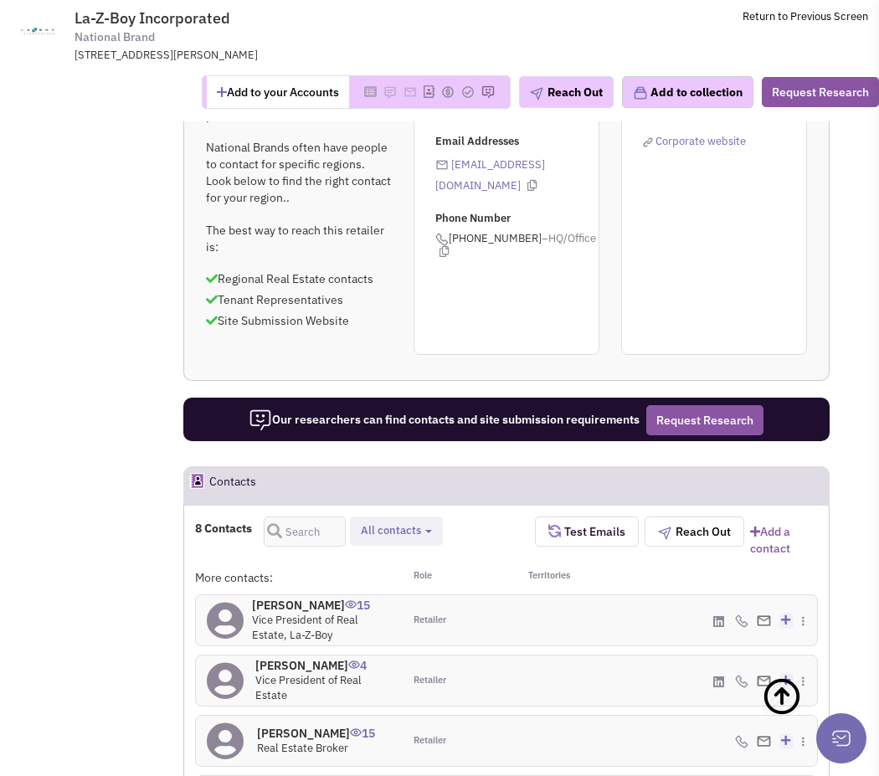
scroll to position [1240, 0]
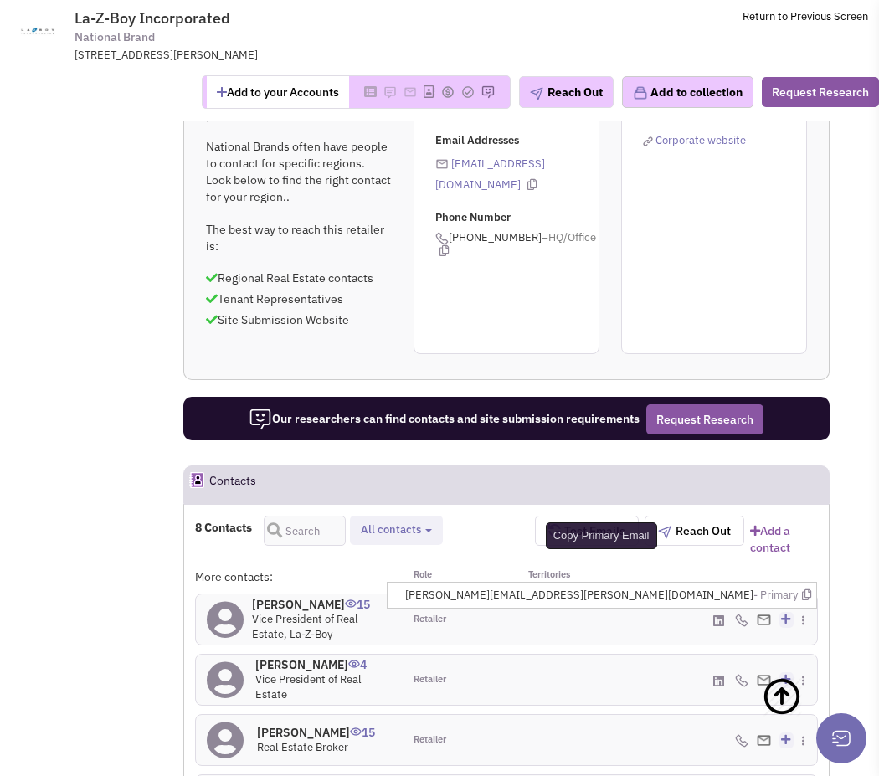
click at [805, 589] on icon at bounding box center [806, 594] width 9 height 11
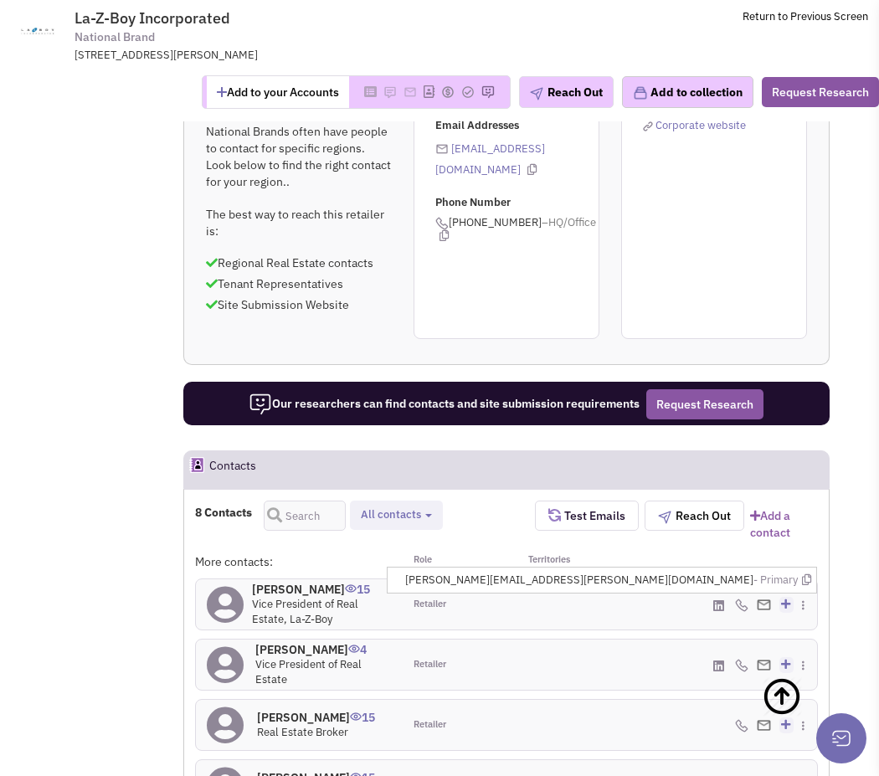
scroll to position [1268, 0]
